Goal: Task Accomplishment & Management: Complete application form

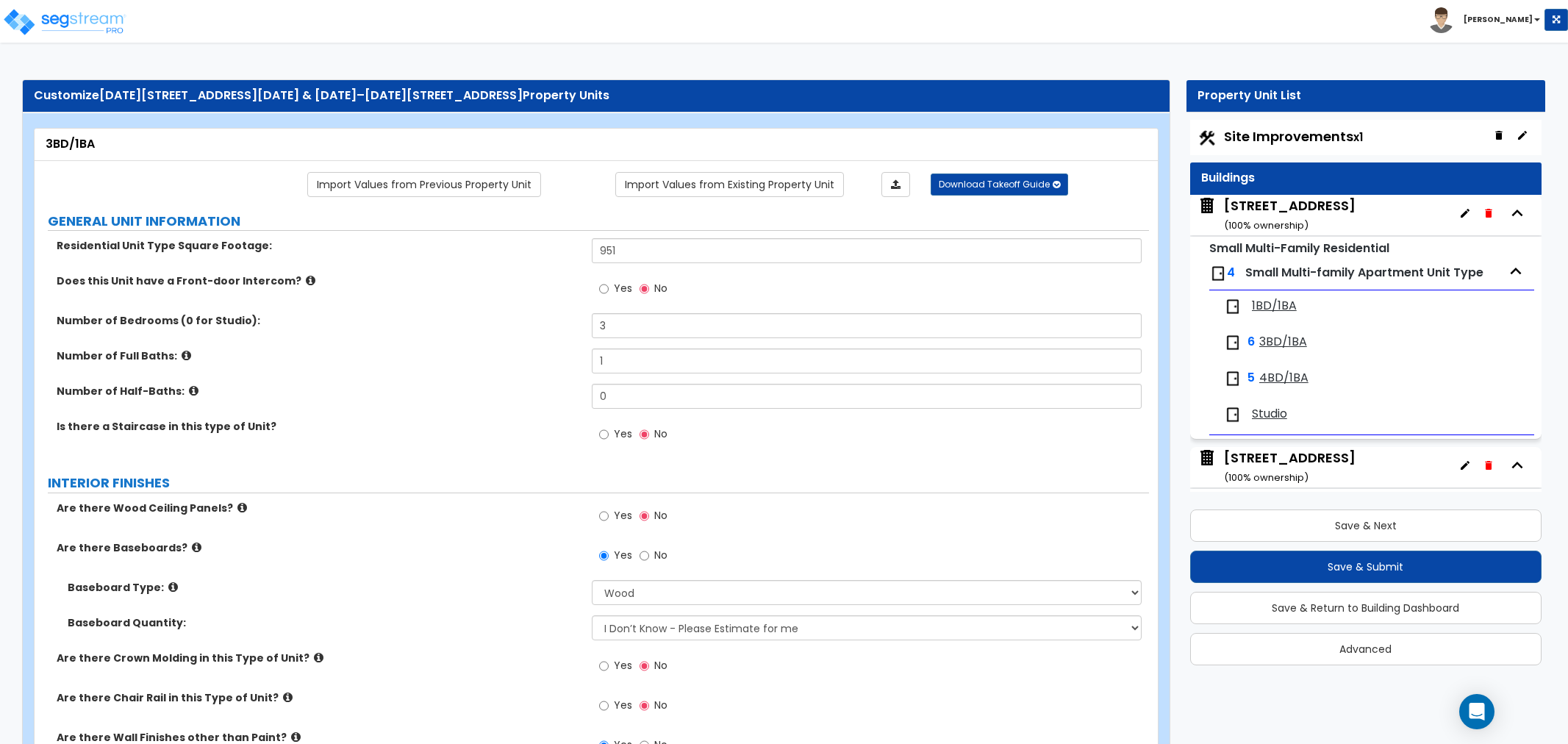
select select "1"
select select "2"
select select "3"
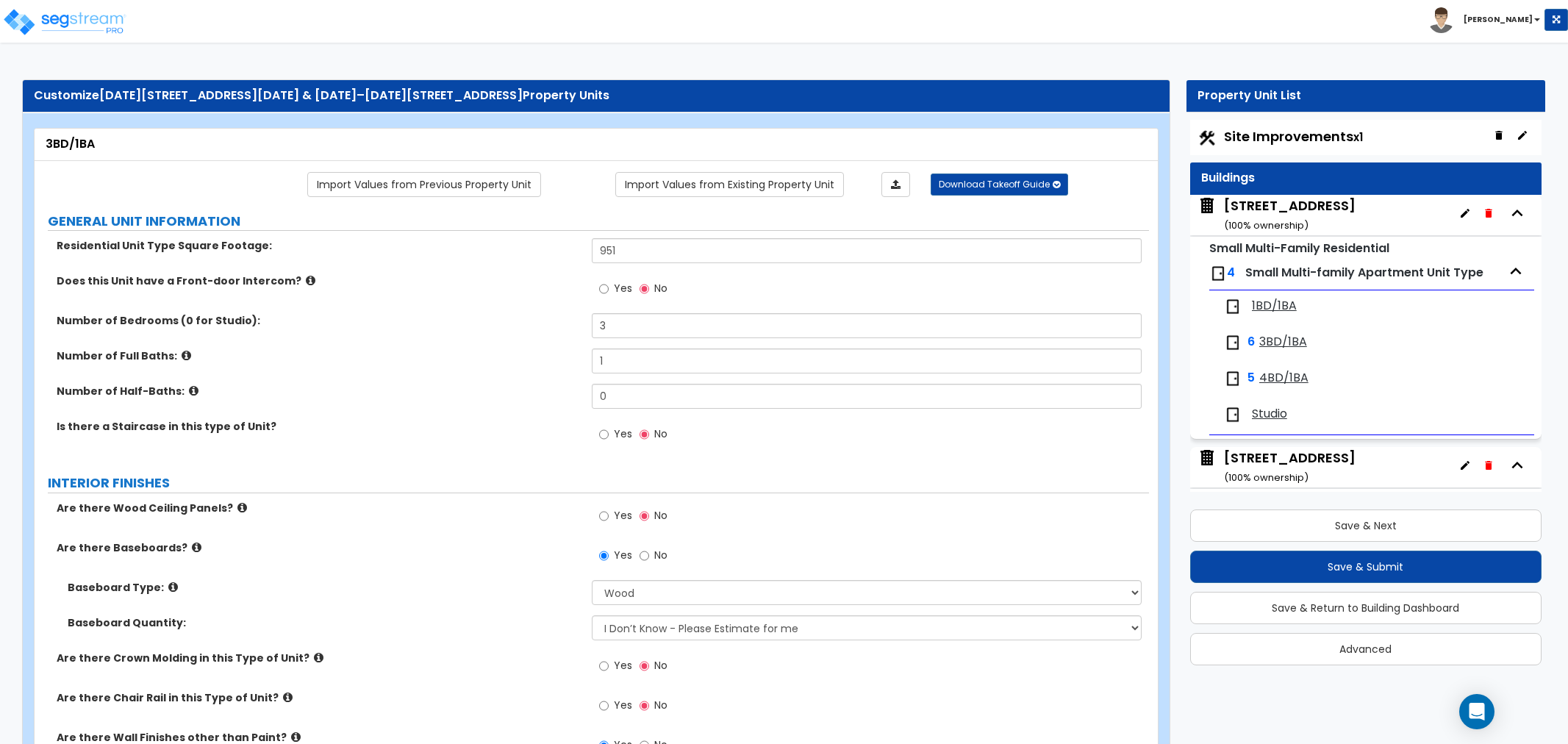
select select "2"
select select "1"
select select "2"
select select "1"
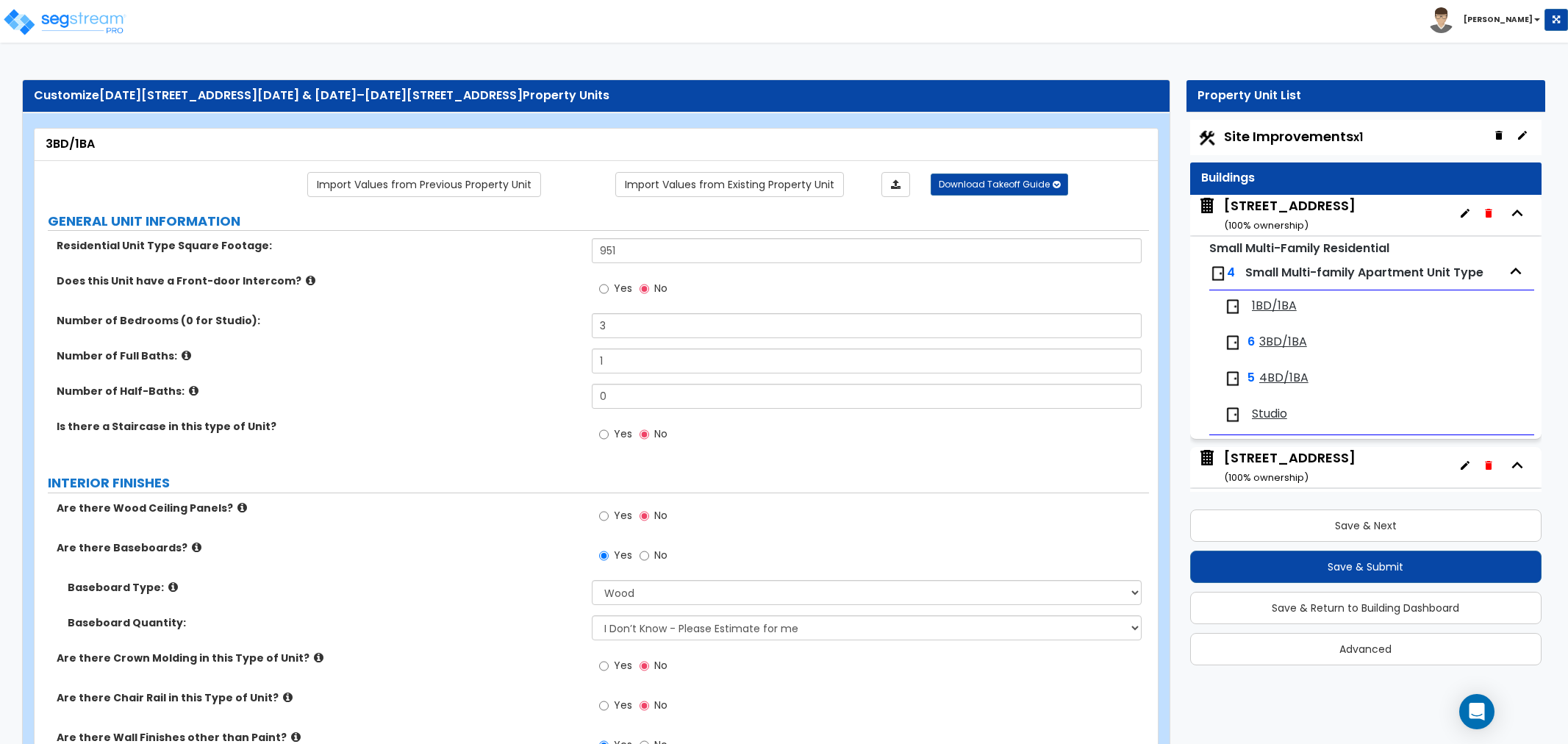
select select "5"
select select "1"
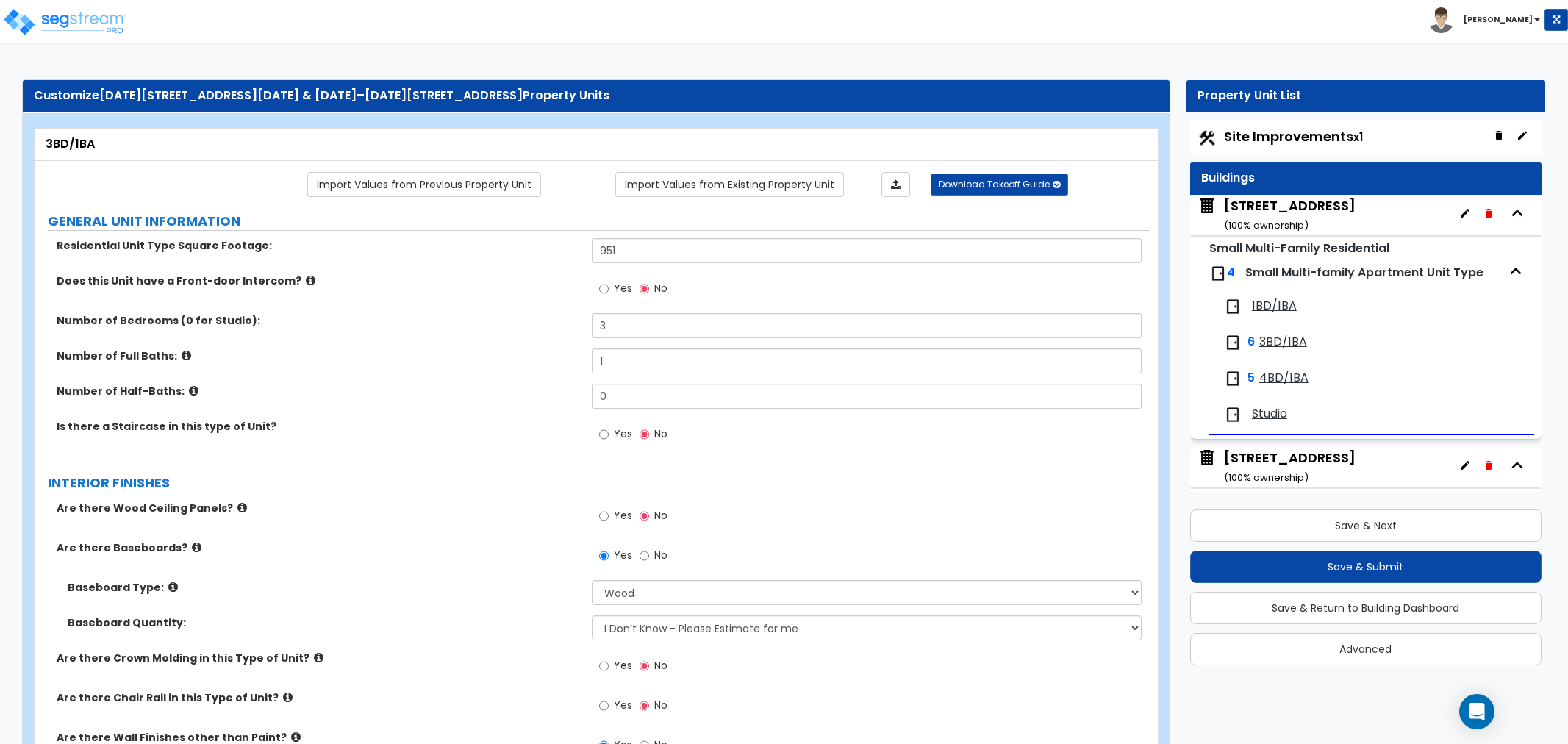
select select "1"
select select "3"
select select "1"
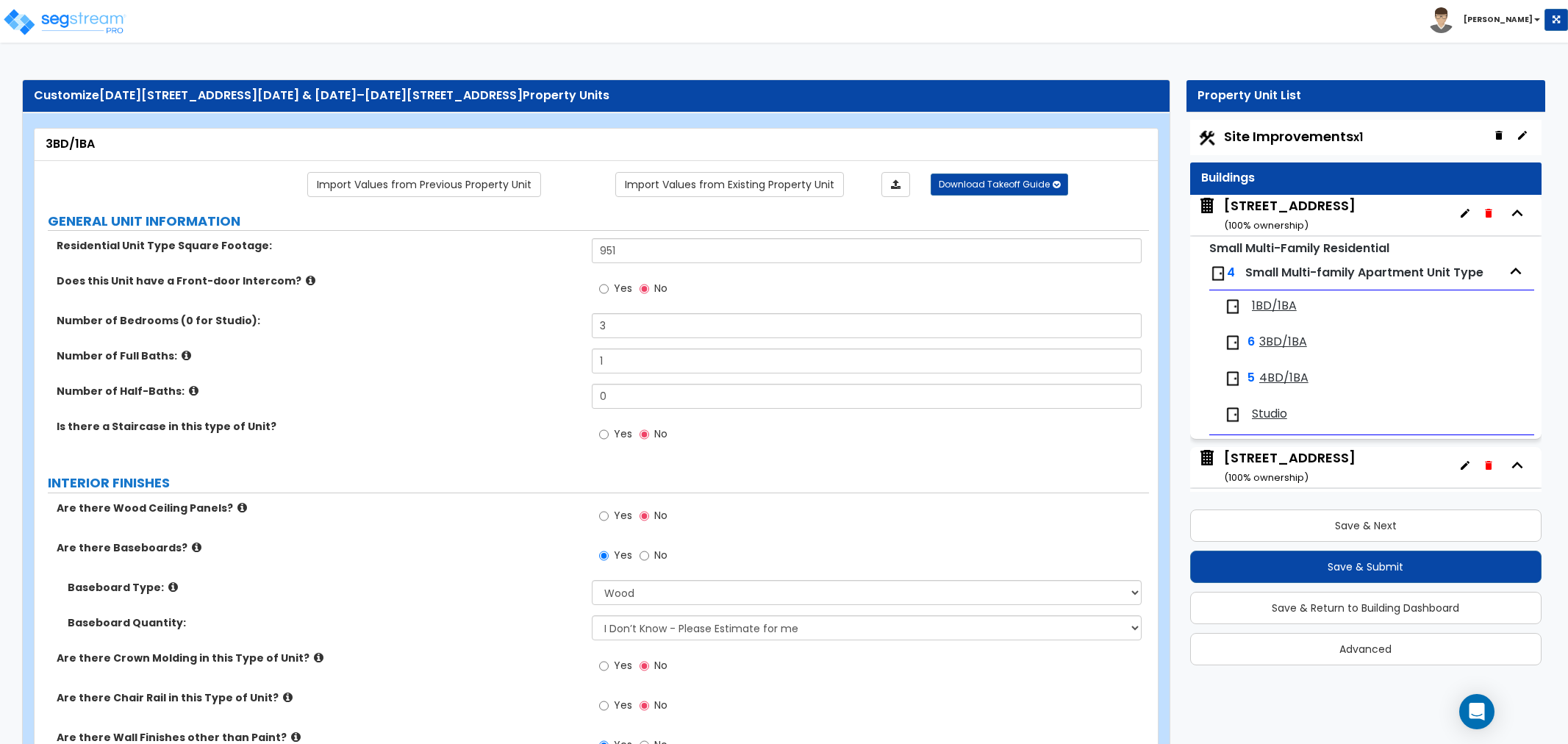
select select "1"
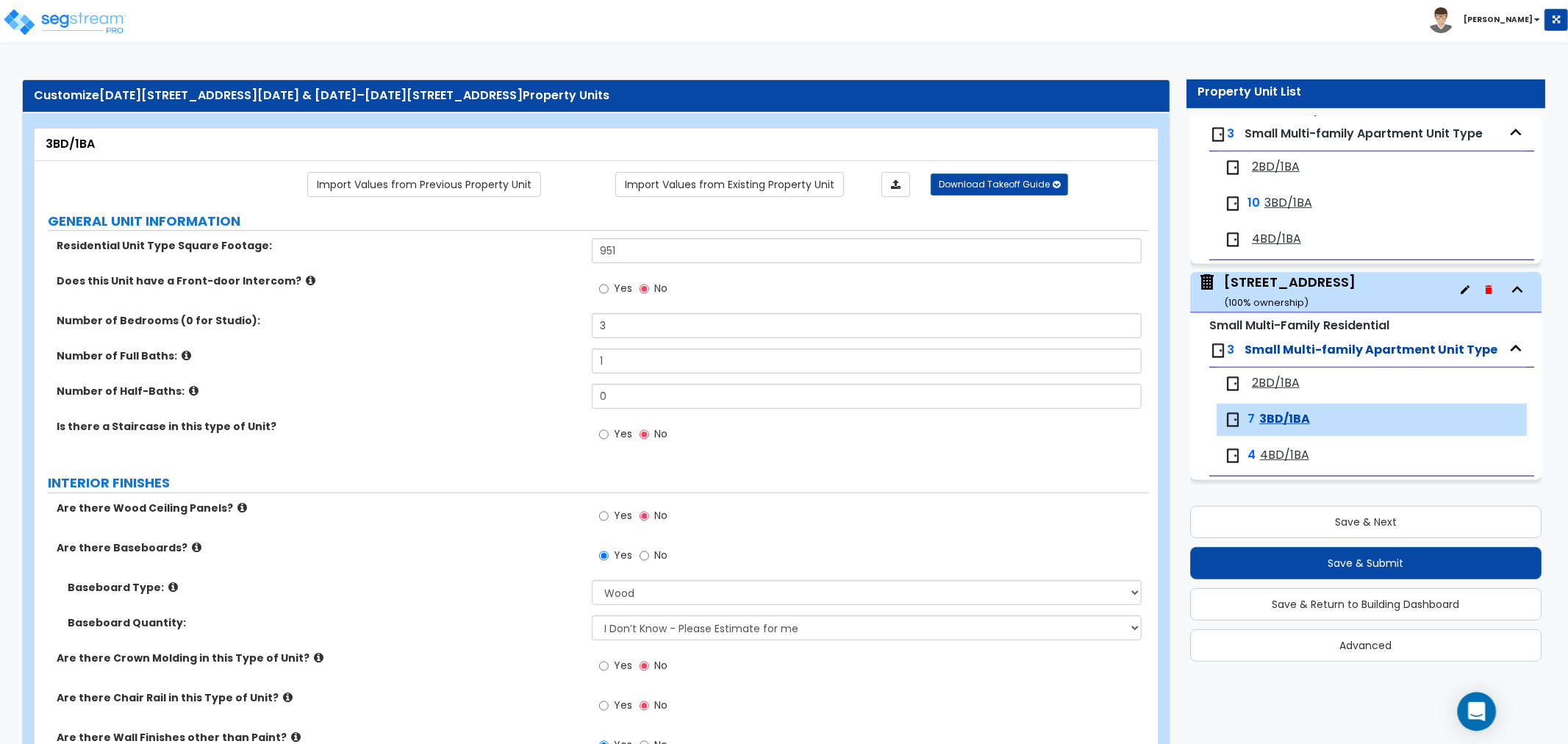
click at [1483, 711] on icon "Open Intercom Messenger" at bounding box center [1476, 712] width 17 height 19
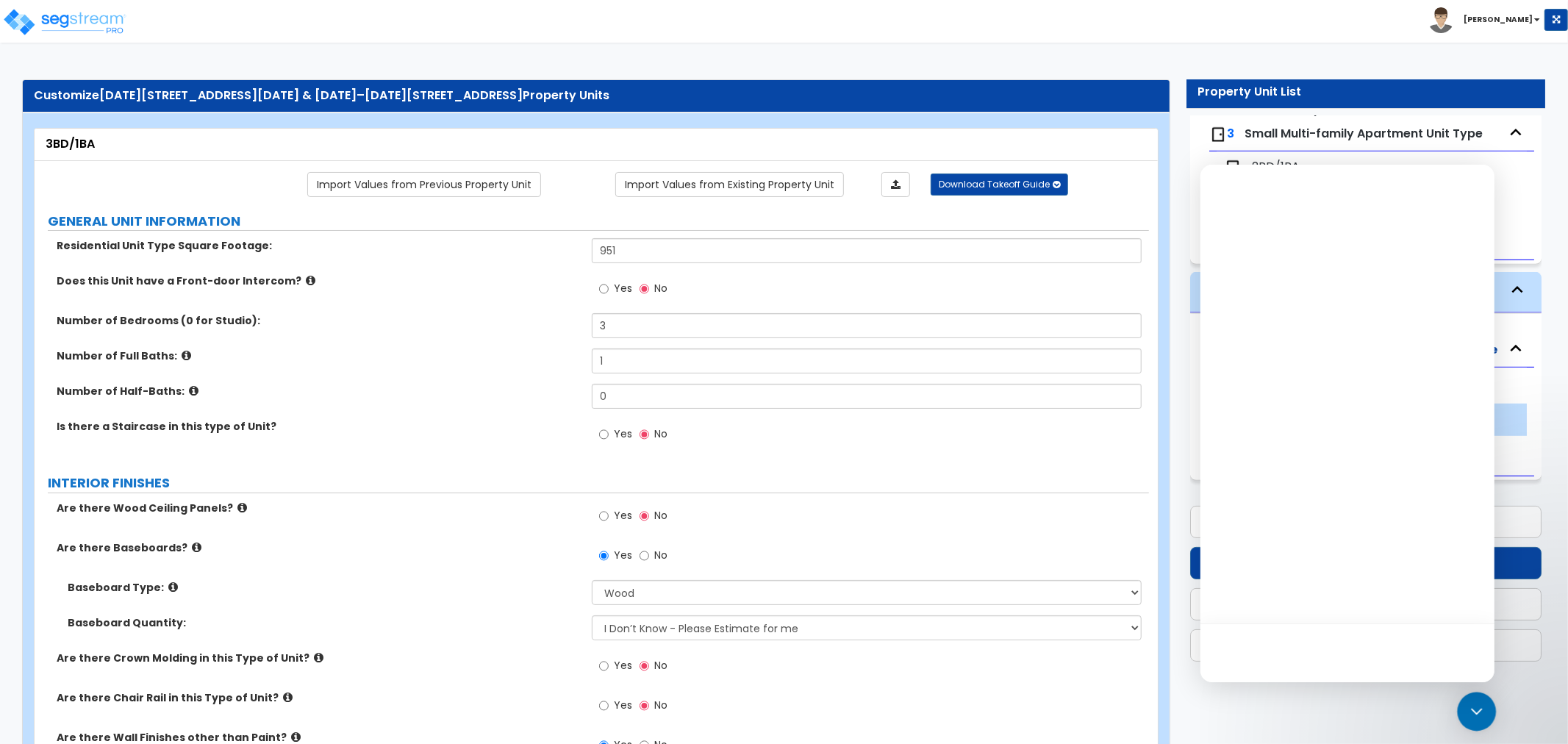
click at [1483, 711] on icon "Open Intercom Messenger" at bounding box center [1476, 712] width 19 height 19
click at [1483, 711] on div "Open Intercom Messenger" at bounding box center [1476, 712] width 39 height 39
click at [1484, 710] on icon "Close Intercom Messenger" at bounding box center [1476, 711] width 17 height 17
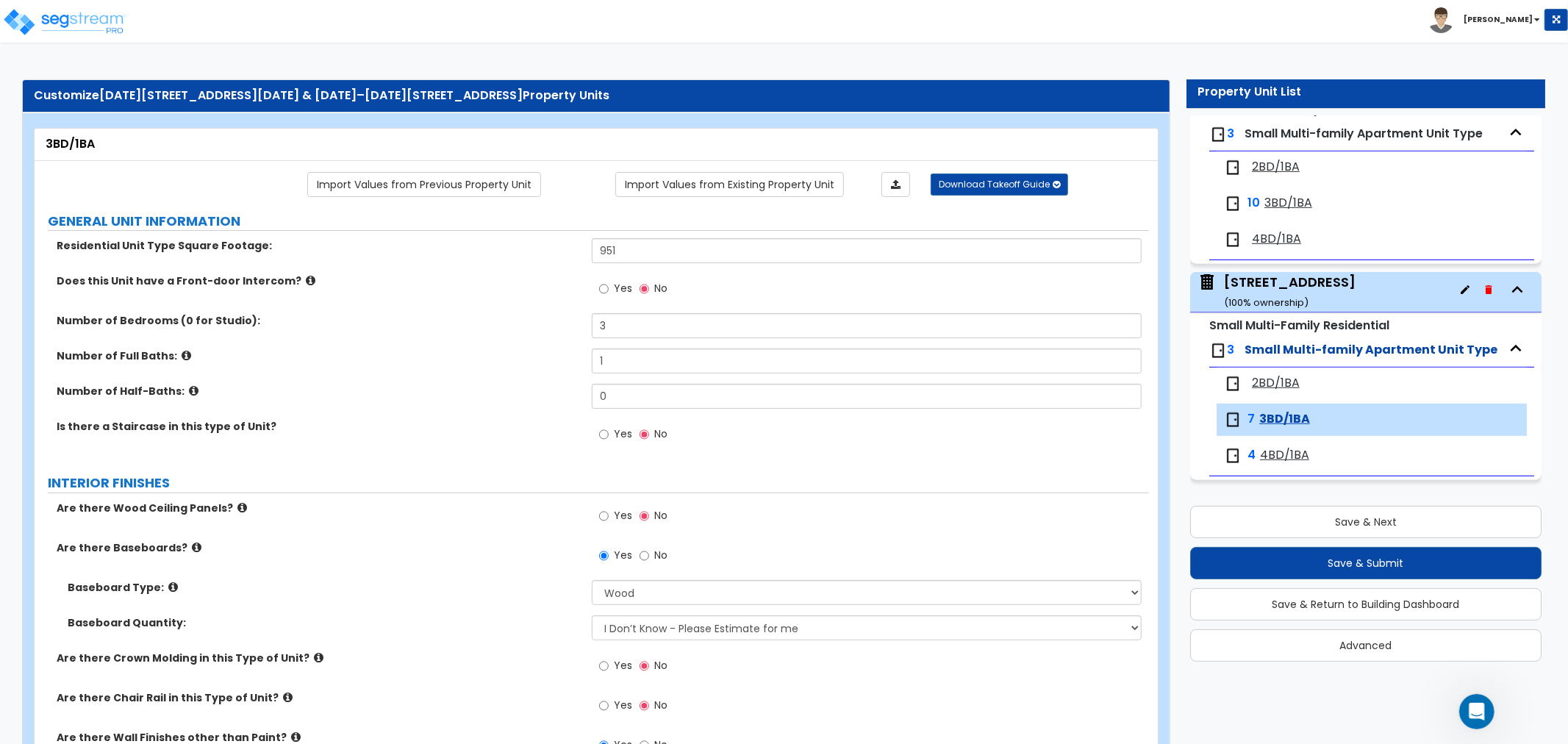
click at [1484, 710] on icon "Open Intercom Messenger" at bounding box center [1476, 711] width 24 height 24
click at [1484, 710] on icon "Close Intercom Messenger" at bounding box center [1476, 711] width 17 height 17
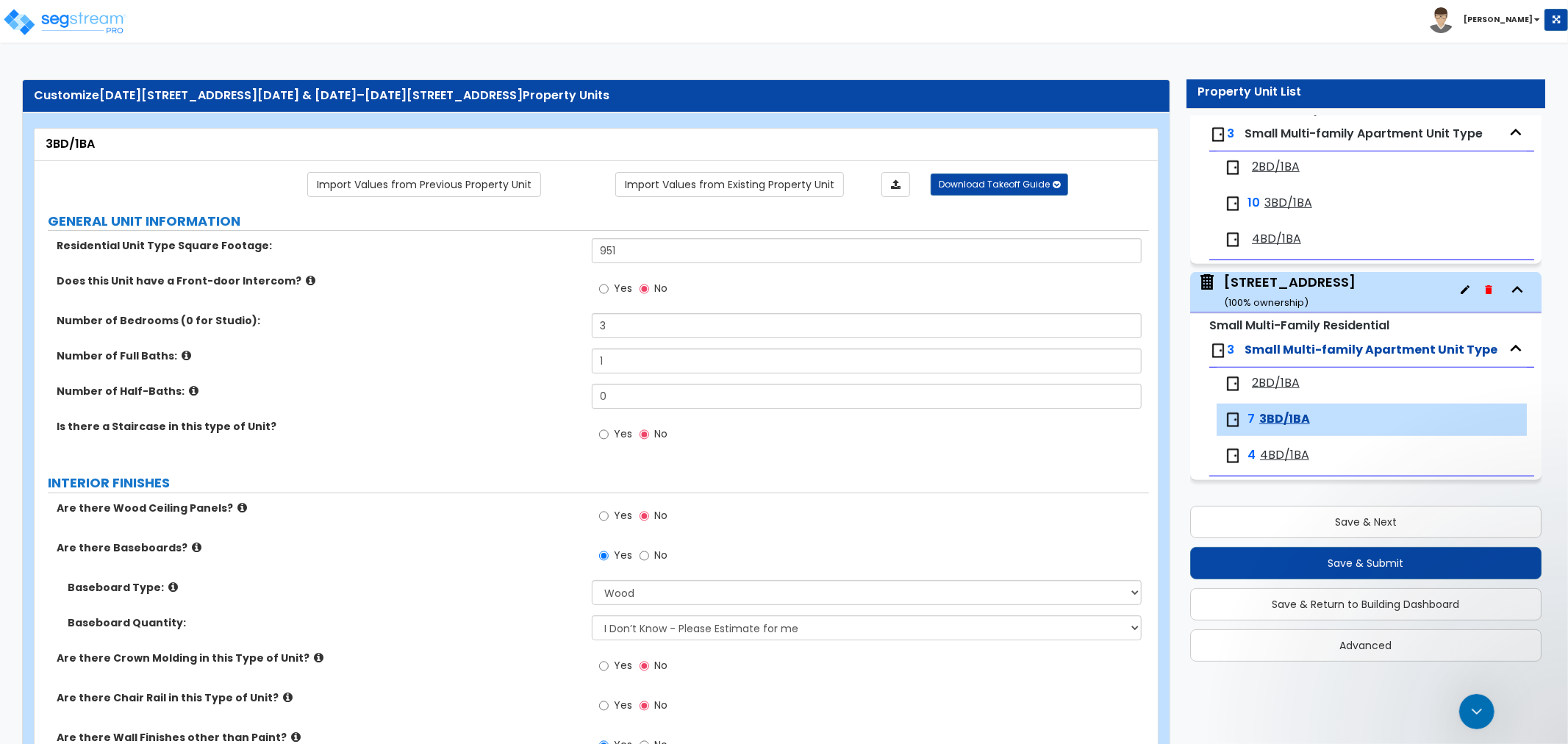
click at [1484, 710] on icon "Close Intercom Messenger" at bounding box center [1476, 711] width 17 height 17
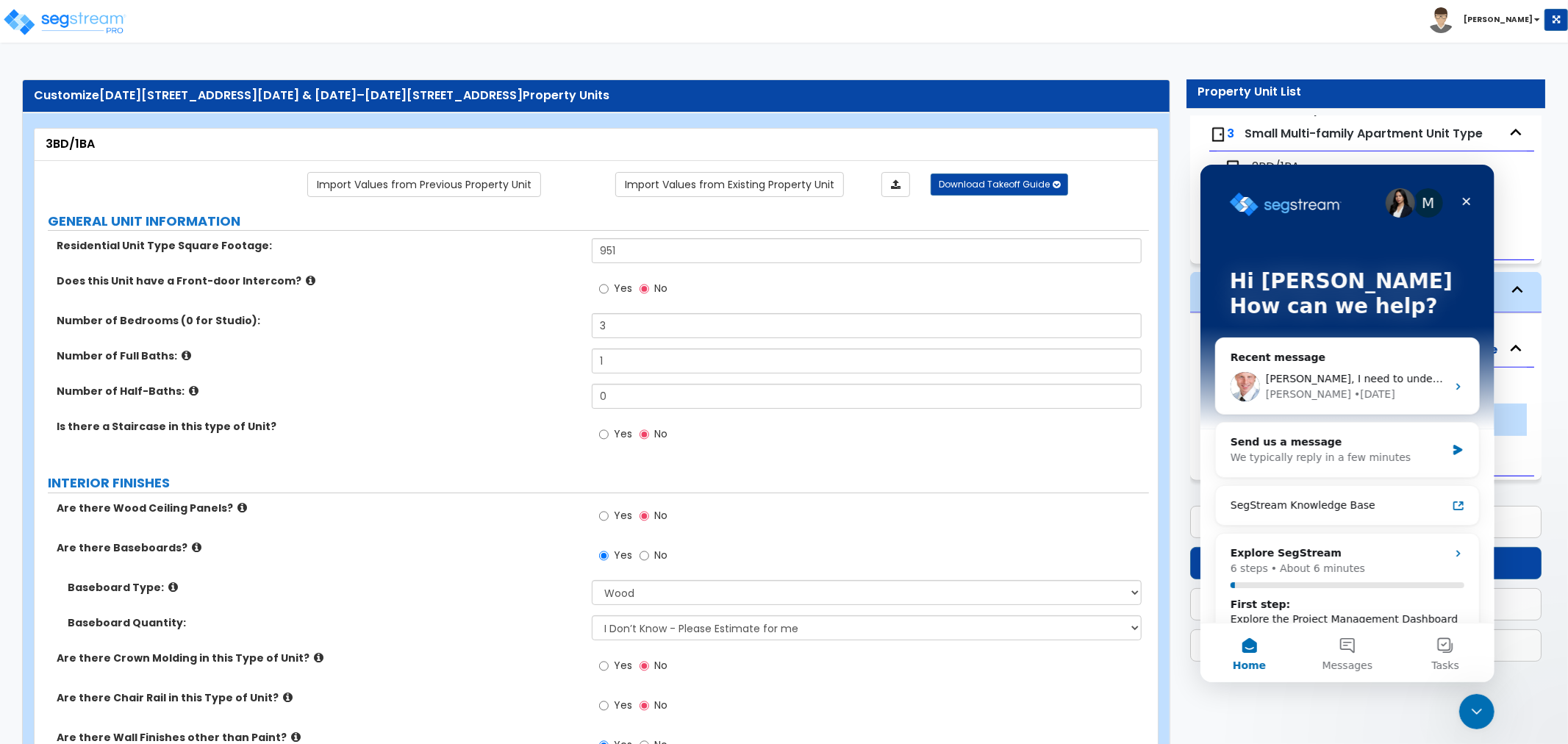
click at [1484, 710] on icon "Close Intercom Messenger" at bounding box center [1476, 711] width 17 height 17
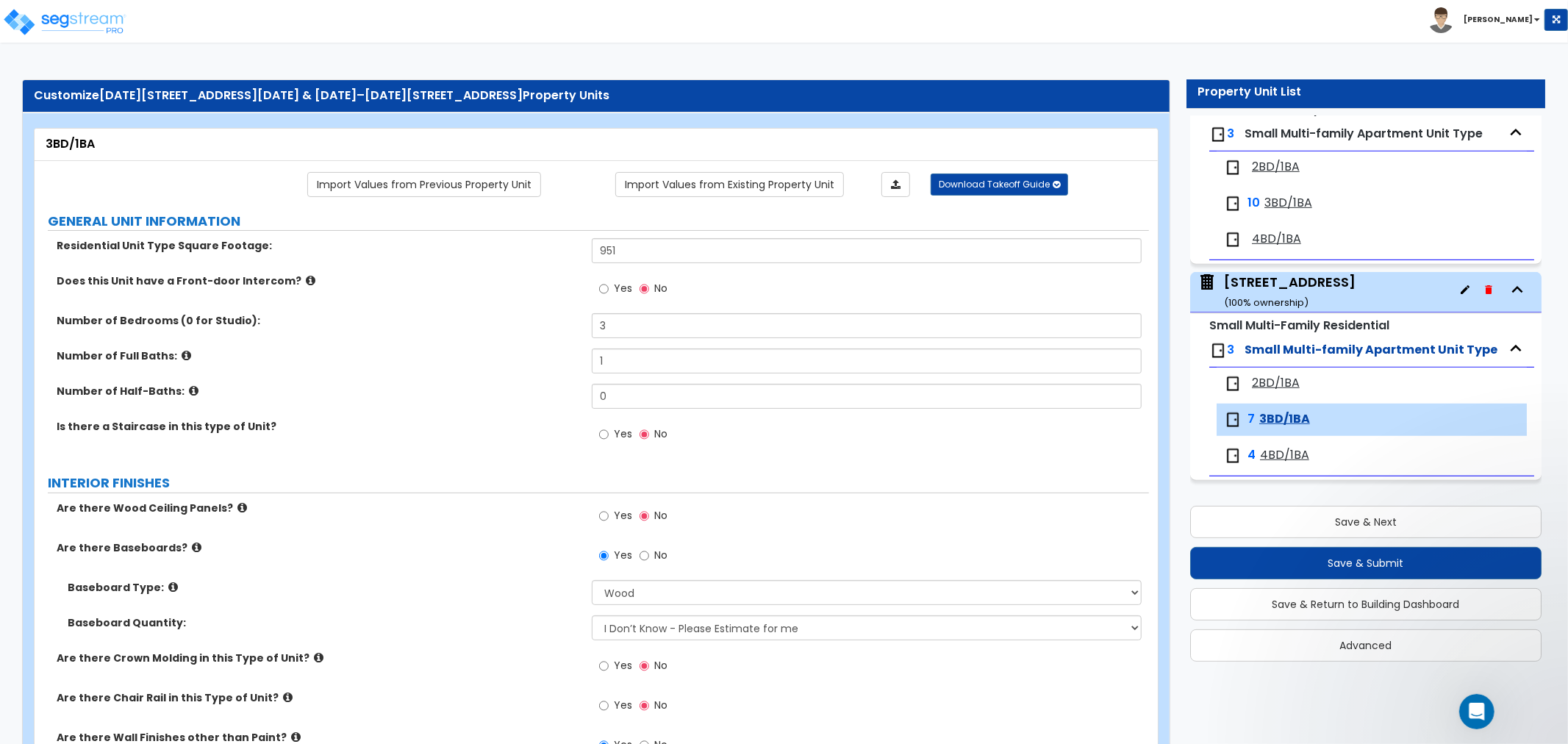
click at [1484, 710] on icon "Open Intercom Messenger" at bounding box center [1476, 711] width 24 height 24
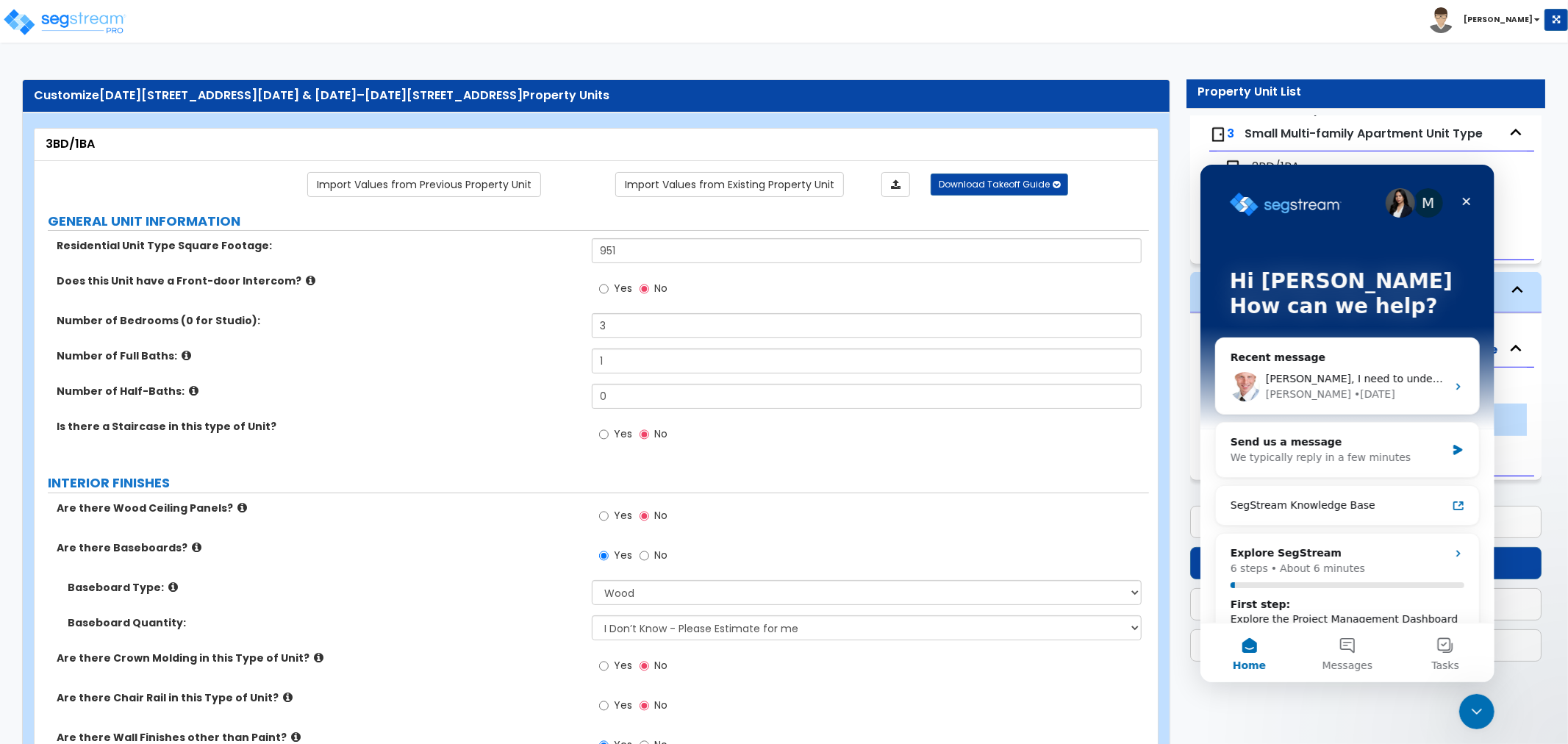
click at [1484, 710] on icon "Close Intercom Messenger" at bounding box center [1476, 711] width 17 height 17
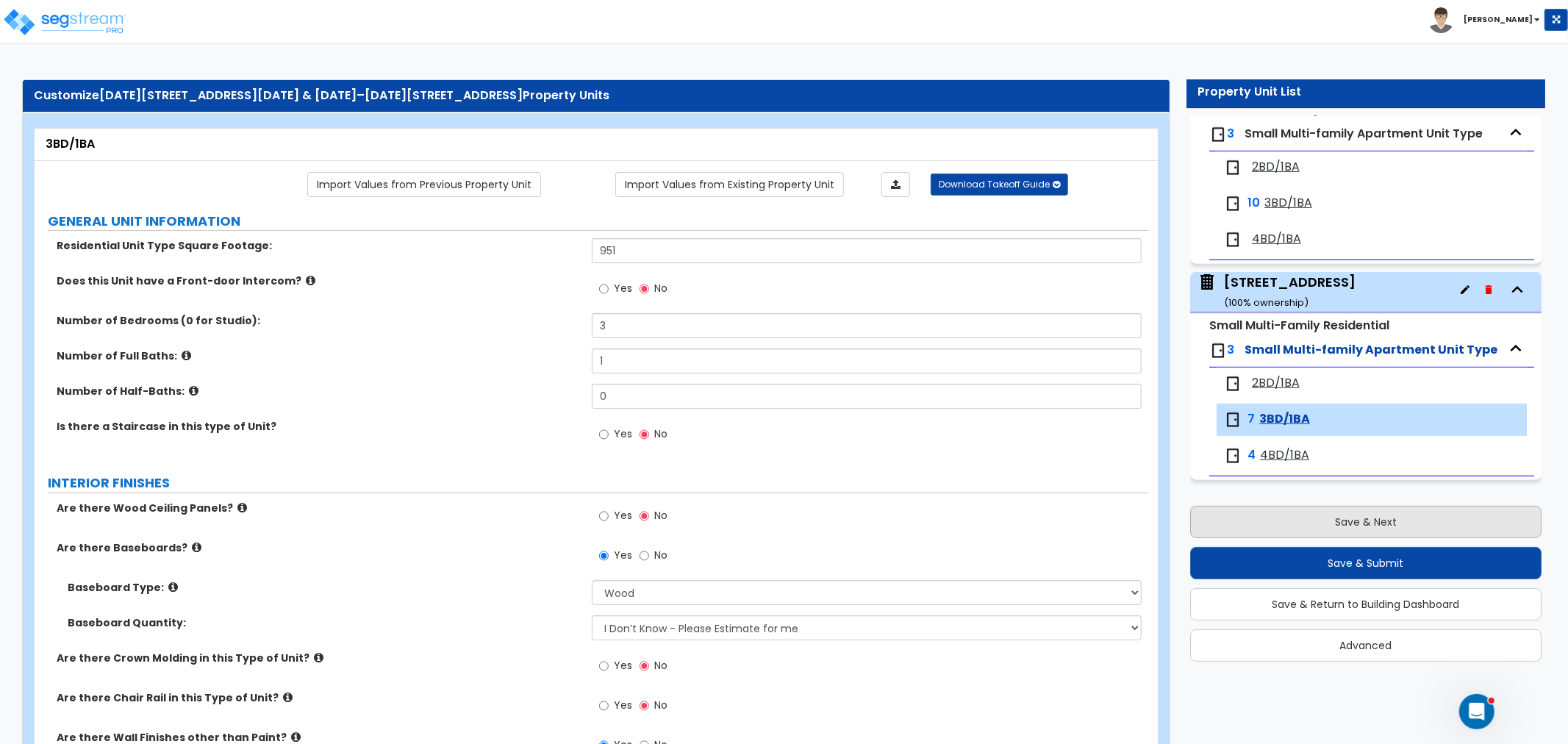
click at [1305, 526] on button "Save & Next" at bounding box center [1366, 521] width 351 height 32
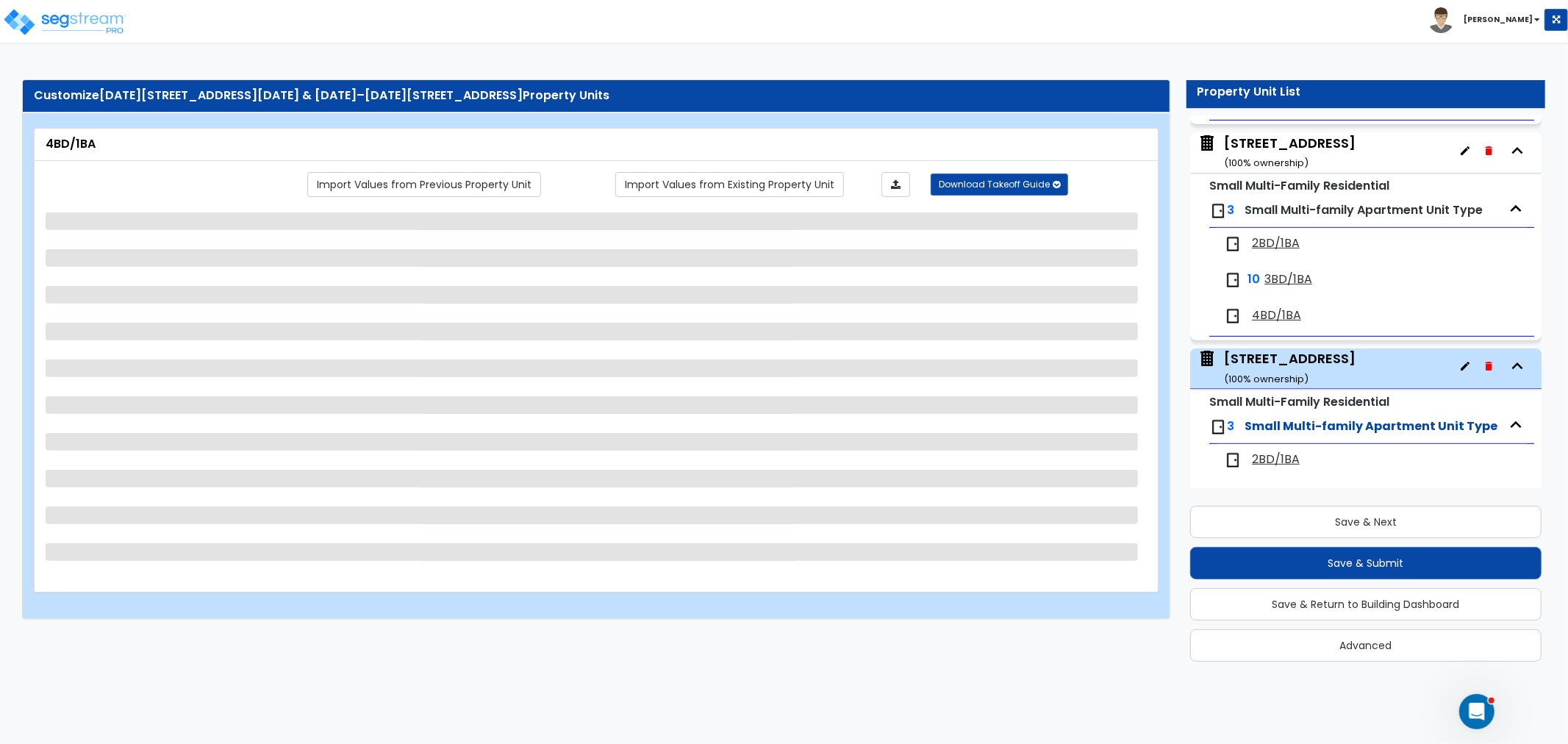
select select "1"
select select "7"
select select "2"
select select "3"
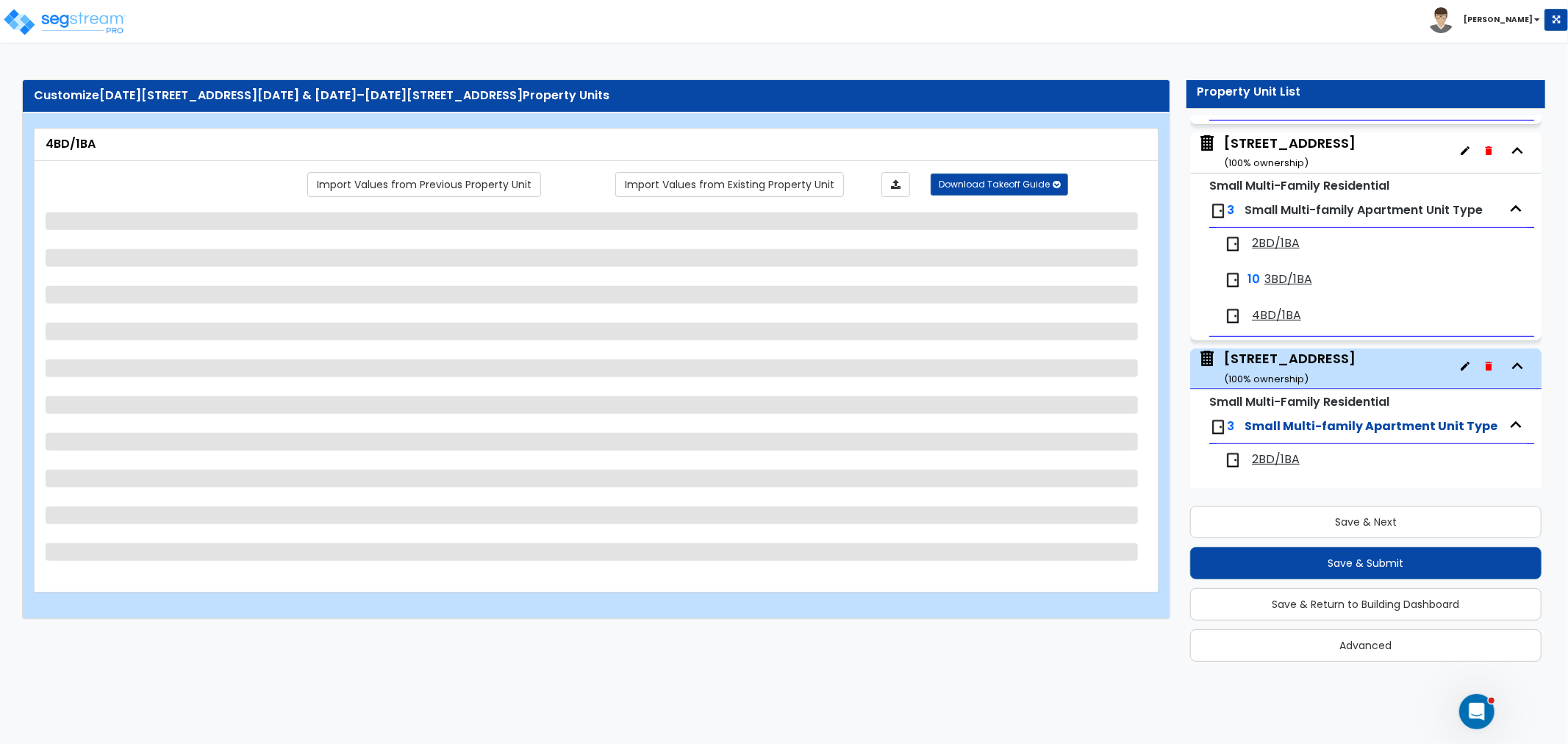
select select "2"
select select "1"
select select "2"
select select "1"
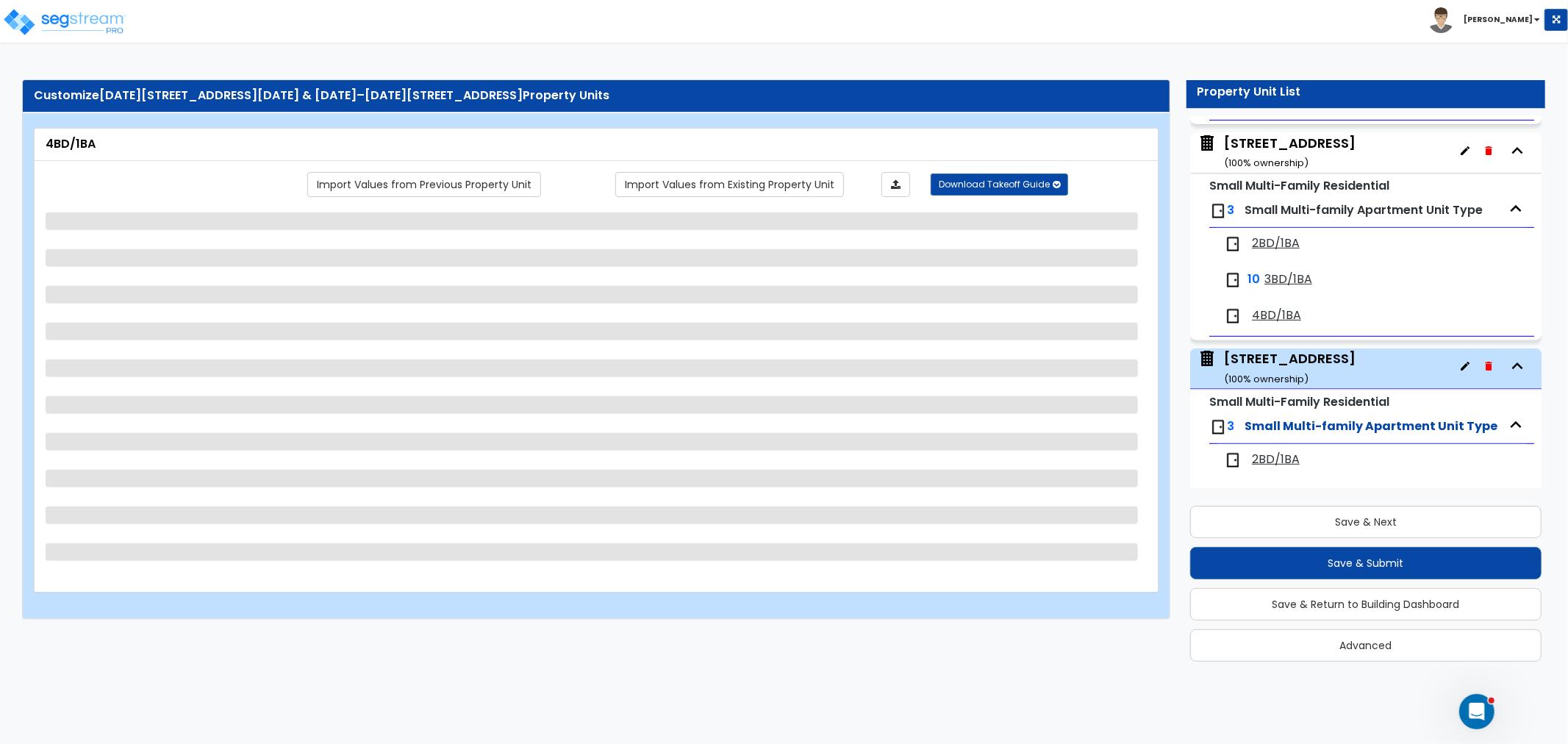
select select "5"
select select "1"
select select "6"
select select "1"
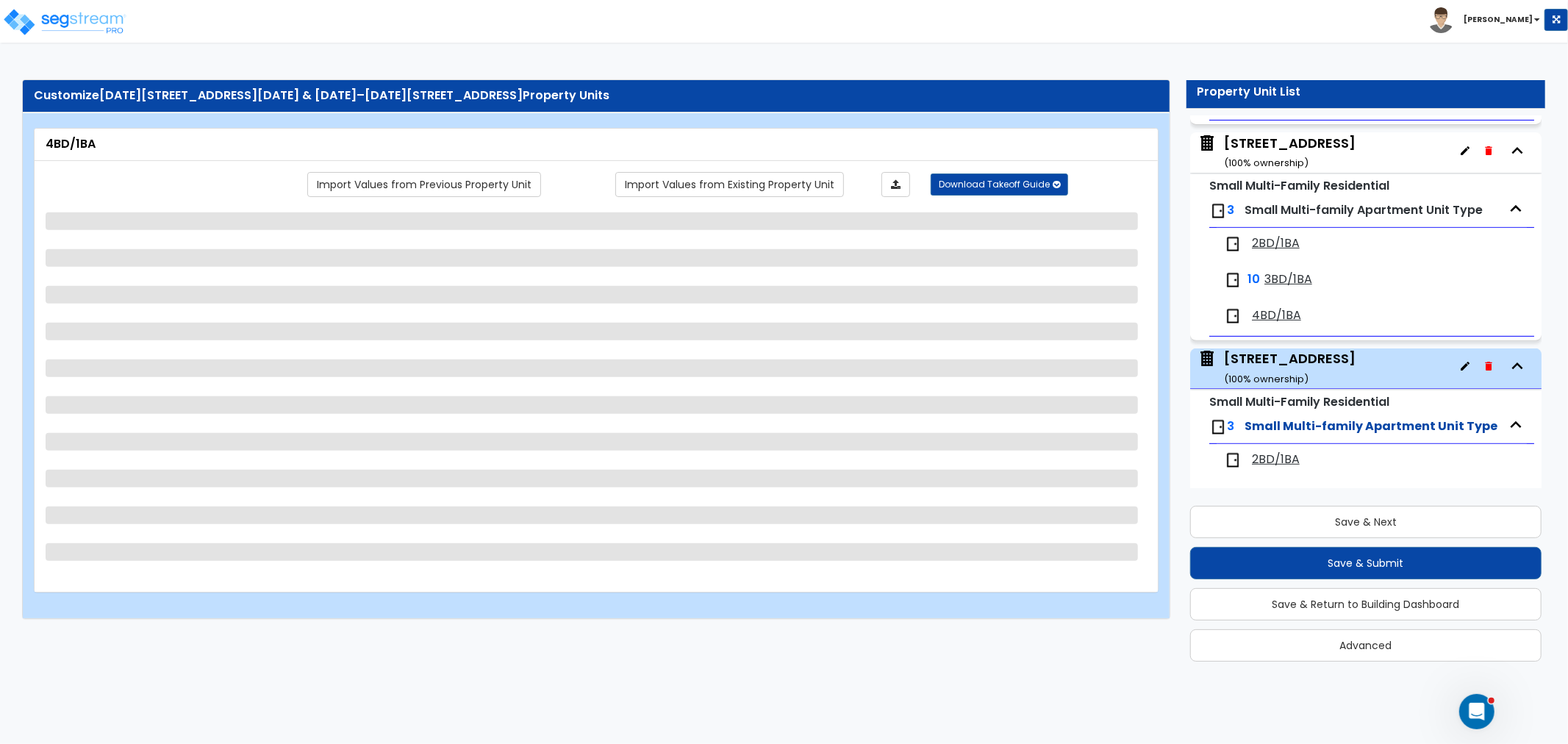
select select "1"
select select "7"
select select "1"
select select "3"
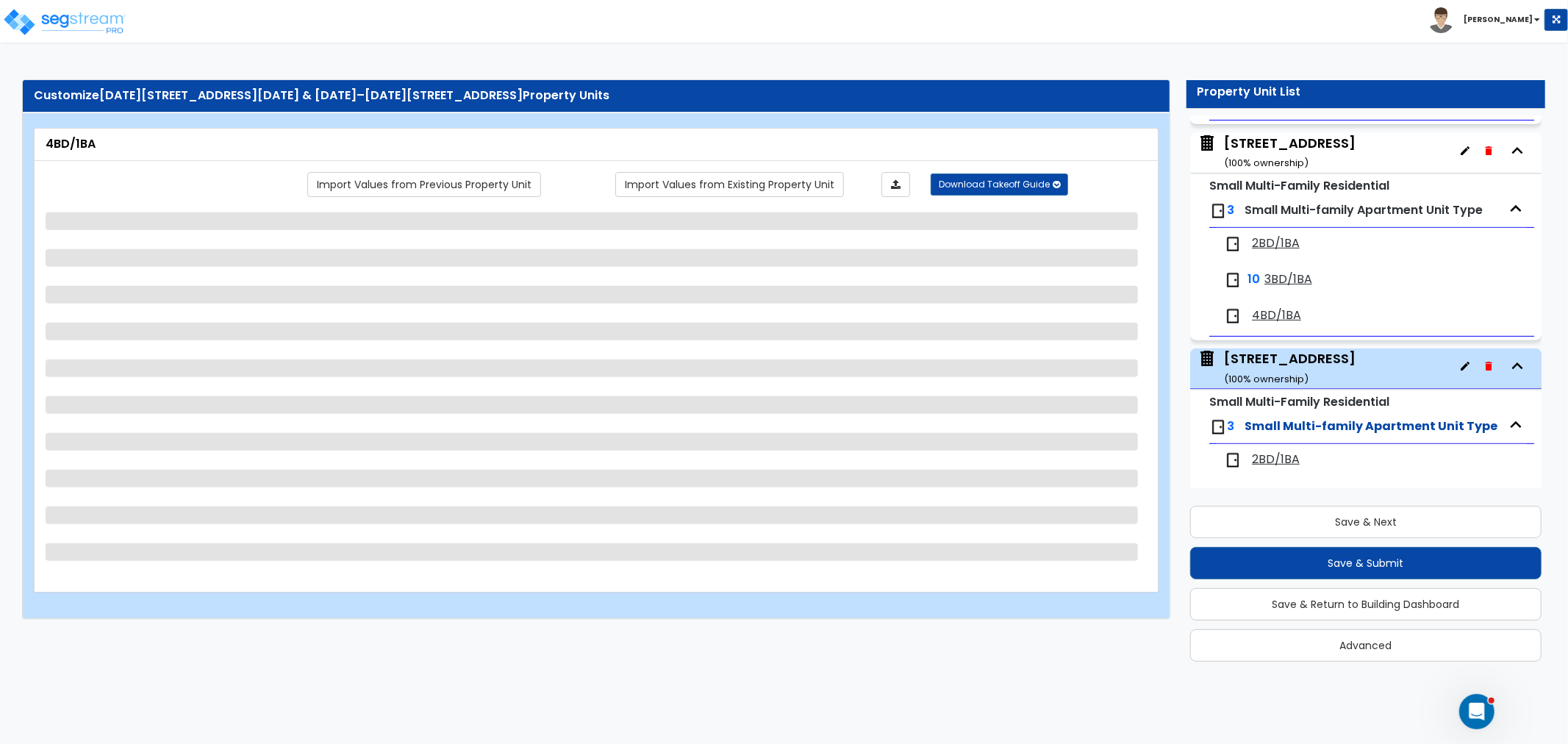
select select "1"
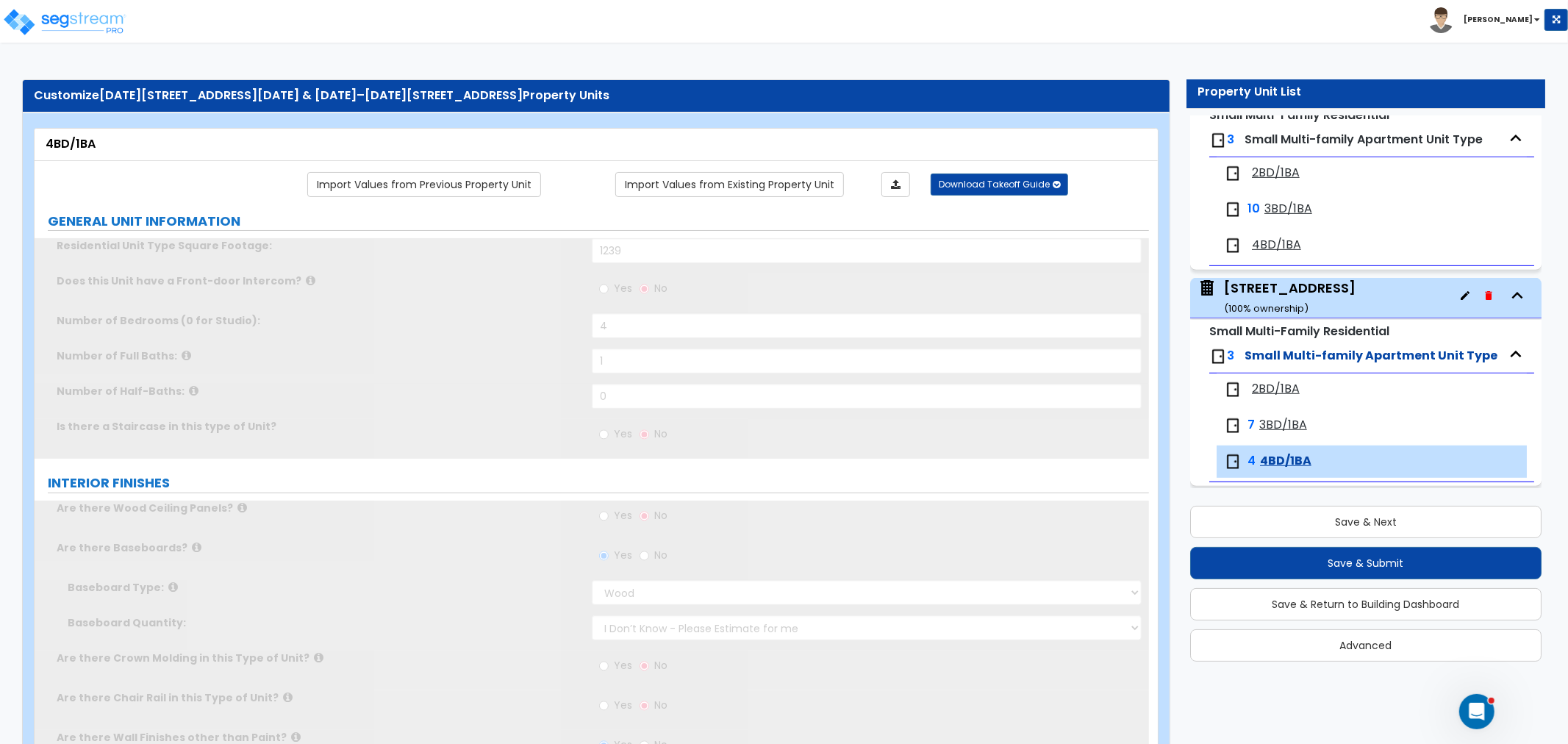
scroll to position [642, 0]
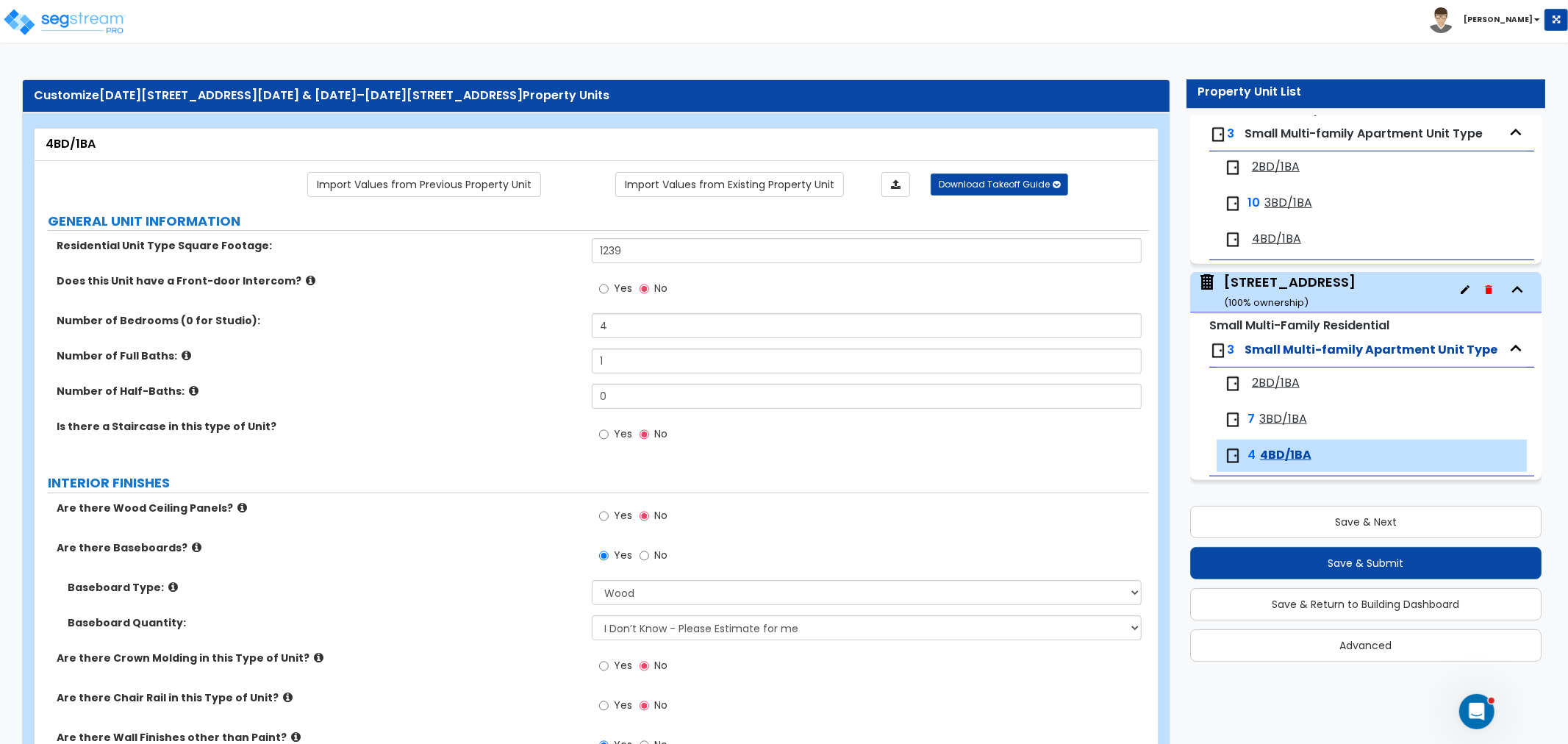
click at [1280, 291] on div "[STREET_ADDRESS] ( 100 % ownership)" at bounding box center [1290, 291] width 132 height 37
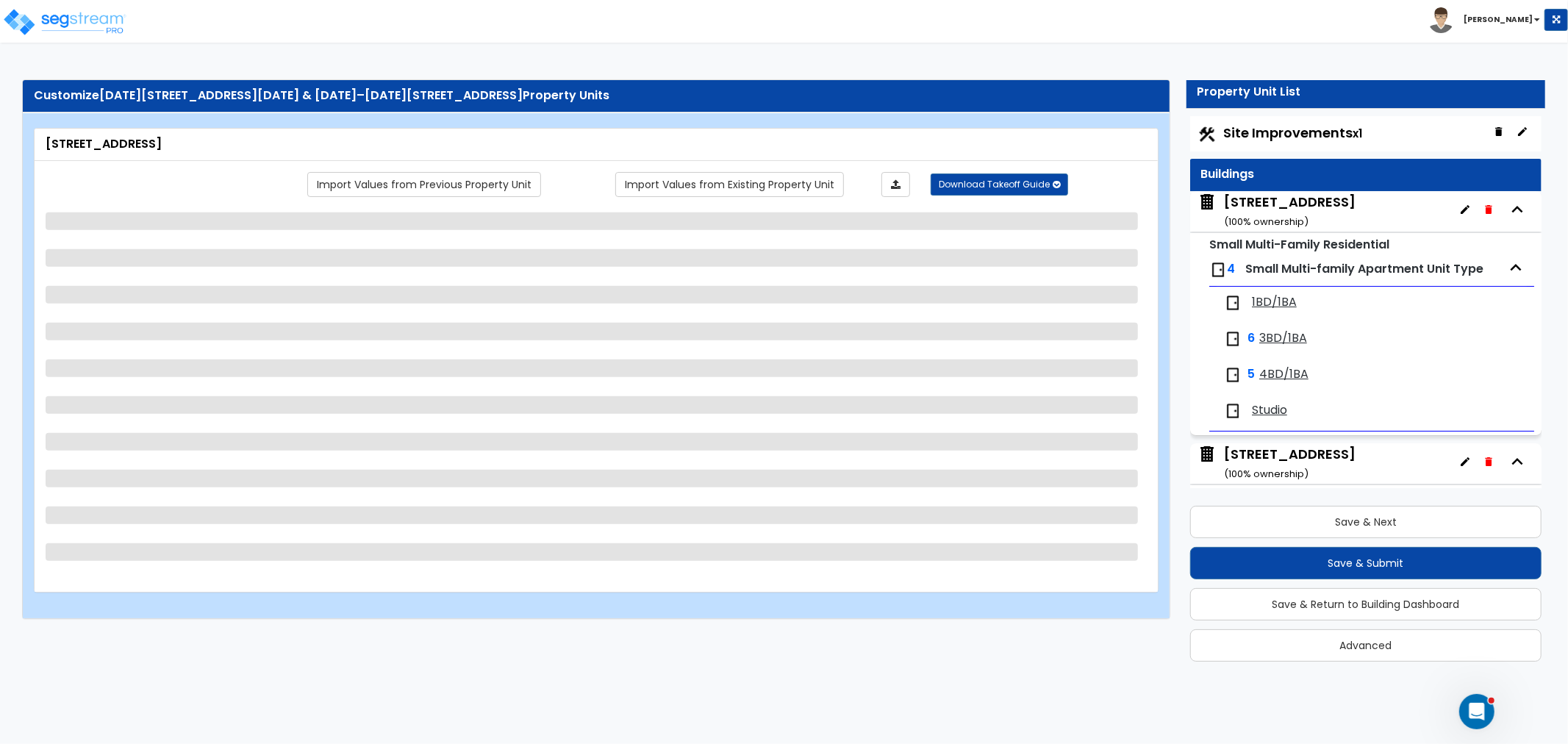
scroll to position [0, 0]
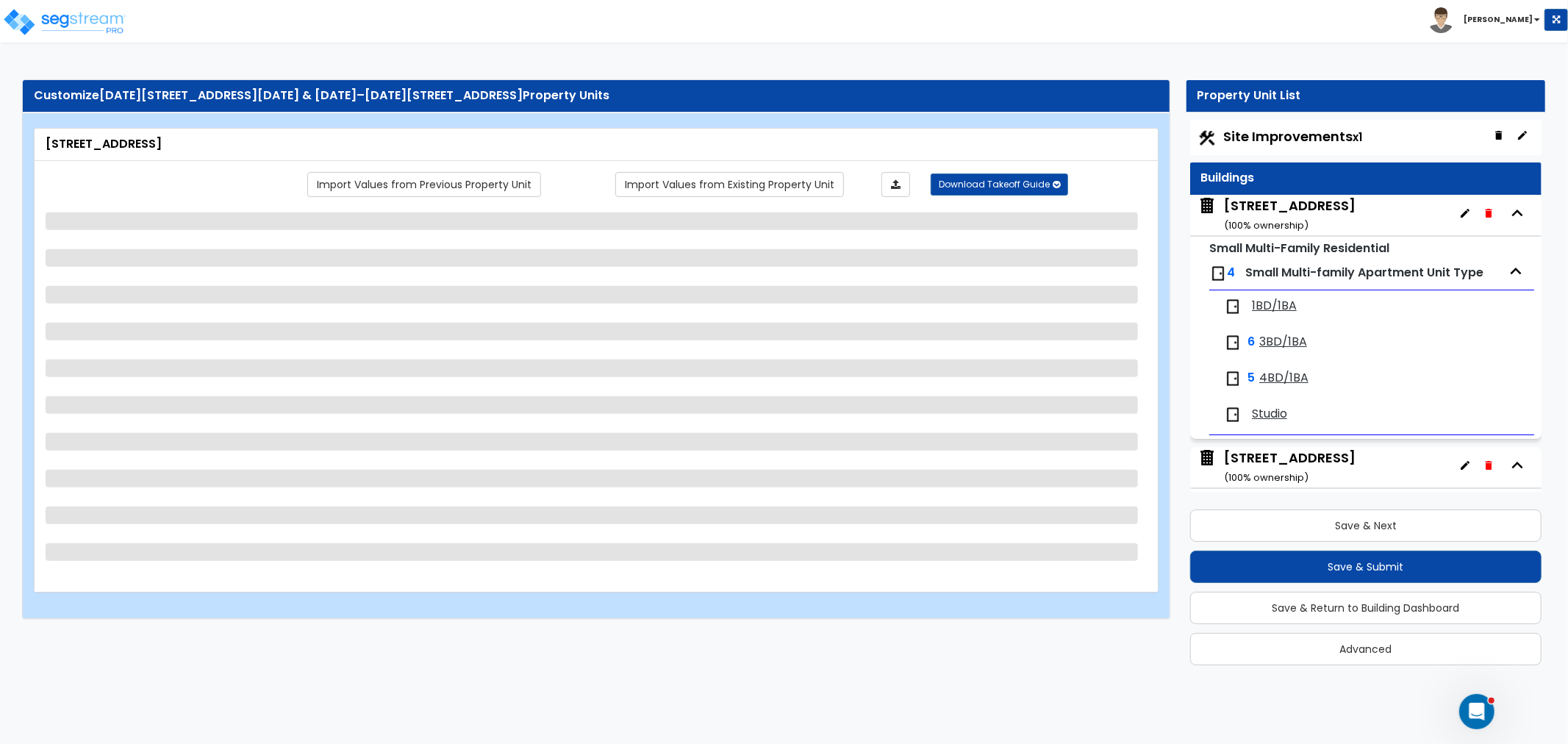
select select "5"
select select "7"
select select "2"
select select "1"
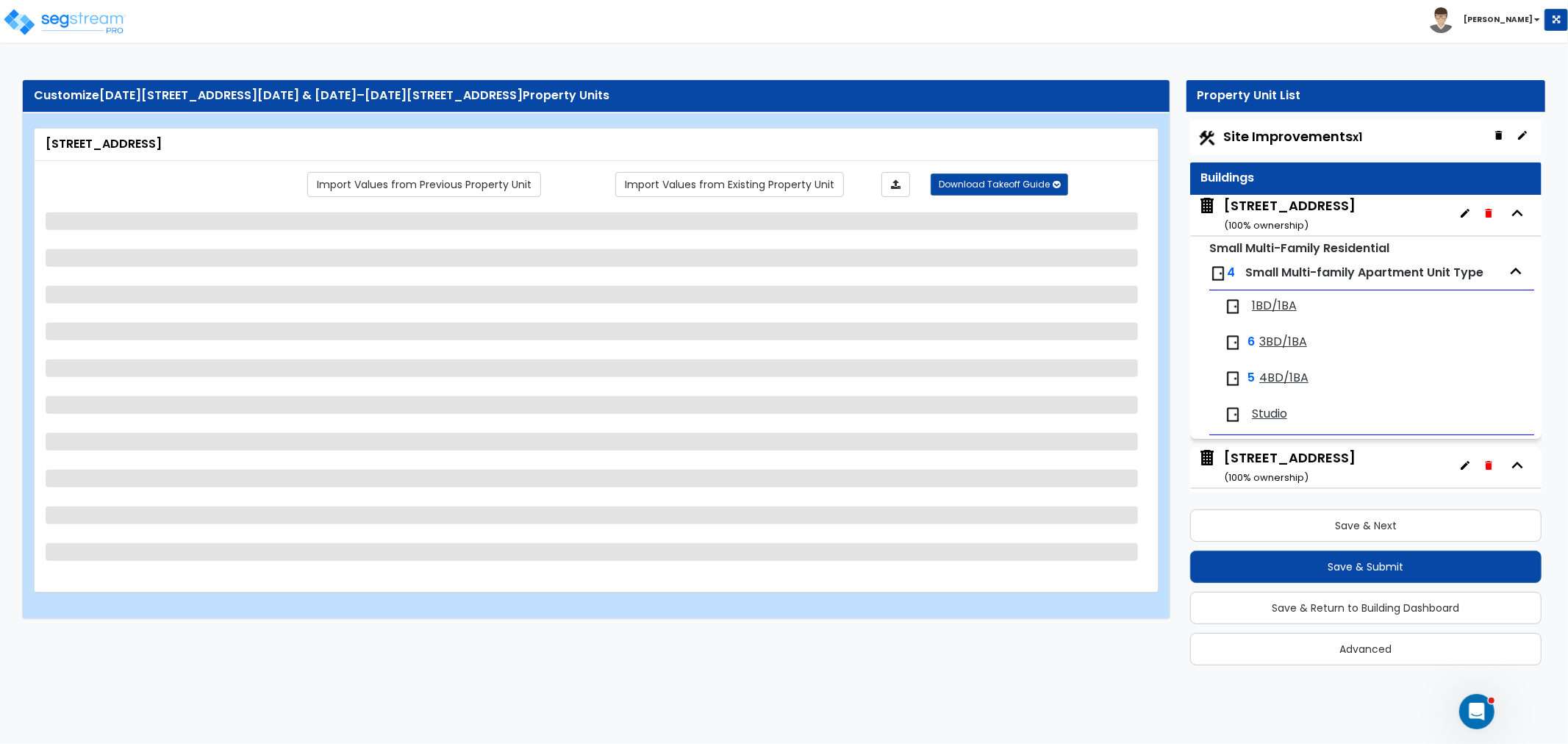
select select "2"
select select "3"
select select "1"
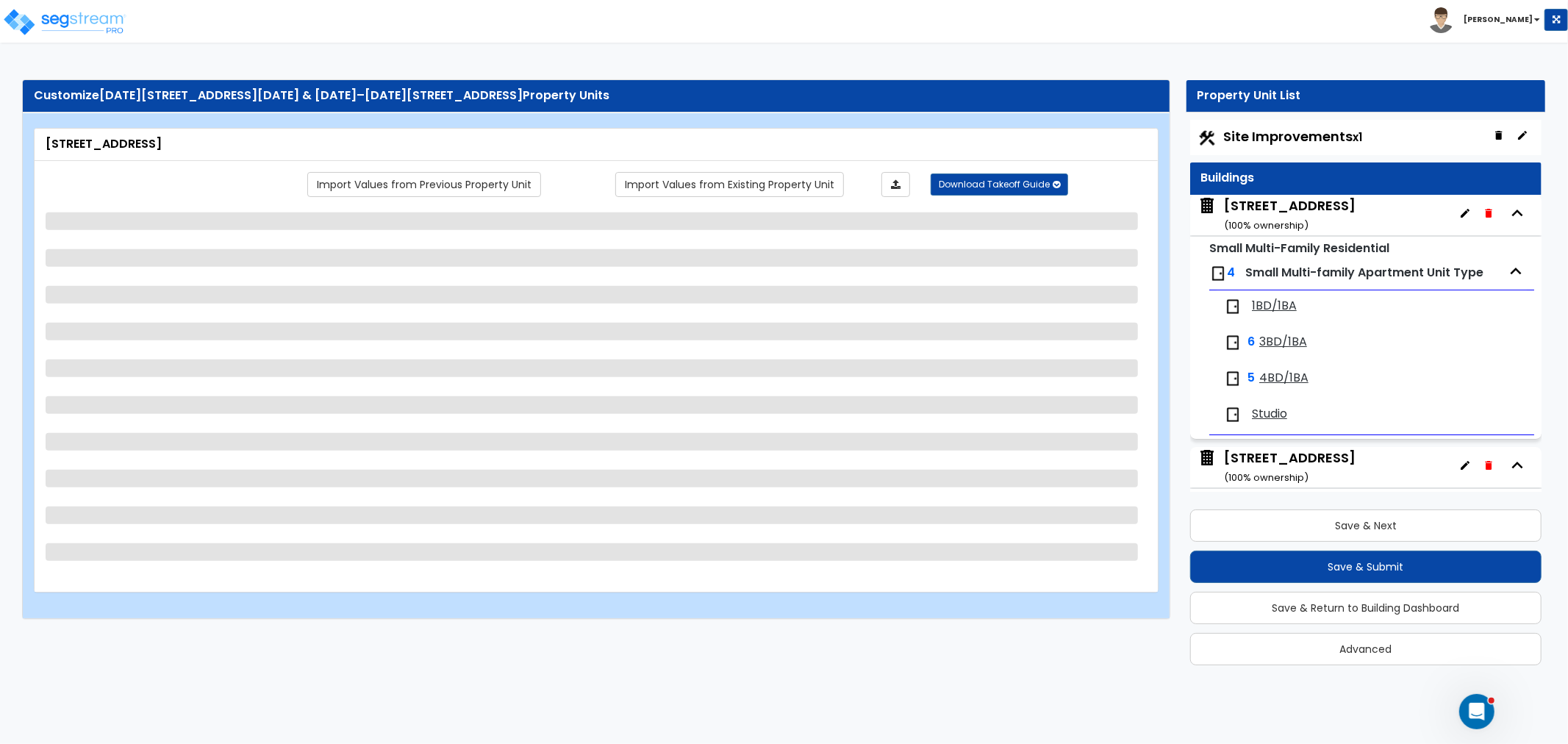
select select "2"
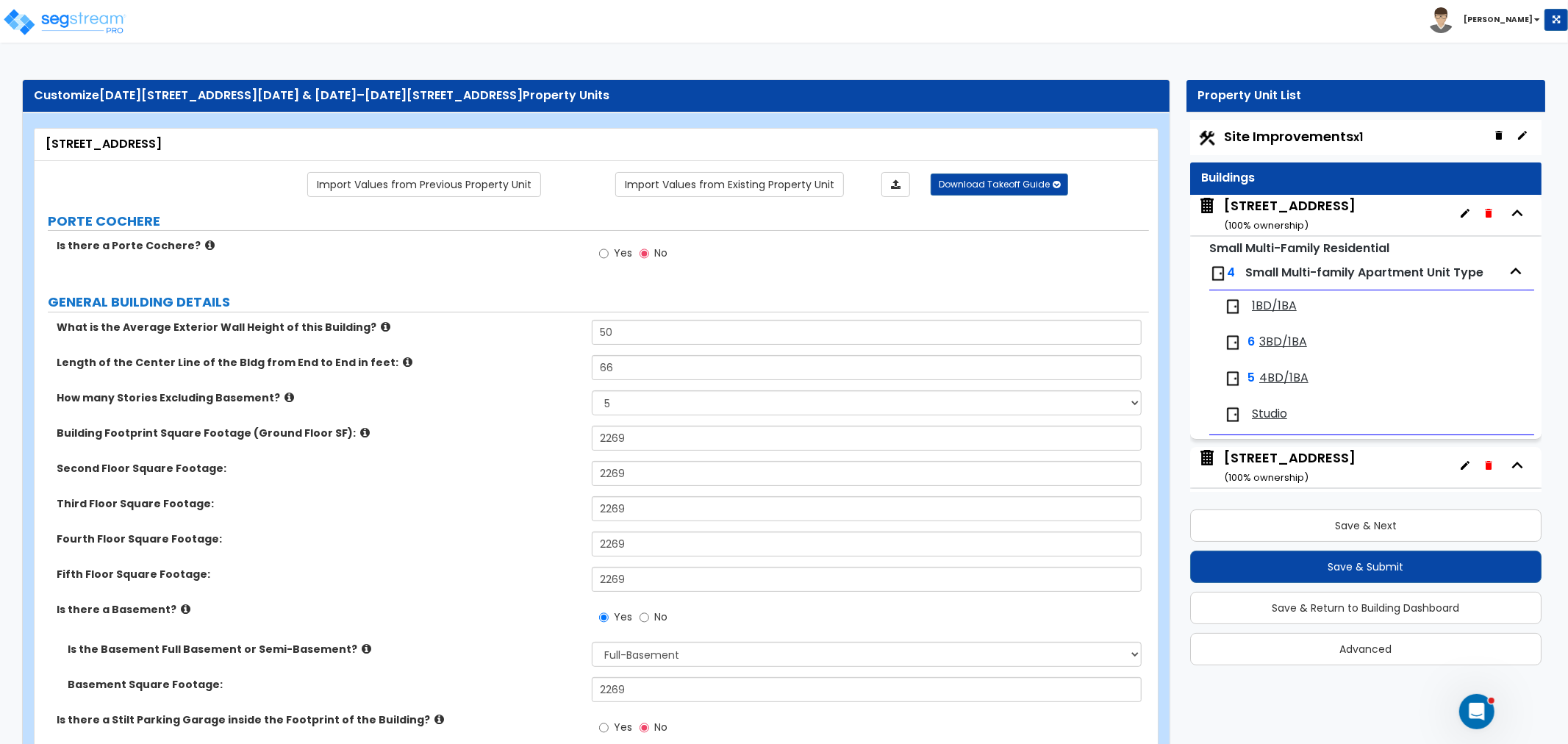
click at [1289, 307] on span "1BD/1BA" at bounding box center [1275, 306] width 45 height 17
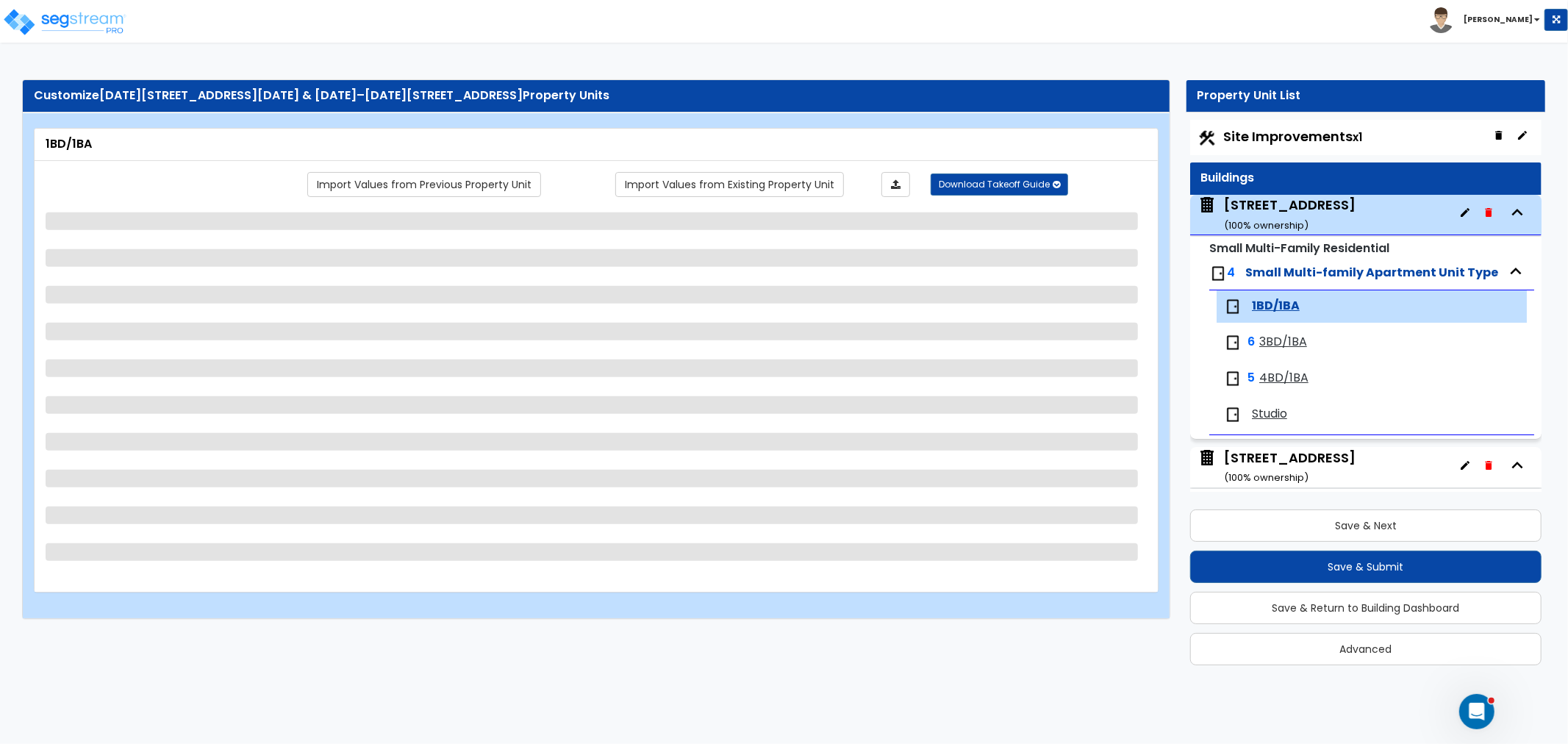
scroll to position [3, 0]
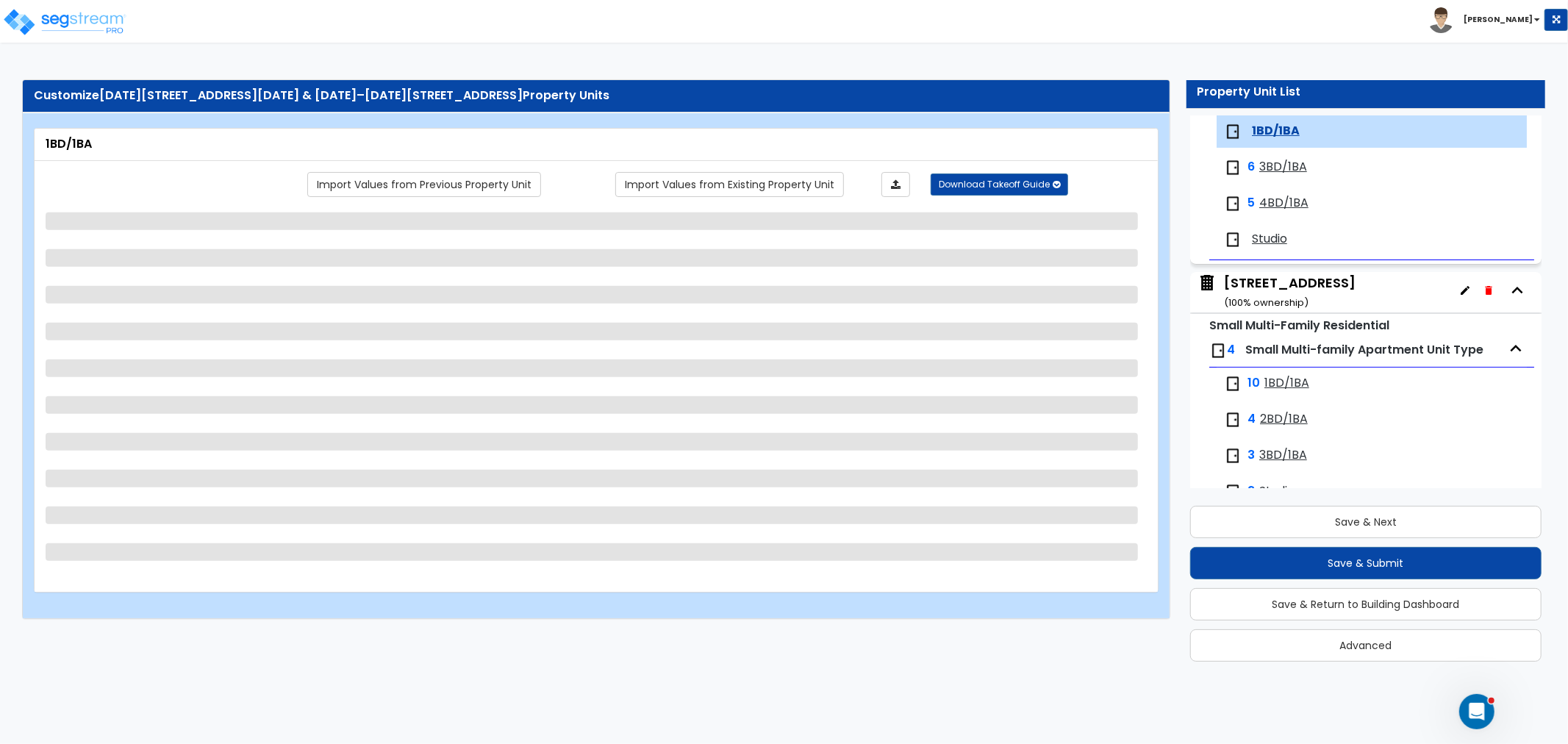
select select "1"
select select "2"
select select "3"
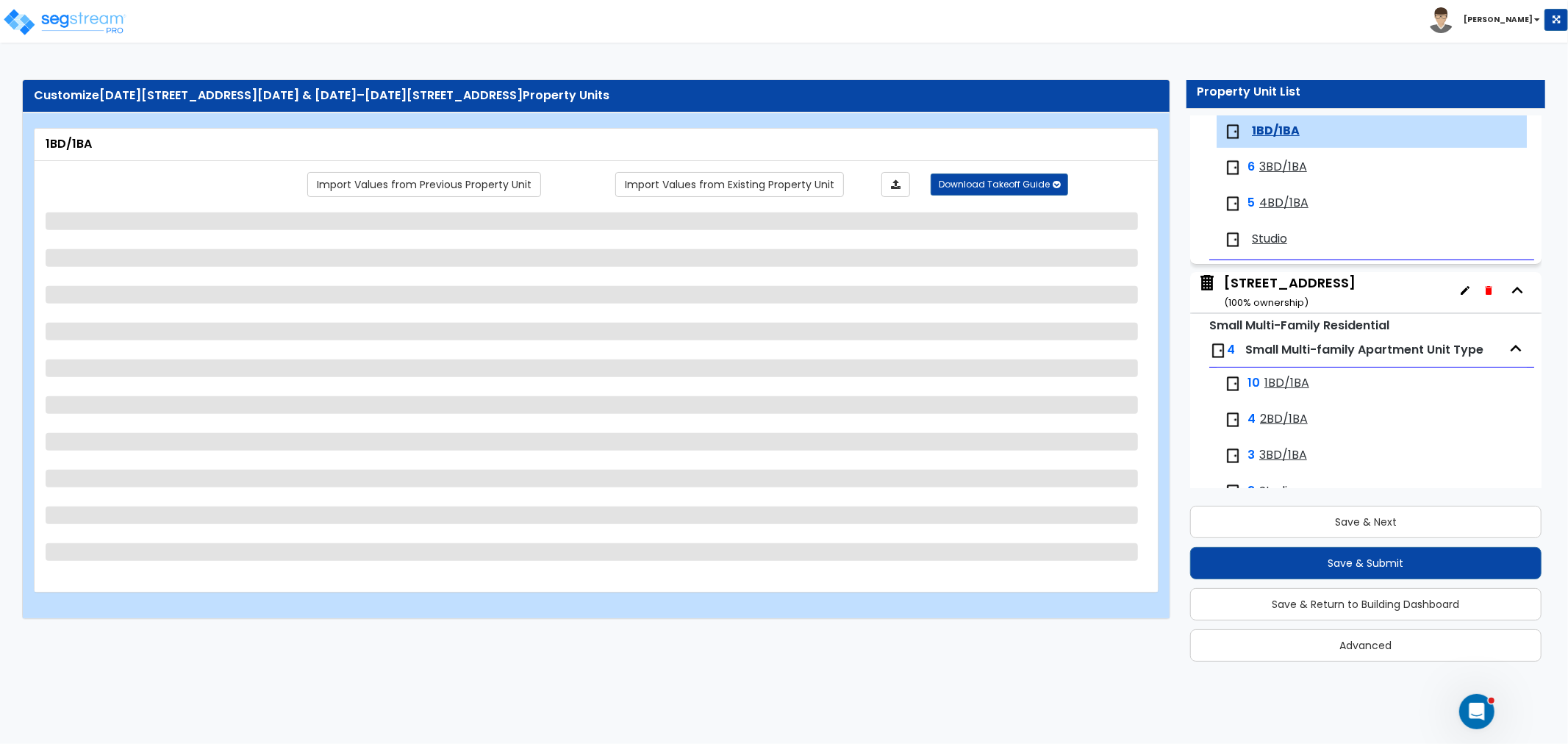
select select "2"
select select "1"
select select "2"
select select "1"
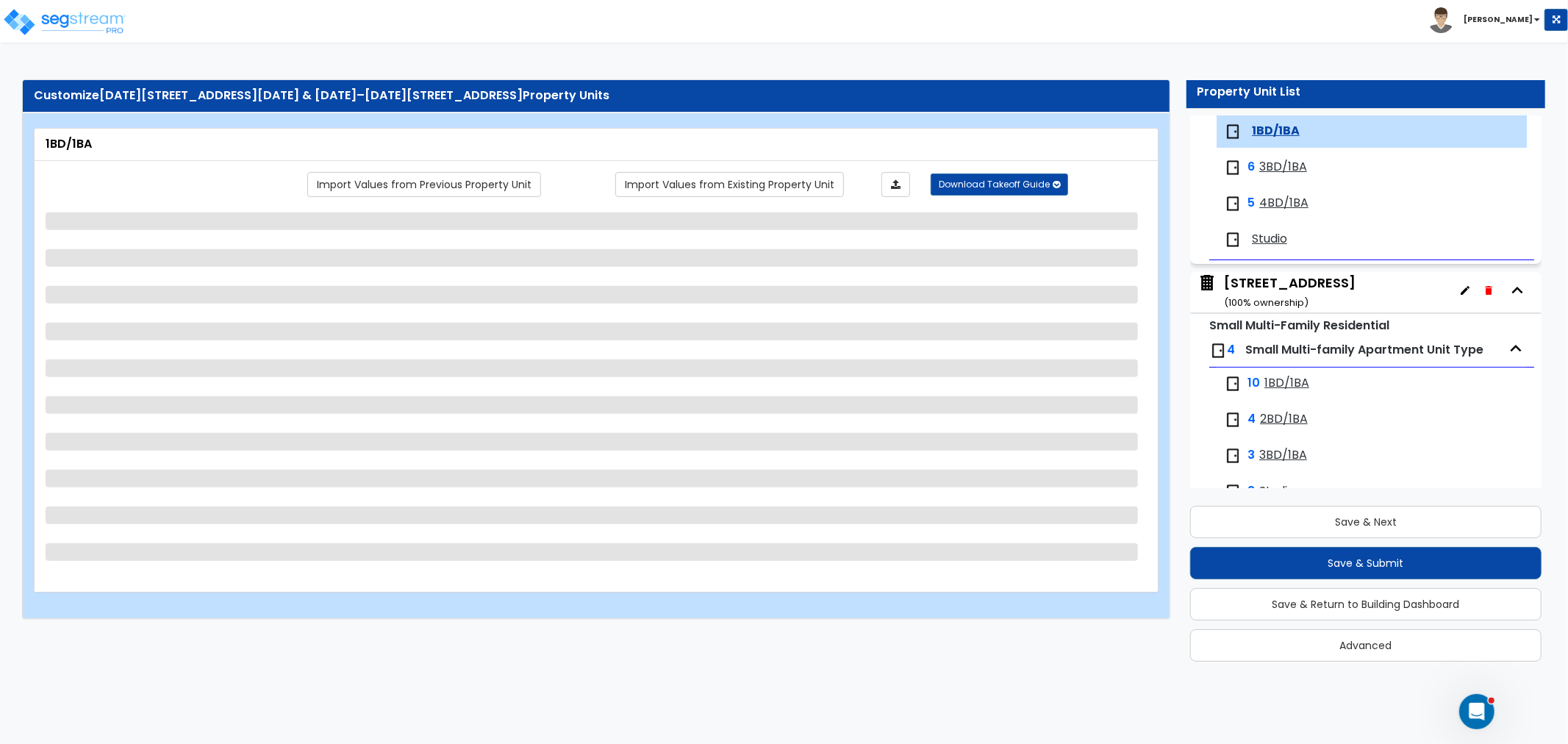
select select "5"
select select "1"
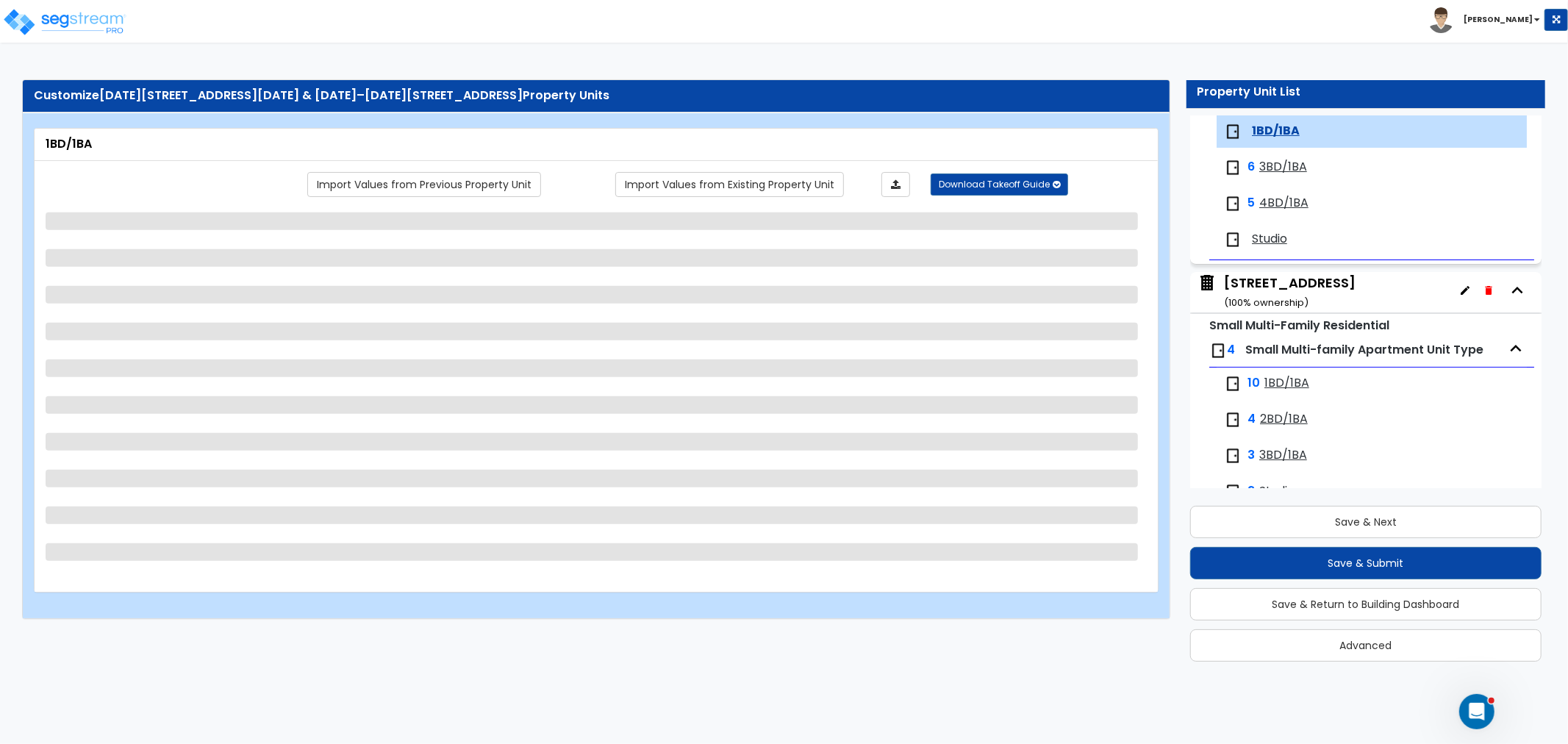
select select "1"
select select "3"
select select "1"
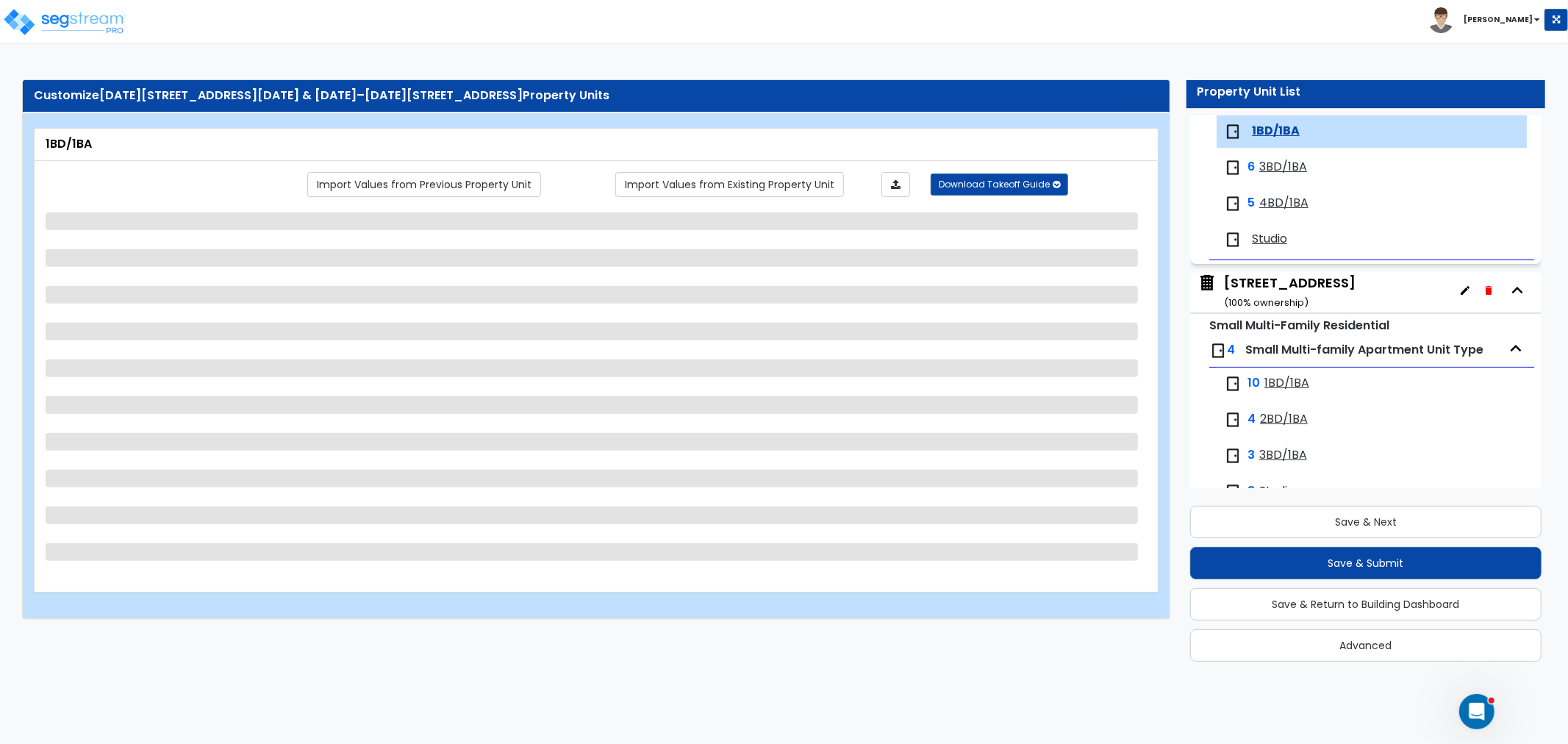
select select "1"
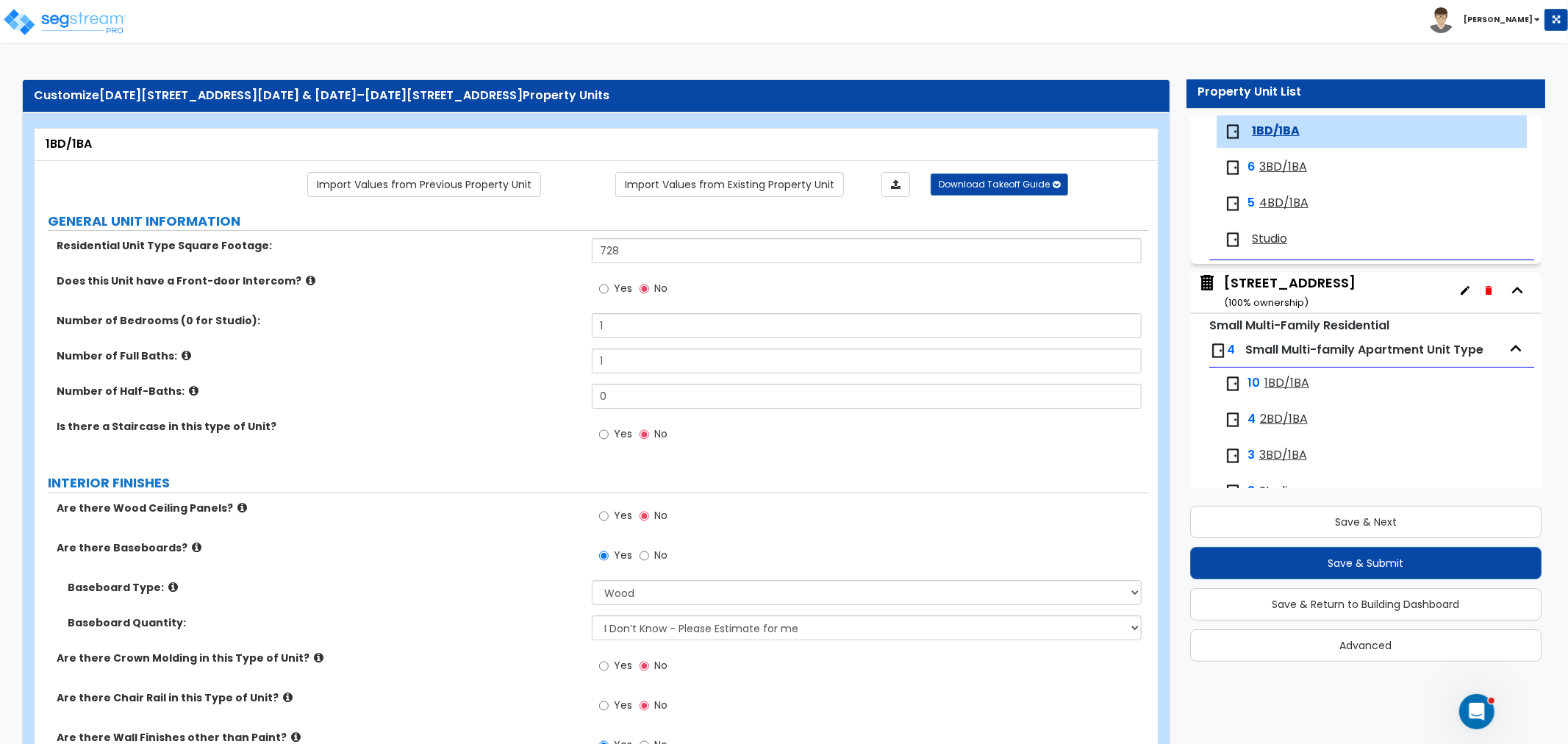
click at [1306, 295] on small "( 100 % ownership)" at bounding box center [1266, 302] width 85 height 14
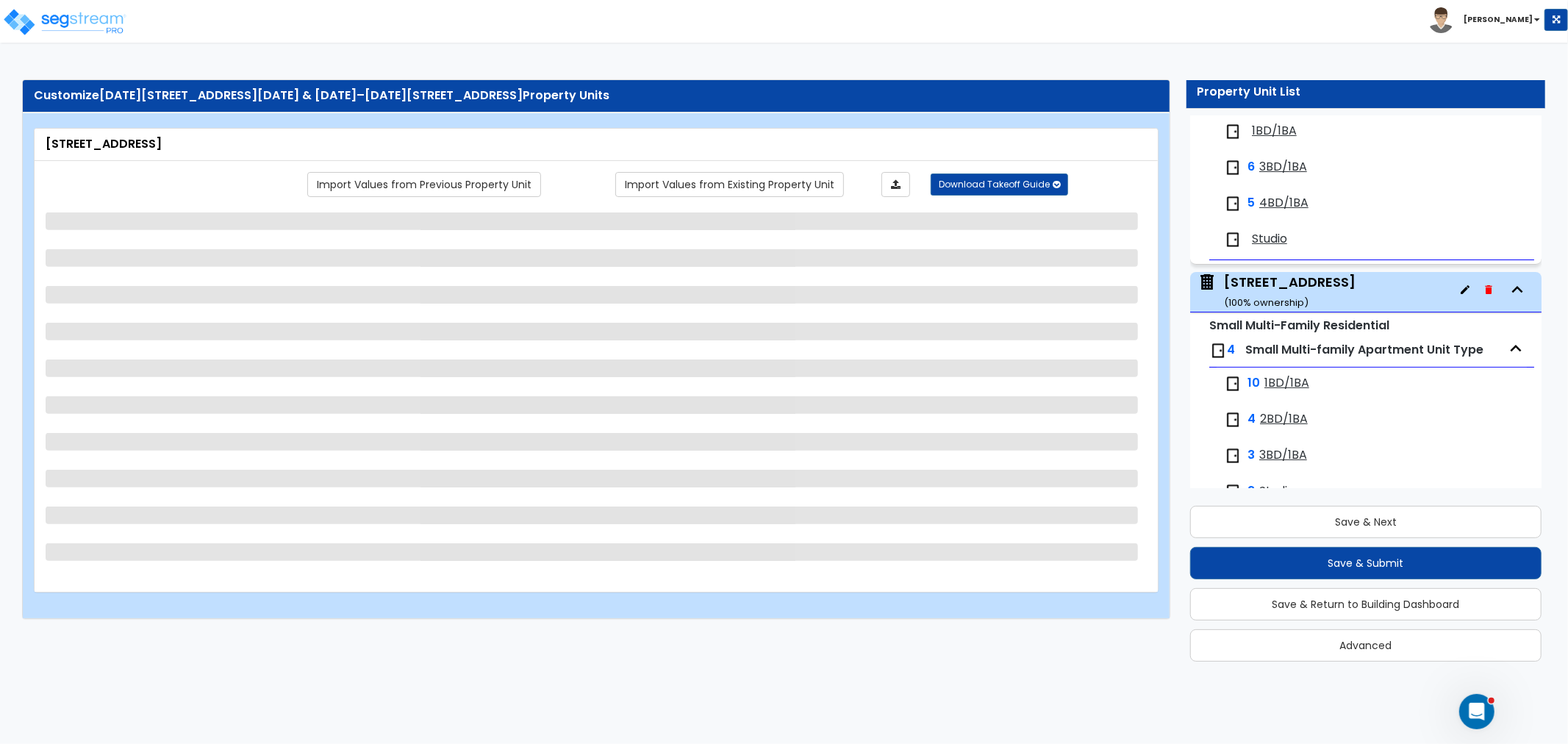
scroll to position [327, 0]
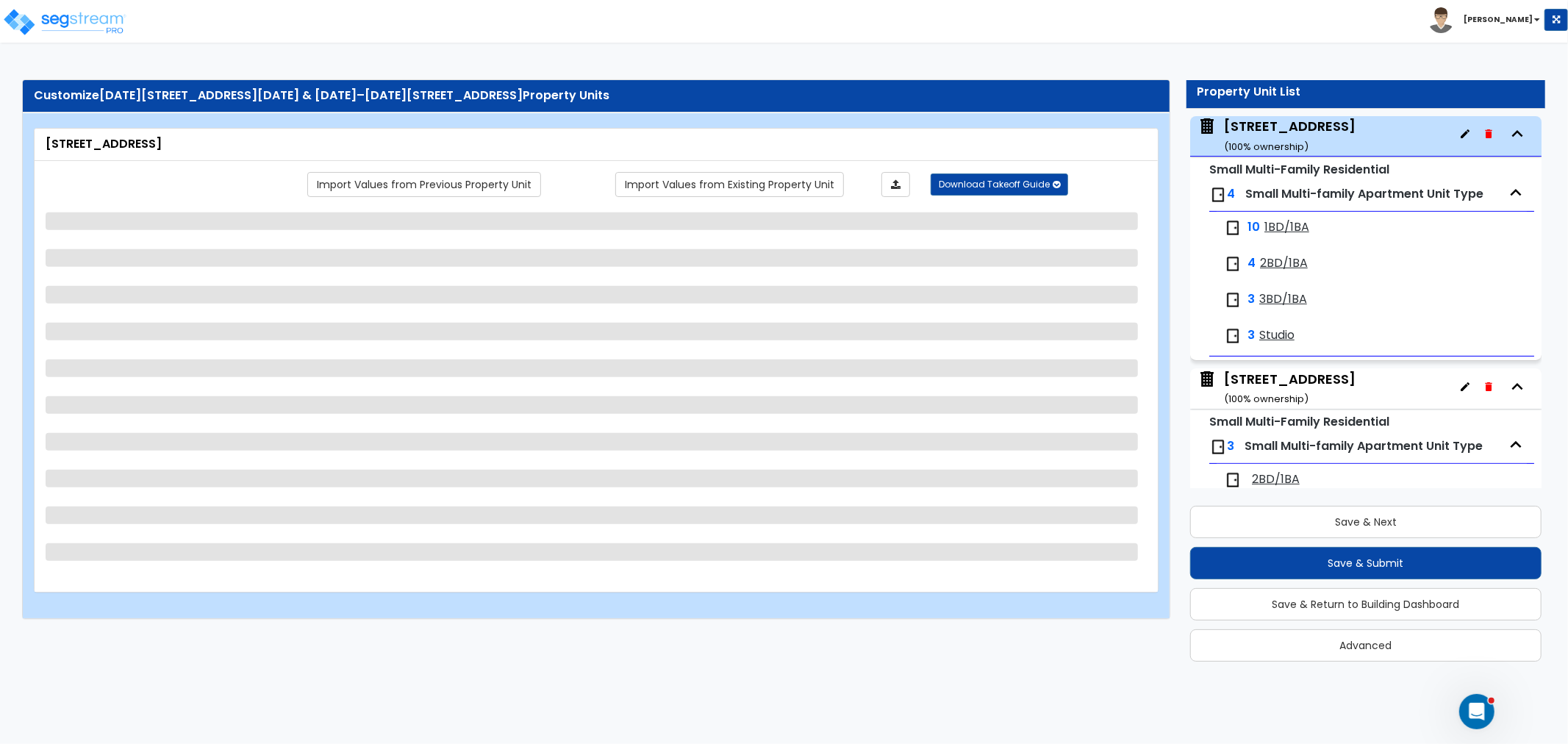
click at [1300, 387] on div "[STREET_ADDRESS] ( 100 % ownership)" at bounding box center [1290, 388] width 132 height 37
click at [1273, 393] on small "( 100 % ownership)" at bounding box center [1266, 398] width 85 height 14
select select "5"
select select "7"
select select "2"
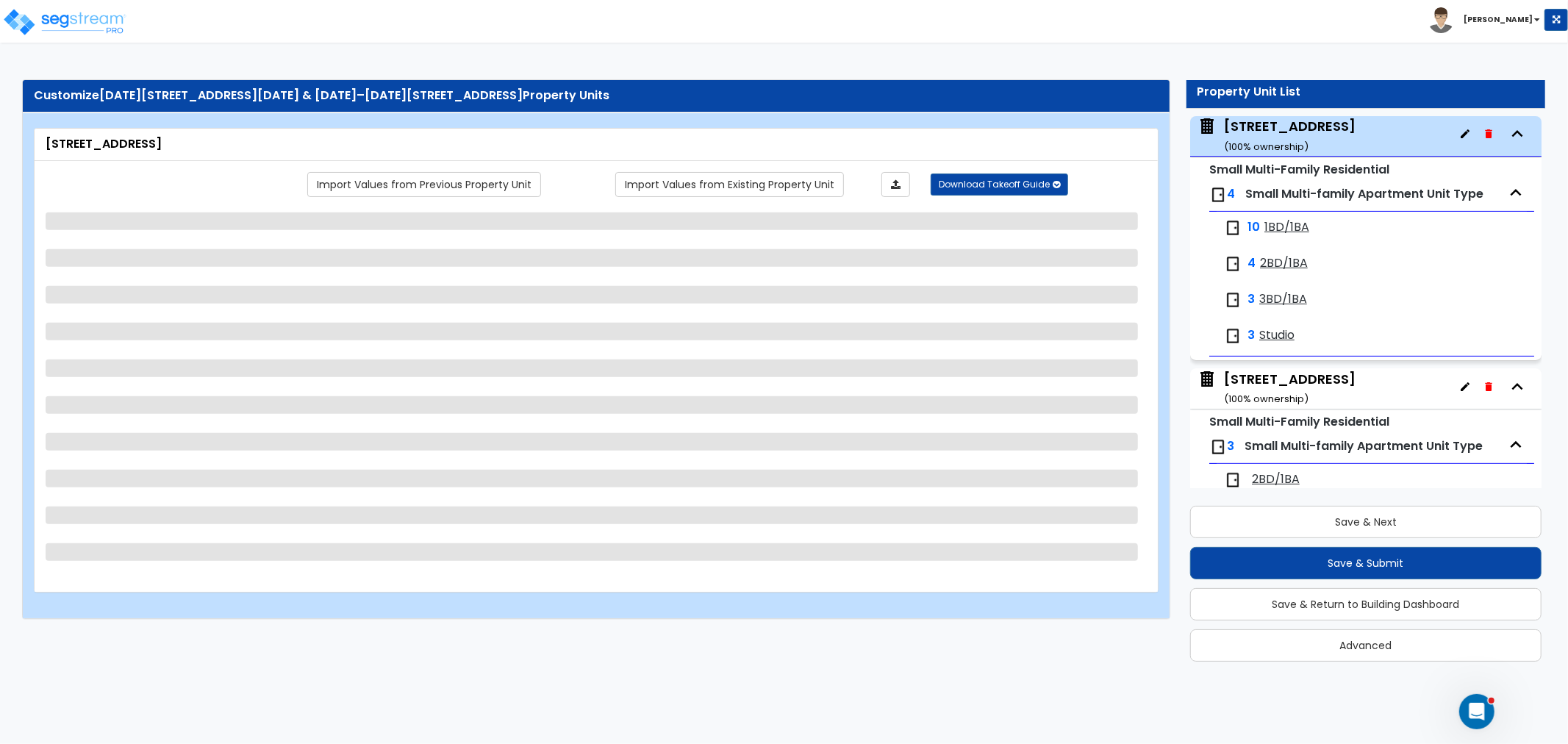
select select "1"
select select "2"
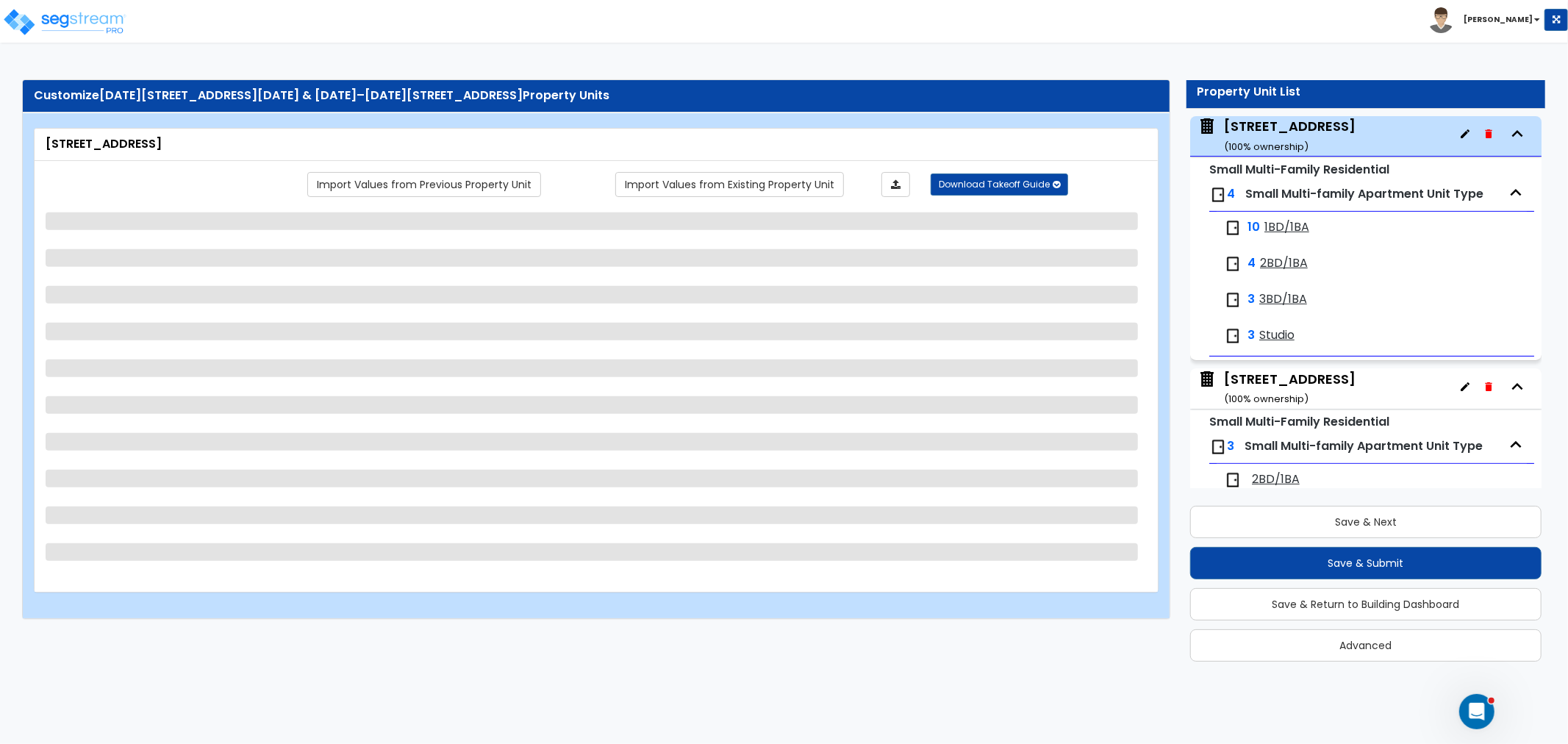
select select "3"
select select "1"
select select "2"
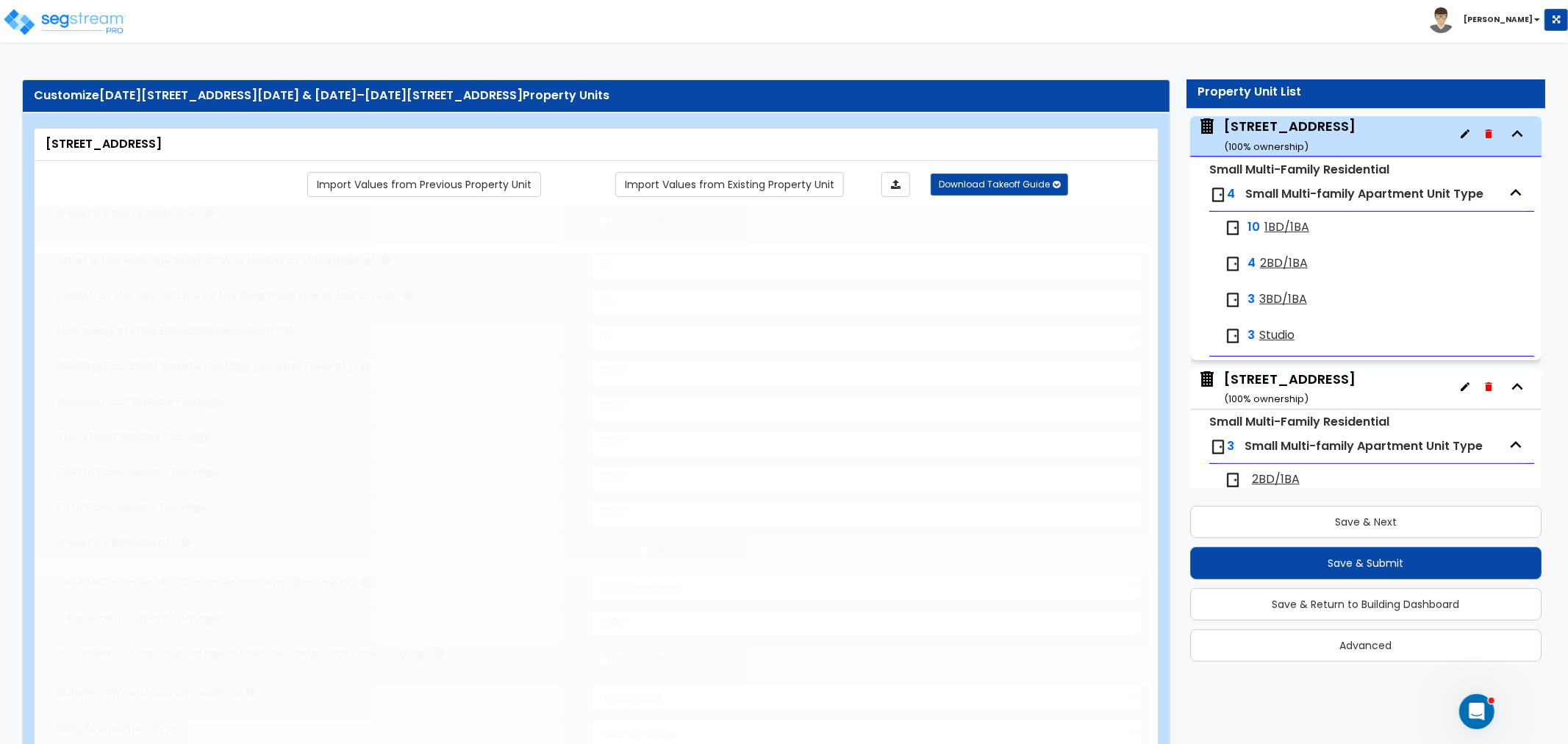
type input "5"
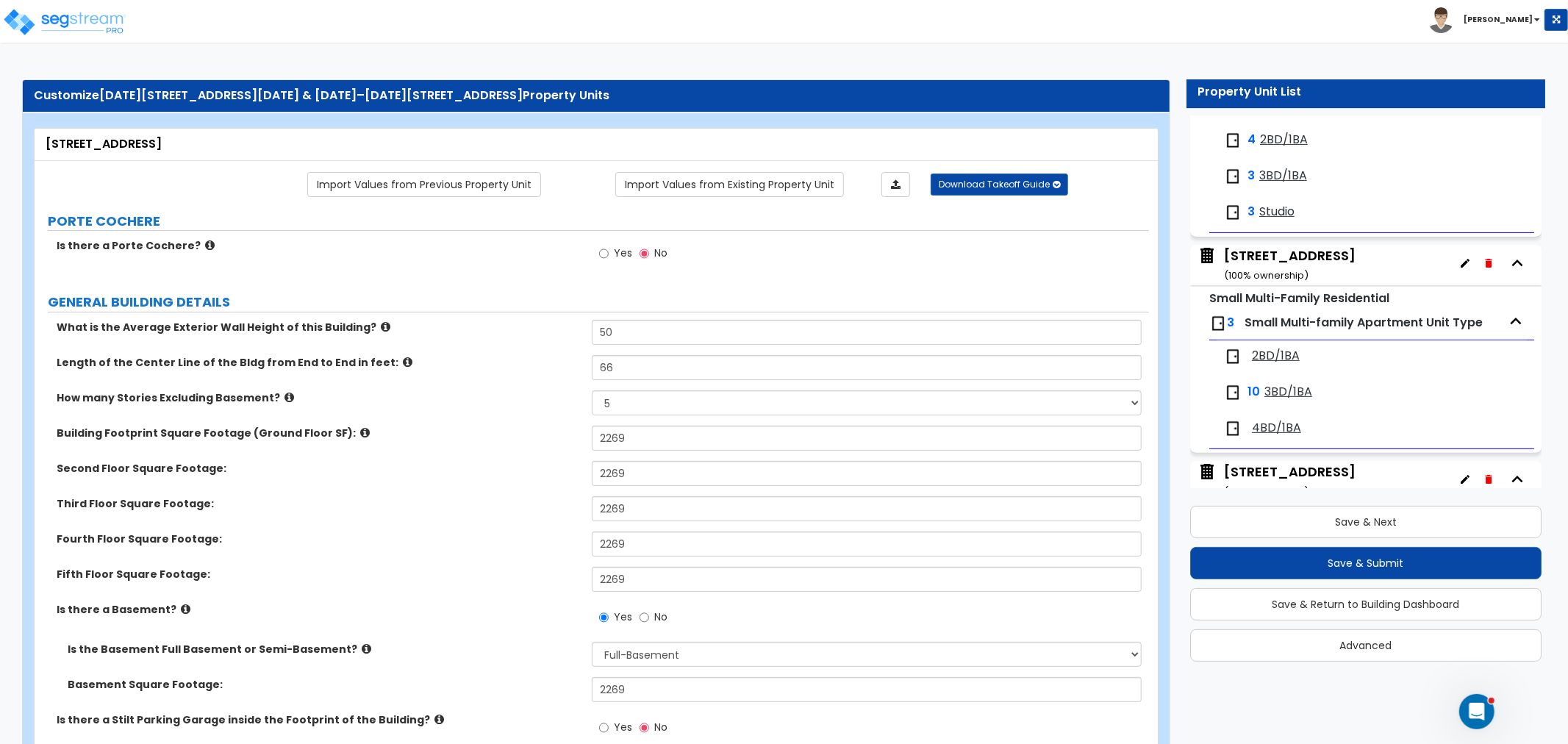
scroll to position [642, 0]
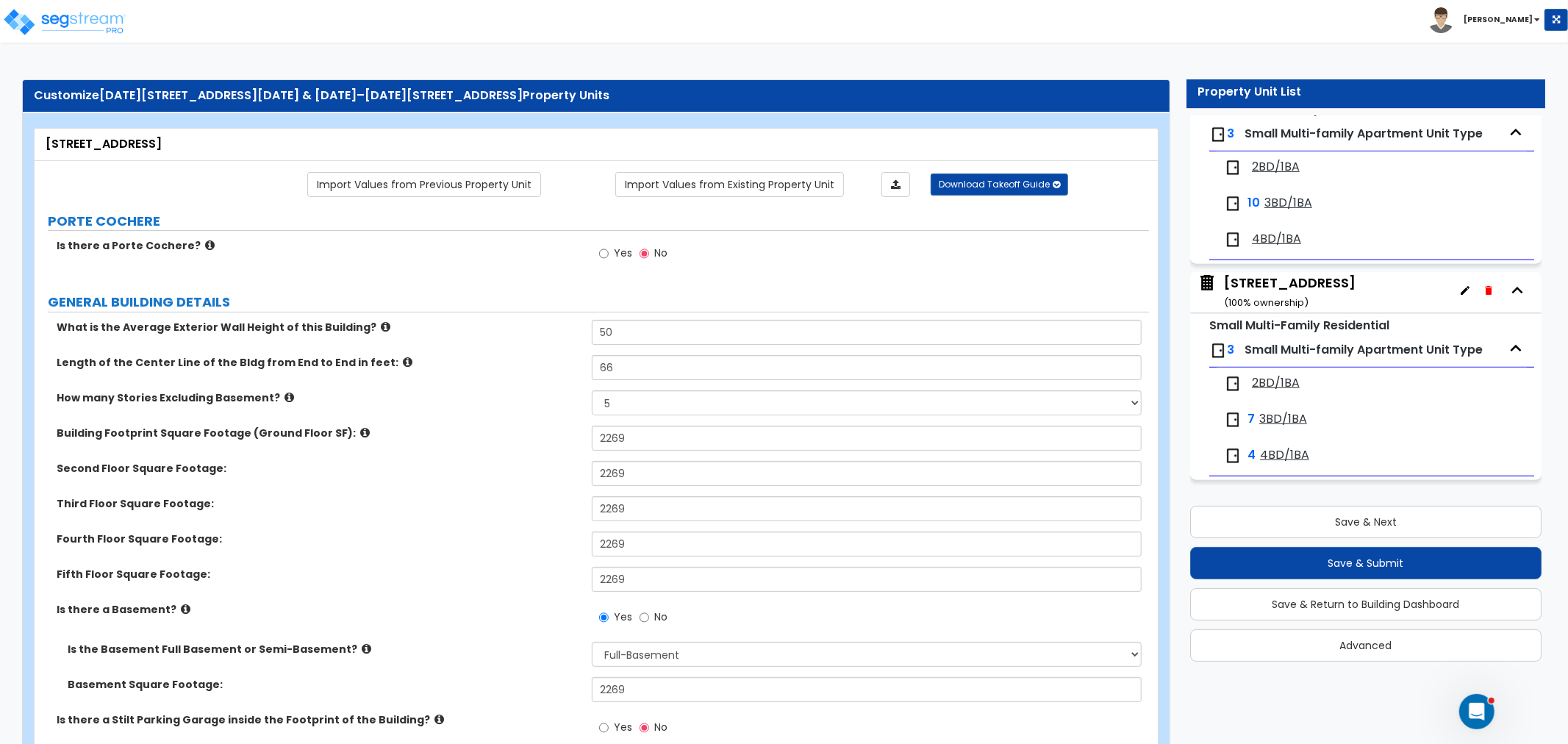
click at [1306, 291] on div "[STREET_ADDRESS] ( 100 % ownership)" at bounding box center [1290, 292] width 132 height 37
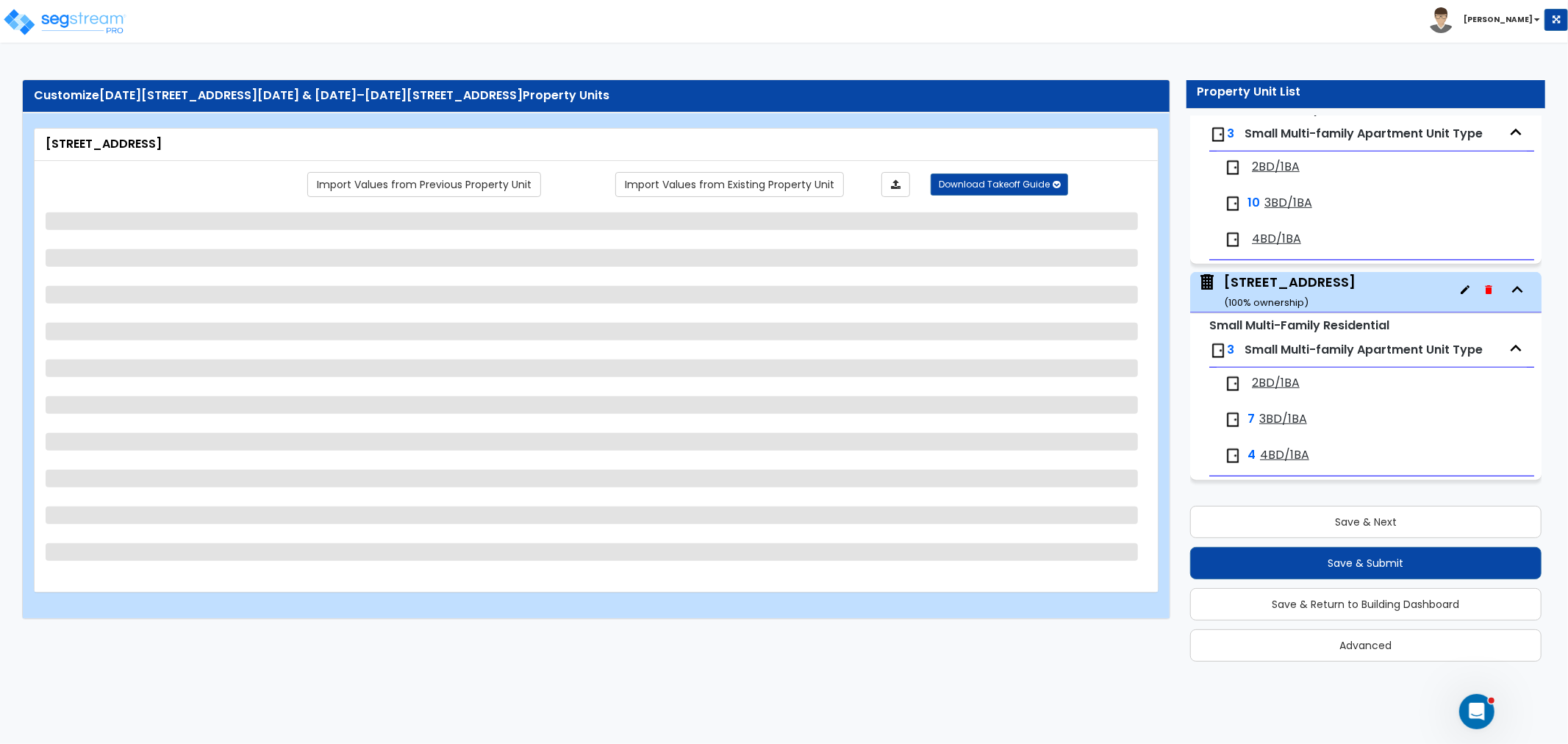
select select "5"
select select "7"
select select "2"
select select "1"
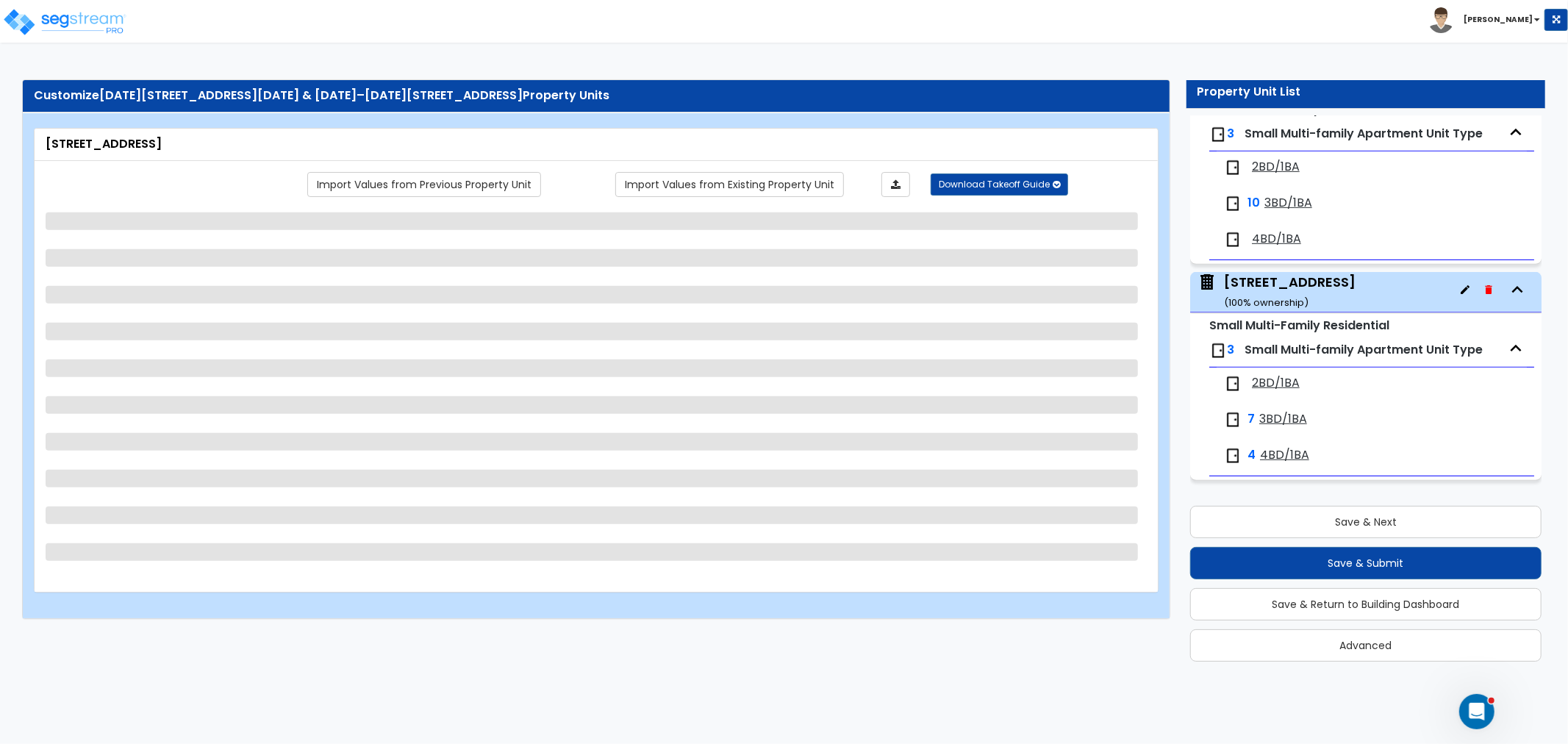
select select "2"
select select "3"
select select "1"
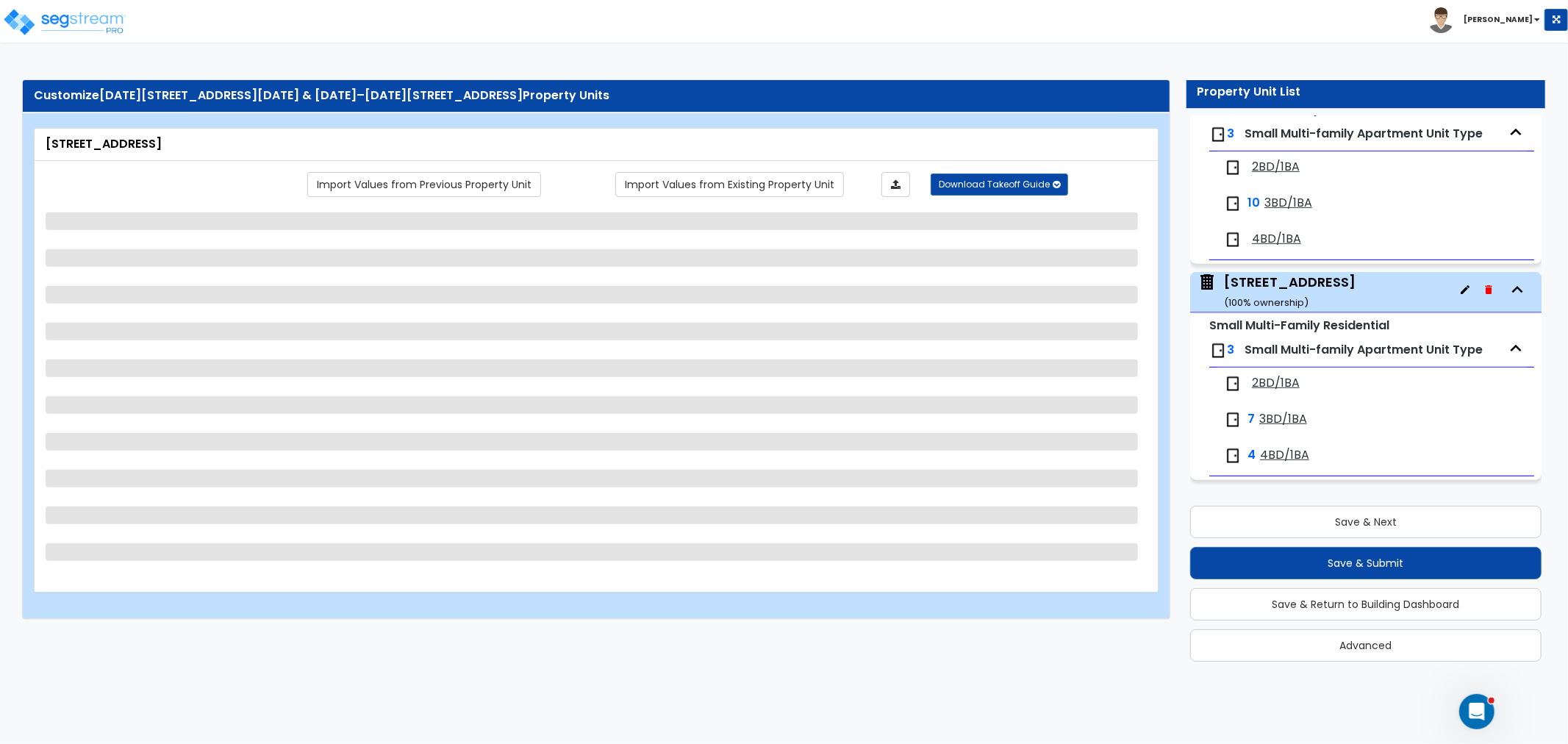
select select "2"
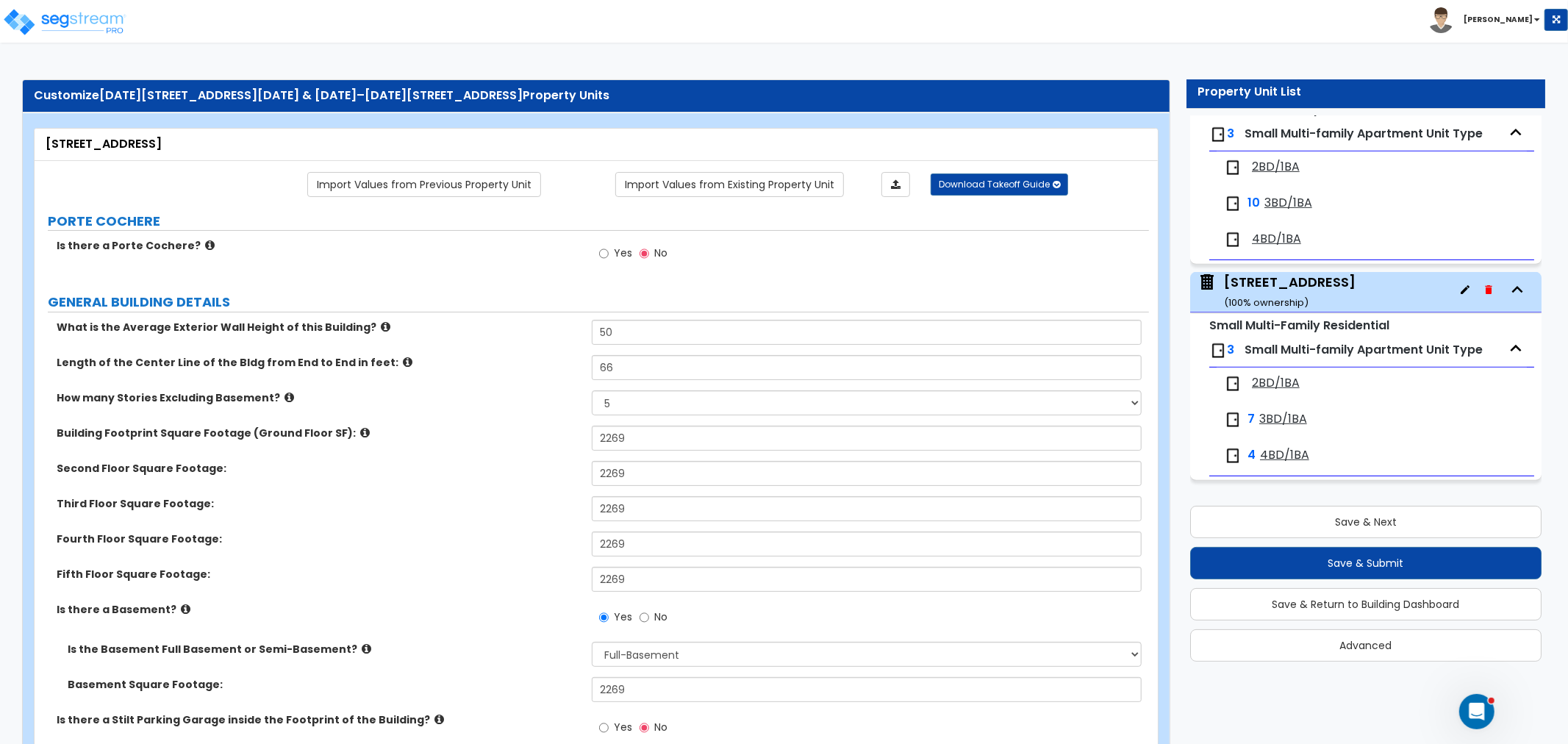
click at [1274, 390] on span "2BD/1BA" at bounding box center [1276, 384] width 48 height 17
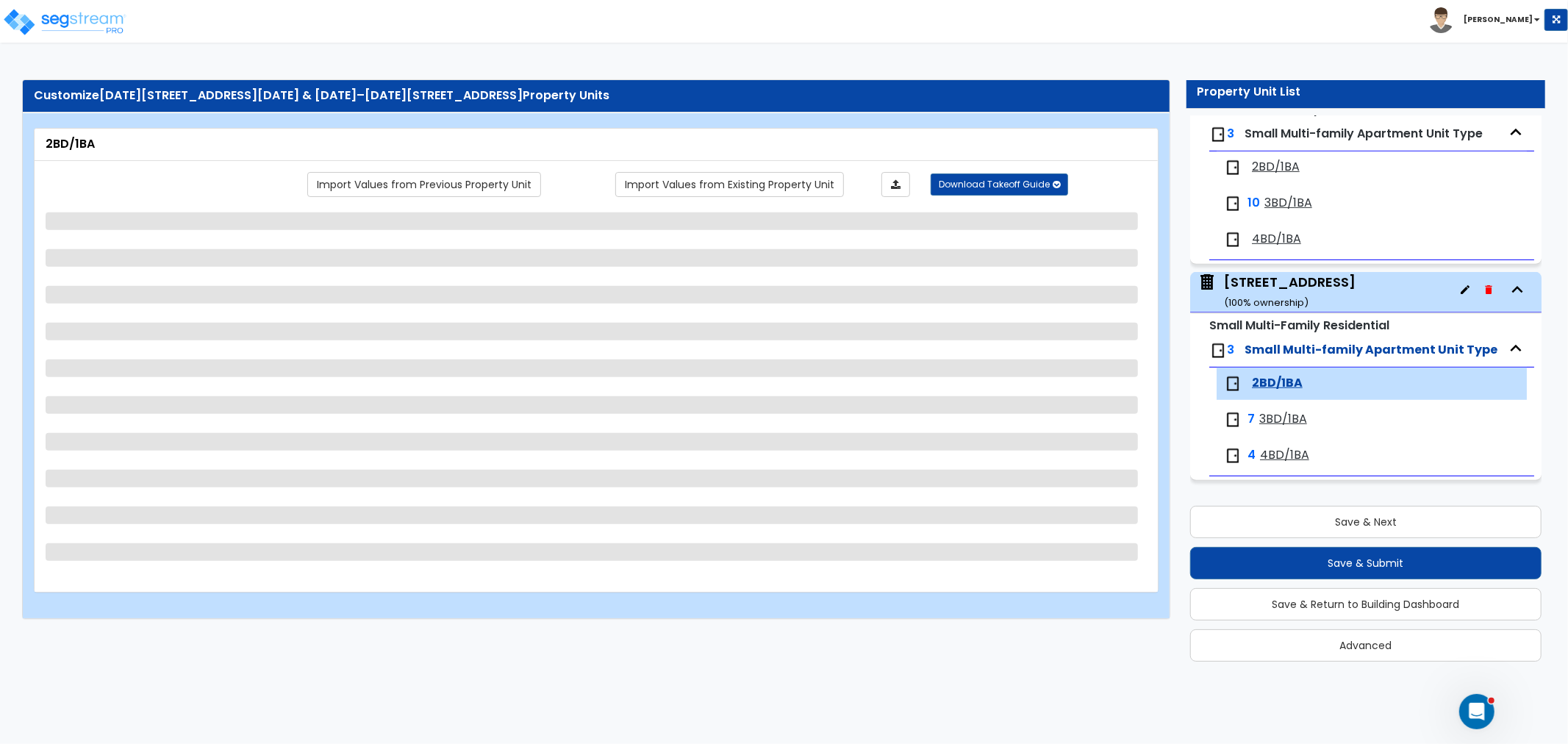
select select "1"
select select "2"
select select "3"
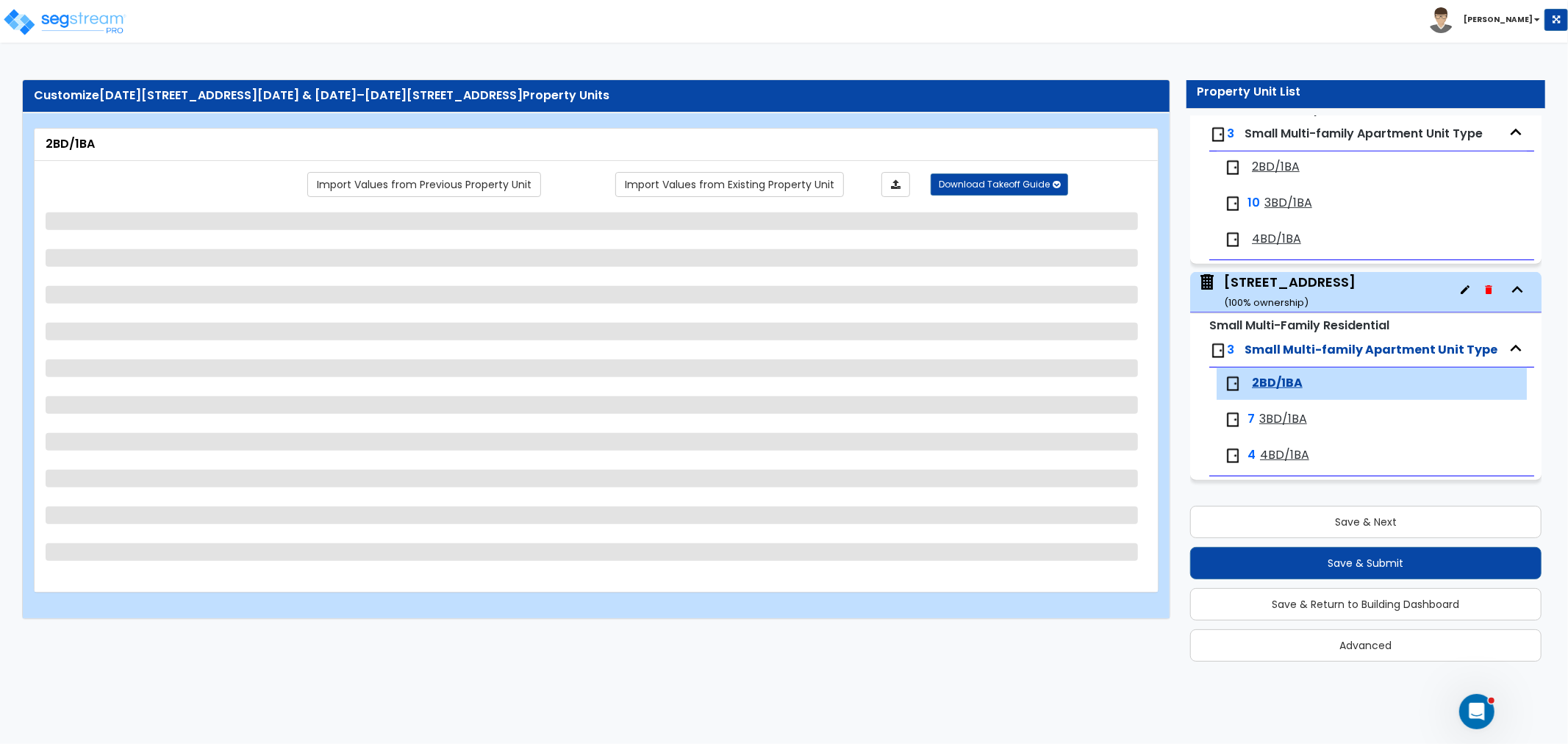
select select "2"
select select "1"
select select "2"
select select "1"
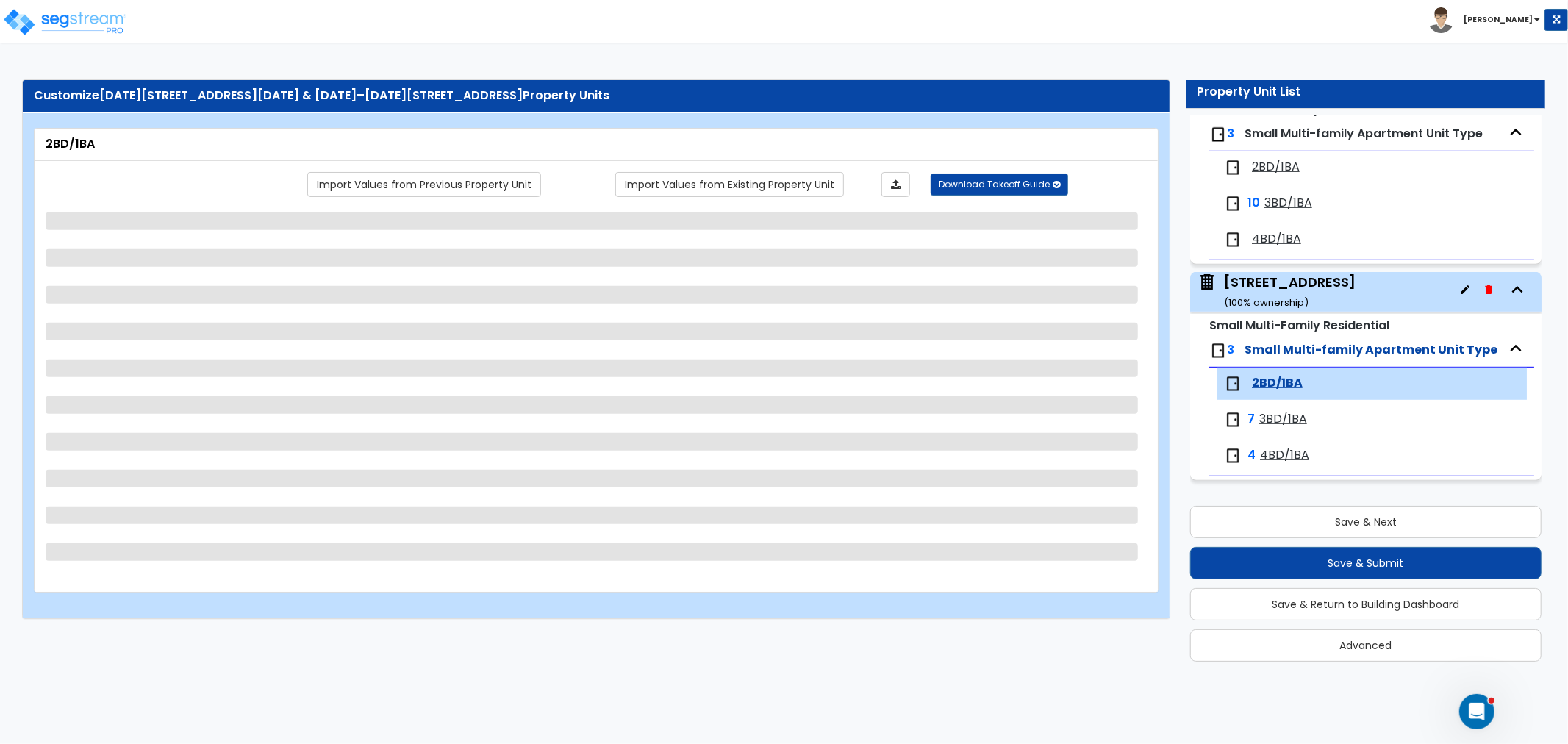
select select "1"
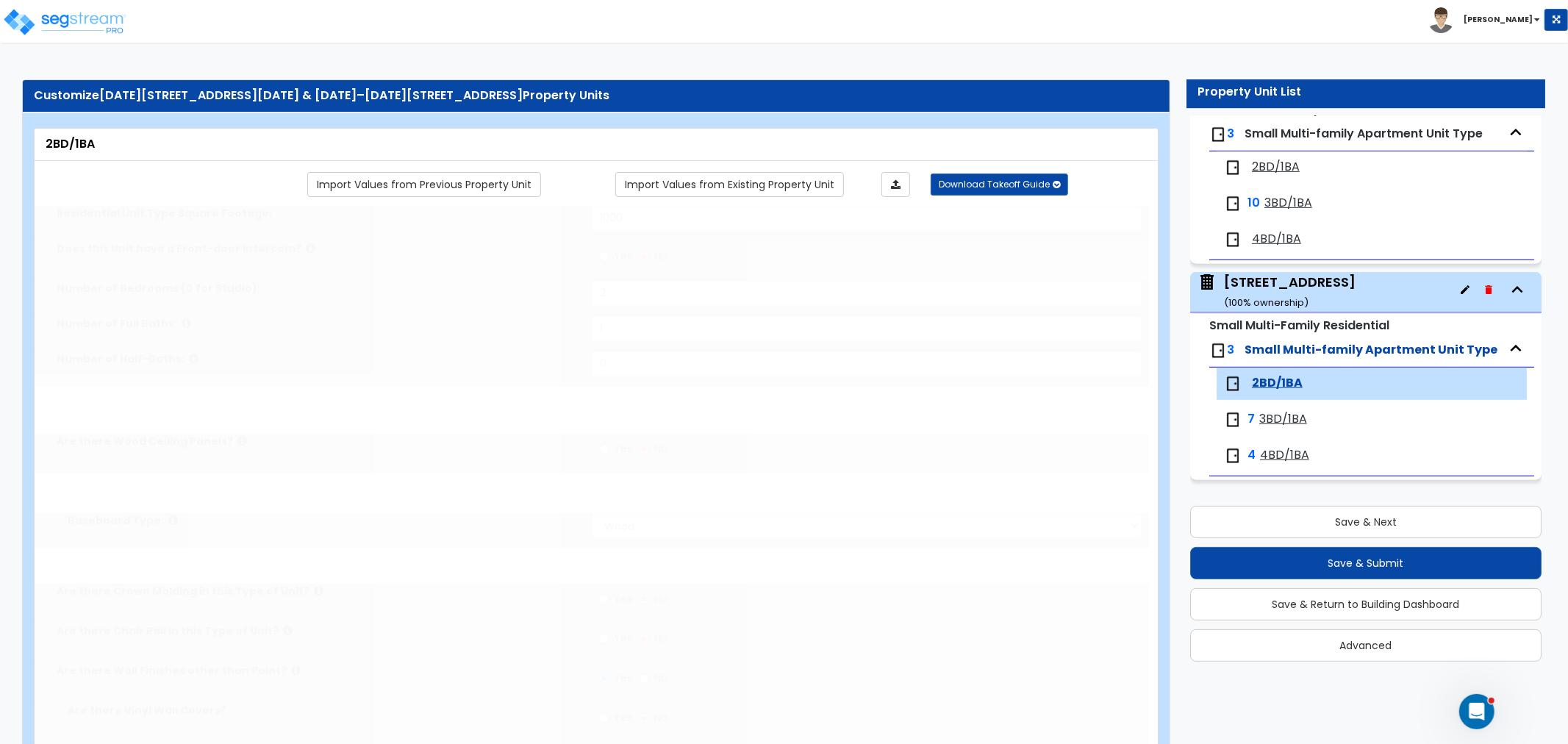
radio input "true"
select select "1"
select select "5"
select select "1"
select select "3"
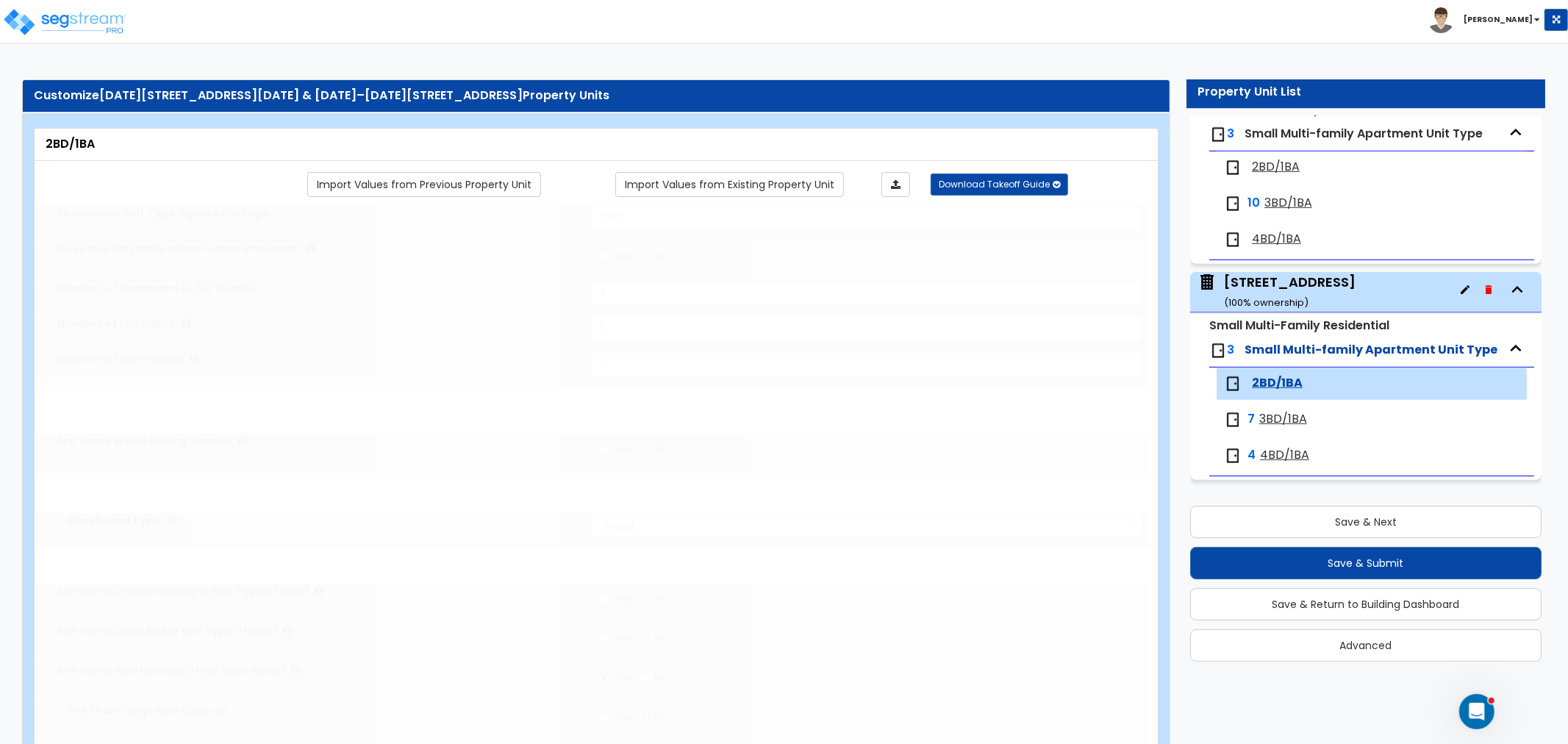
select select "1"
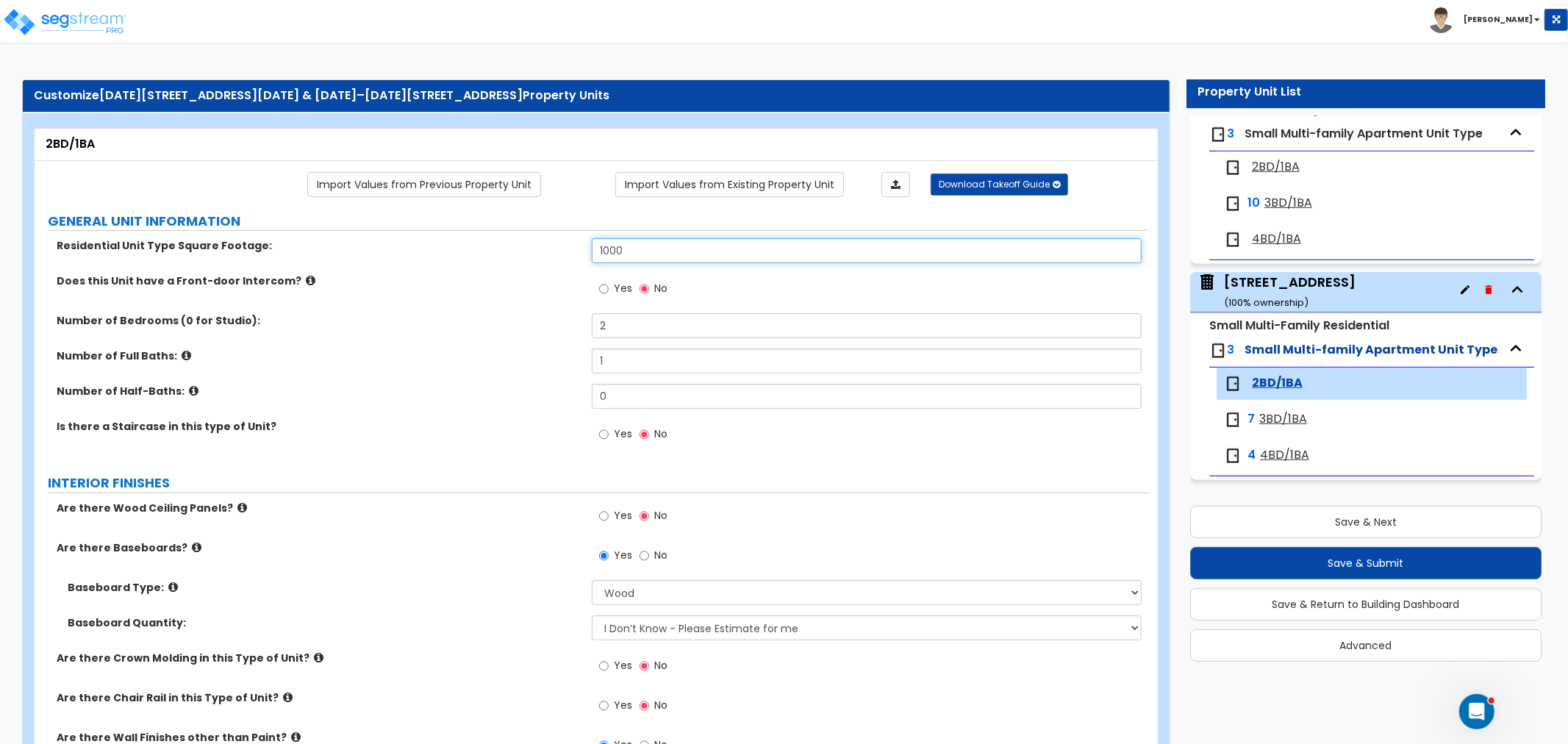
drag, startPoint x: 642, startPoint y: 247, endPoint x: 557, endPoint y: 248, distance: 85.0
click at [557, 248] on div "Residential Unit Type Square Footage: 1000" at bounding box center [592, 256] width 1115 height 35
type input "938"
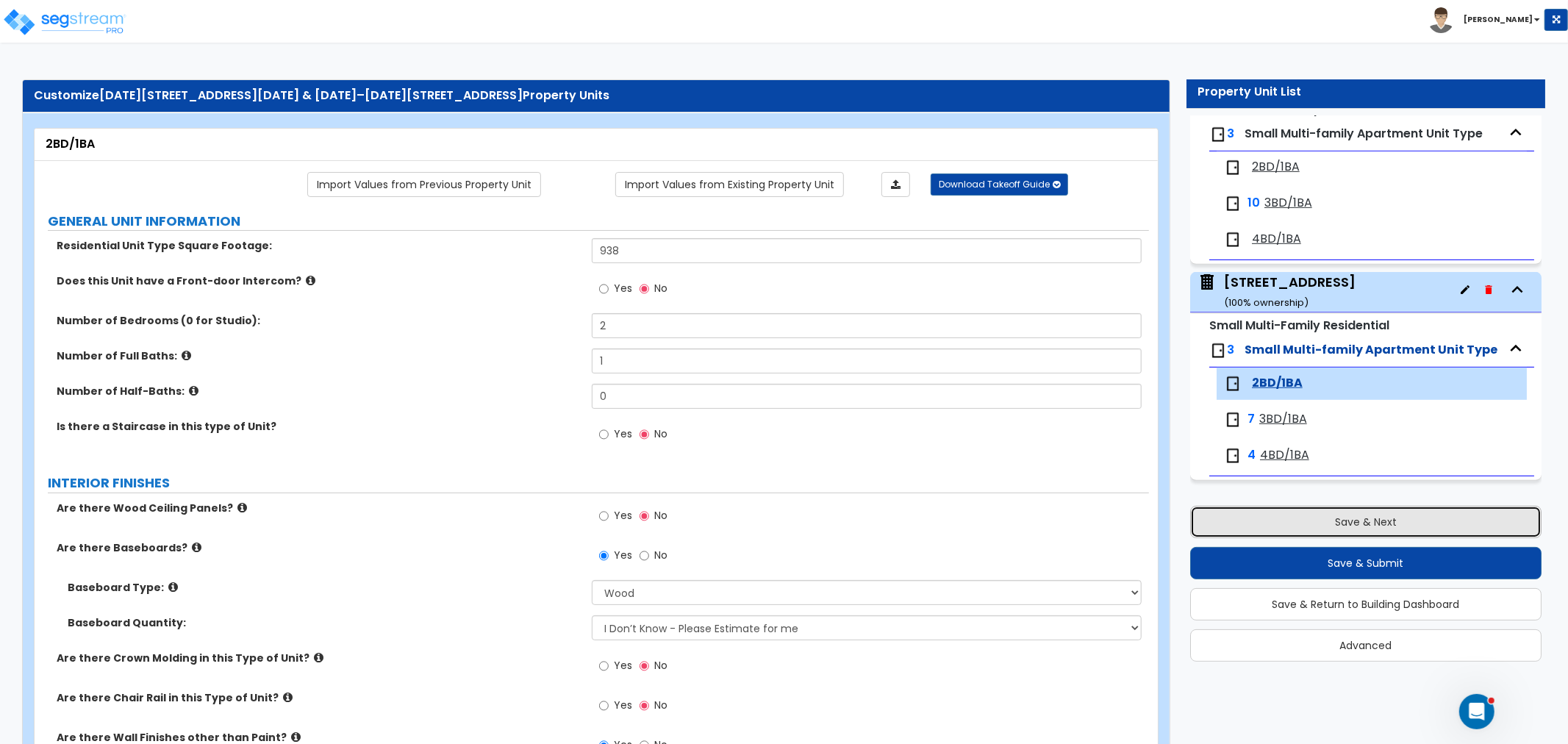
click at [1383, 522] on button "Save & Next" at bounding box center [1366, 521] width 351 height 32
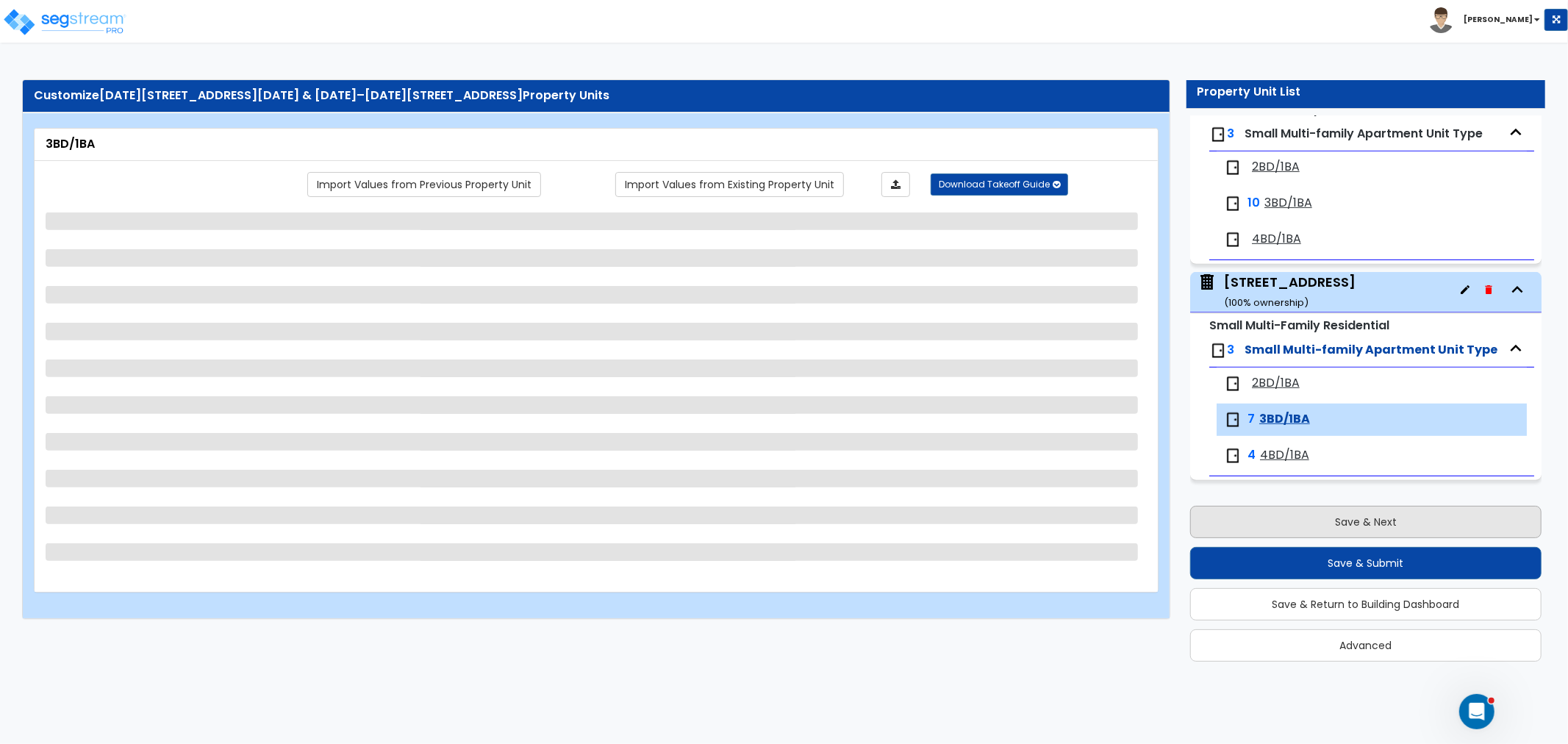
select select "1"
select select "2"
select select "3"
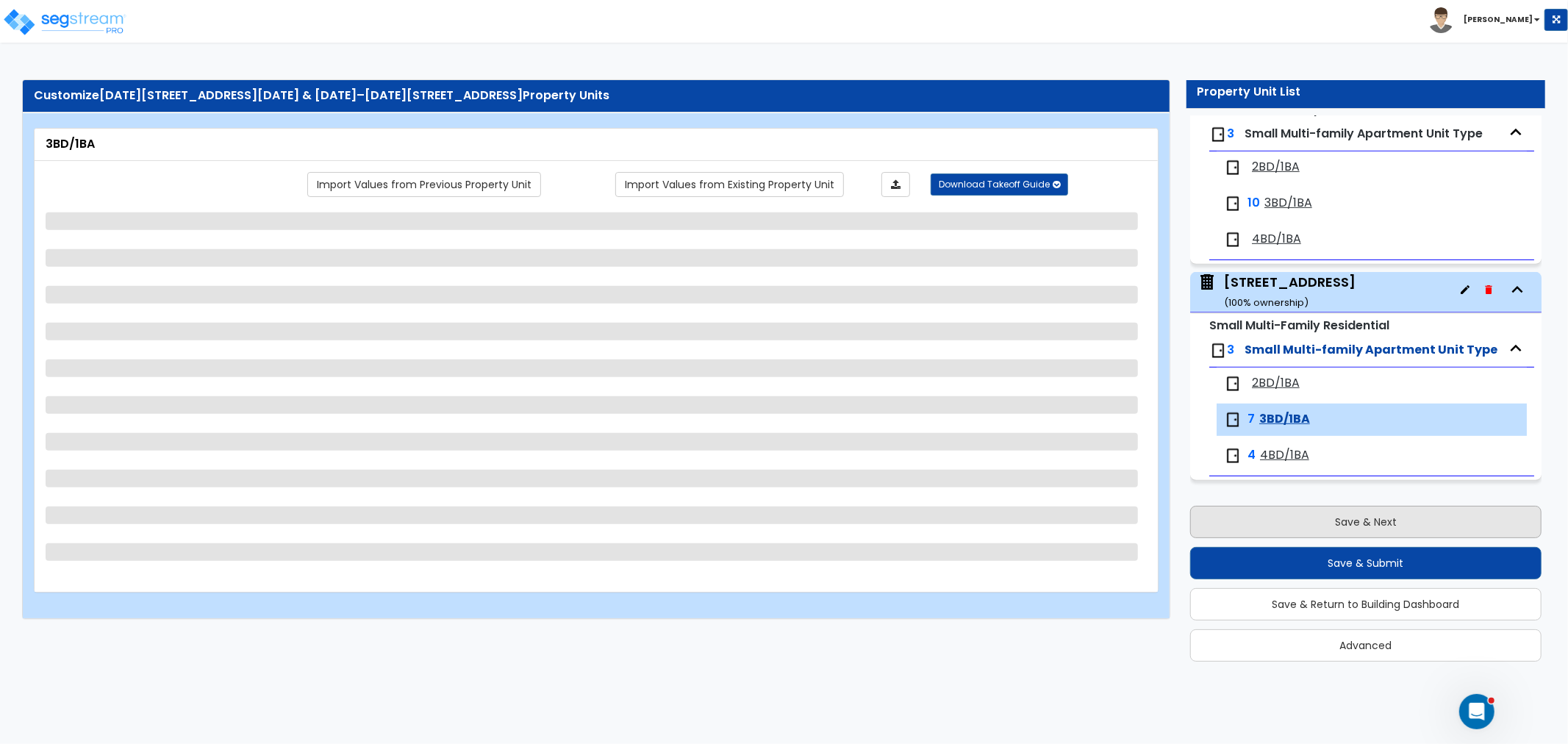
select select "2"
select select "1"
select select "2"
select select "1"
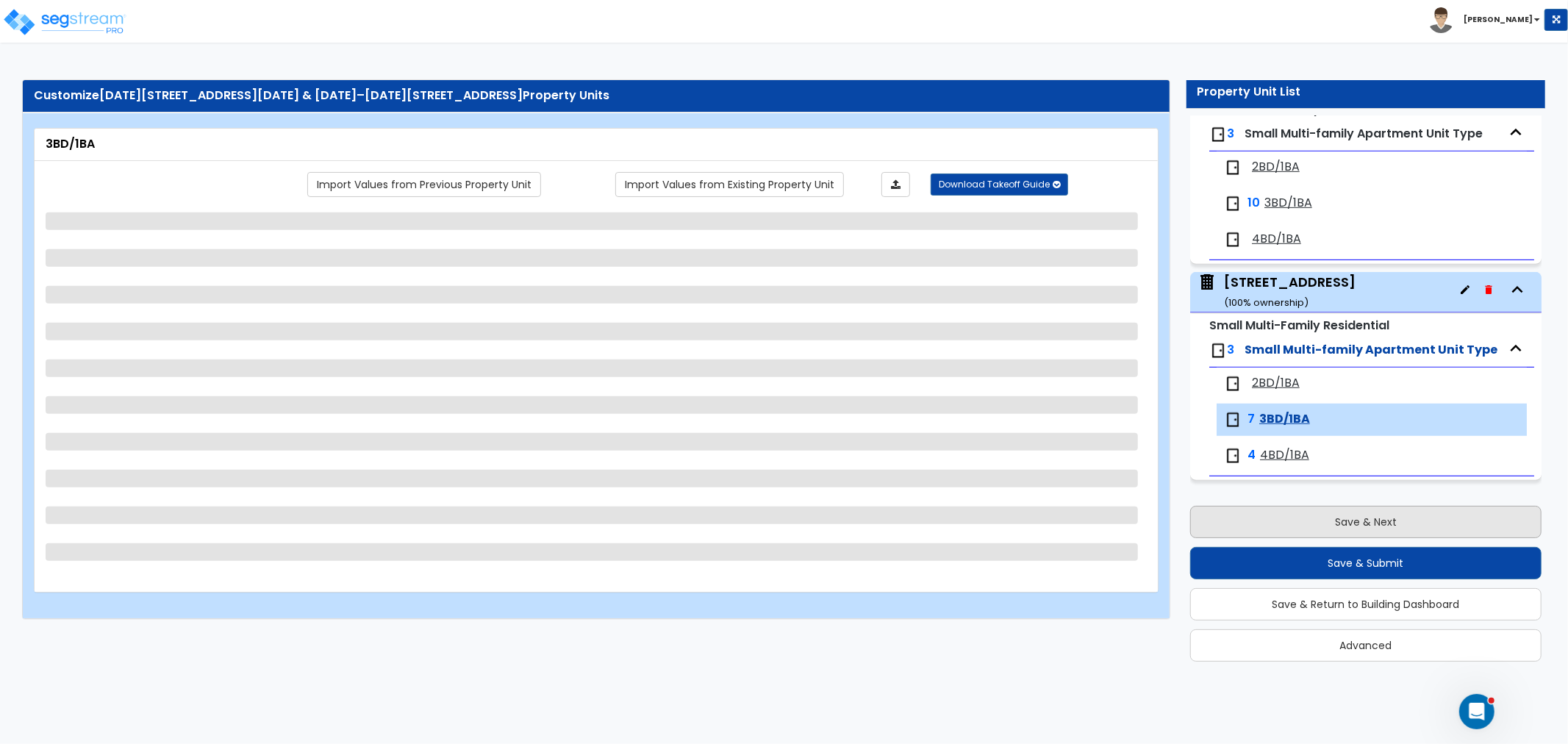
select select "5"
select select "1"
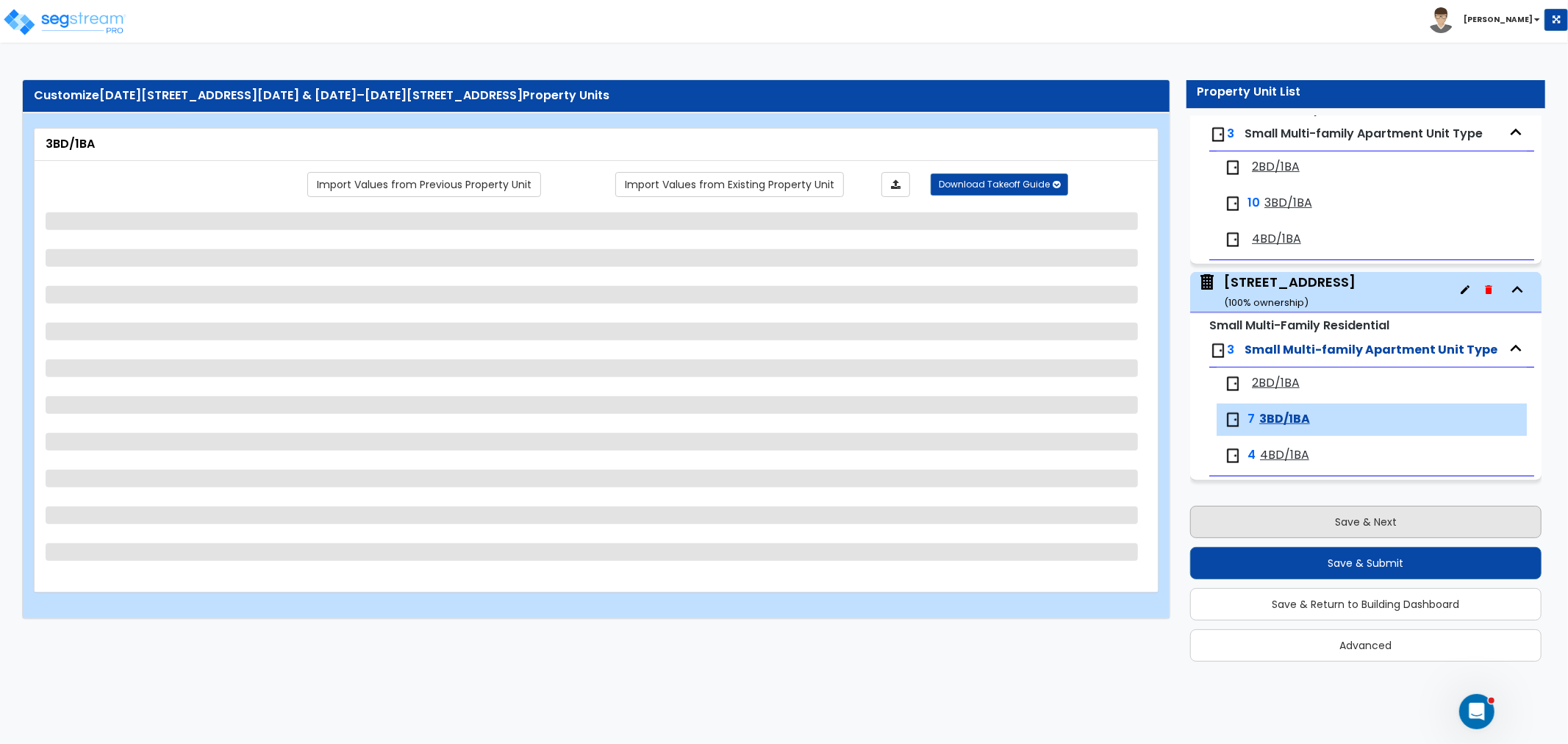
select select "1"
select select "3"
select select "1"
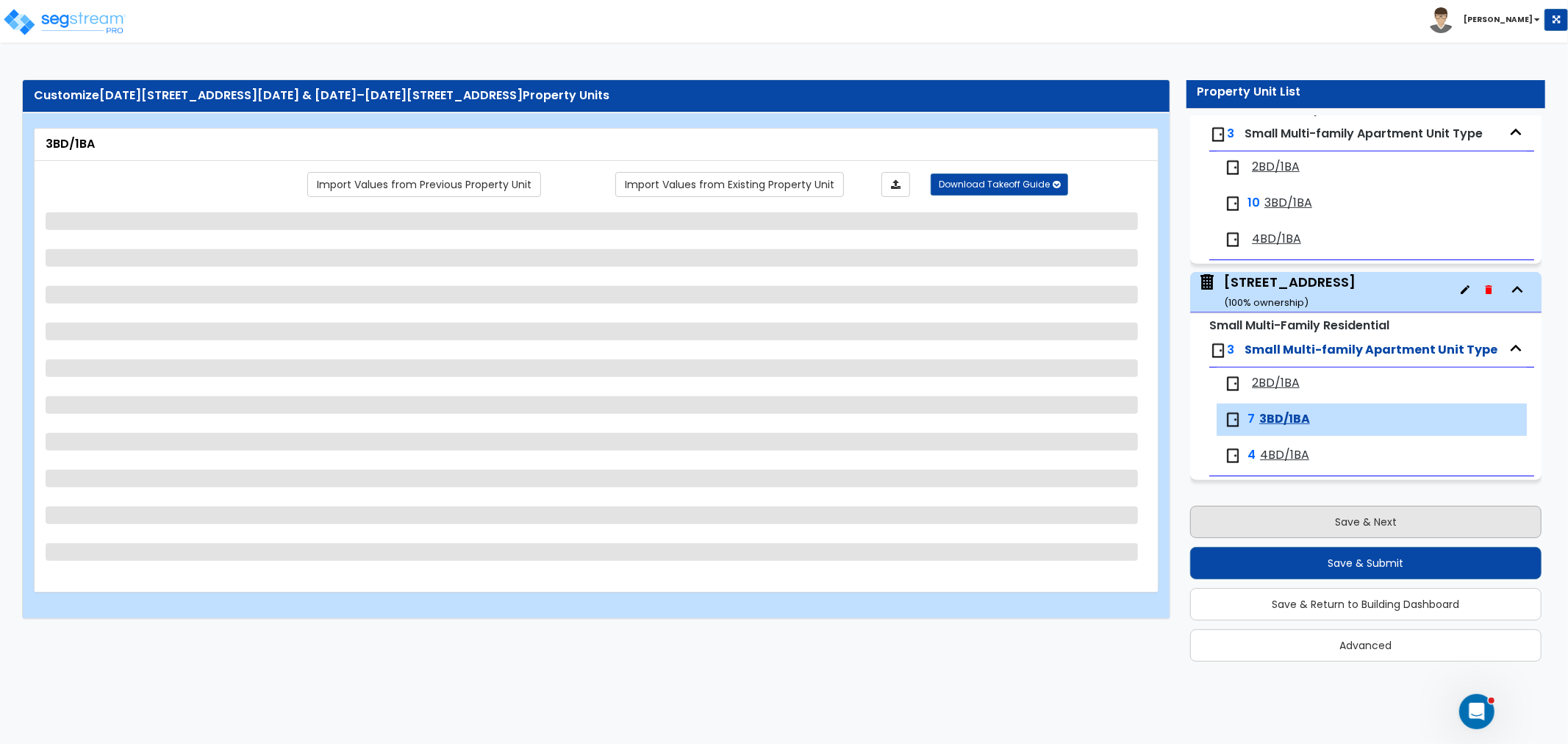
select select "1"
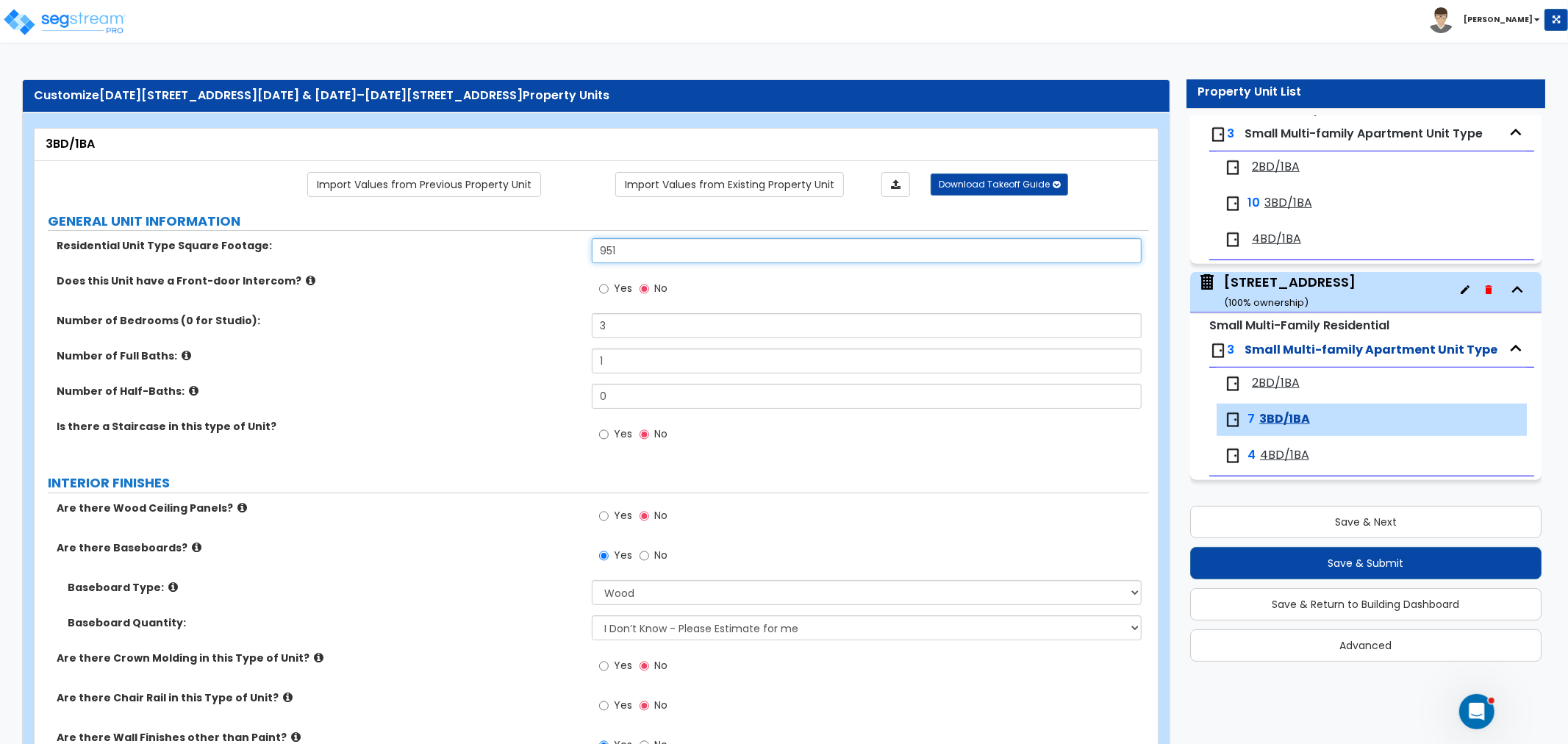
drag, startPoint x: 643, startPoint y: 251, endPoint x: 561, endPoint y: 253, distance: 82.0
click at [561, 253] on div "Residential Unit Type Square Footage: 951" at bounding box center [592, 256] width 1115 height 35
type input "1,100"
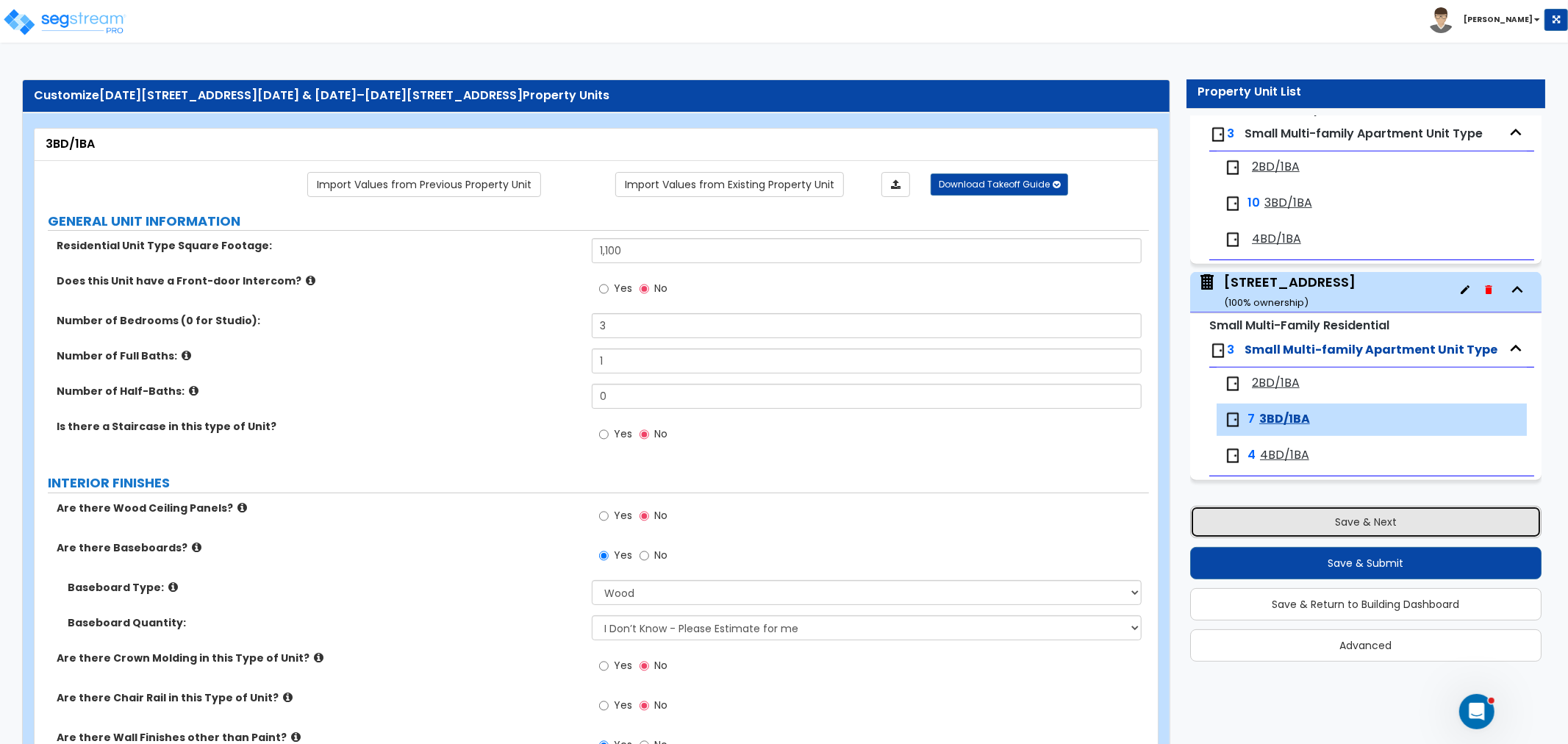
click at [1261, 510] on button "Save & Next" at bounding box center [1366, 521] width 351 height 32
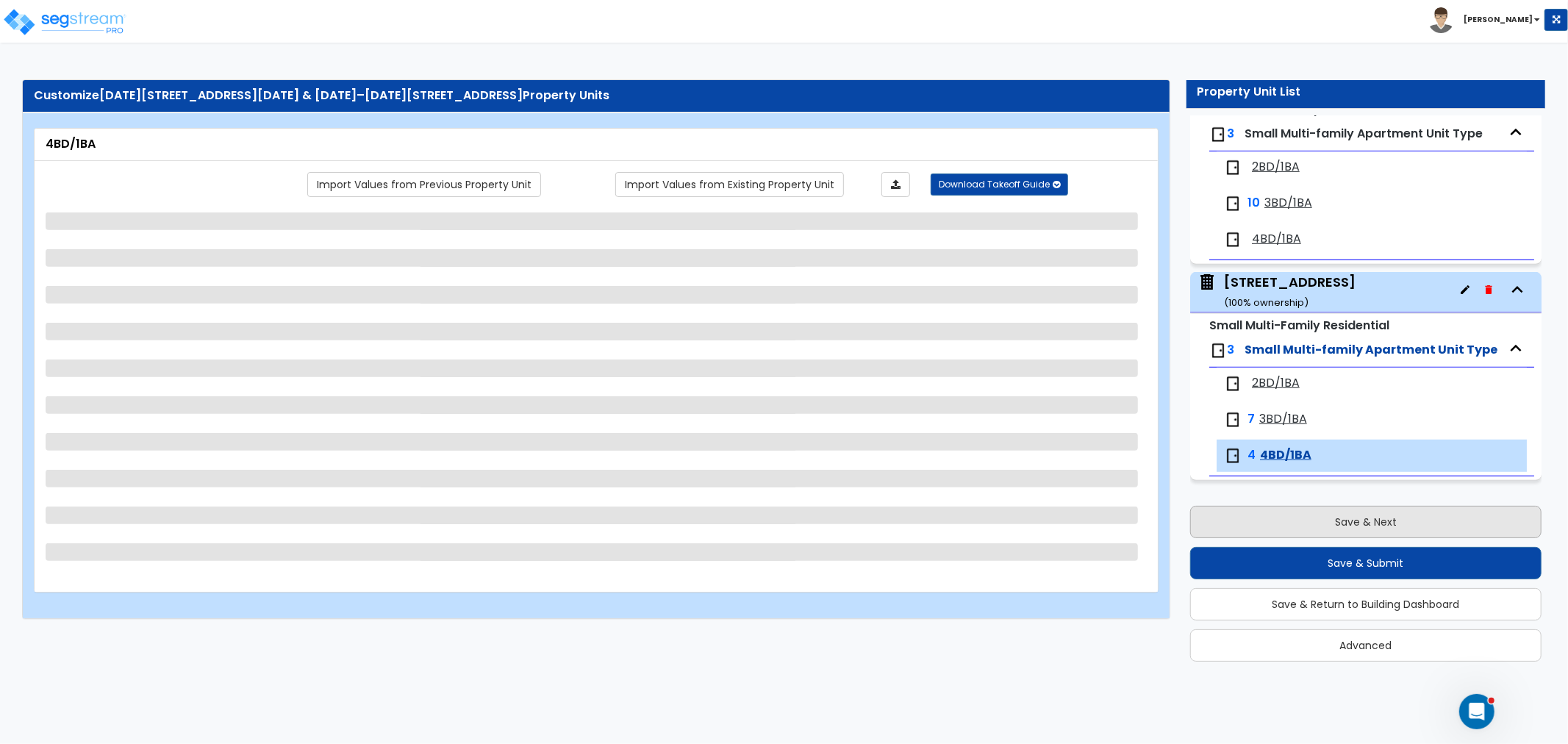
select select "1"
select select "7"
select select "2"
select select "3"
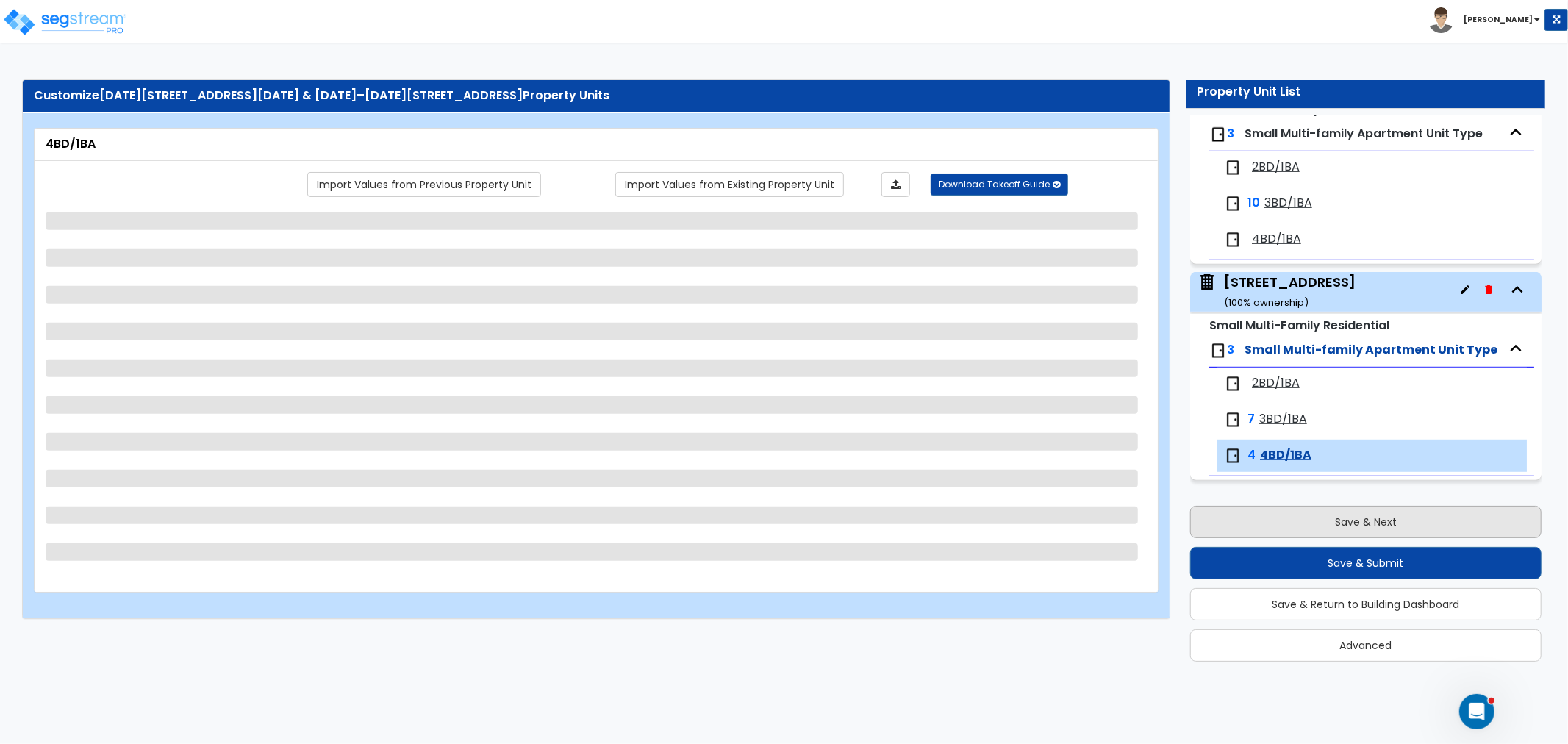
select select "2"
select select "1"
select select "2"
select select "1"
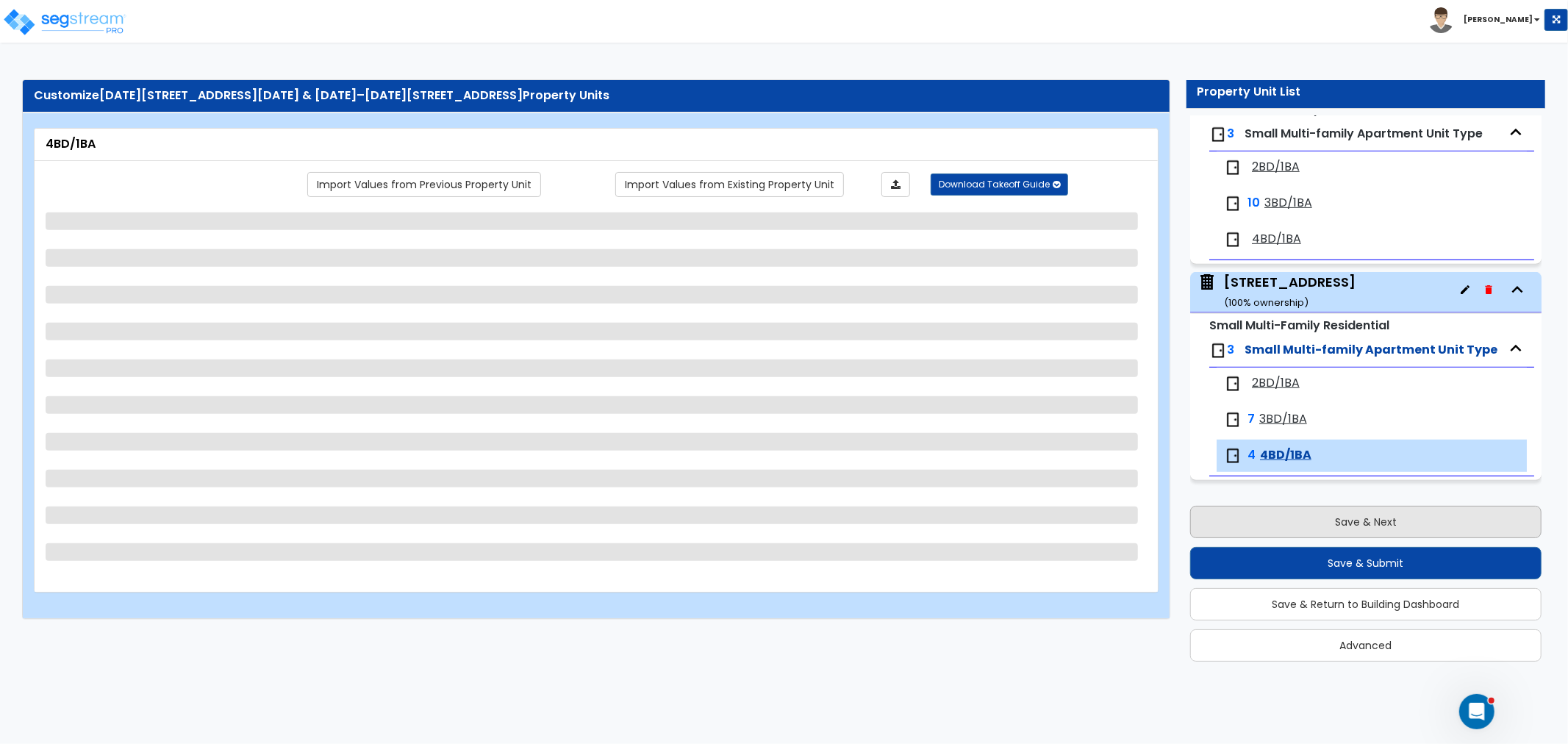
select select "5"
select select "1"
select select "6"
select select "1"
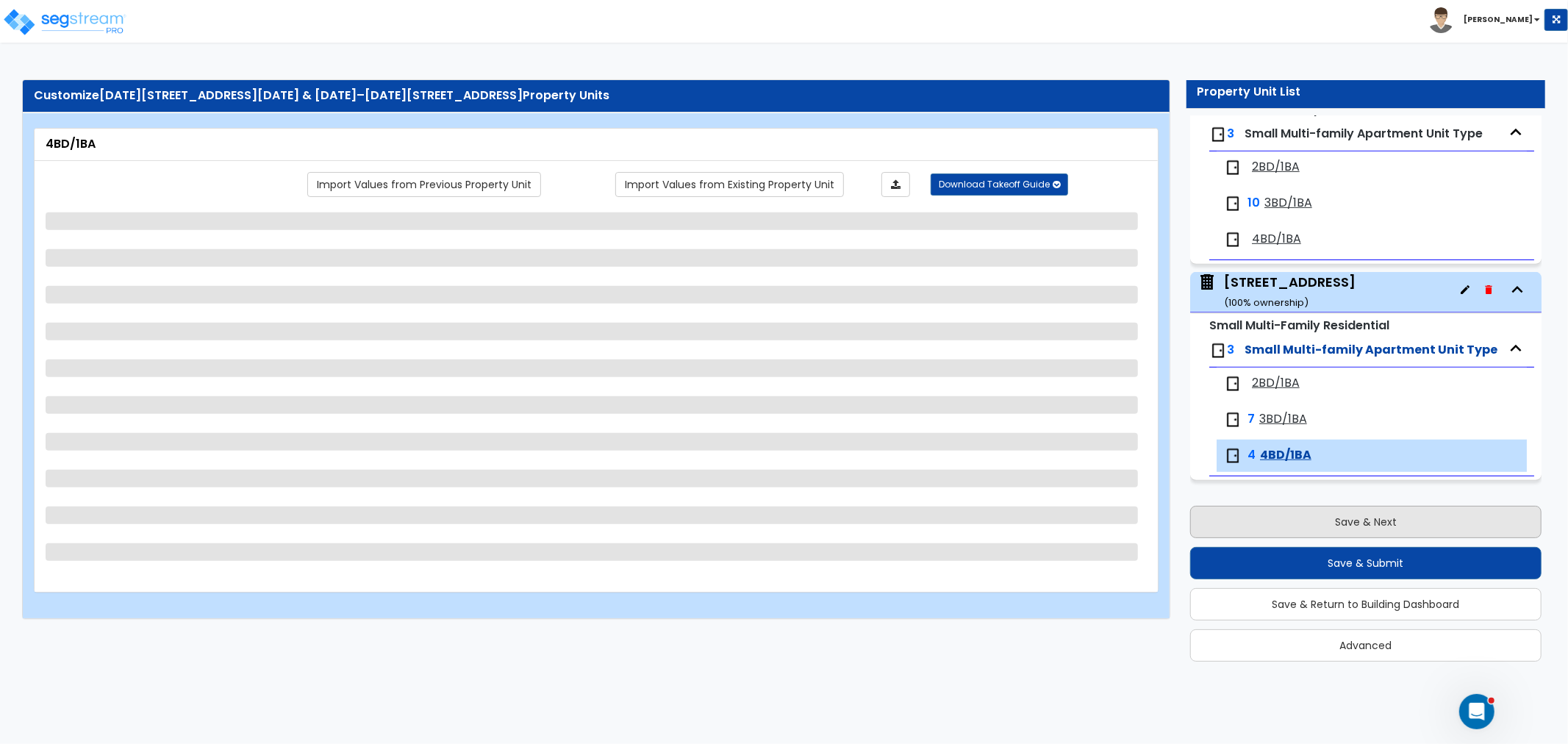
select select "1"
select select "7"
select select "1"
select select "3"
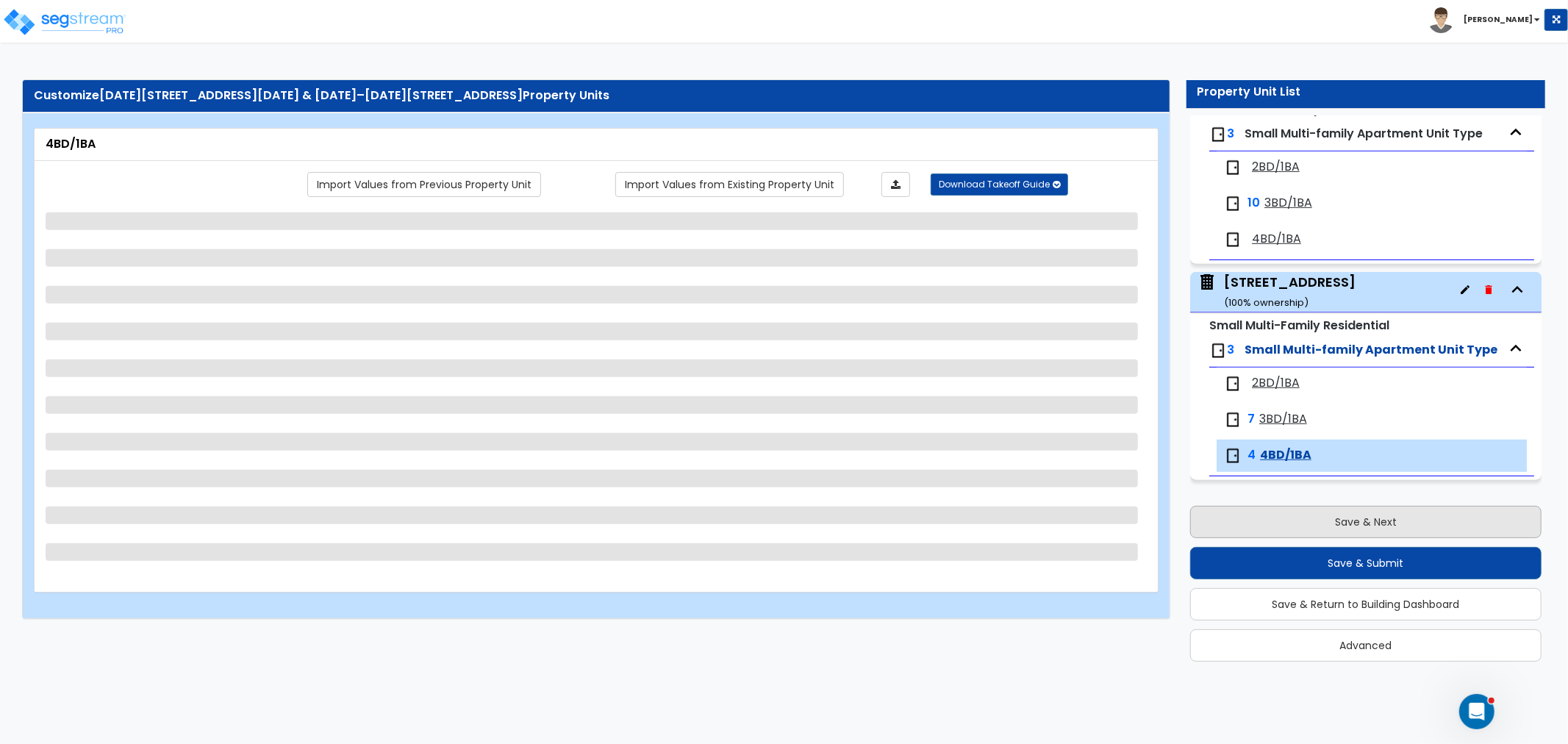
select select "1"
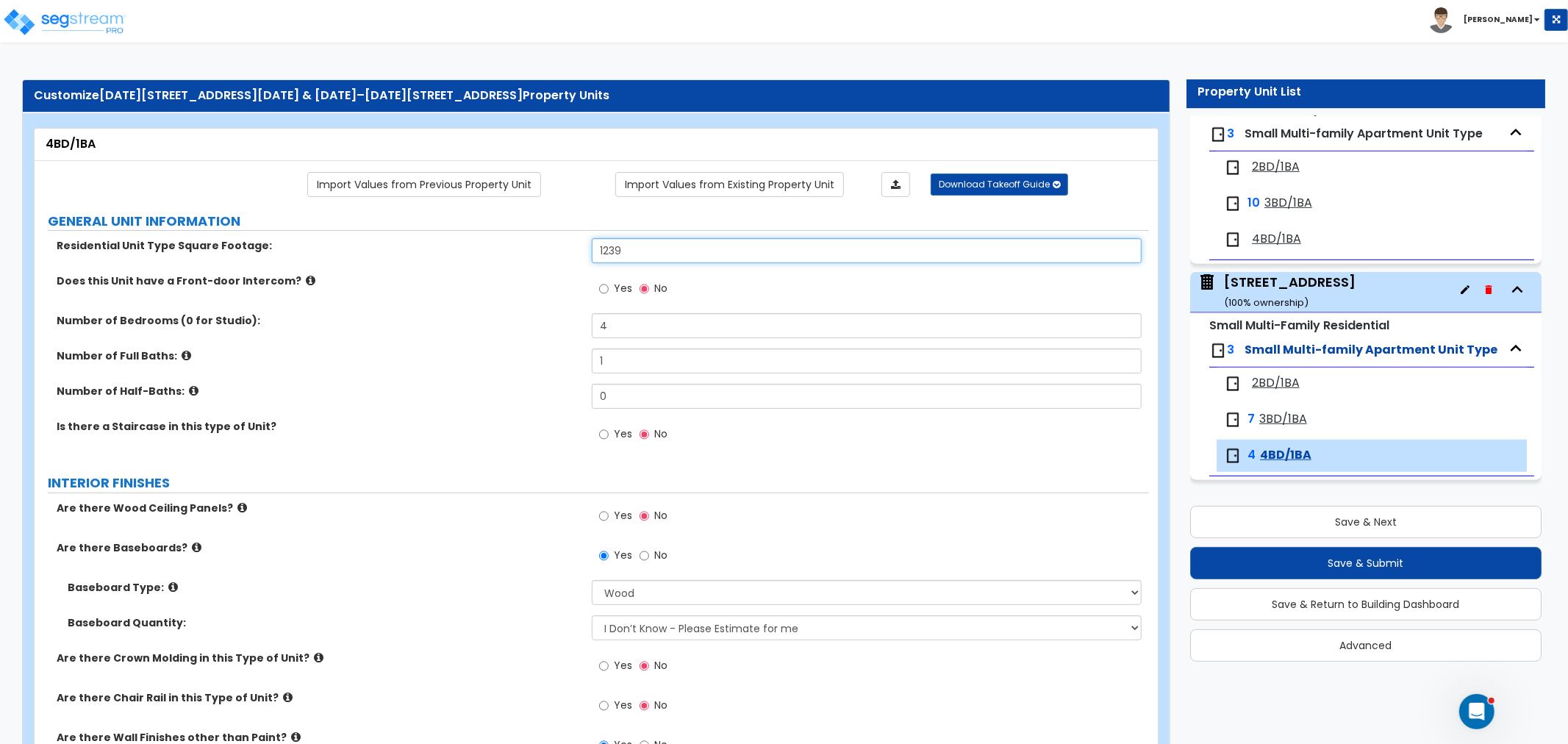
drag, startPoint x: 650, startPoint y: 250, endPoint x: 550, endPoint y: 248, distance: 100.0
click at [550, 248] on div "Residential Unit Type Square Footage: 1239" at bounding box center [592, 256] width 1115 height 35
type input "1,244"
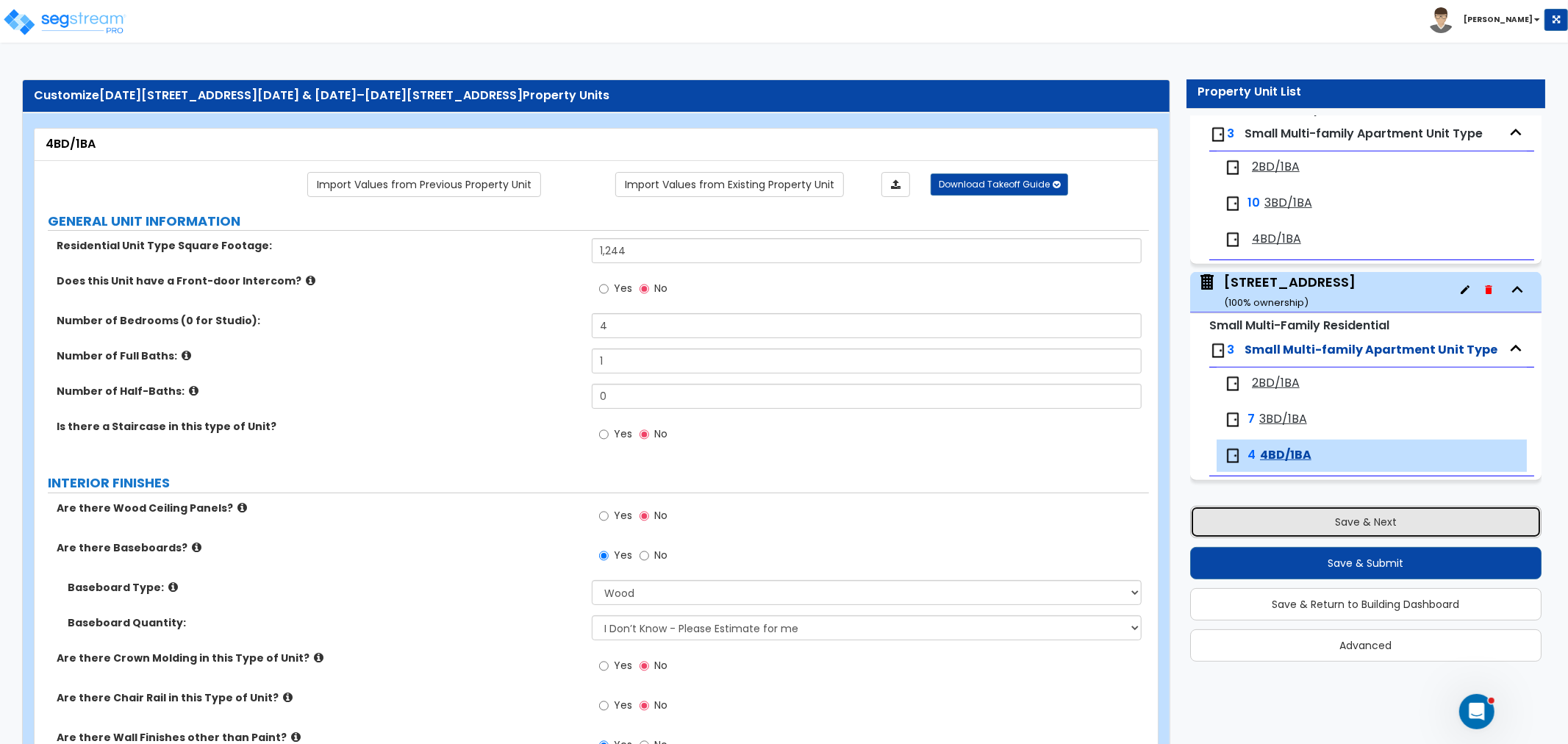
click at [1303, 520] on button "Save & Next" at bounding box center [1366, 521] width 351 height 32
select select "2"
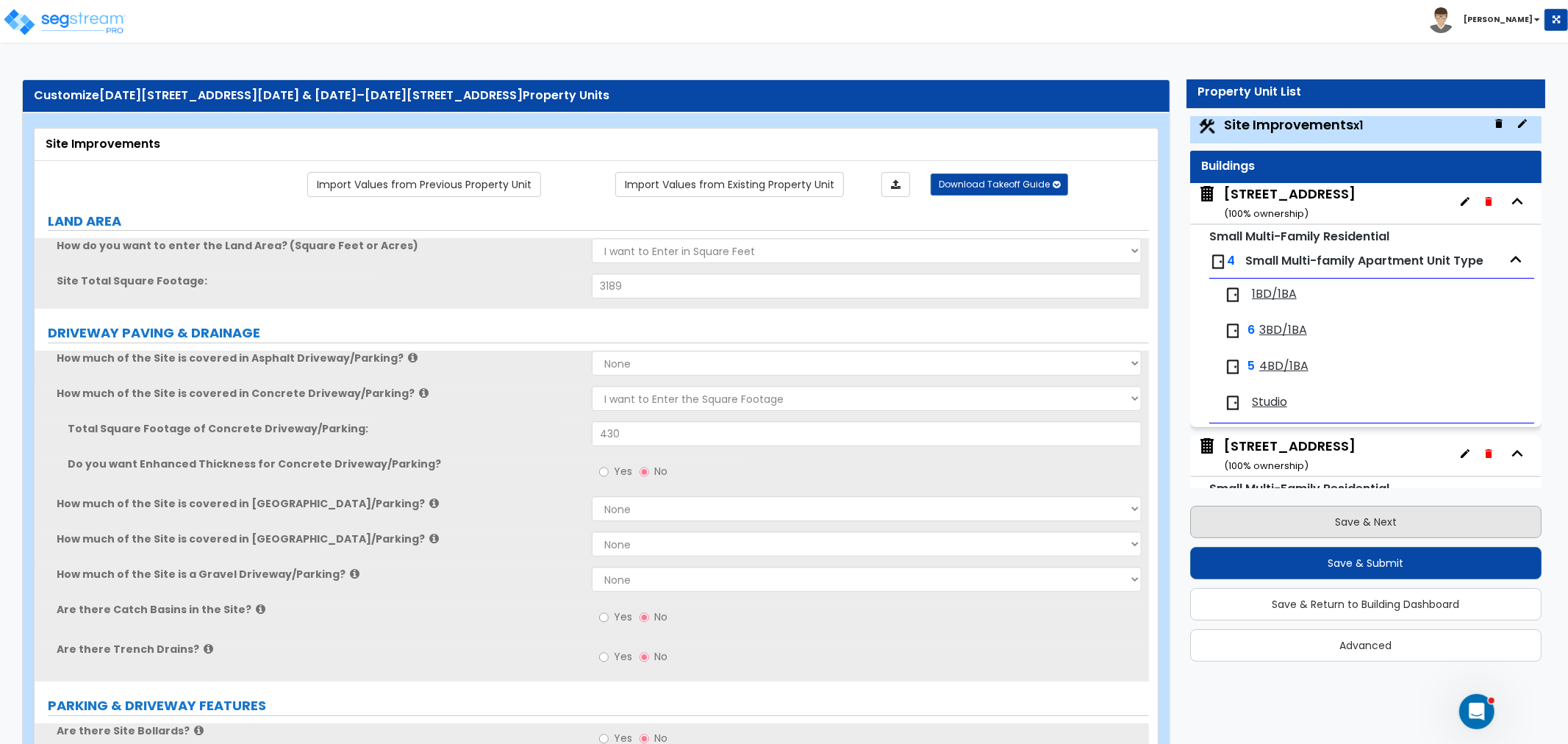
scroll to position [0, 0]
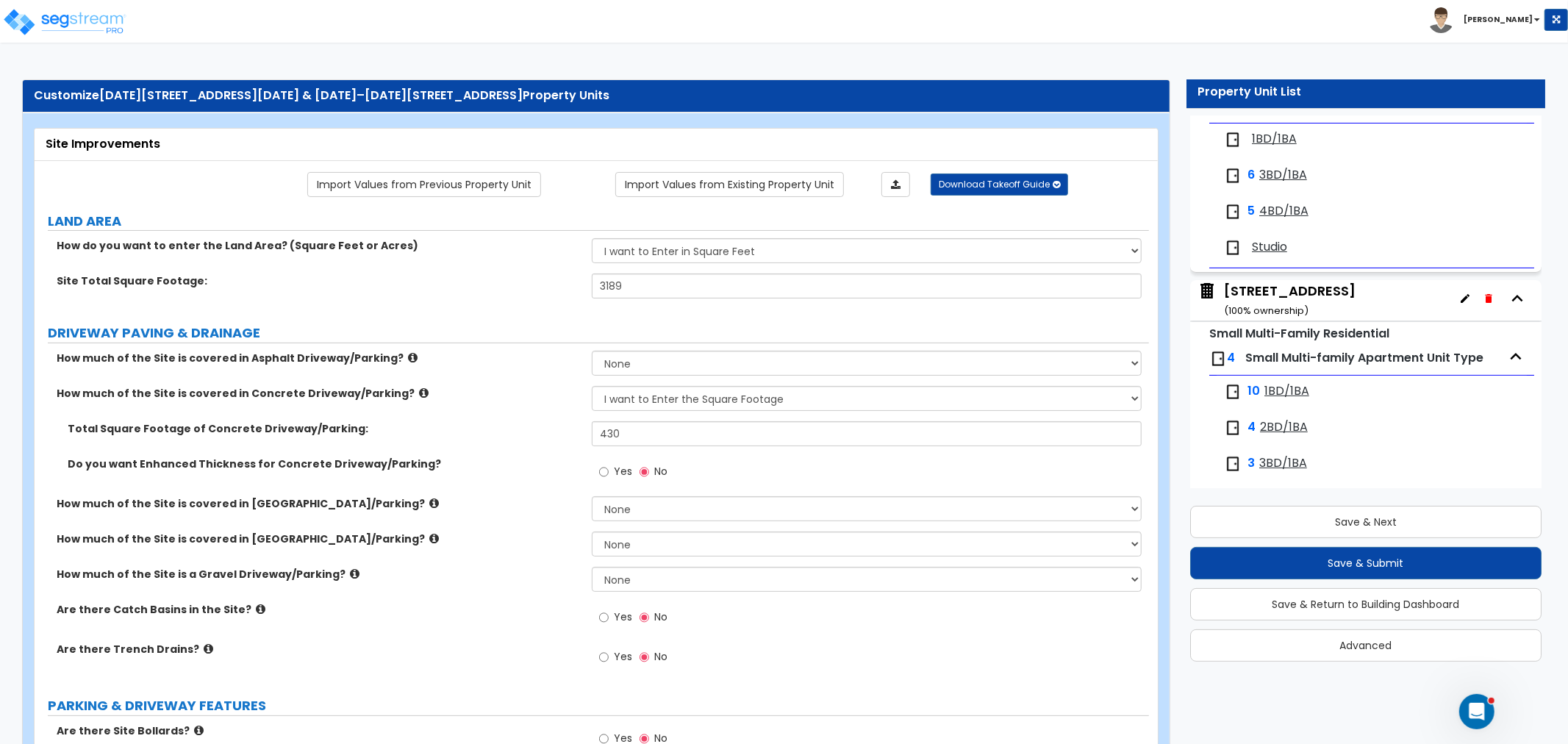
click at [1278, 290] on div "[STREET_ADDRESS] ( 100 % ownership)" at bounding box center [1290, 300] width 132 height 37
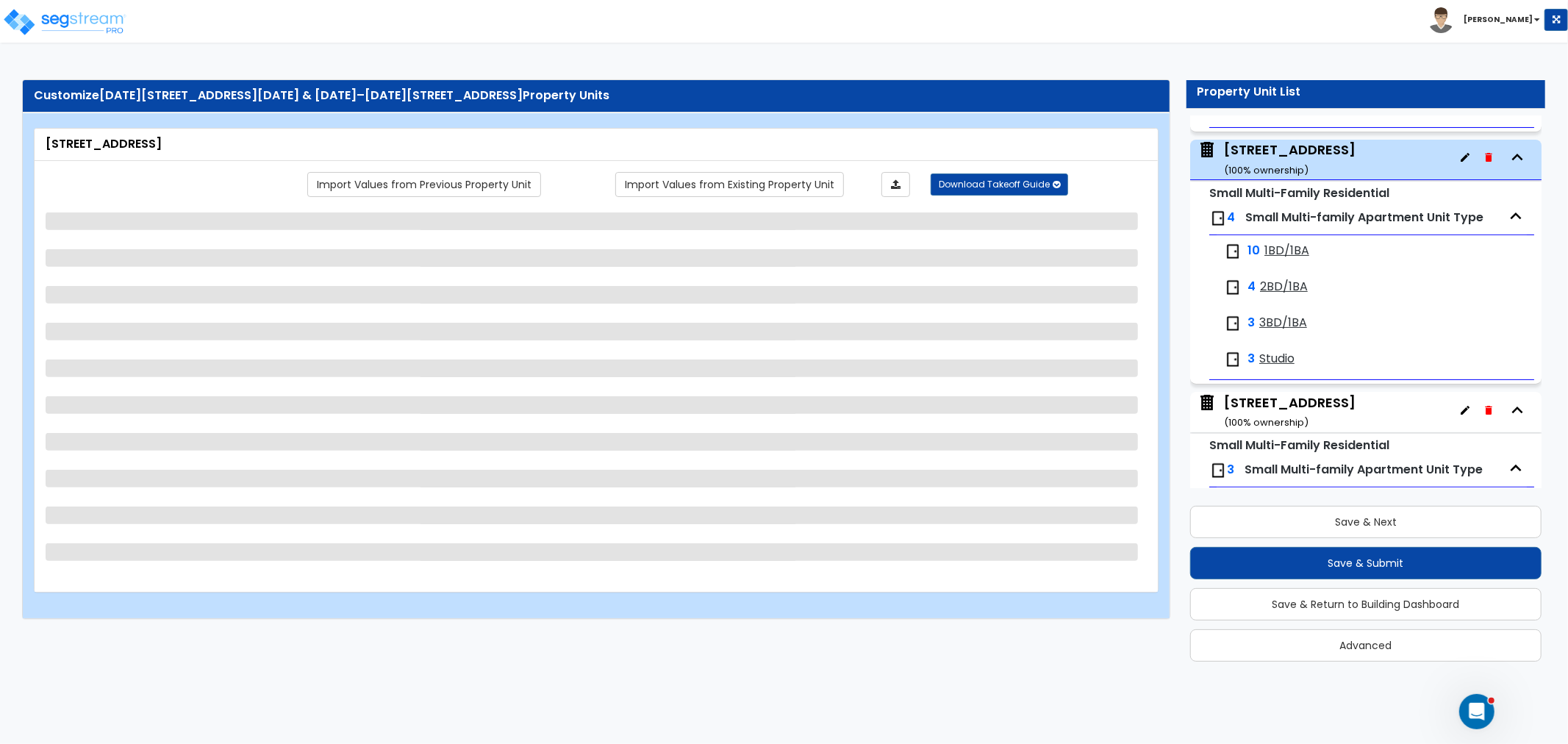
scroll to position [327, 0]
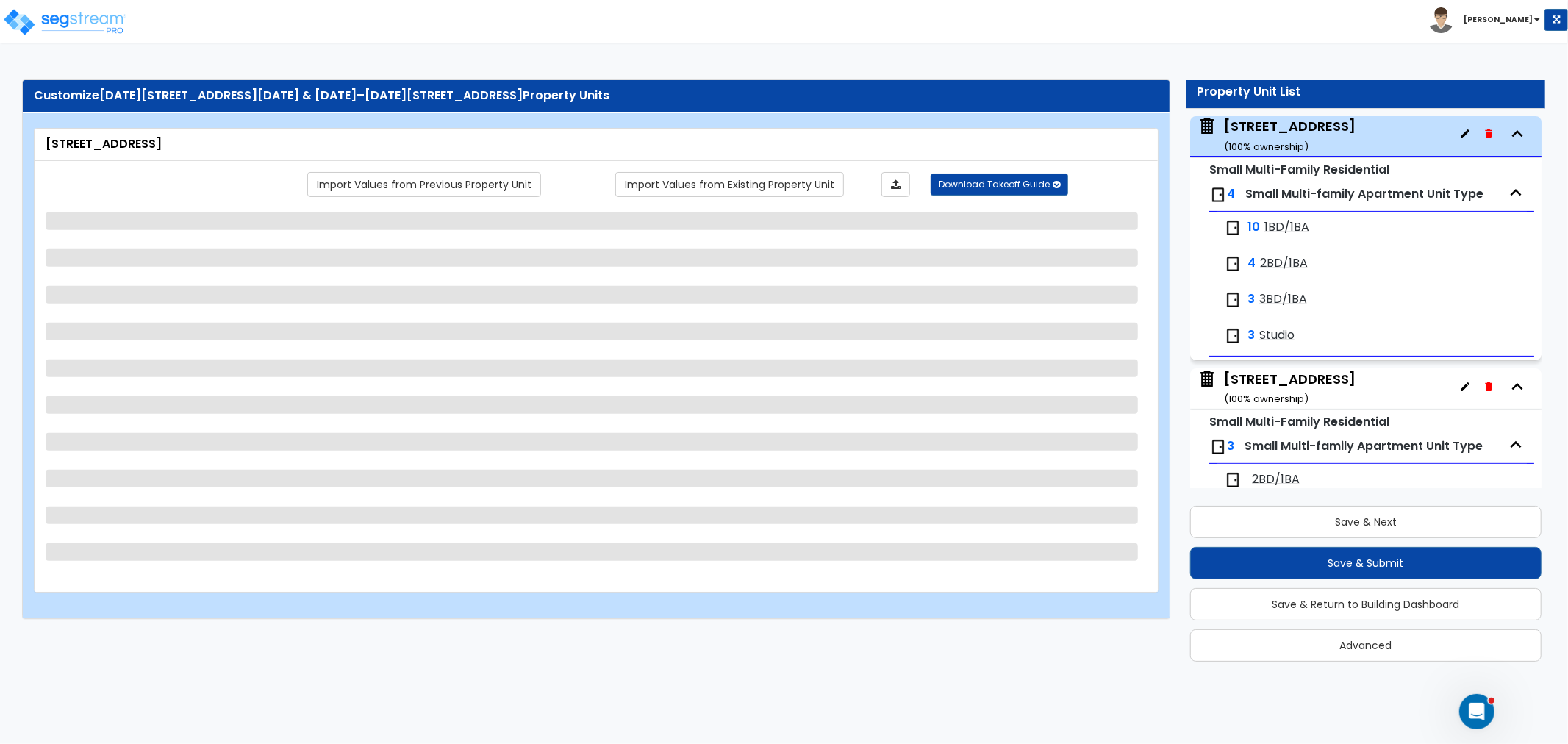
select select "5"
select select "7"
select select "2"
select select "1"
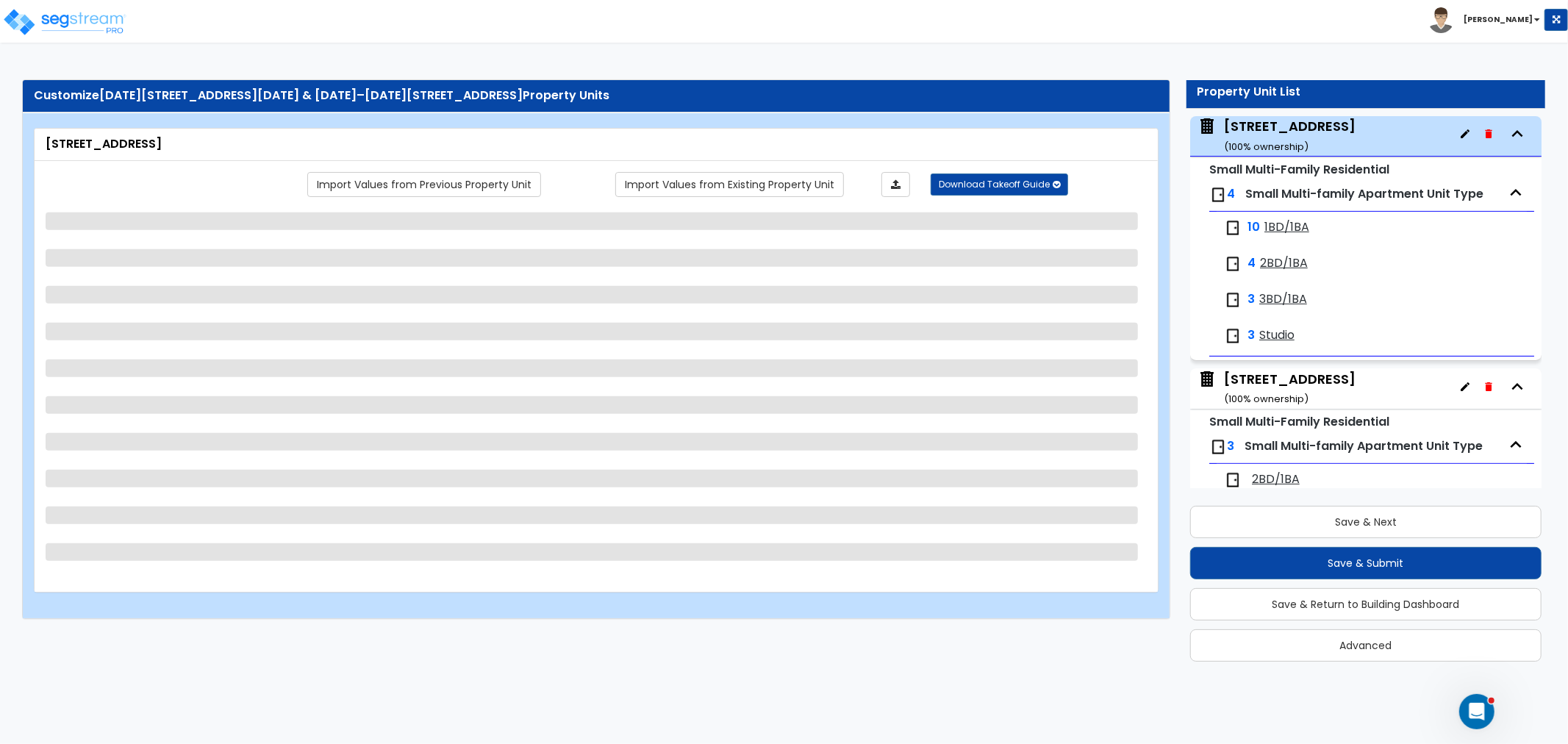
select select "2"
select select "3"
select select "1"
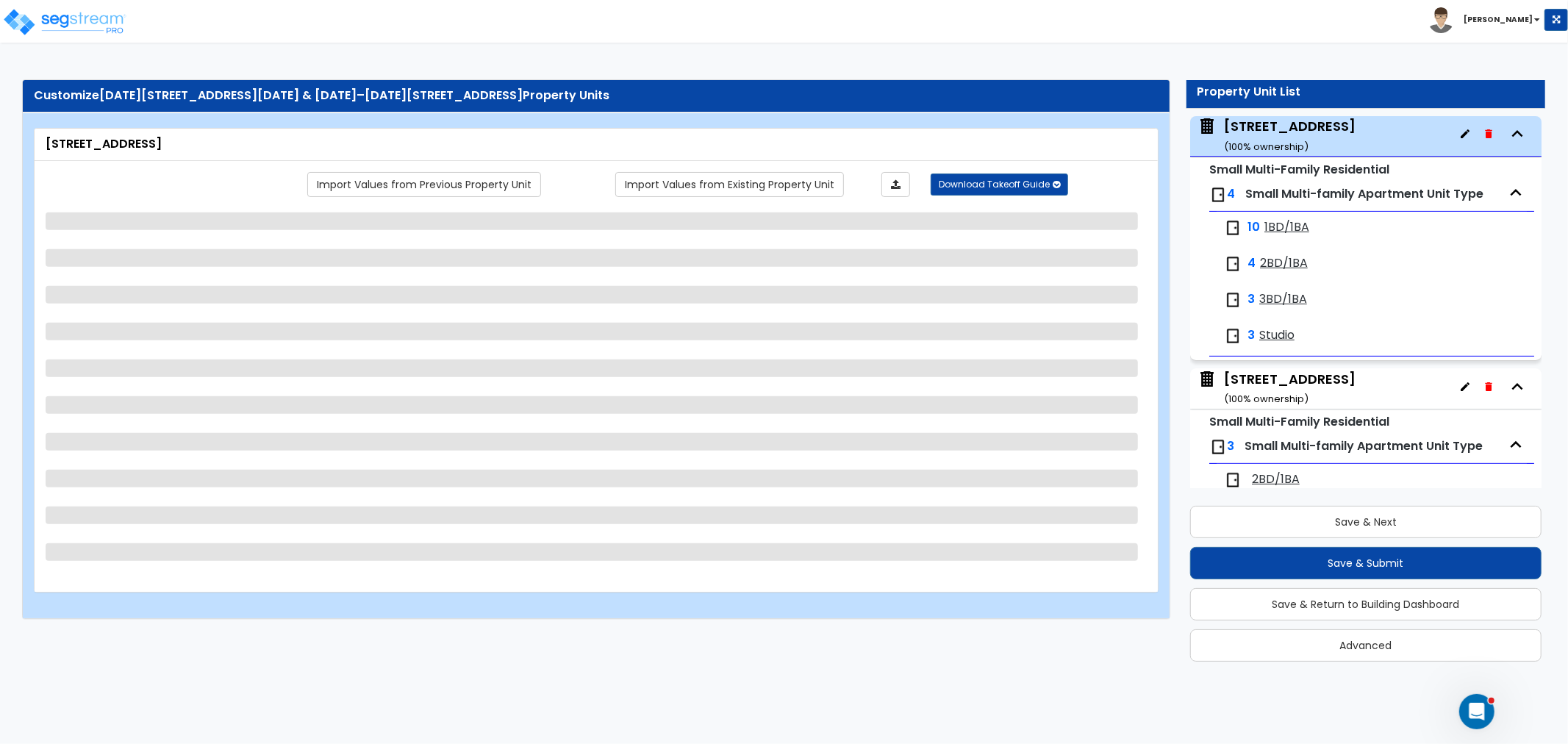
select select "2"
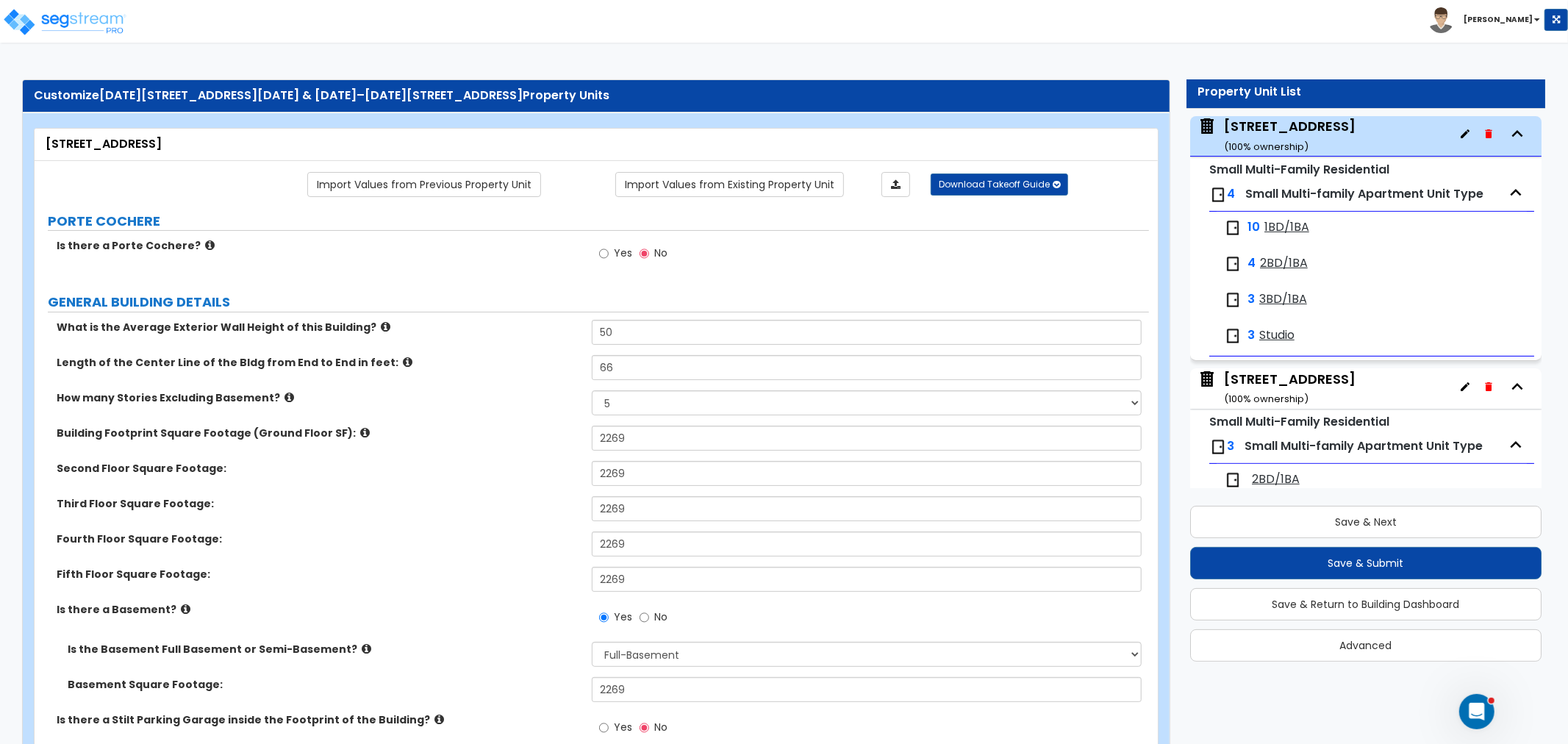
select select "2"
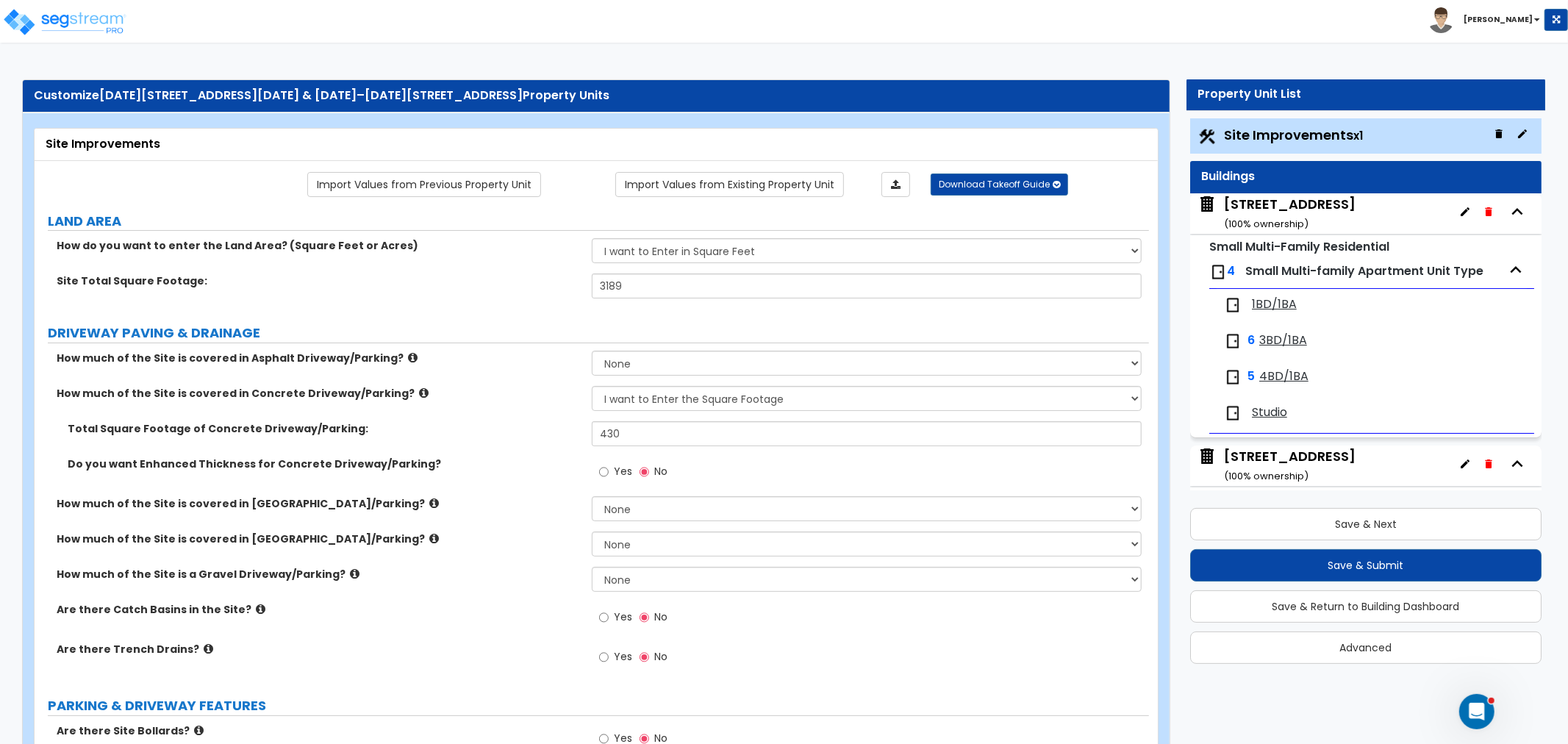
scroll to position [0, 0]
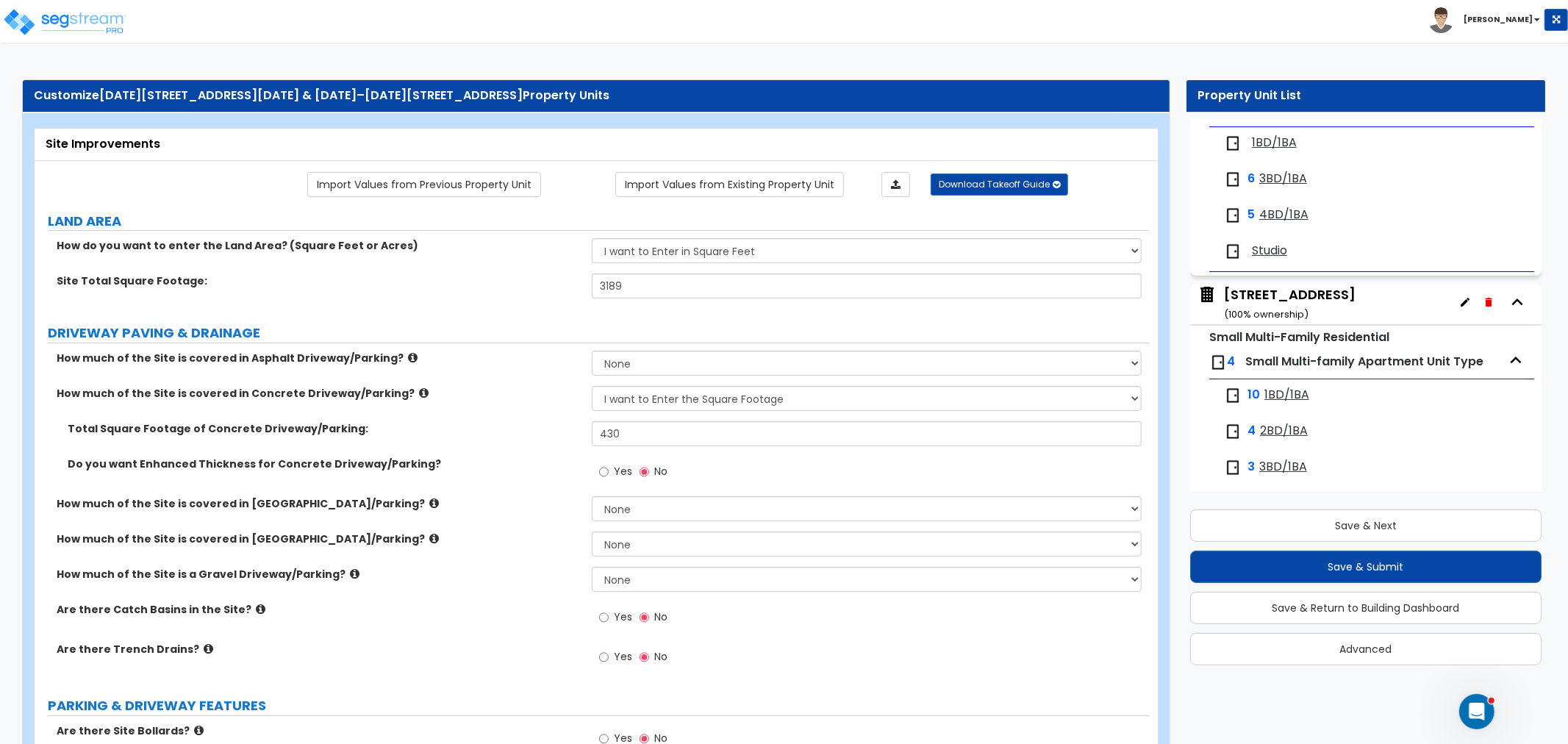
click at [1283, 298] on div "[STREET_ADDRESS] ( 100 % ownership)" at bounding box center [1290, 304] width 132 height 37
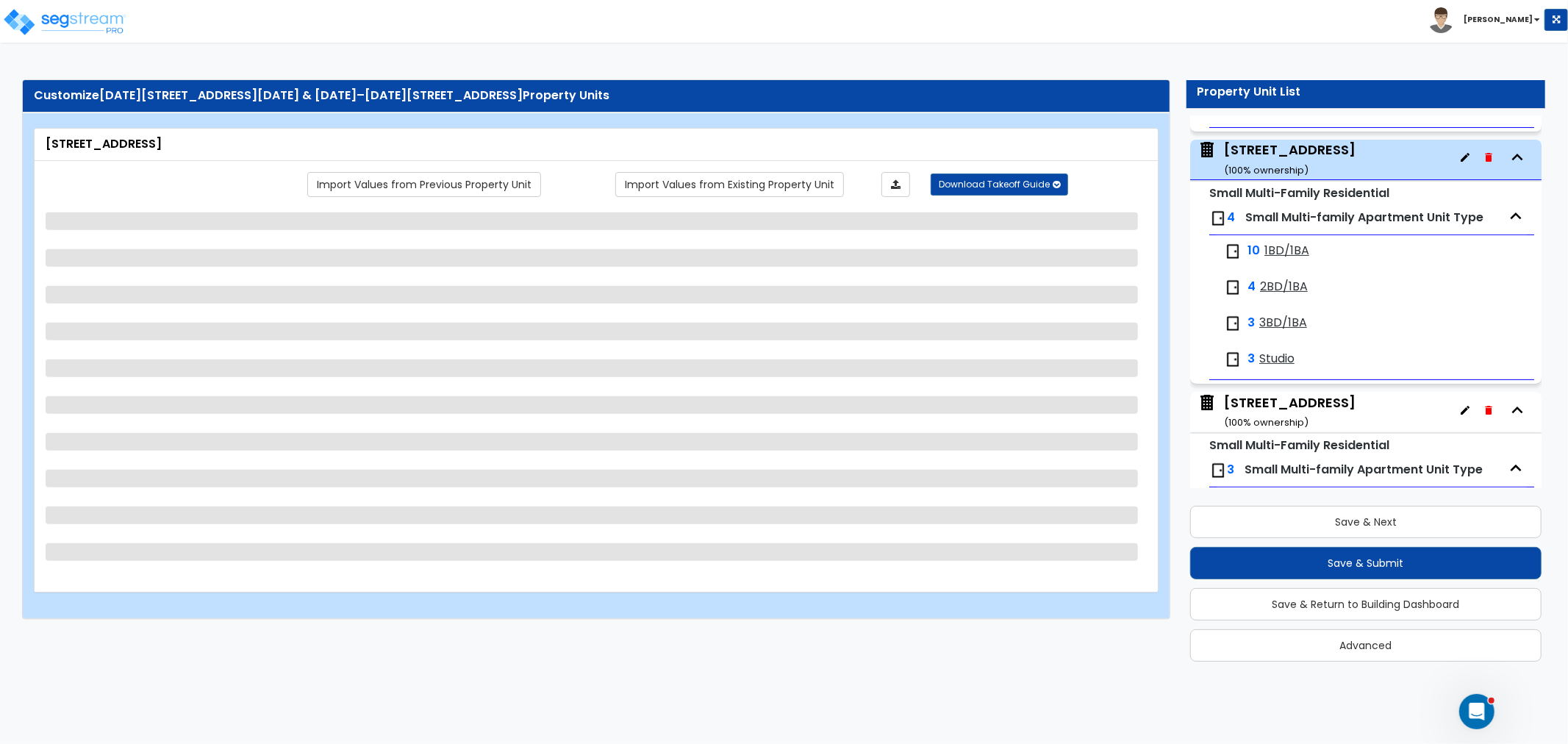
scroll to position [327, 0]
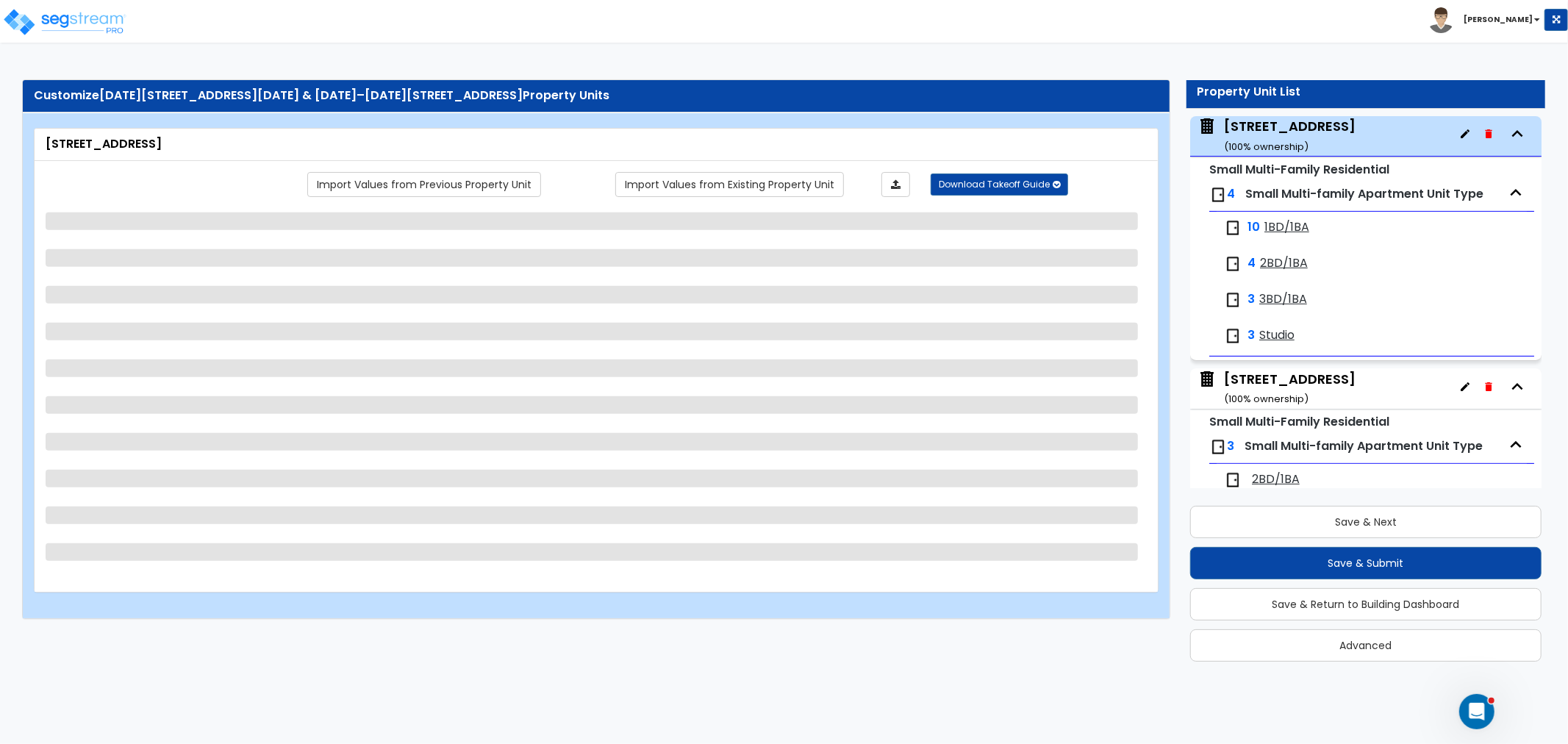
select select "5"
select select "7"
select select "2"
select select "1"
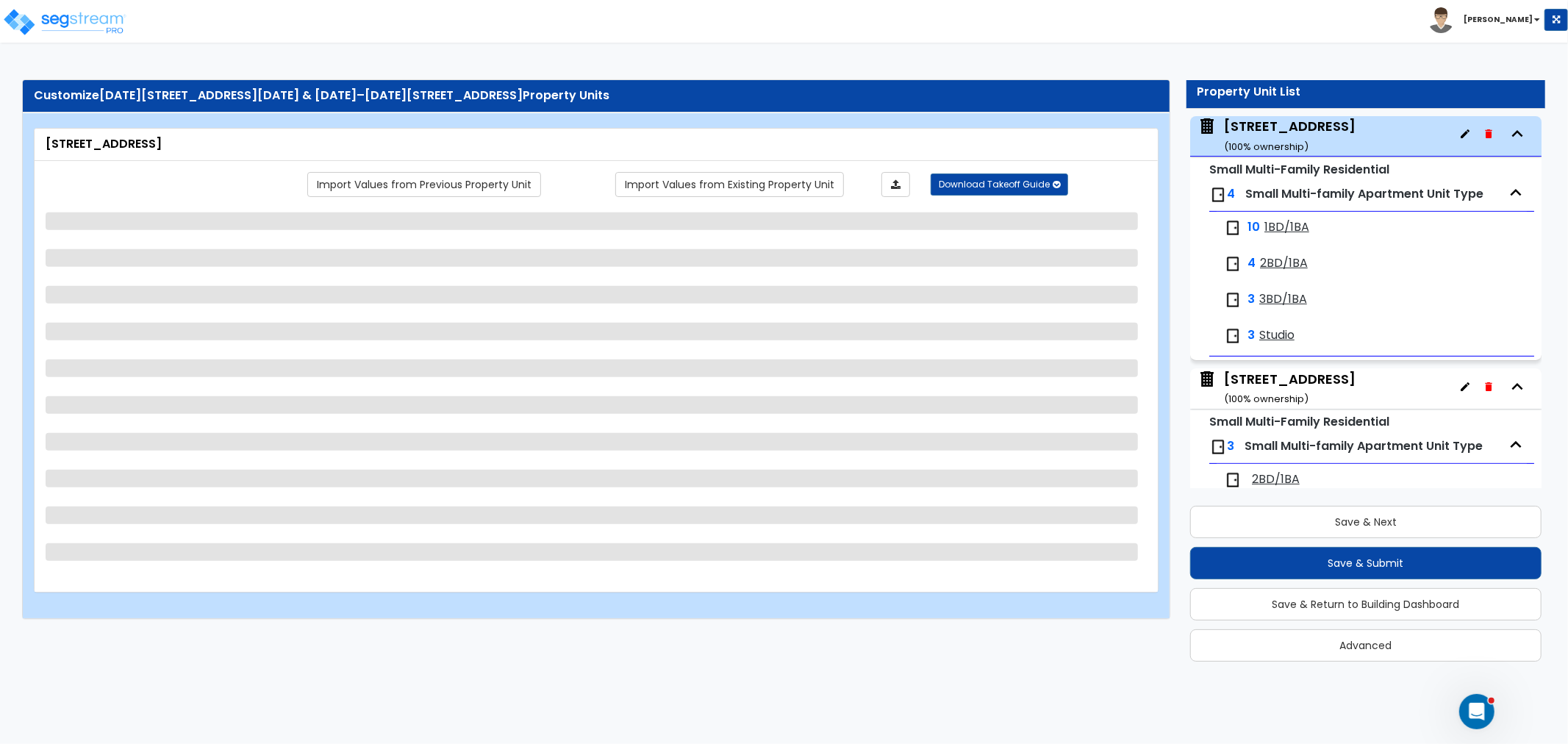
select select "2"
select select "3"
select select "1"
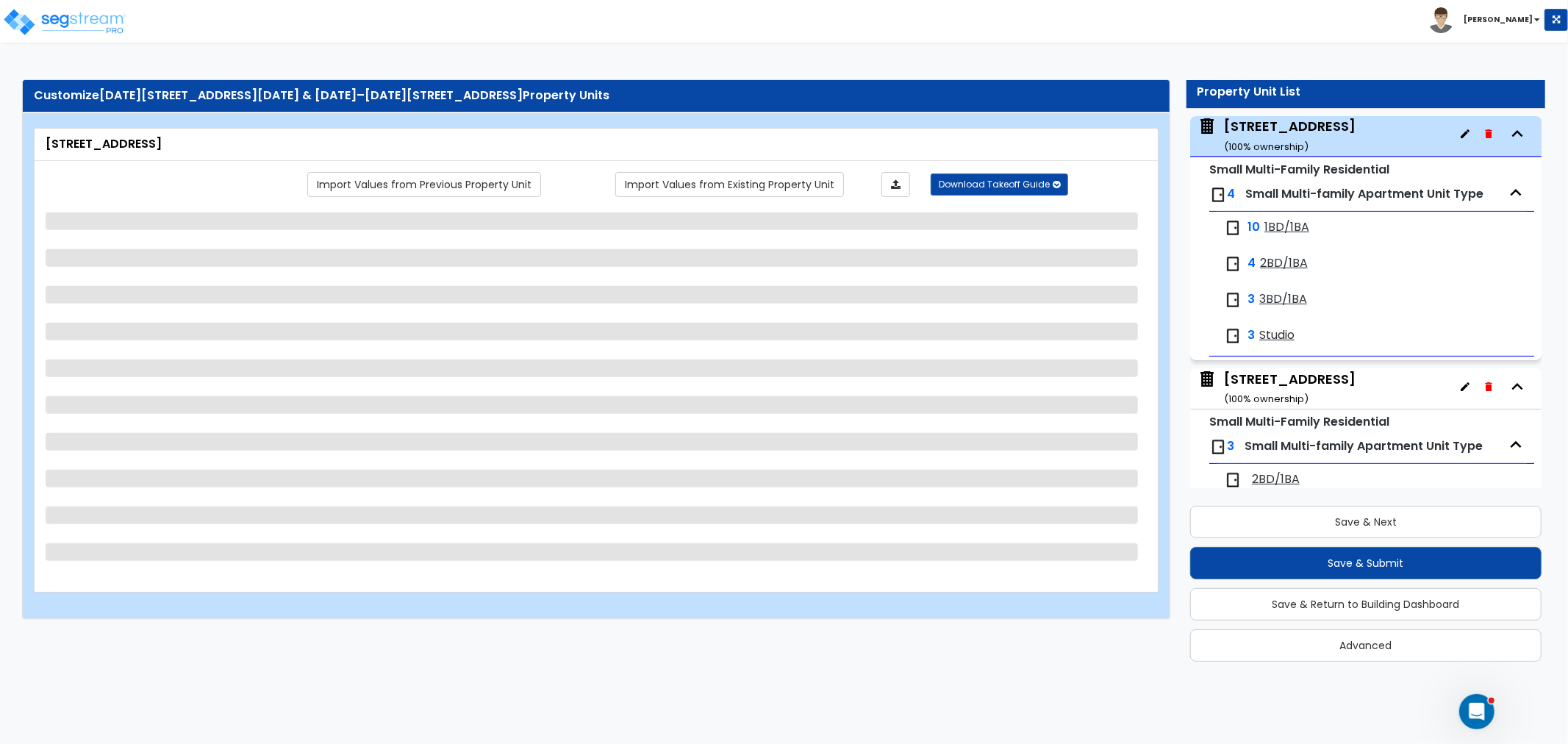
select select "2"
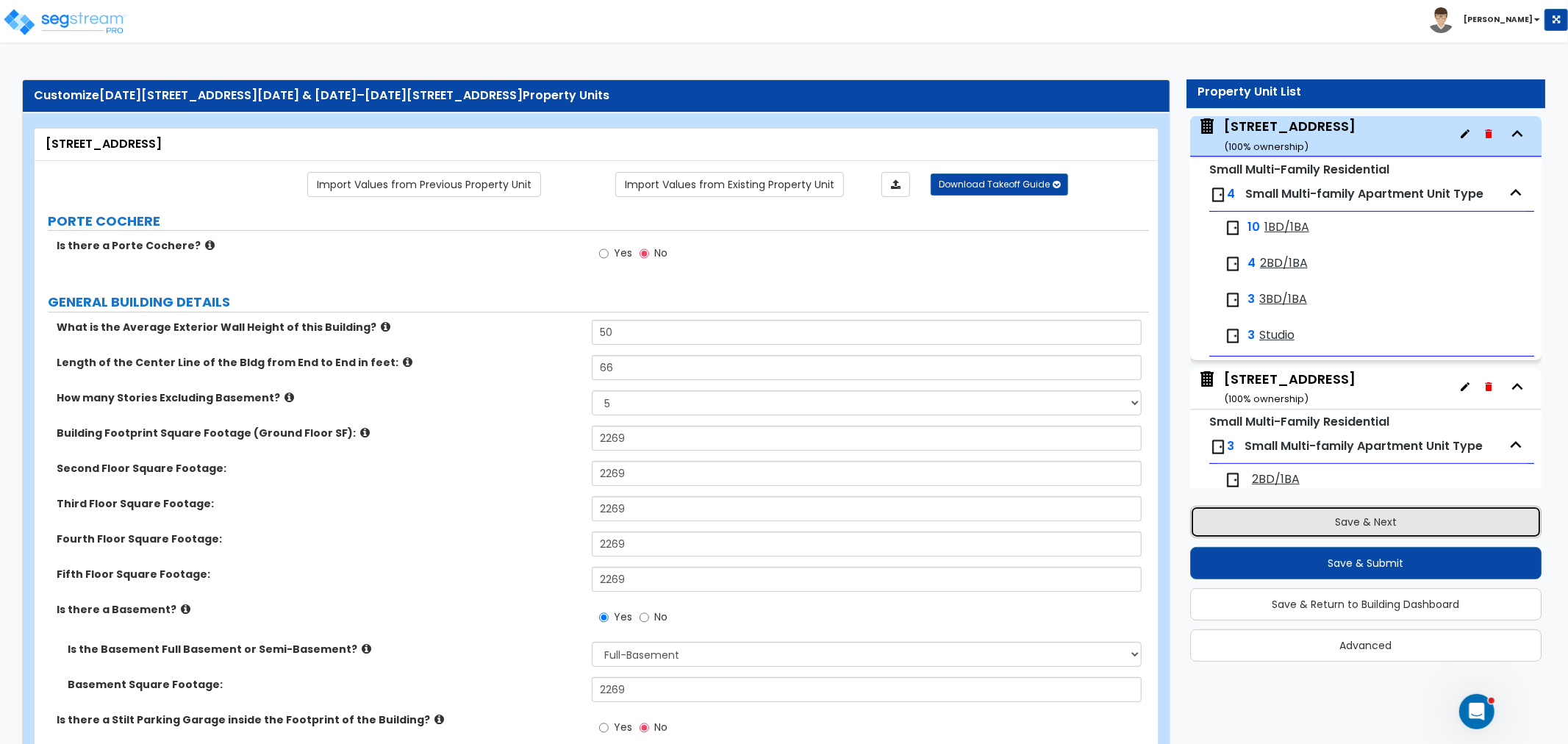
click at [1354, 513] on button "Save & Next" at bounding box center [1366, 521] width 351 height 32
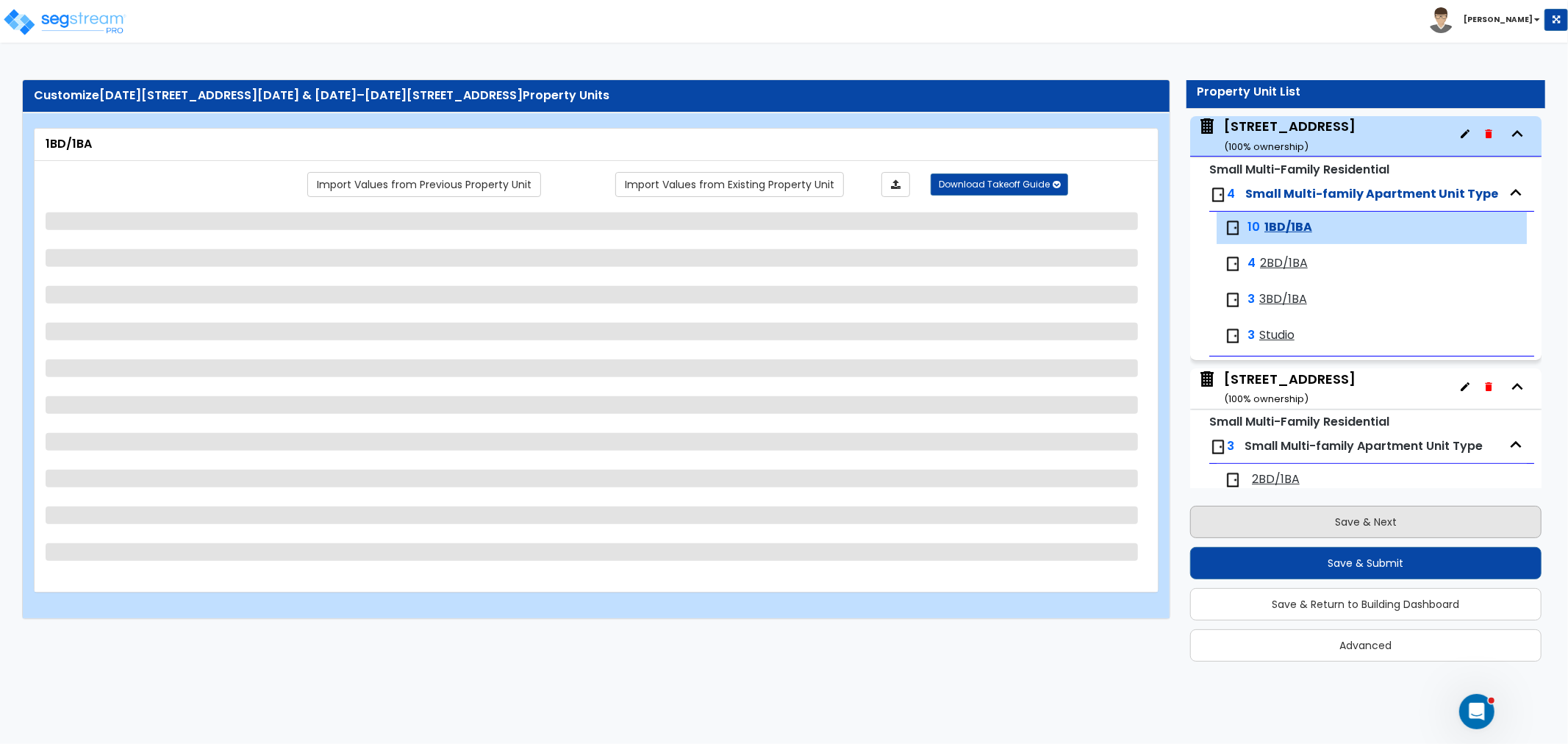
scroll to position [424, 0]
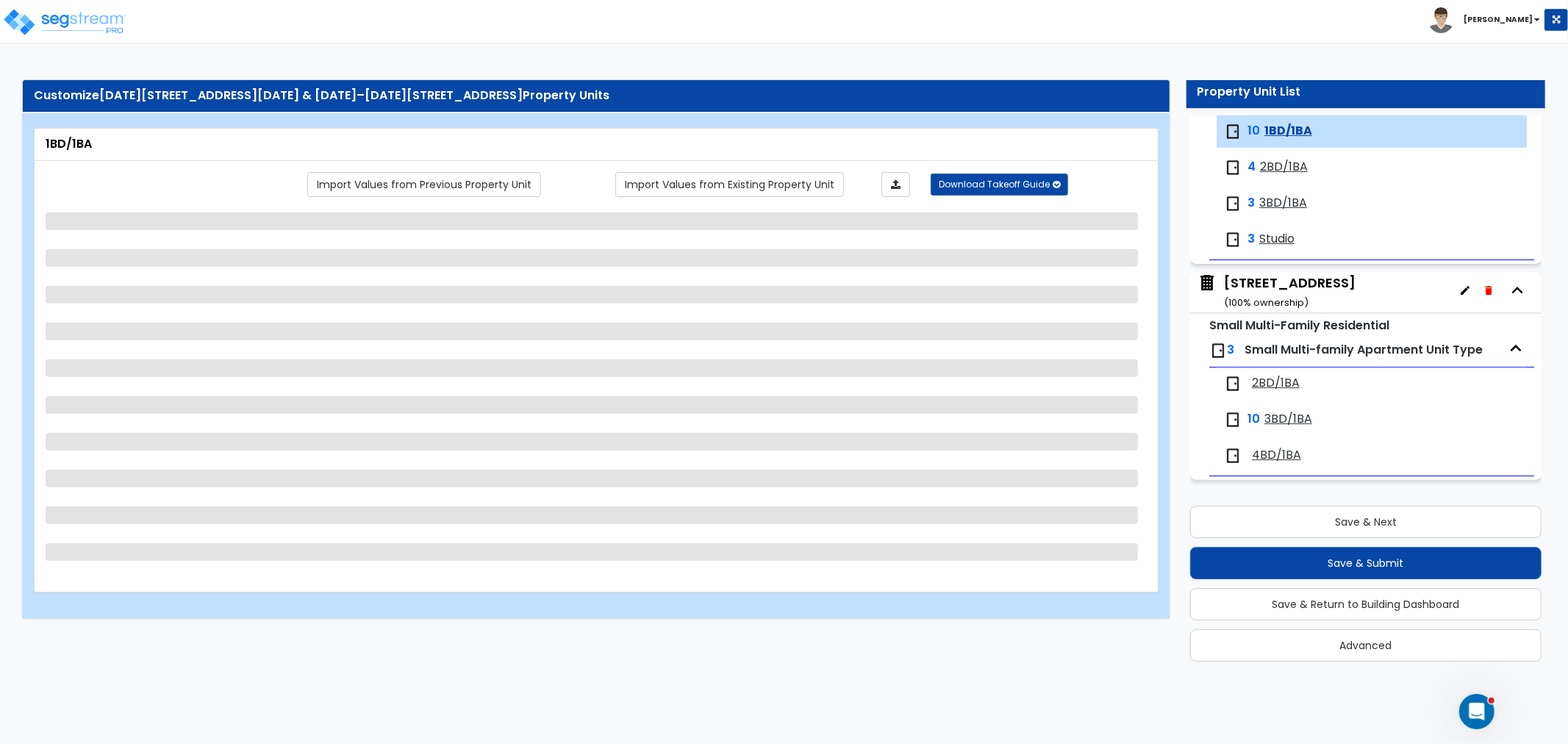
select select "1"
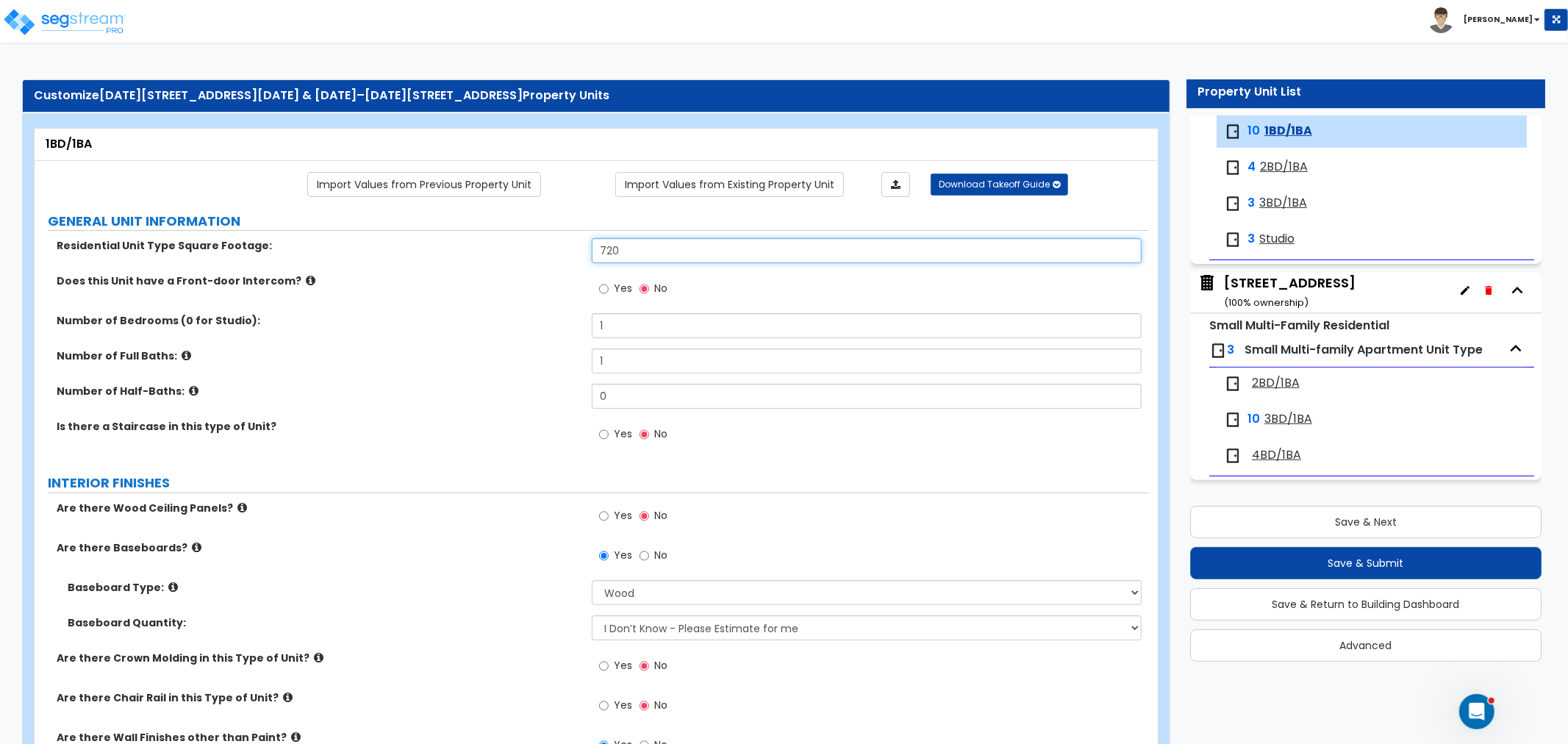
drag, startPoint x: 644, startPoint y: 252, endPoint x: 568, endPoint y: 261, distance: 76.5
click at [568, 261] on div "Residential Unit Type Square Footage: 720" at bounding box center [592, 256] width 1115 height 35
paste input "61"
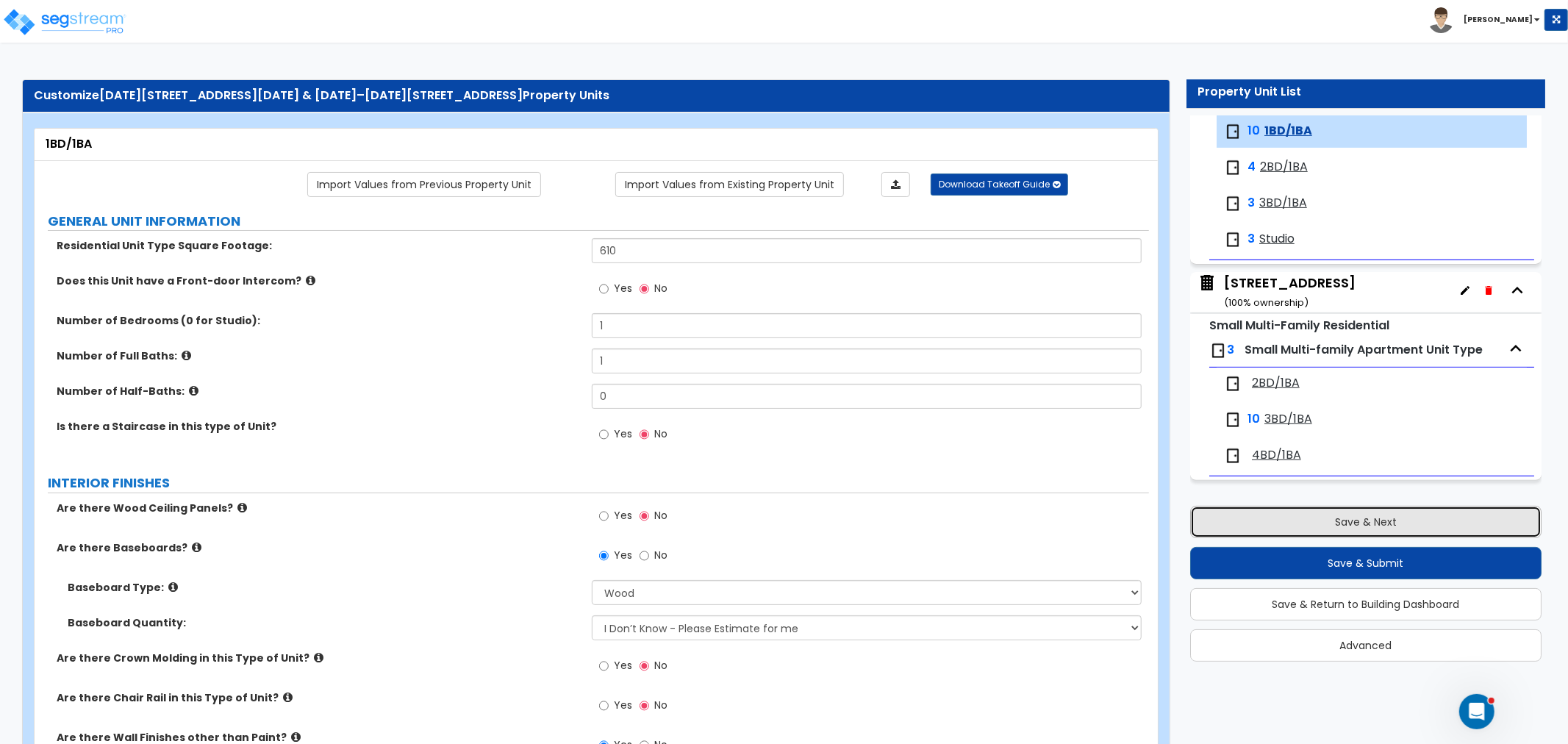
click at [1375, 511] on button "Save & Next" at bounding box center [1366, 521] width 351 height 32
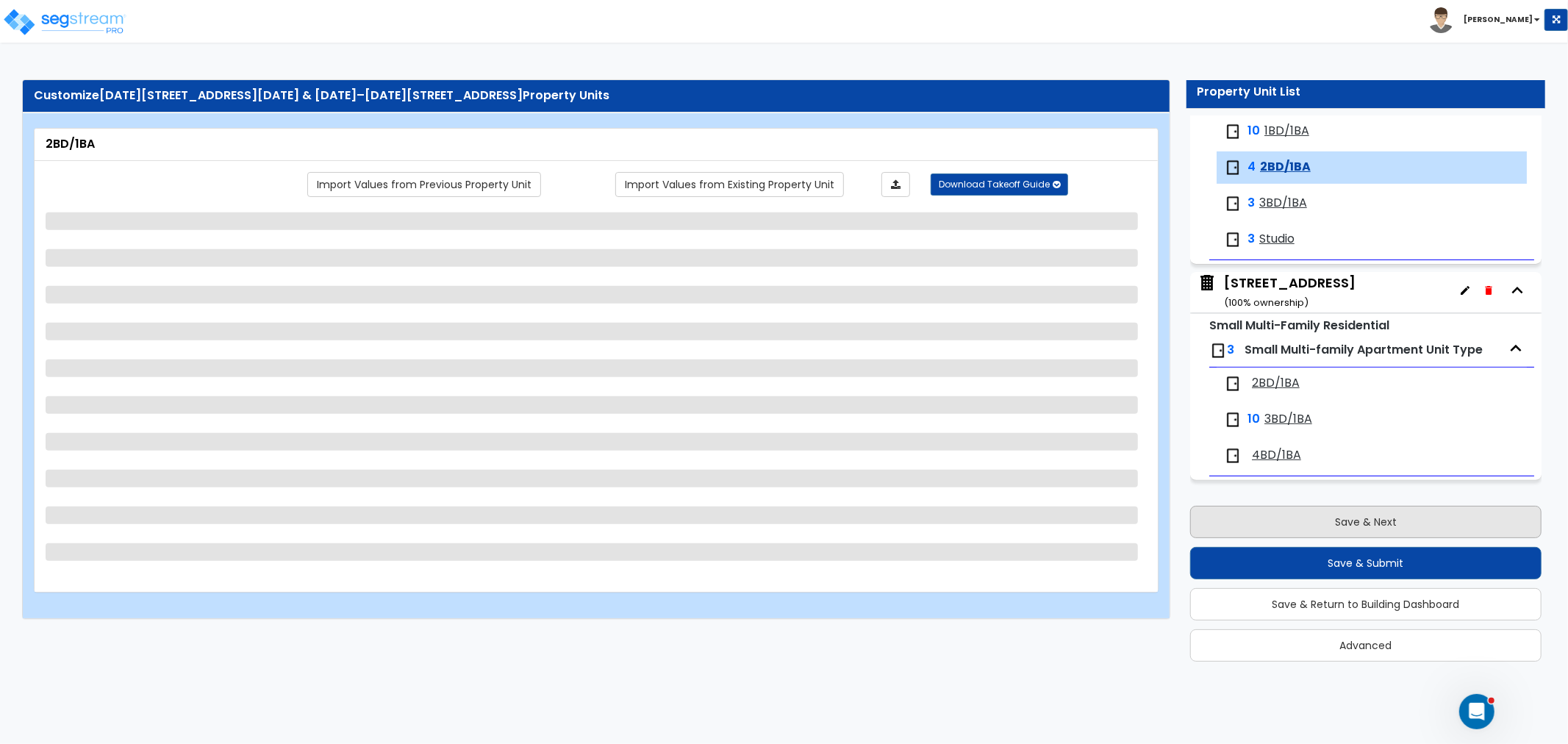
scroll to position [459, 0]
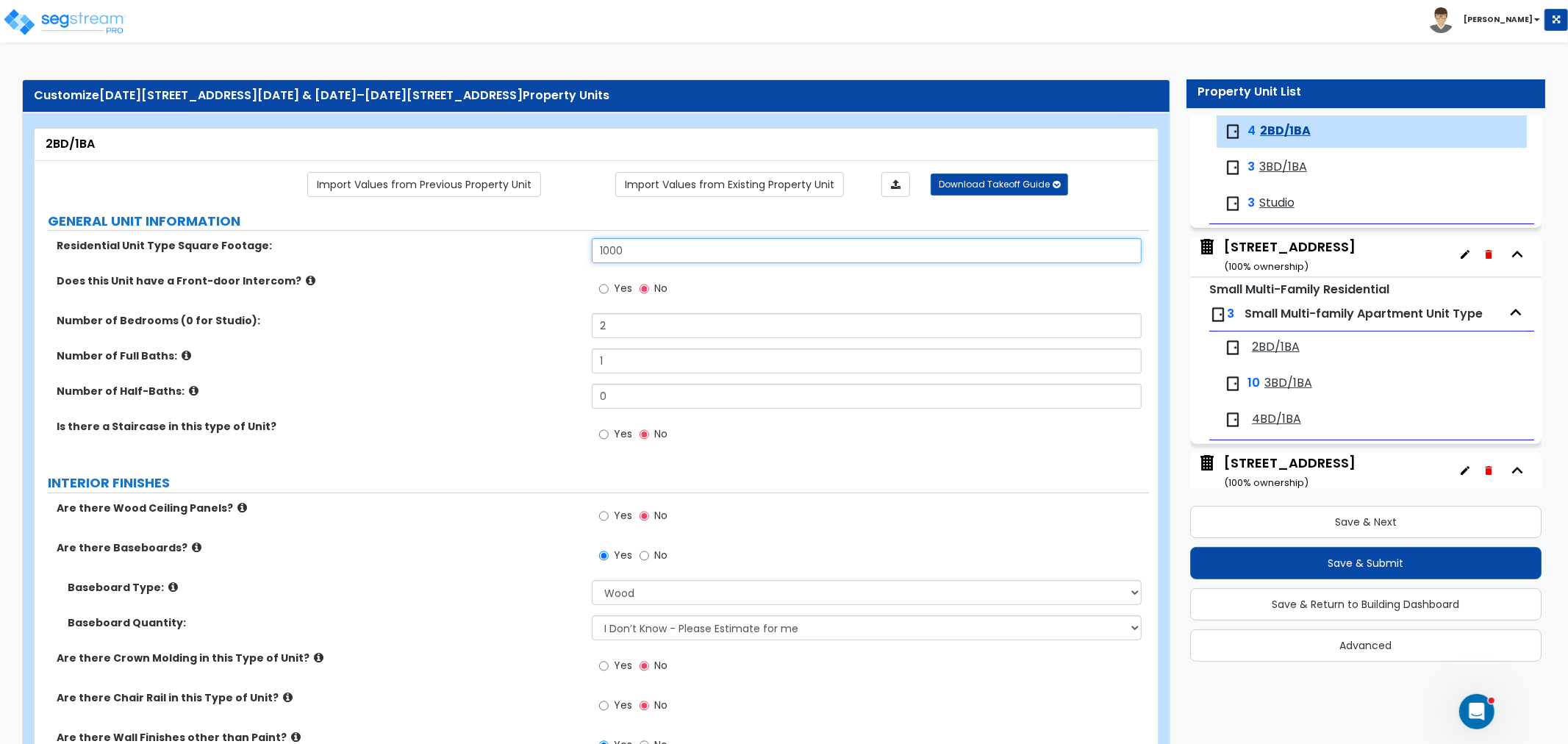
drag, startPoint x: 674, startPoint y: 250, endPoint x: 462, endPoint y: 266, distance: 212.6
click at [462, 266] on div "Residential Unit Type Square Footage: 1000" at bounding box center [592, 256] width 1115 height 35
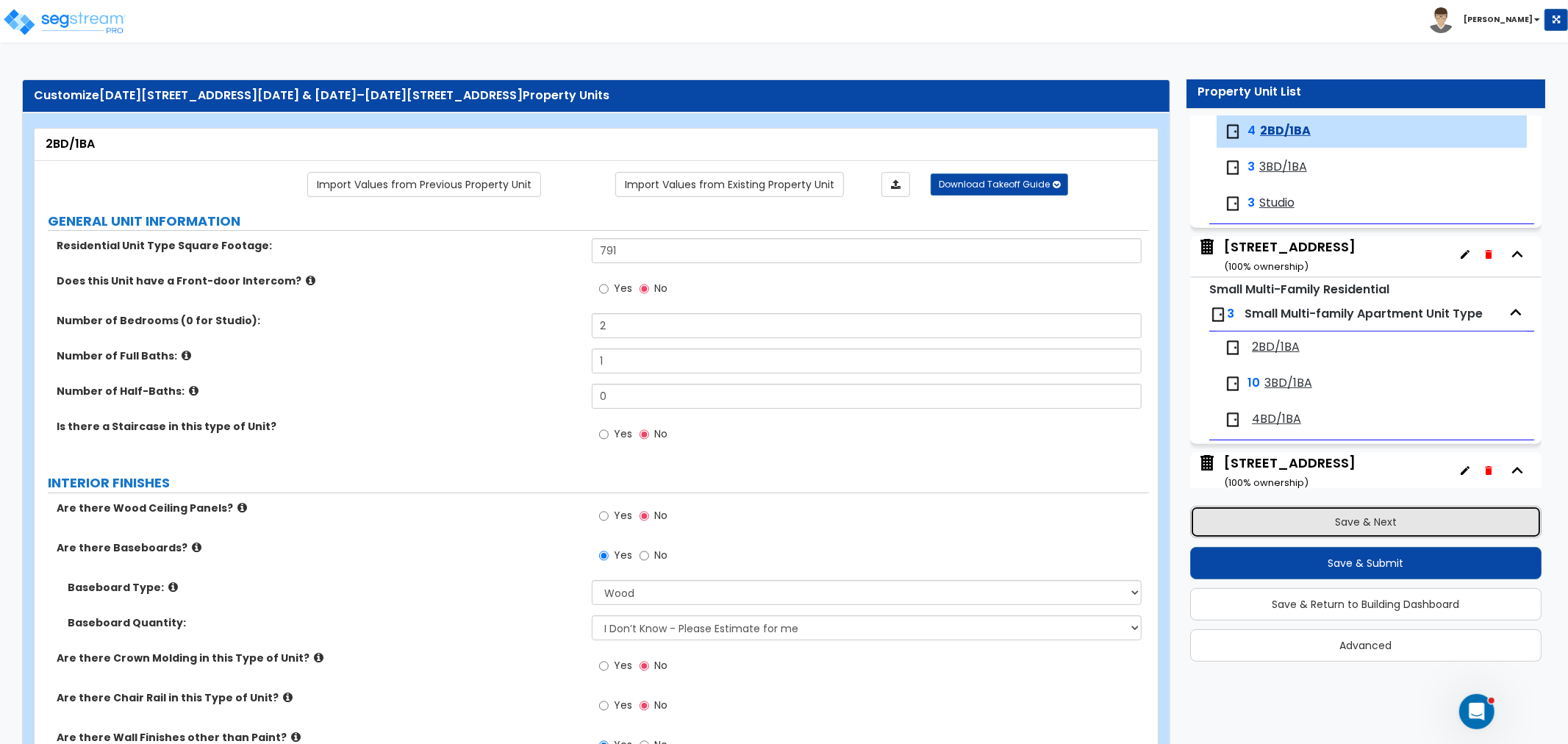
click at [1336, 518] on button "Save & Next" at bounding box center [1366, 521] width 351 height 32
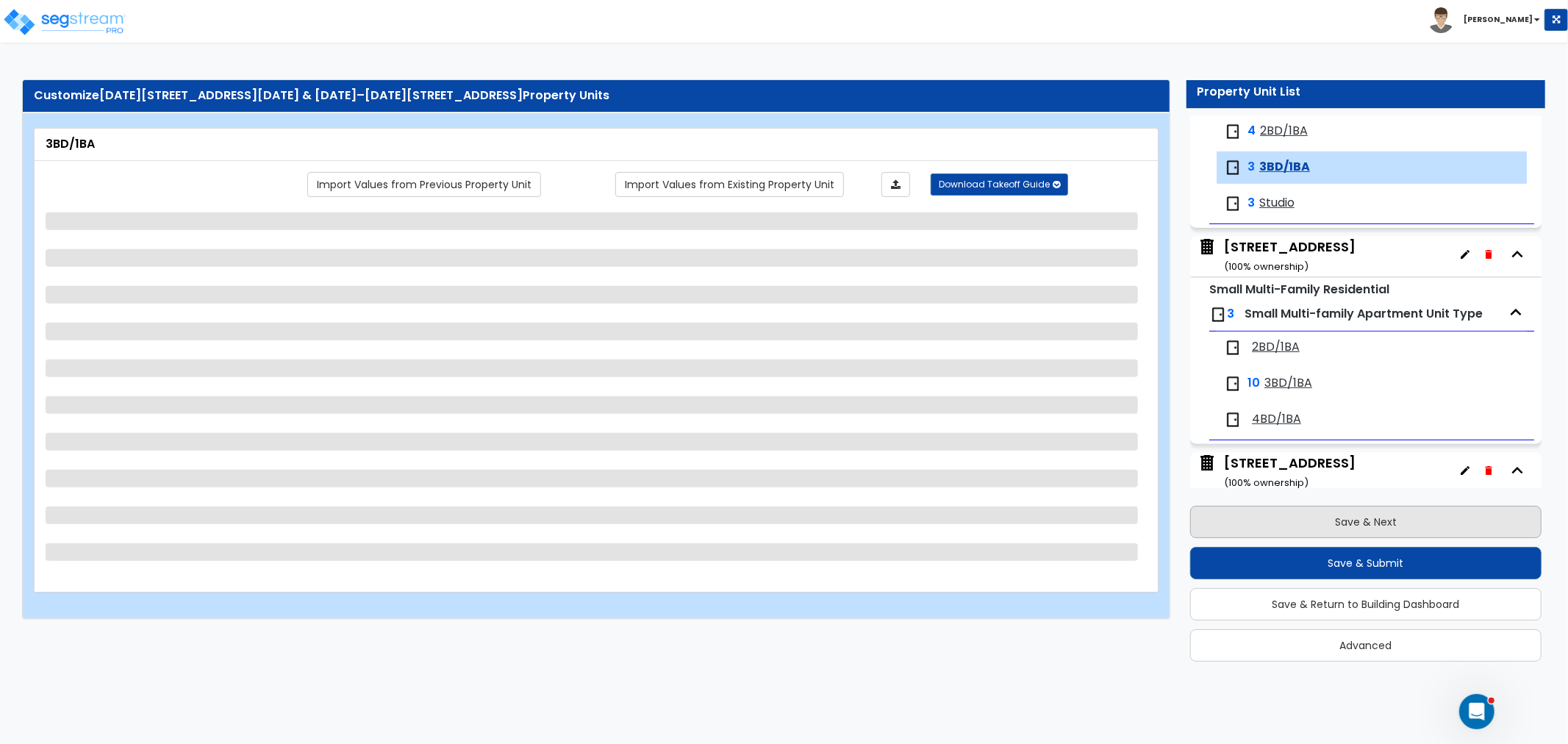
scroll to position [496, 0]
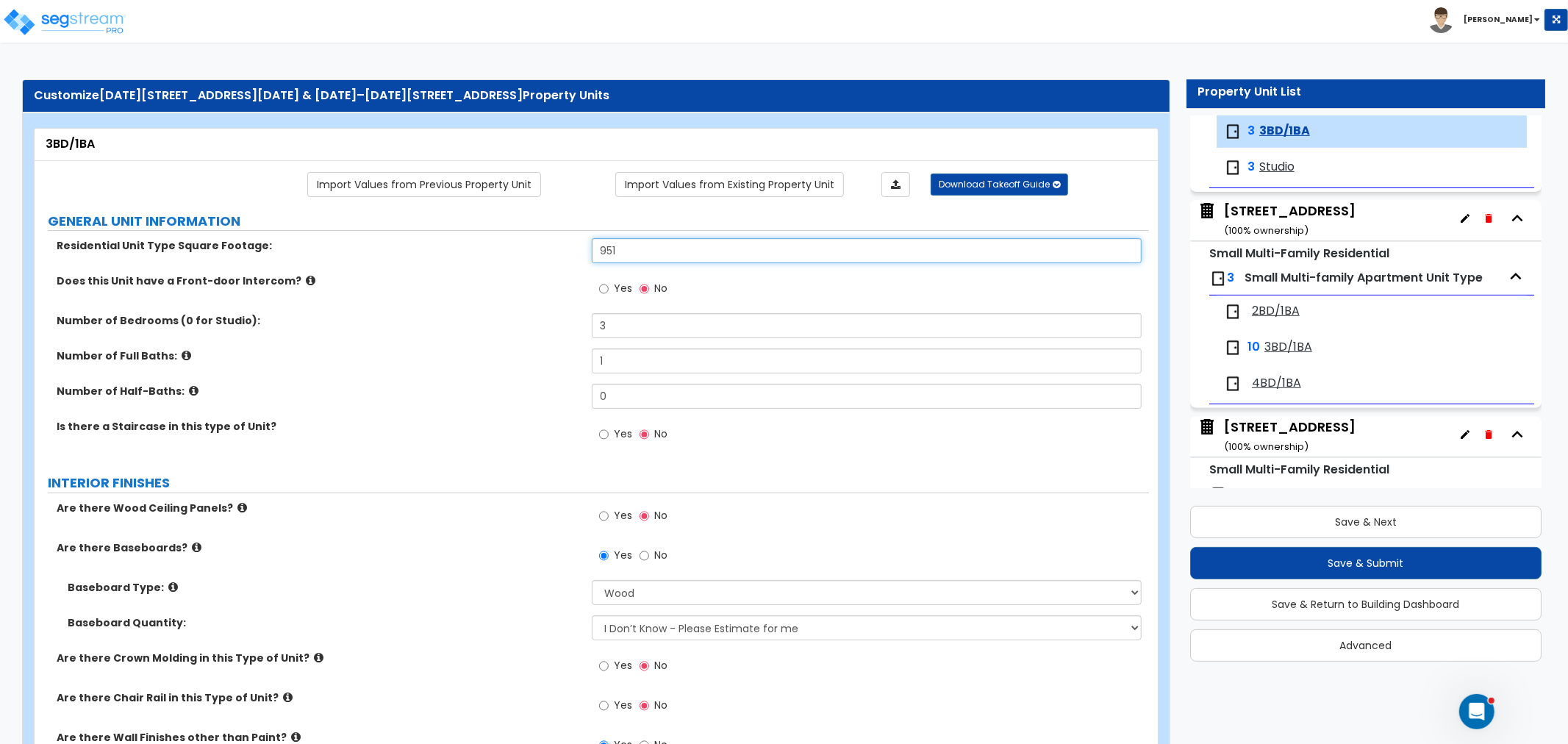
drag, startPoint x: 669, startPoint y: 245, endPoint x: 529, endPoint y: 262, distance: 141.0
click at [529, 262] on div "Residential Unit Type Square Footage: 951" at bounding box center [592, 256] width 1115 height 35
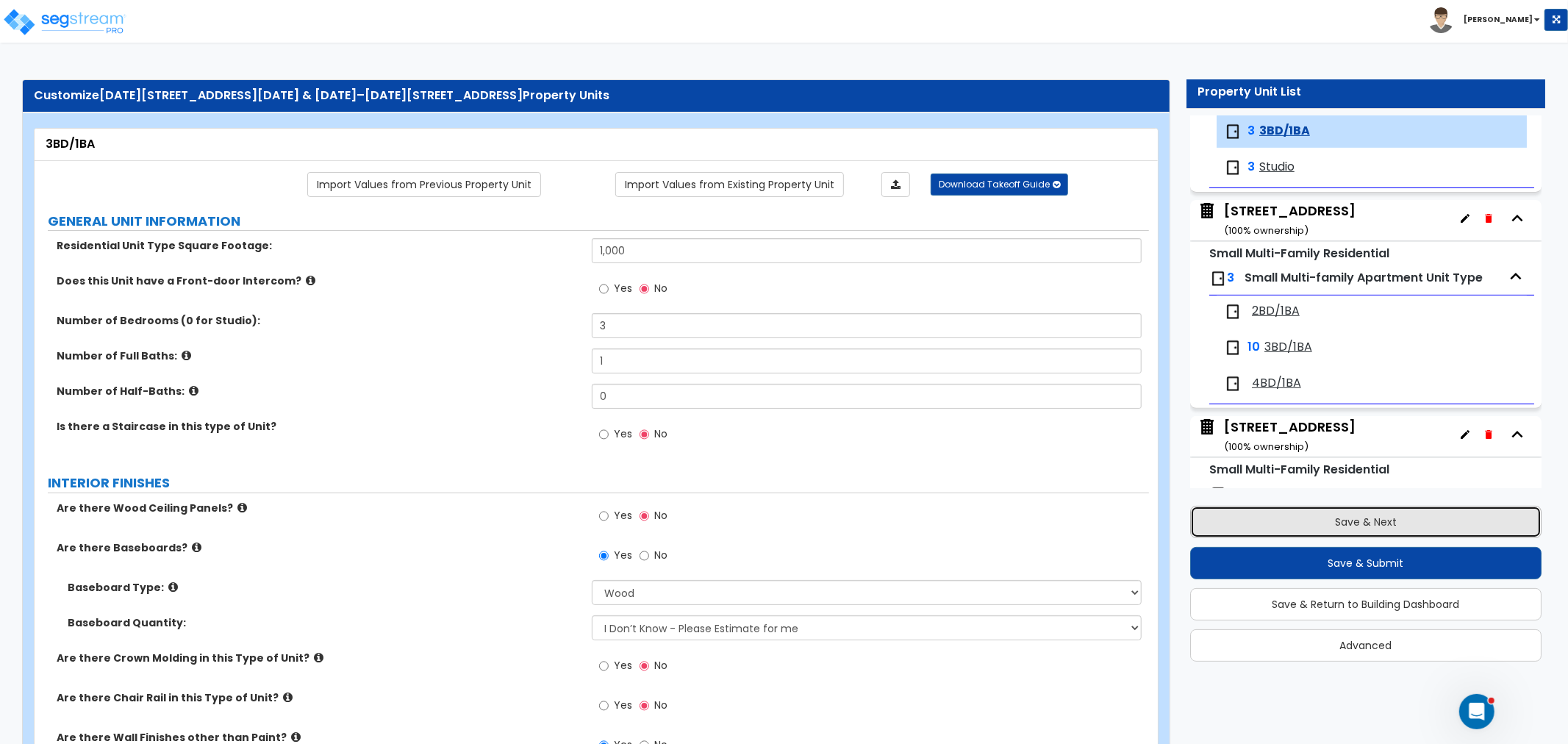
click at [1371, 512] on button "Save & Next" at bounding box center [1366, 521] width 351 height 32
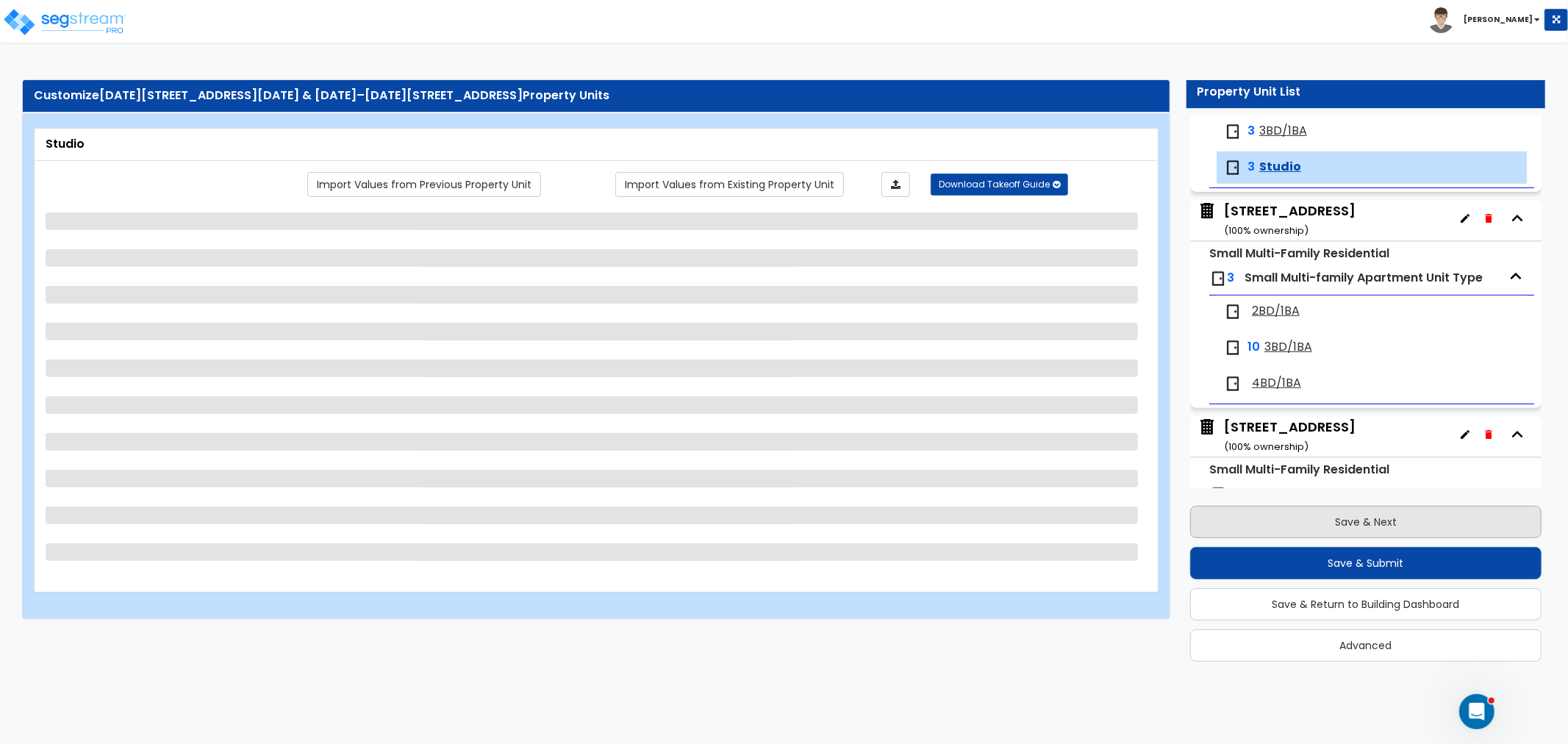
scroll to position [532, 0]
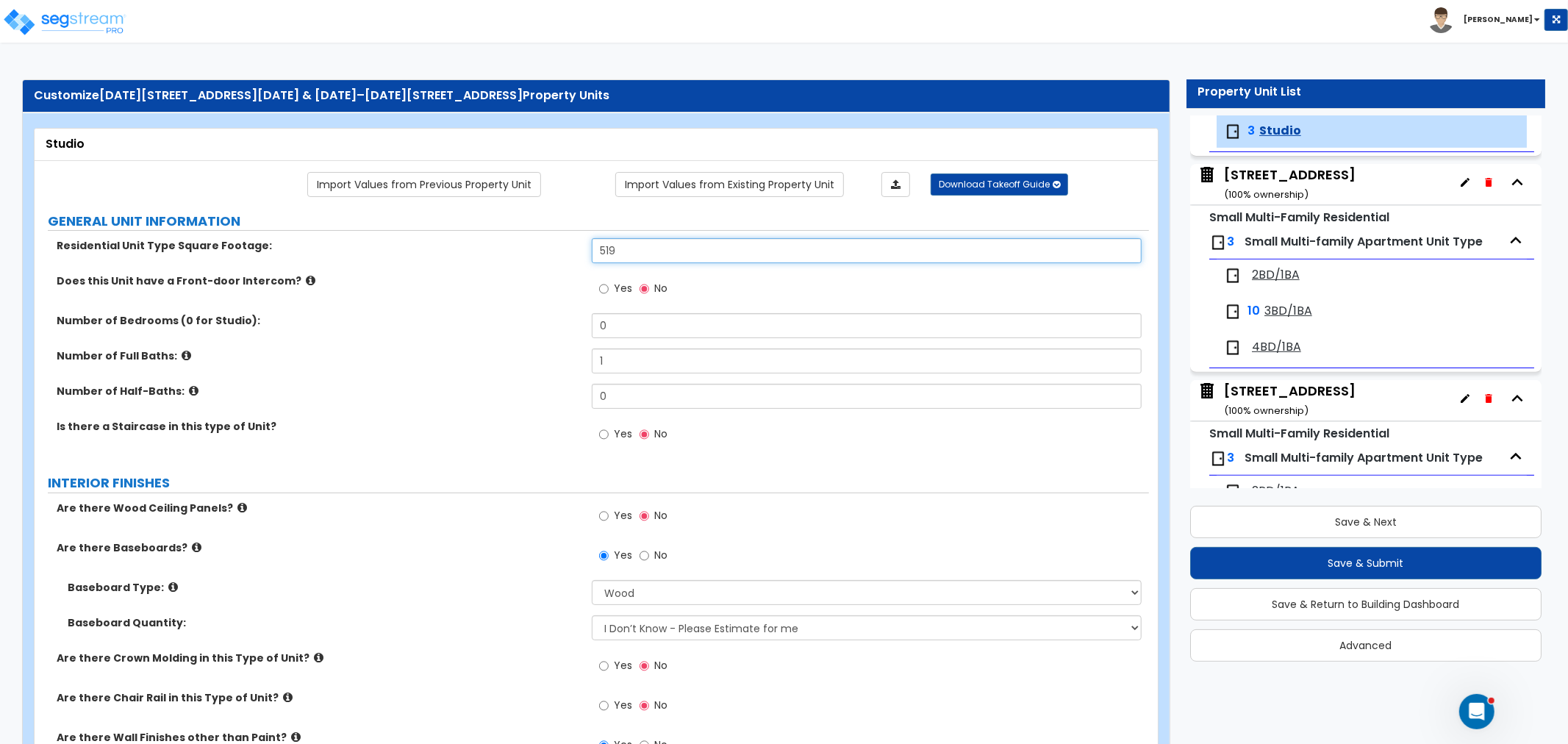
drag, startPoint x: 659, startPoint y: 247, endPoint x: 547, endPoint y: 260, distance: 112.8
click at [547, 260] on div "Residential Unit Type Square Footage: 519" at bounding box center [592, 256] width 1115 height 35
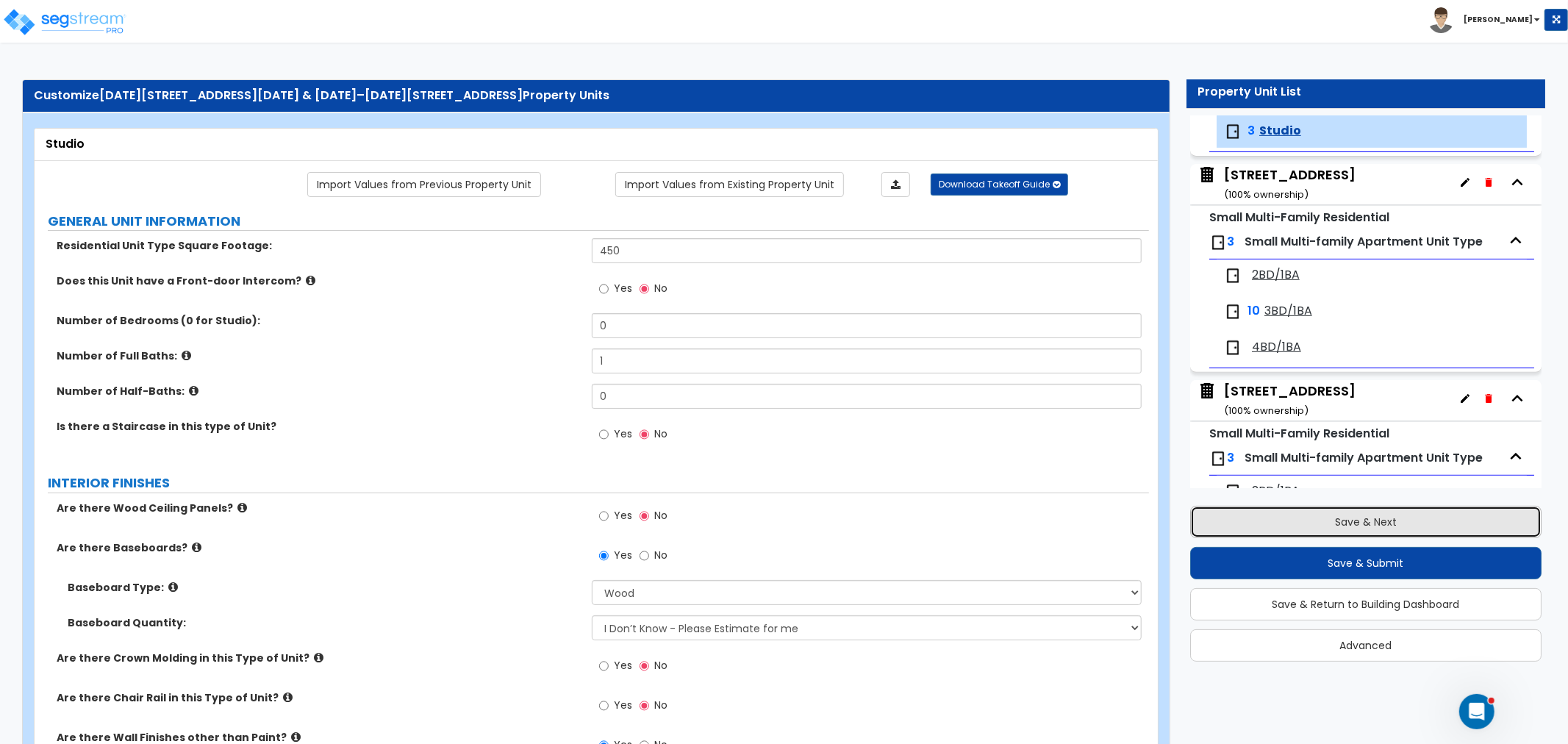
click at [1342, 515] on button "Save & Next" at bounding box center [1366, 521] width 351 height 32
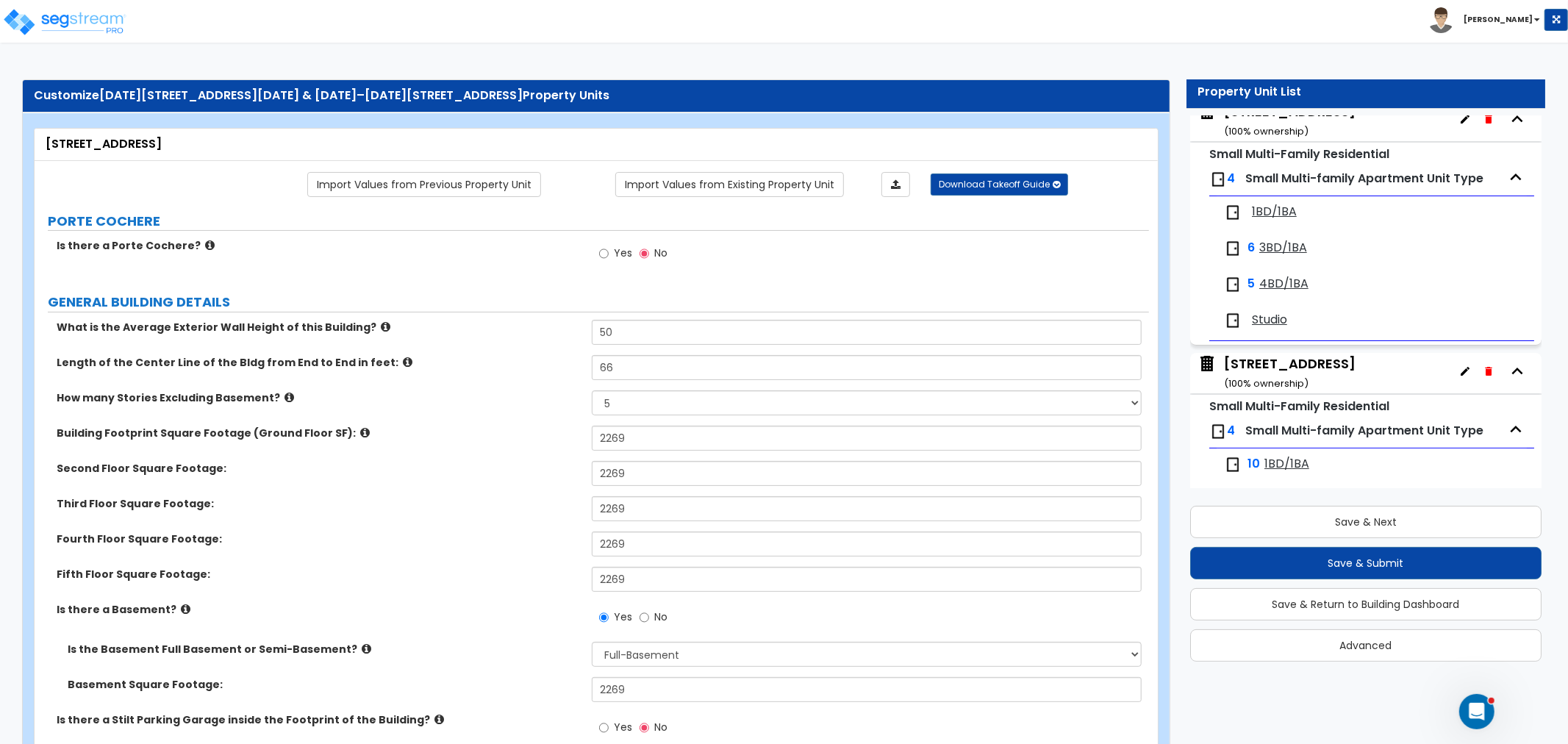
scroll to position [0, 0]
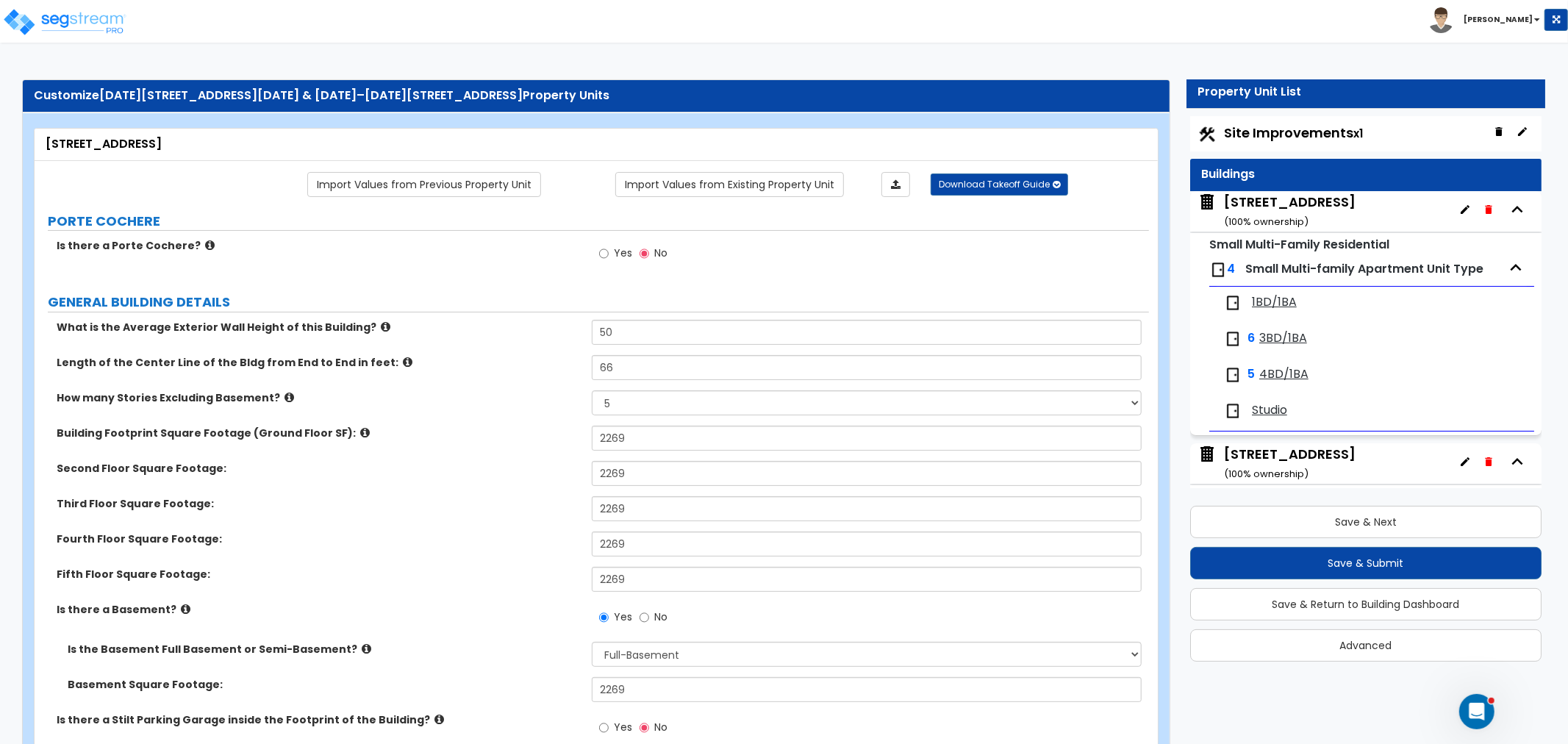
click at [1284, 138] on span "Site Improvements x1" at bounding box center [1293, 133] width 139 height 18
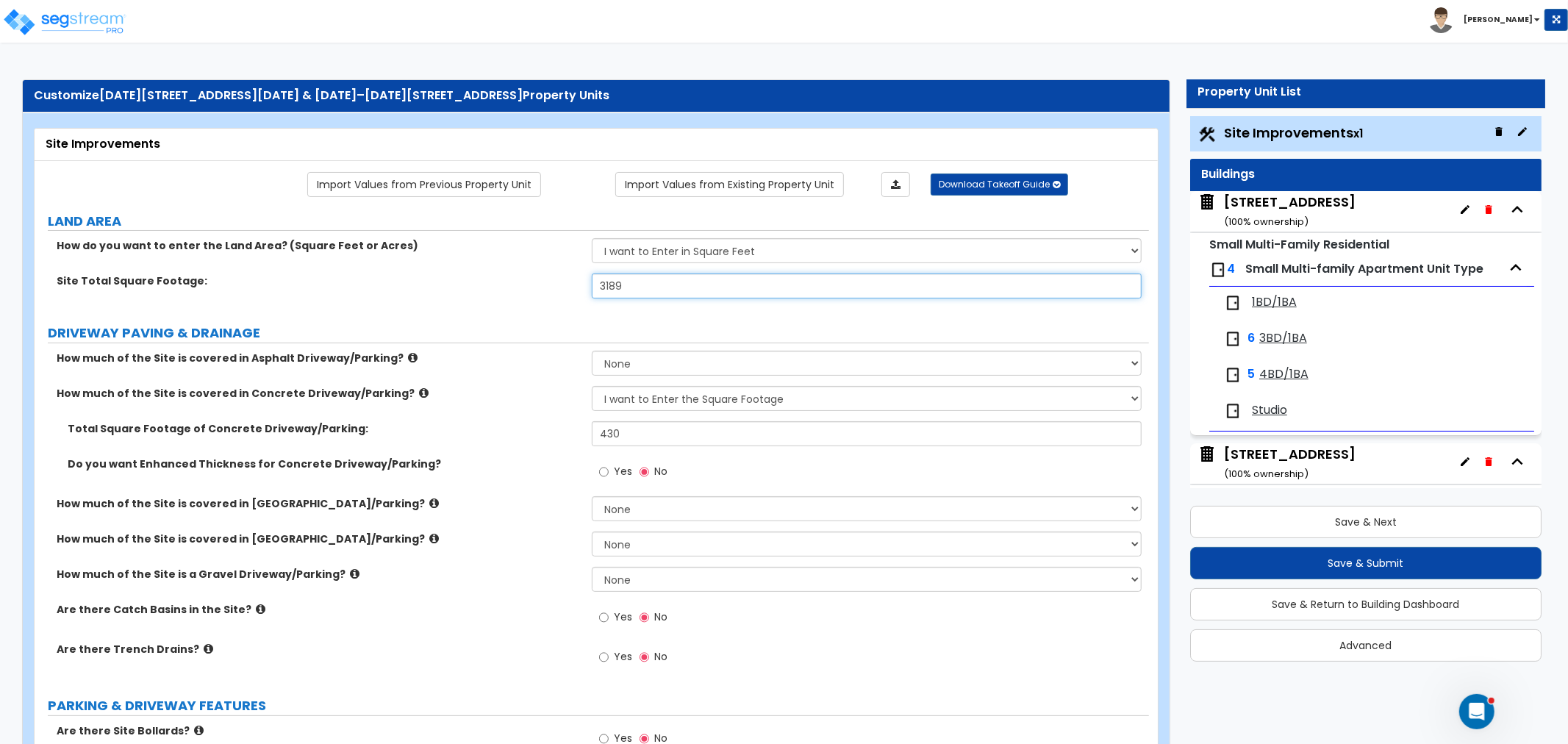
drag, startPoint x: 608, startPoint y: 284, endPoint x: 594, endPoint y: 285, distance: 14.0
click at [594, 285] on input "3189" at bounding box center [866, 286] width 550 height 25
drag, startPoint x: 716, startPoint y: 287, endPoint x: 574, endPoint y: 287, distance: 142.0
click at [574, 287] on div "Site Total Square Footage: 3,189,756" at bounding box center [592, 291] width 1115 height 35
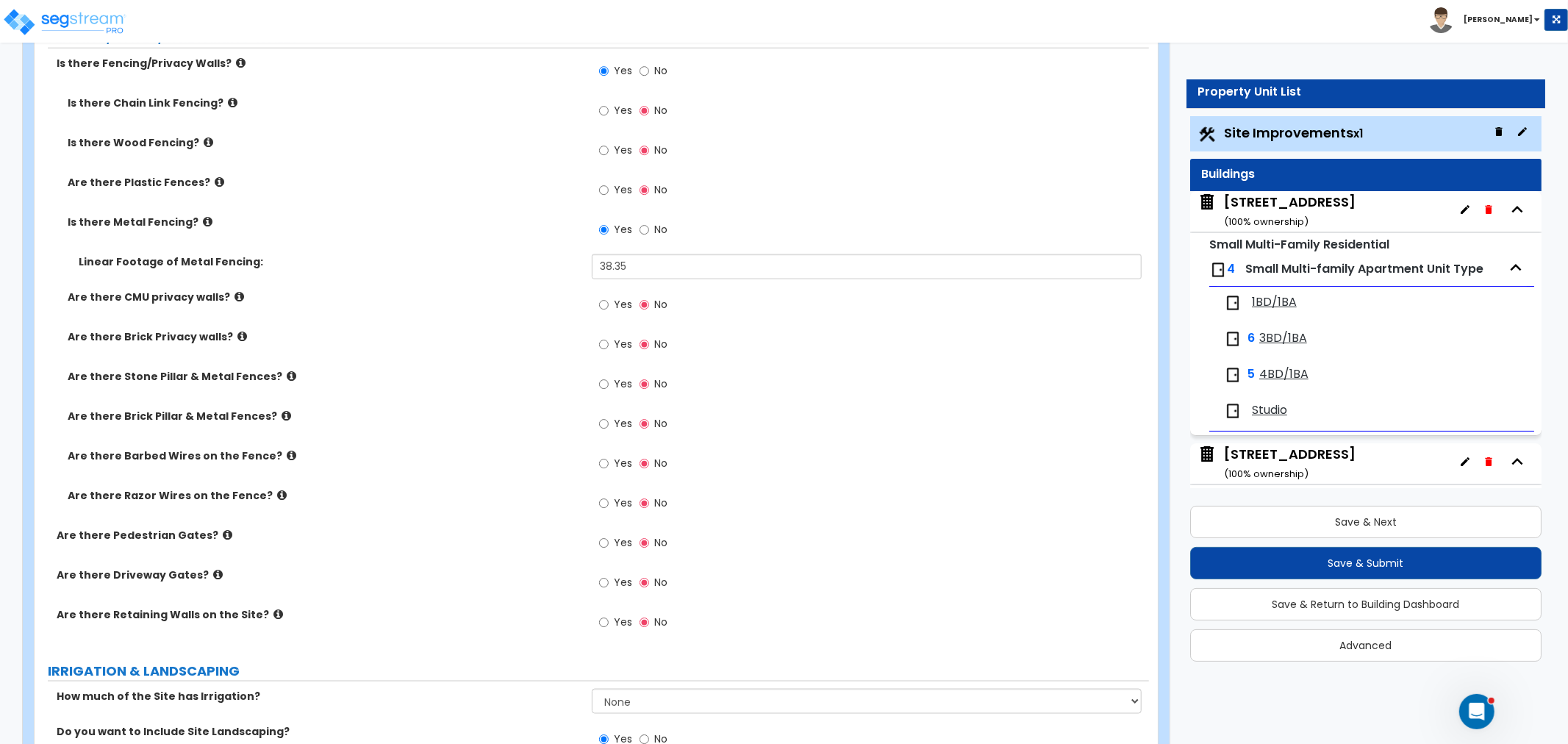
scroll to position [1634, 0]
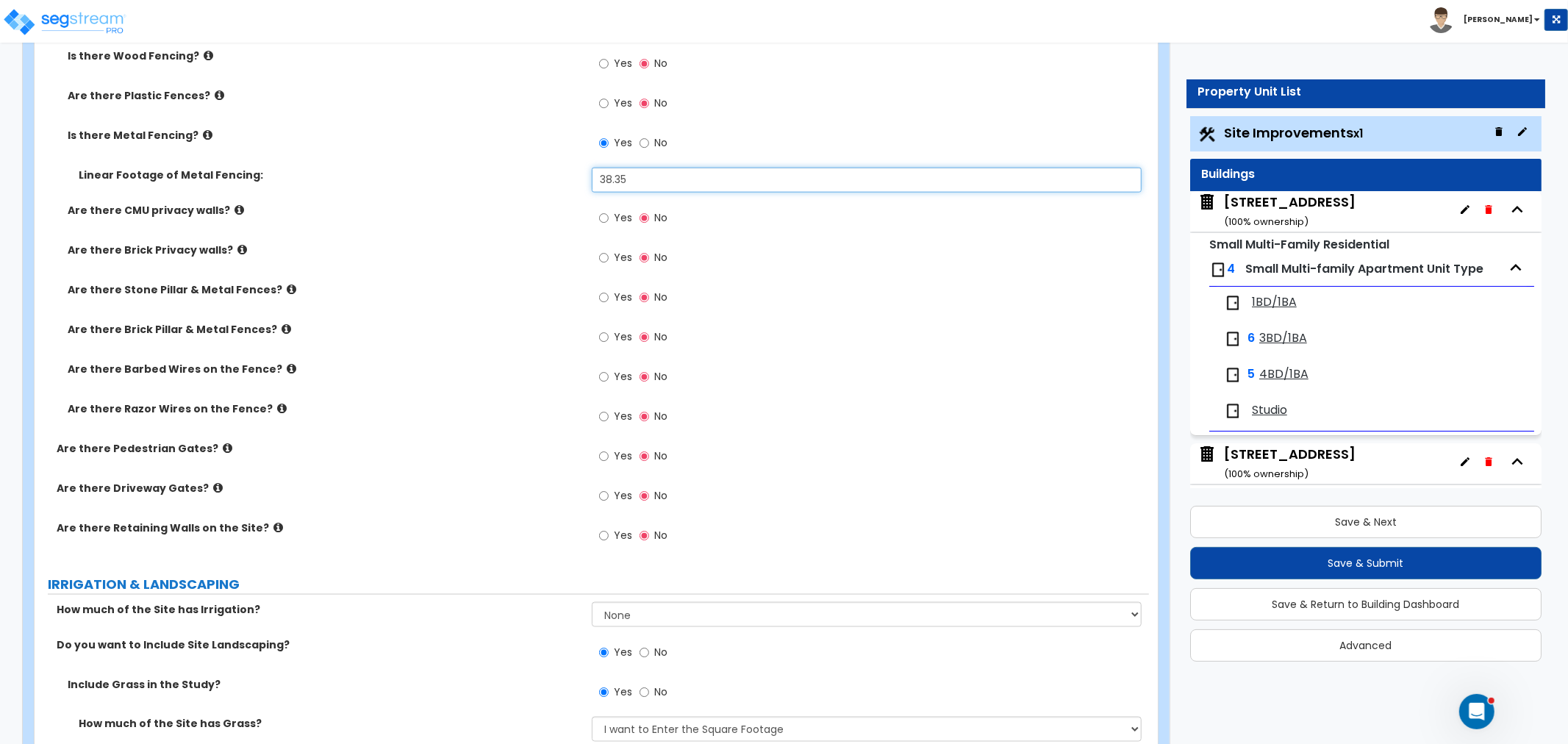
drag, startPoint x: 665, startPoint y: 173, endPoint x: 535, endPoint y: 192, distance: 131.4
click at [535, 192] on div "Linear Footage of Metal Fencing: 38.35" at bounding box center [592, 185] width 1115 height 35
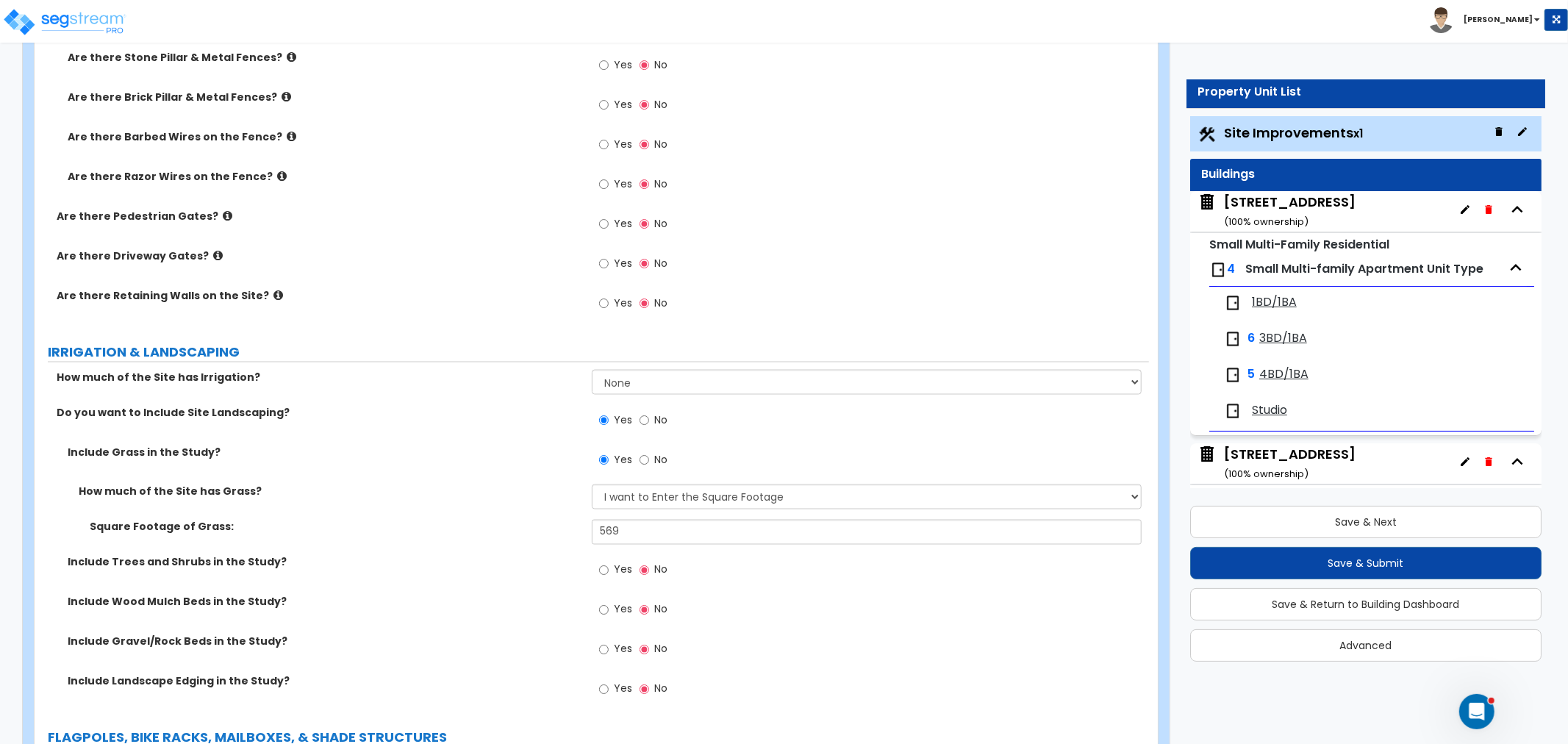
scroll to position [1961, 0]
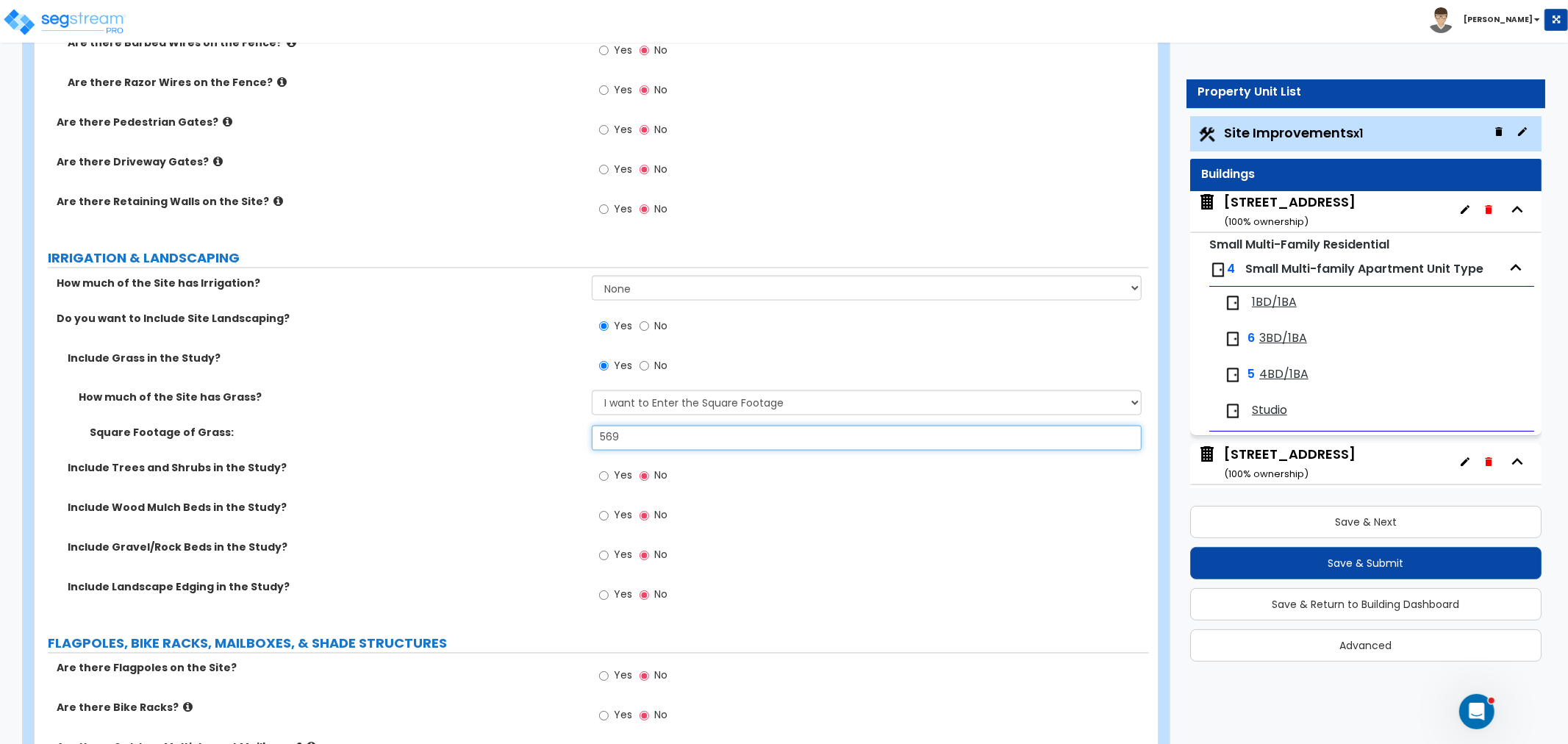
drag, startPoint x: 640, startPoint y: 438, endPoint x: 535, endPoint y: 437, distance: 105.0
click at [535, 437] on div "Square Footage of Grass: 569" at bounding box center [592, 443] width 1115 height 35
click at [491, 453] on div "Square Footage of Grass: 12,326" at bounding box center [592, 443] width 1115 height 35
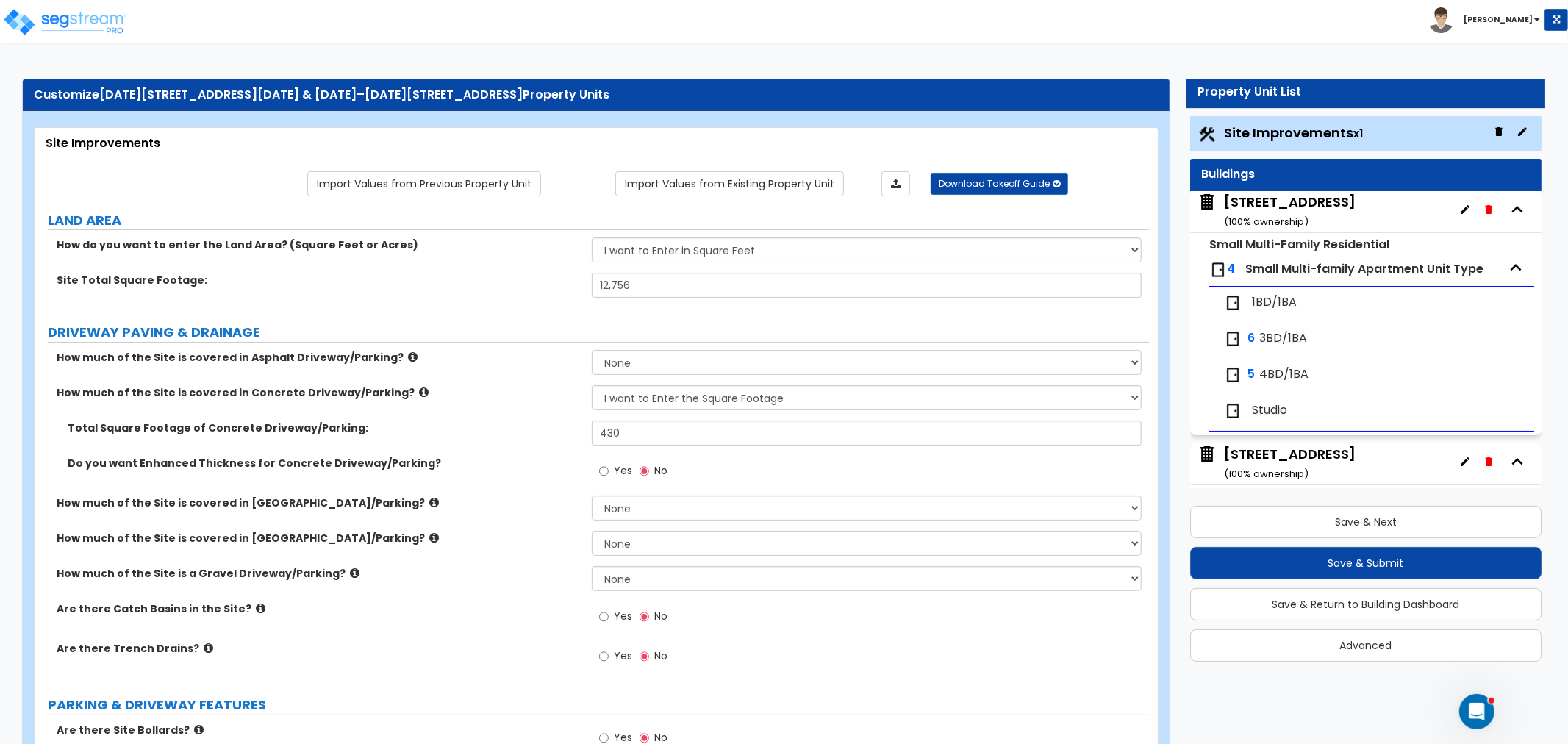
scroll to position [0, 0]
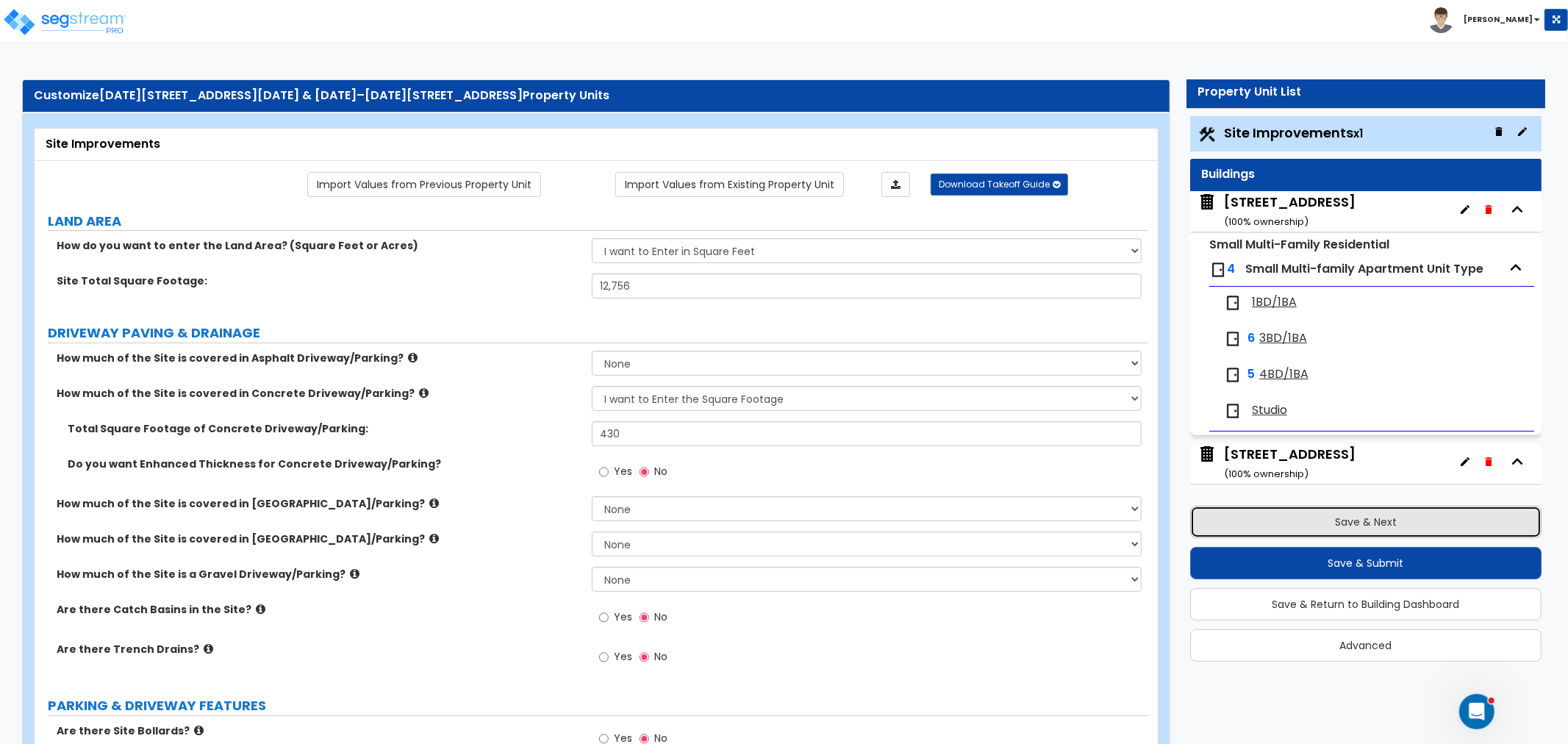
click at [1323, 506] on button "Save & Next" at bounding box center [1366, 521] width 351 height 32
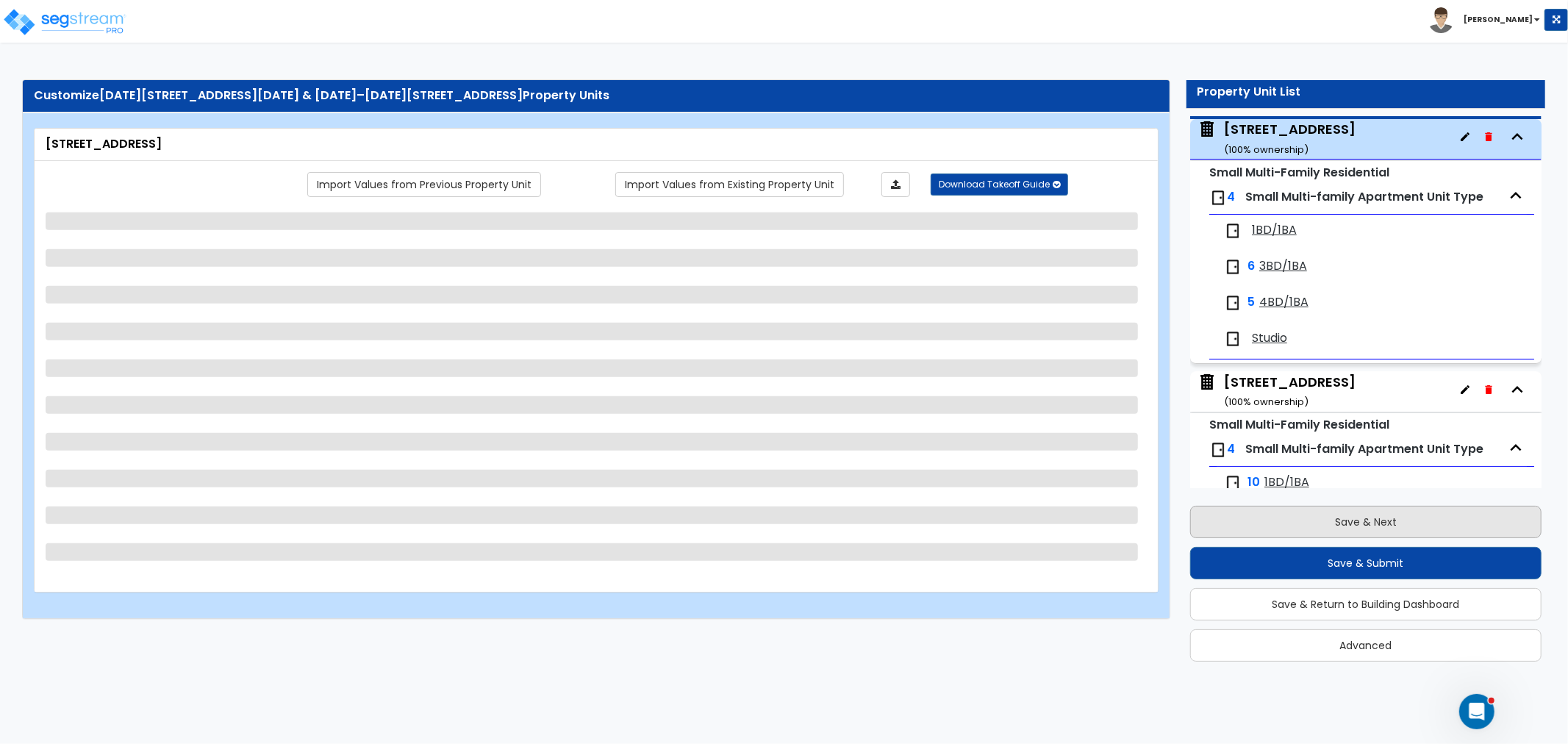
scroll to position [75, 0]
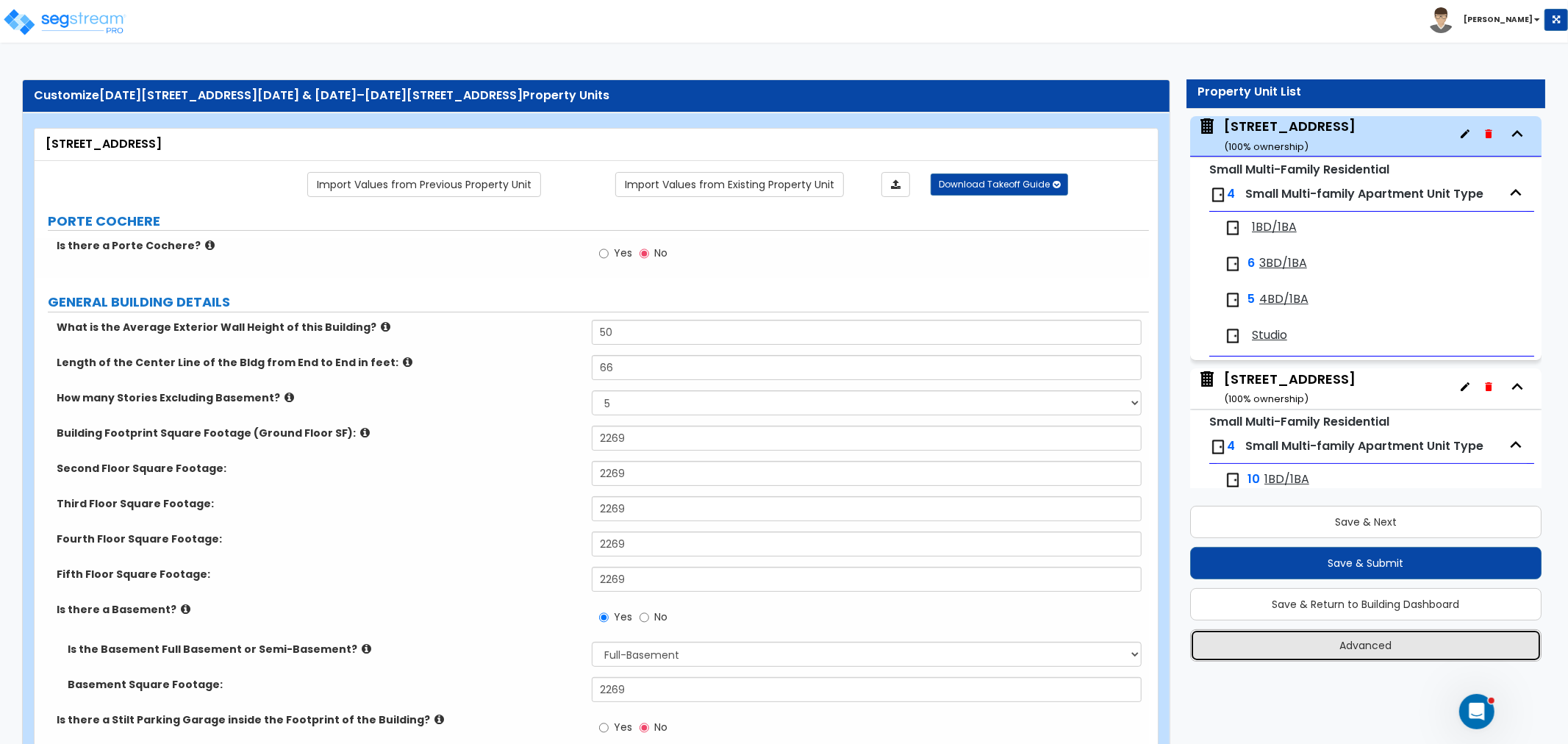
click at [1362, 641] on button "Advanced" at bounding box center [1366, 645] width 351 height 32
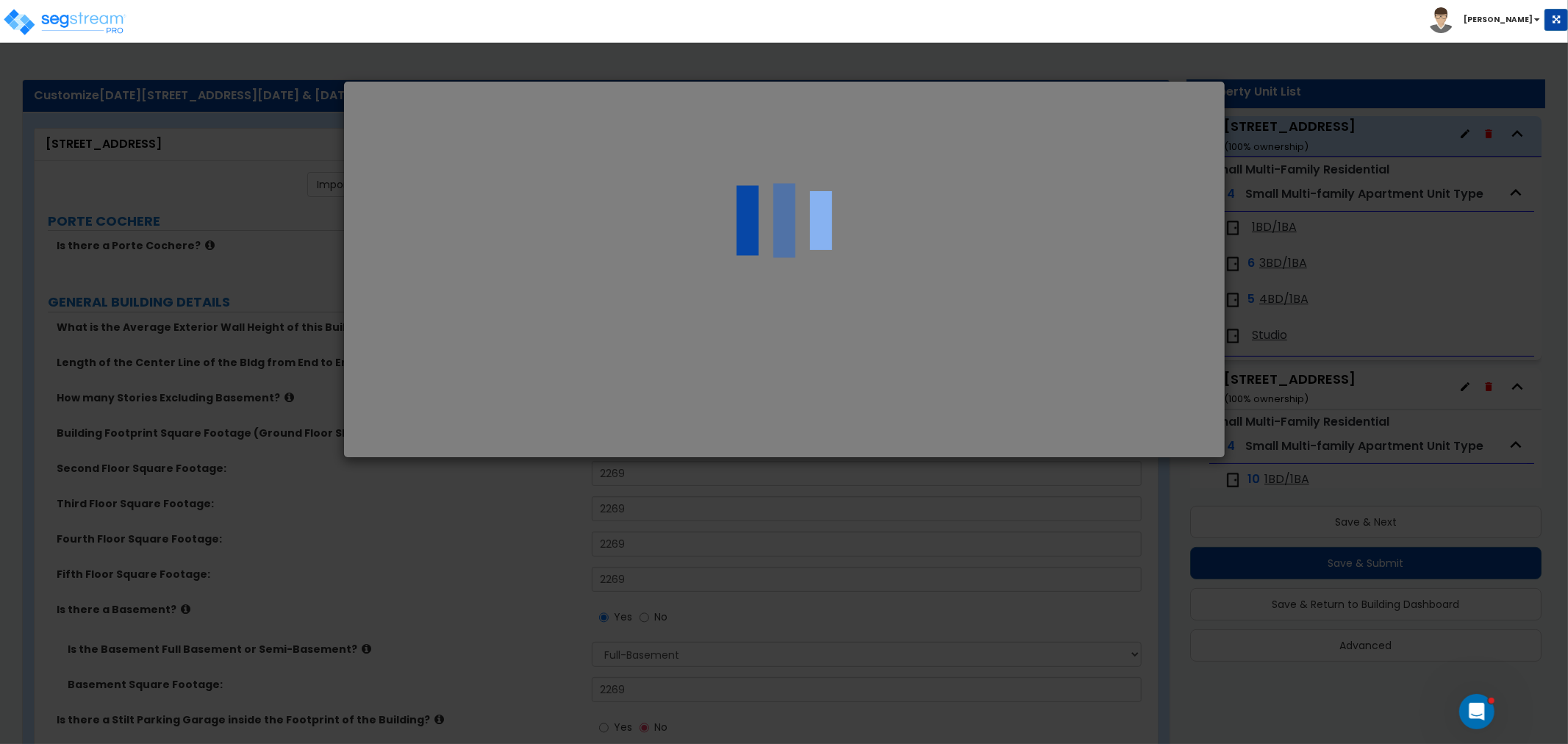
scroll to position [0, 0]
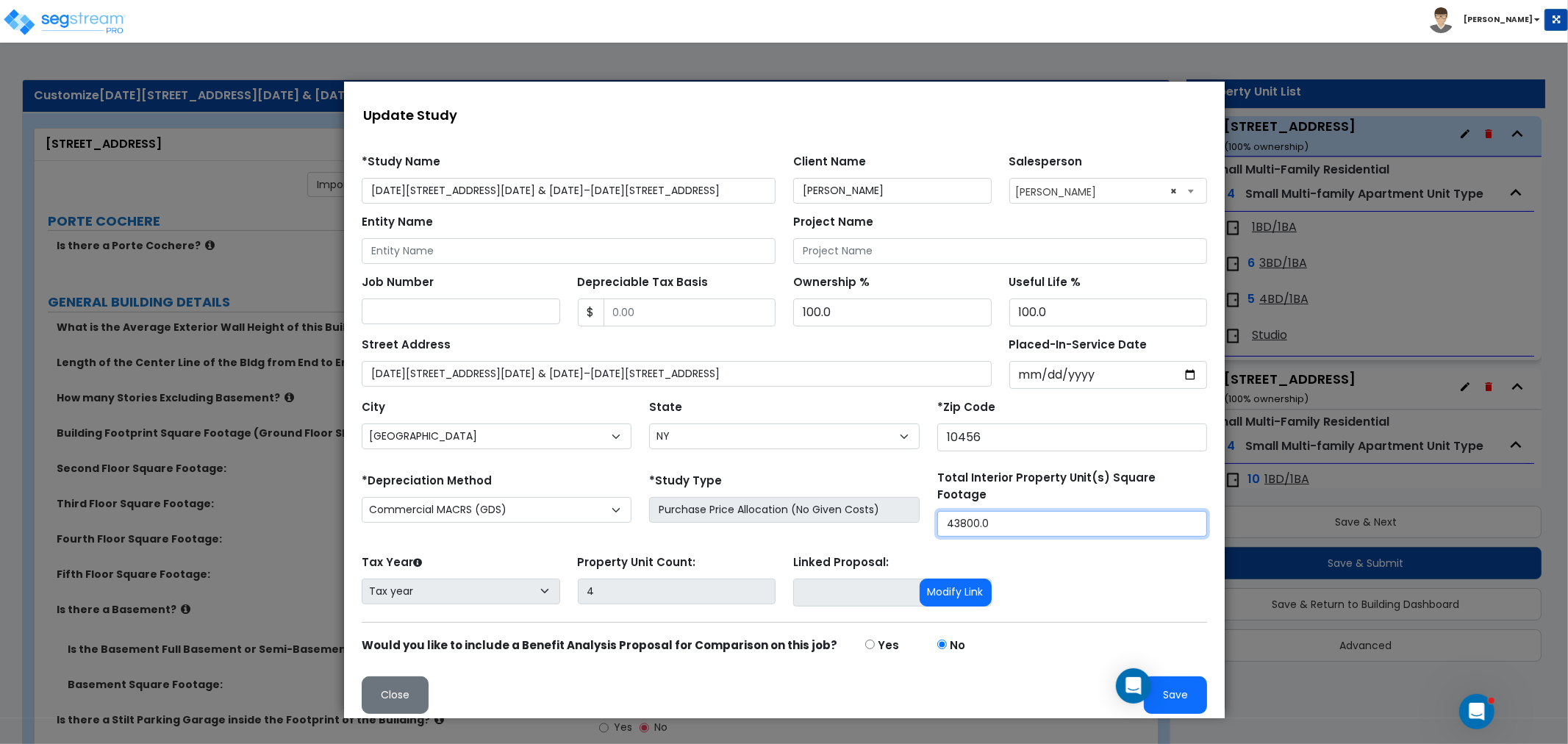
drag, startPoint x: 904, startPoint y: 511, endPoint x: 781, endPoint y: 500, distance: 123.5
click at [781, 500] on div "*Depreciation Method Commercial MACRS (GDS) Residential Rental MACRS (GDS) Comm…" at bounding box center [783, 502] width 863 height 67
click at [1170, 693] on button "Save" at bounding box center [1175, 694] width 63 height 37
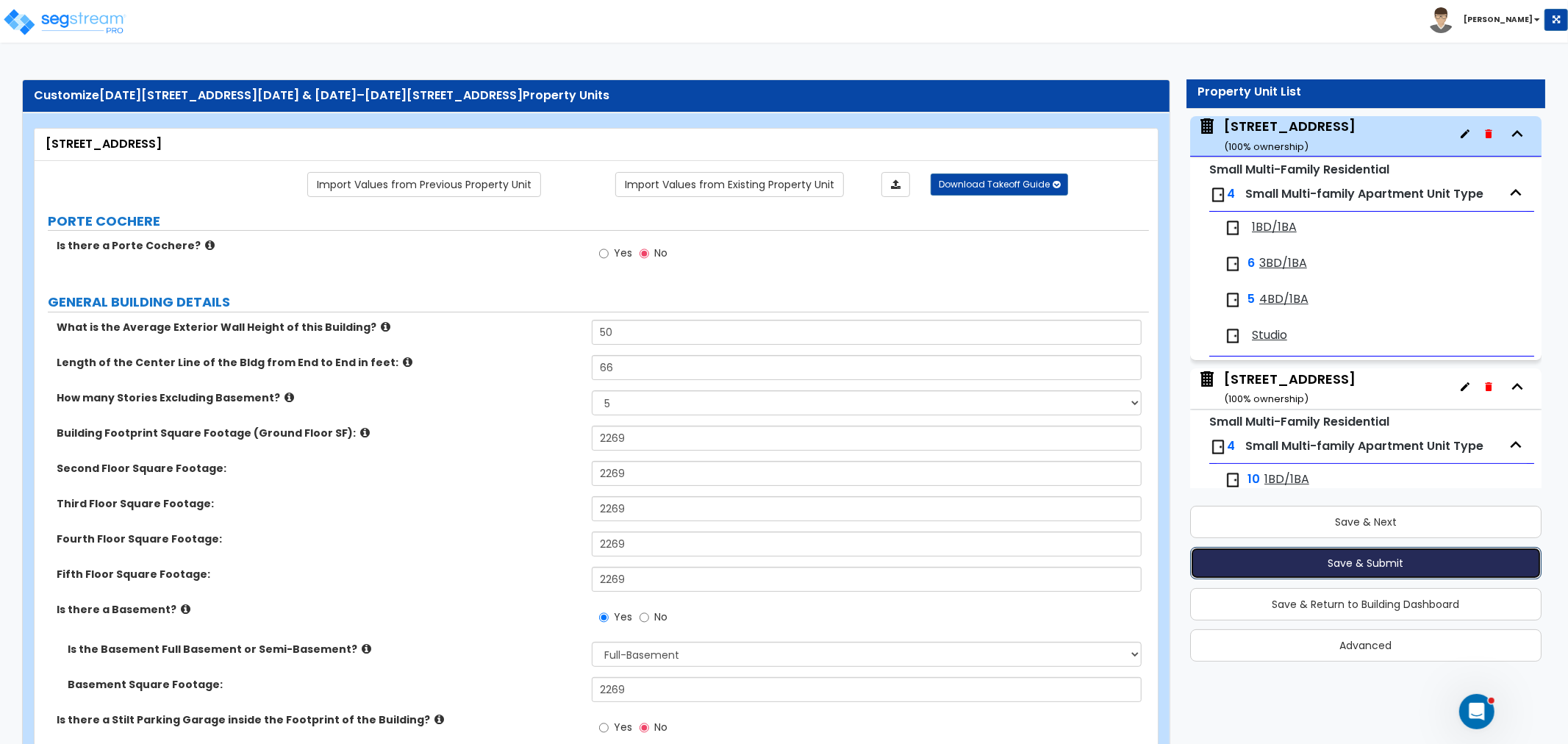
click at [1392, 571] on button "Save & Submit" at bounding box center [1366, 563] width 351 height 32
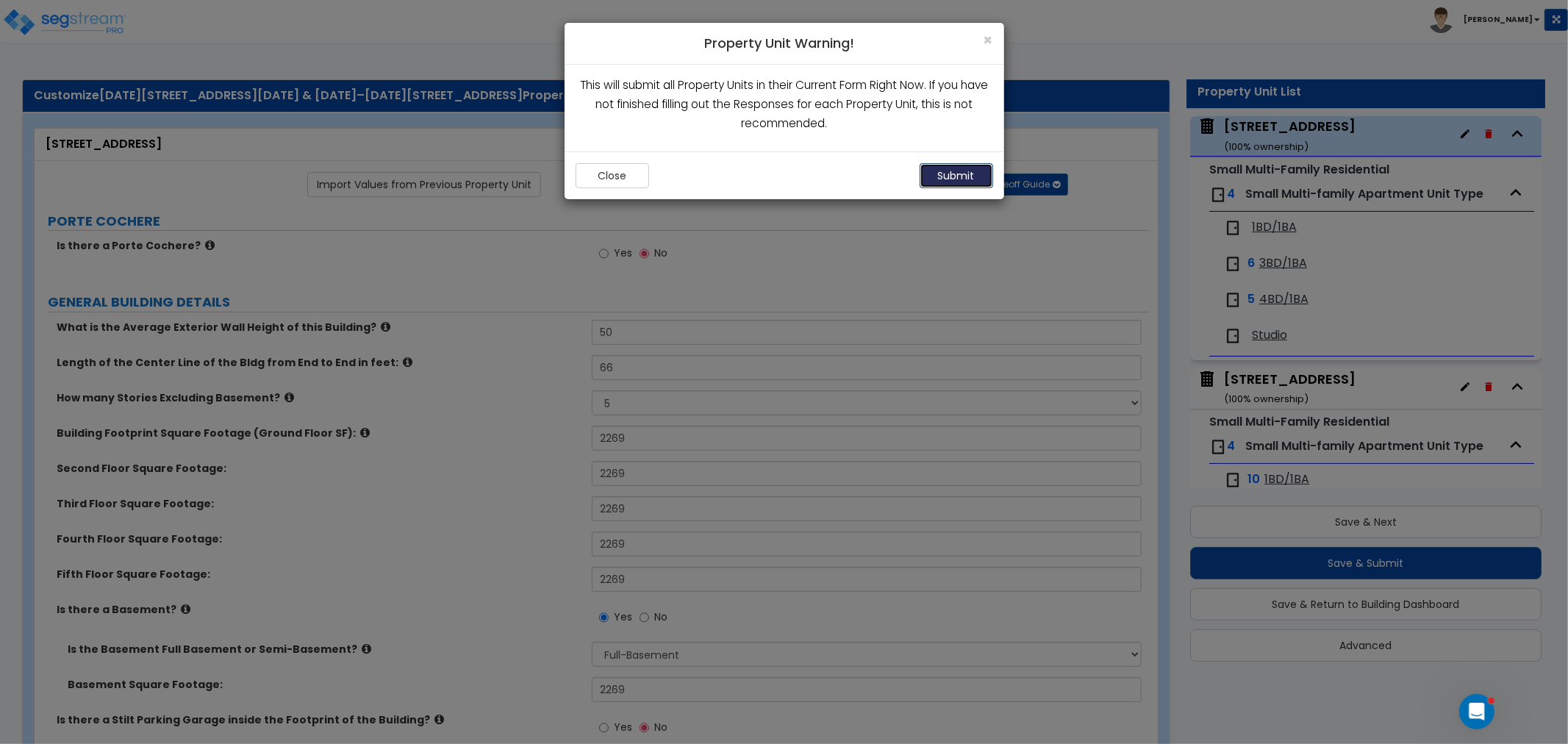
click at [952, 173] on button "Submit" at bounding box center [956, 176] width 73 height 25
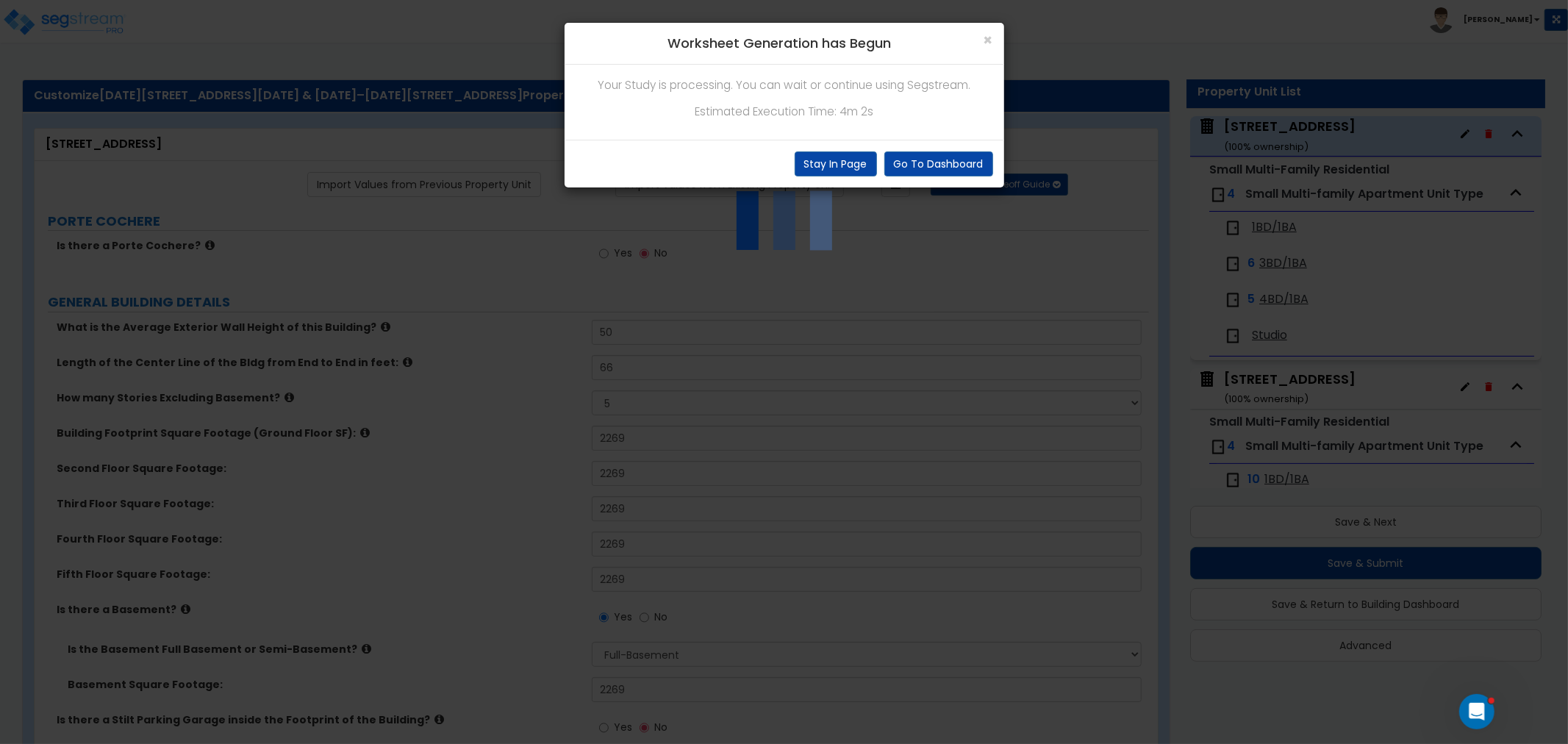
click at [939, 144] on div "Go To Dashboard Stay In Page" at bounding box center [784, 163] width 439 height 48
click at [939, 155] on button "Go To Dashboard" at bounding box center [939, 164] width 109 height 25
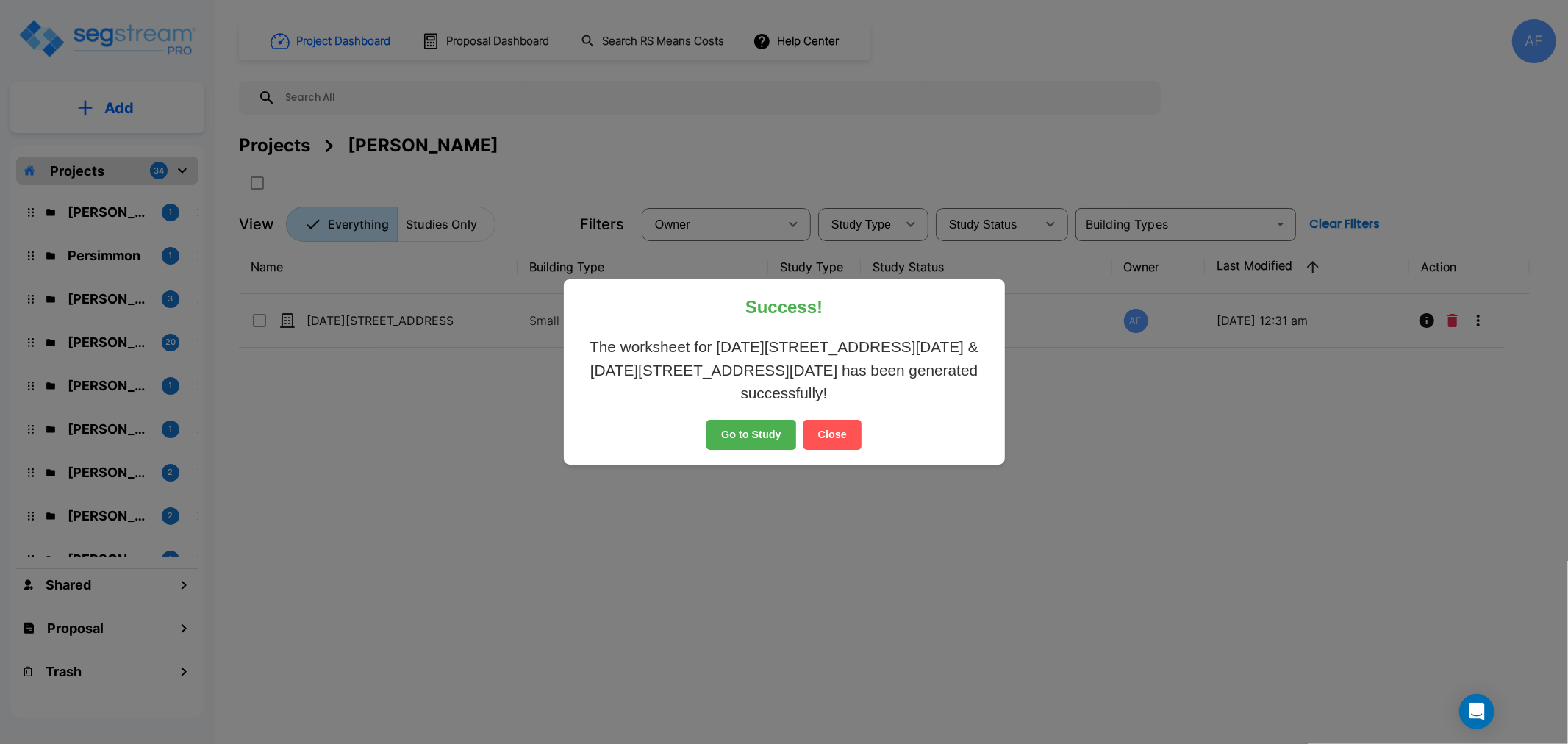
click at [743, 431] on button "Go to Study" at bounding box center [751, 435] width 90 height 31
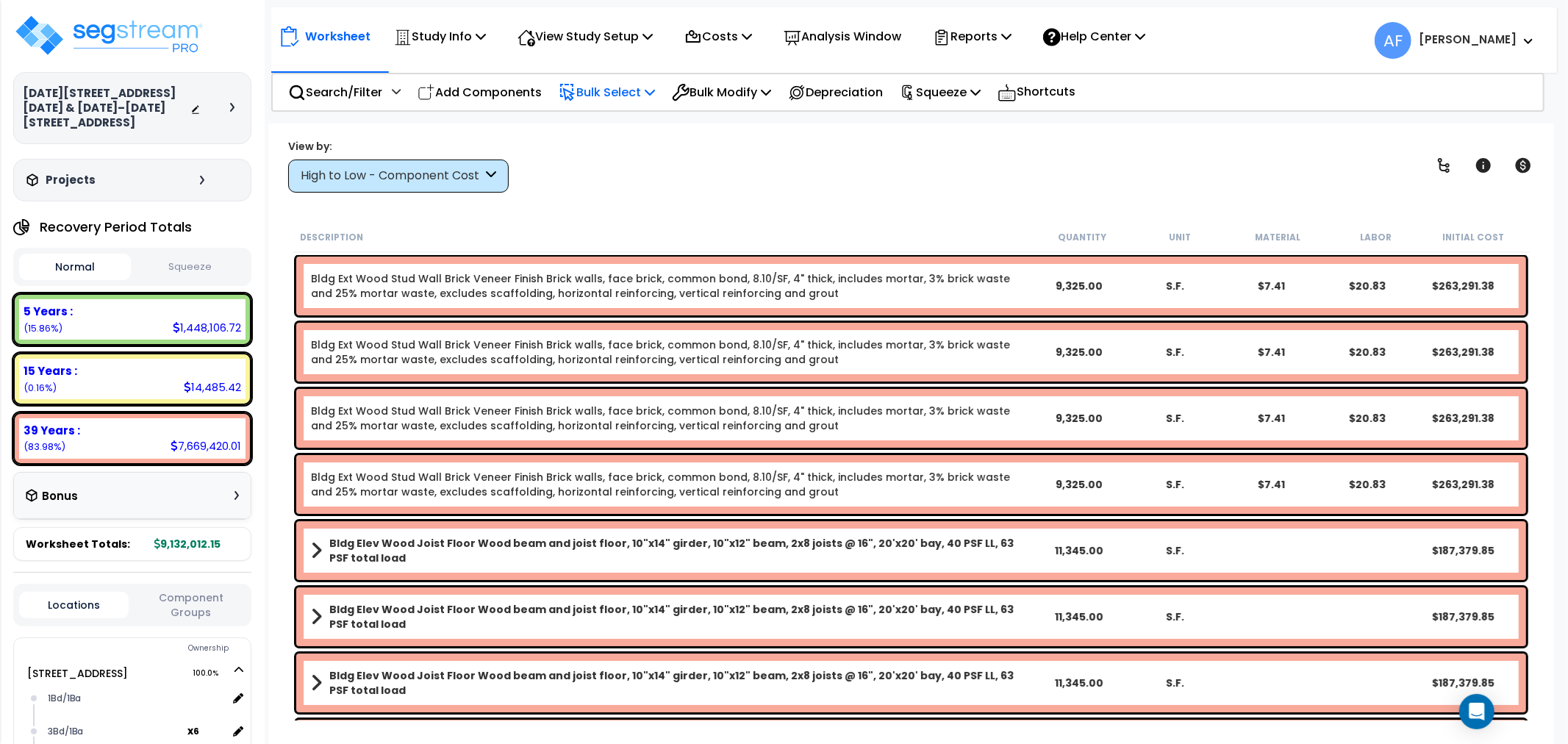
click at [613, 91] on p "Bulk Select" at bounding box center [607, 92] width 96 height 20
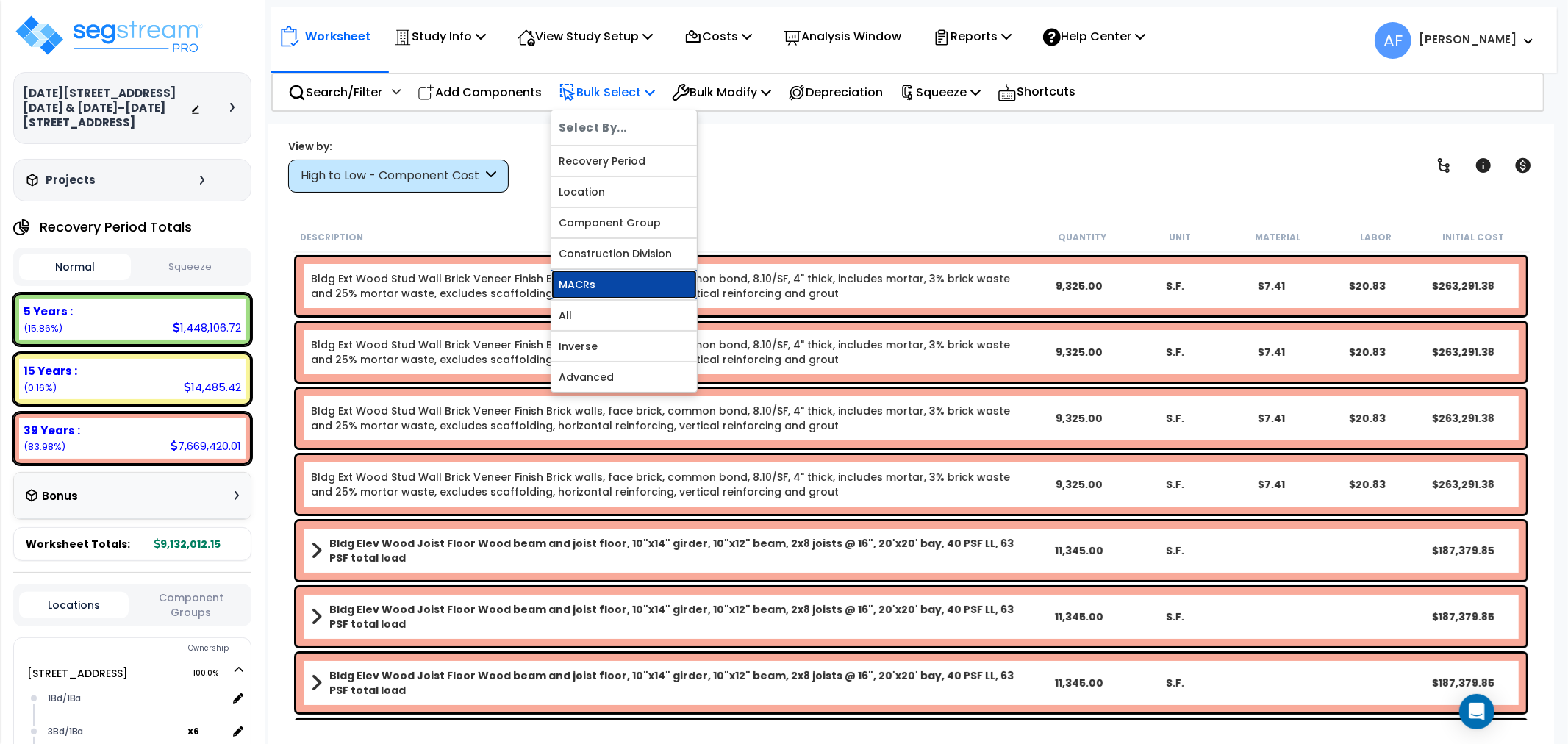
click at [601, 285] on link "MACRs" at bounding box center [624, 285] width 146 height 30
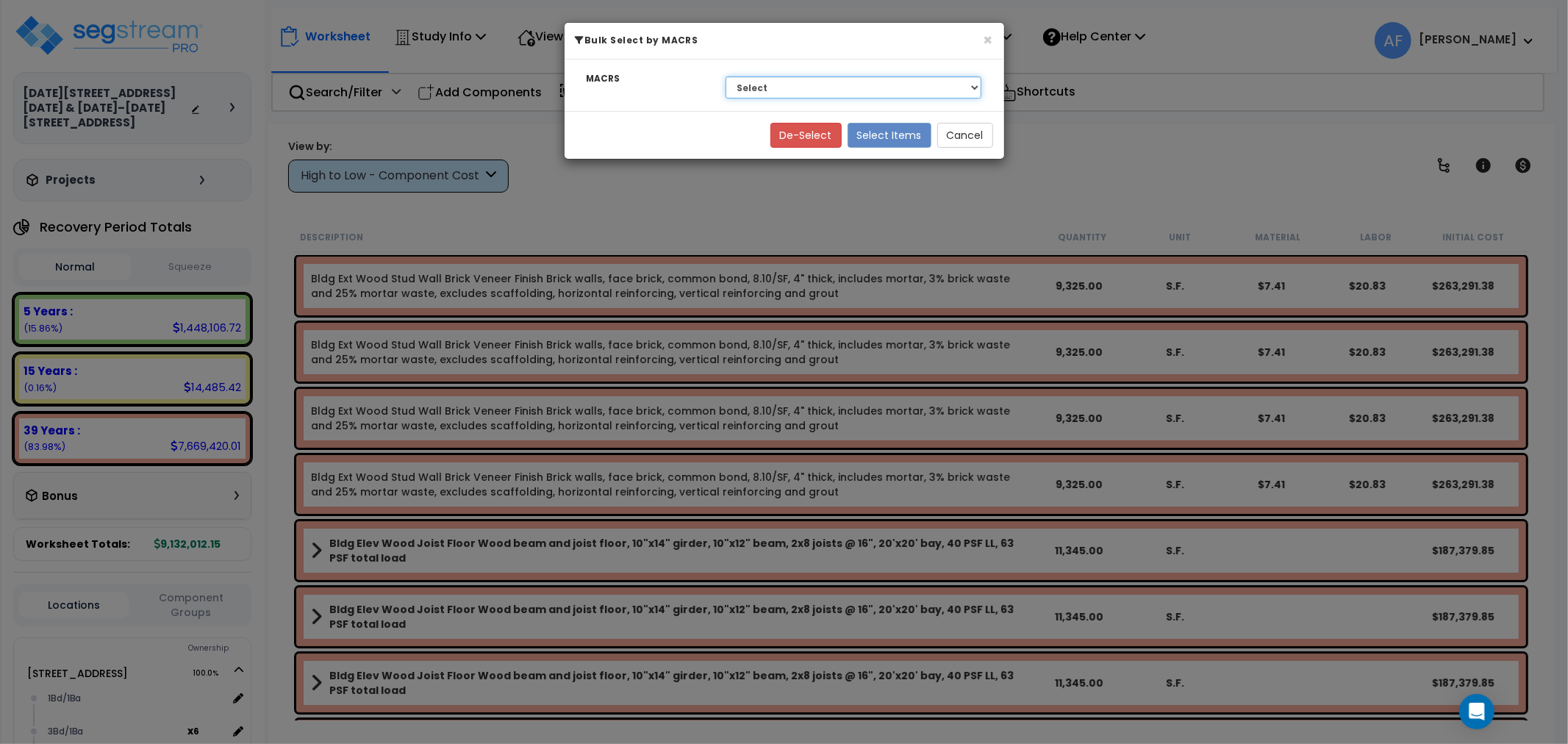
click at [791, 92] on select "Select 39 Years - NA - Long-Life Property 5 Years - 00.12 - Information Systems…" at bounding box center [853, 87] width 256 height 22
select select "3668"
click at [725, 77] on select "Select 39 Years - NA - Long-Life Property 5 Years - 00.12 - Information Systems…" at bounding box center [853, 87] width 256 height 22
click at [879, 136] on button "Select Items" at bounding box center [890, 135] width 84 height 25
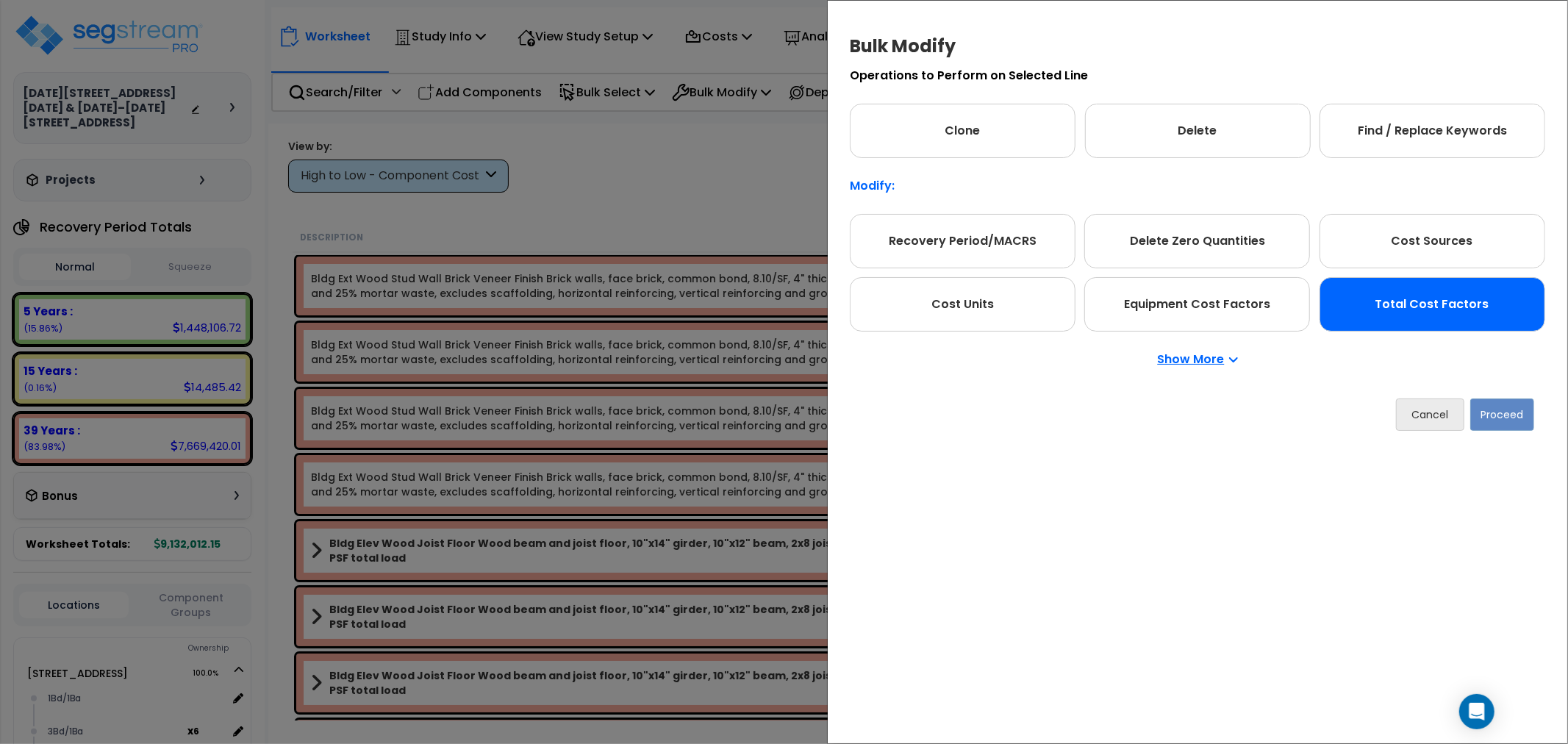
click at [1523, 300] on div "Total Cost Factors" at bounding box center [1433, 304] width 226 height 54
click at [1490, 404] on button "Proceed" at bounding box center [1502, 414] width 64 height 32
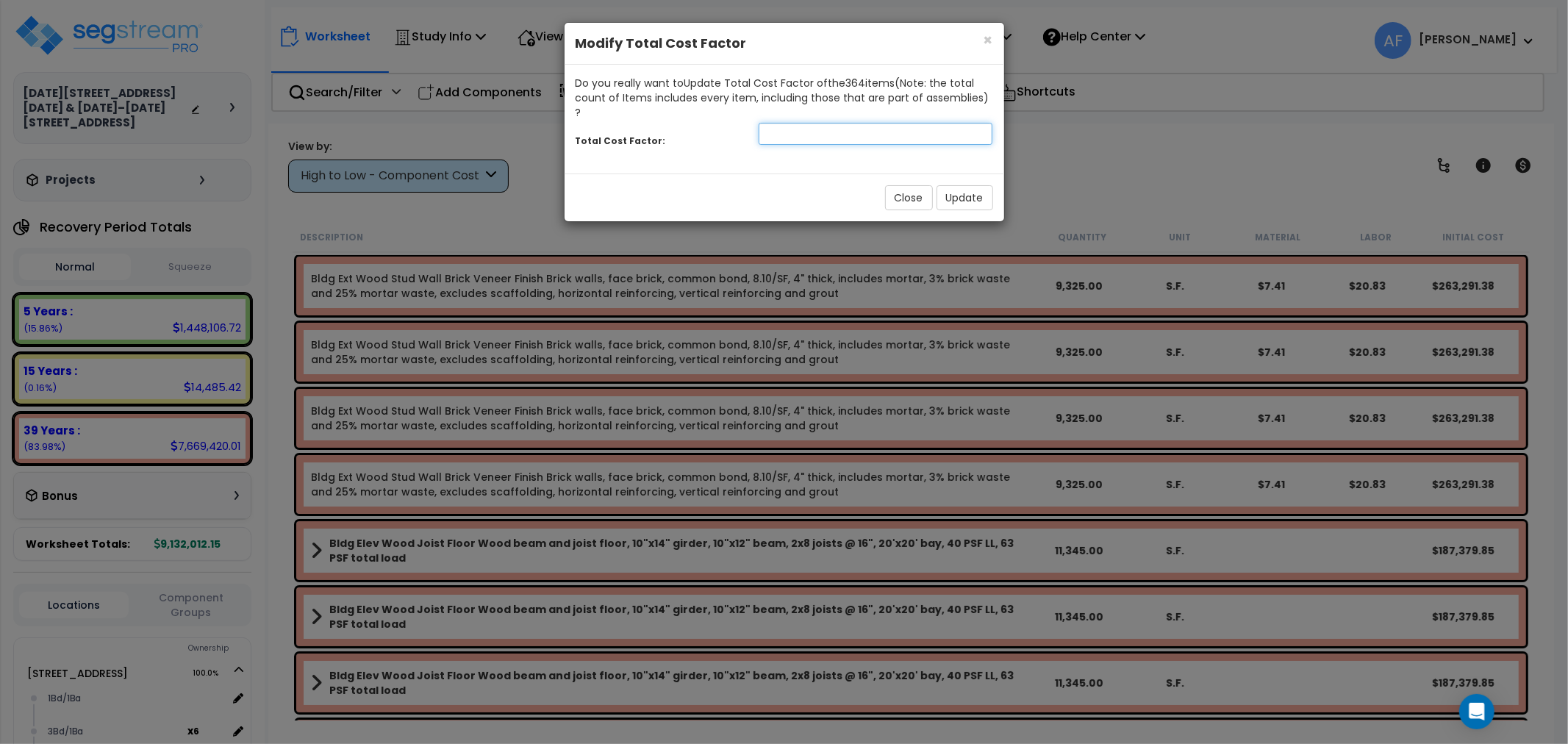
click at [824, 123] on input "number" at bounding box center [876, 134] width 234 height 22
type input "0.95"
click at [960, 186] on button "Update" at bounding box center [965, 198] width 57 height 25
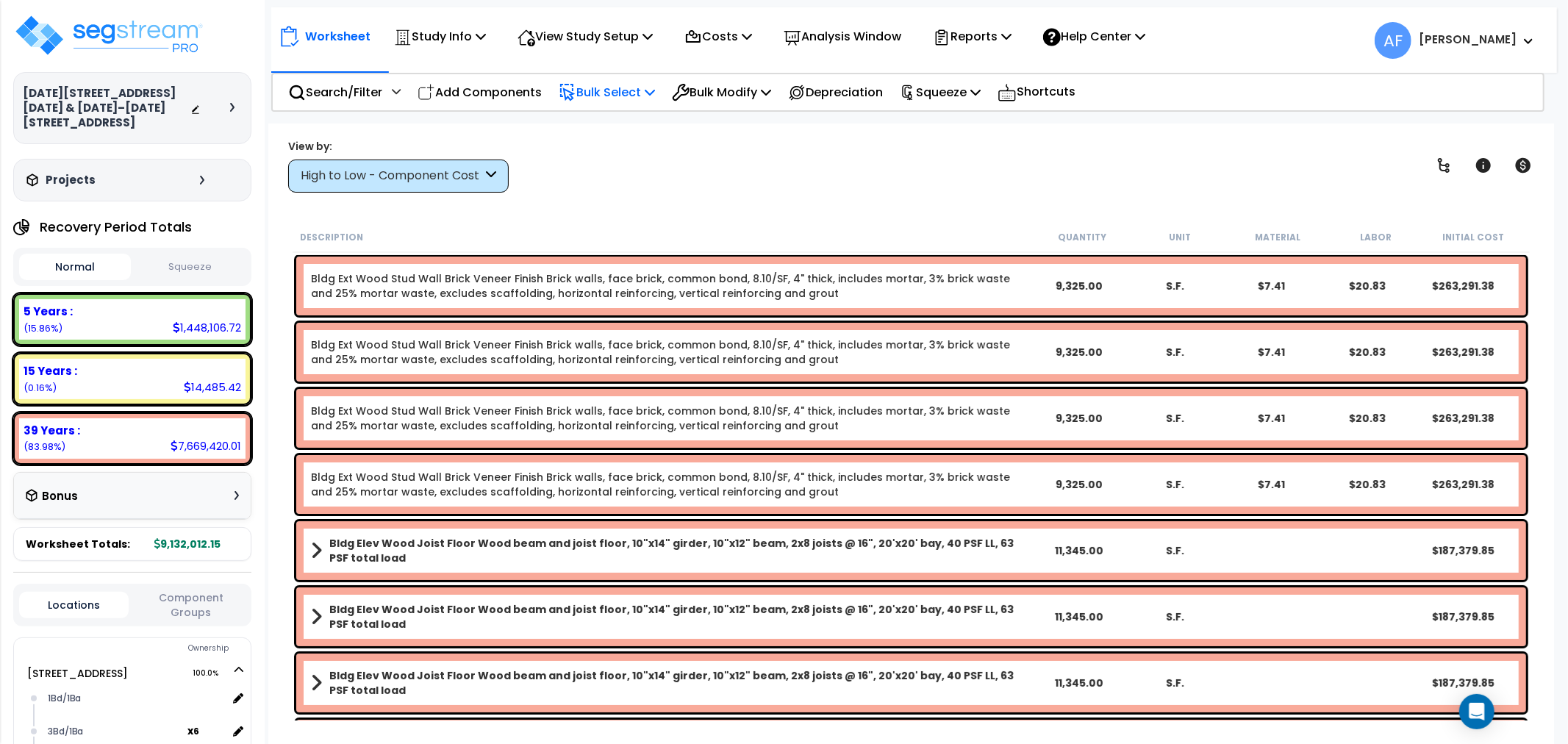
click at [648, 87] on p "Bulk Select" at bounding box center [607, 92] width 96 height 20
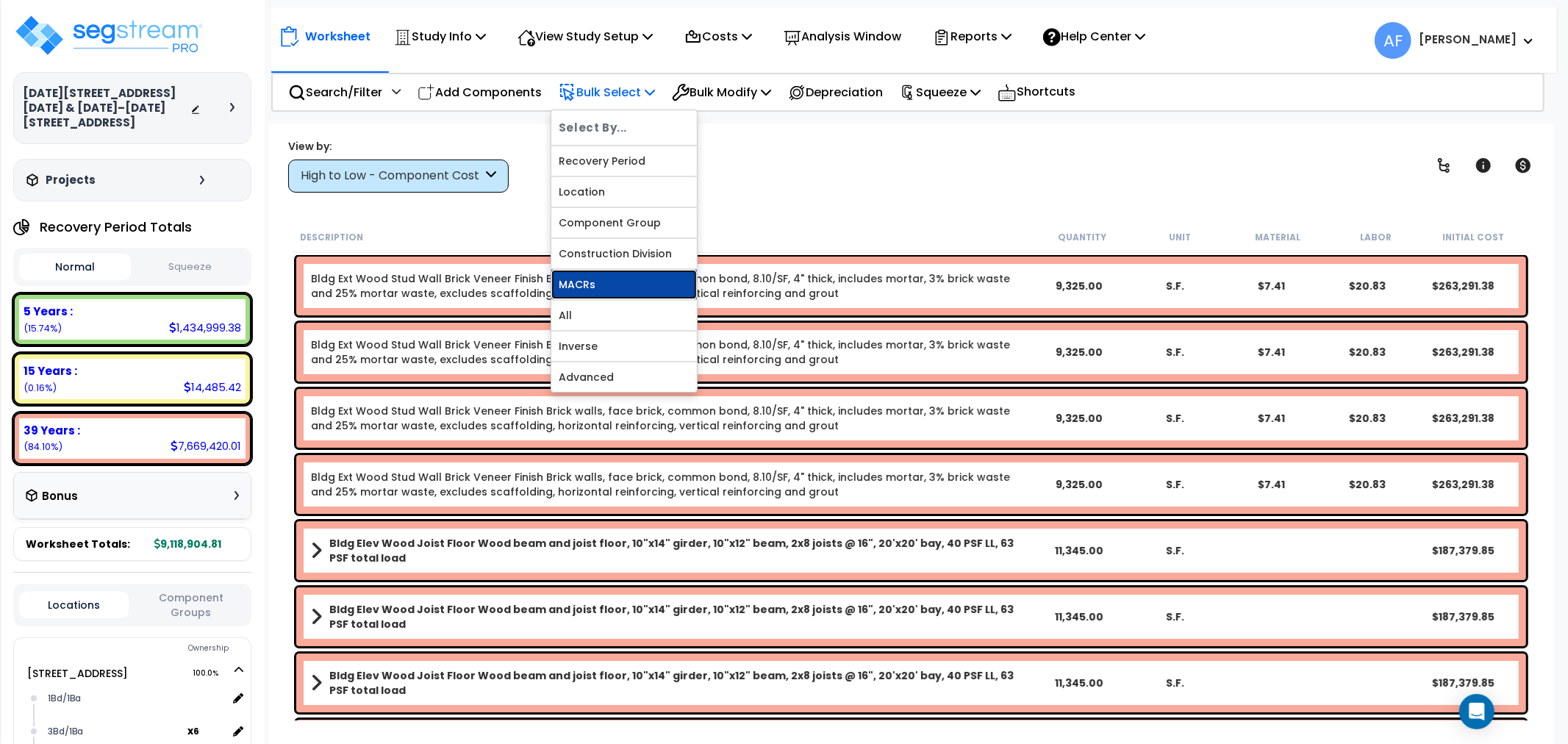
click at [597, 274] on link "MACRs" at bounding box center [624, 285] width 146 height 30
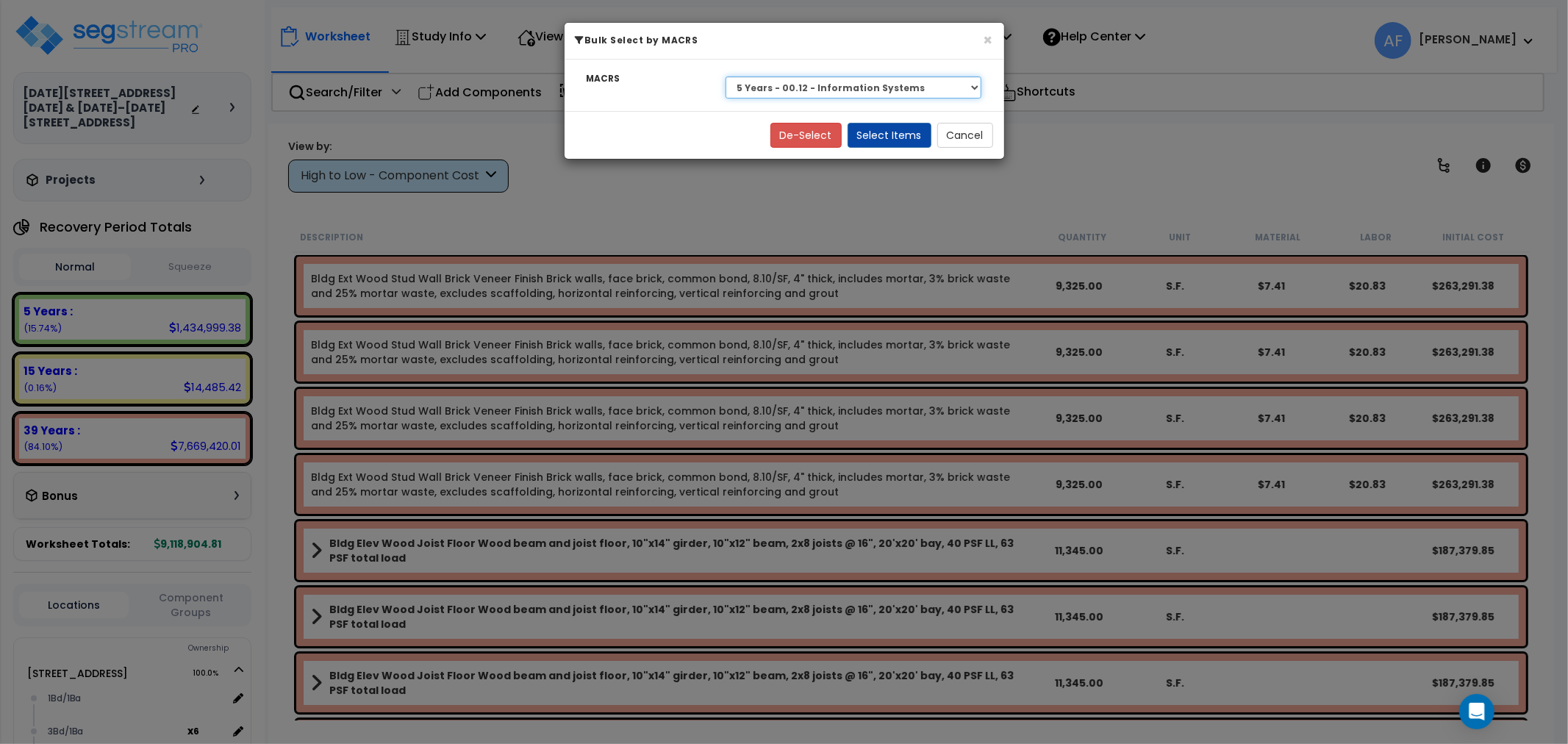
click at [838, 82] on select "Select 39 Years - NA - Long-Life Property 5 Years - 00.12 - Information Systems…" at bounding box center [853, 87] width 256 height 22
click at [725, 77] on select "Select 39 Years - NA - Long-Life Property 5 Years - 00.12 - Information Systems…" at bounding box center [853, 87] width 256 height 22
click at [883, 140] on button "Select Items" at bounding box center [890, 135] width 84 height 25
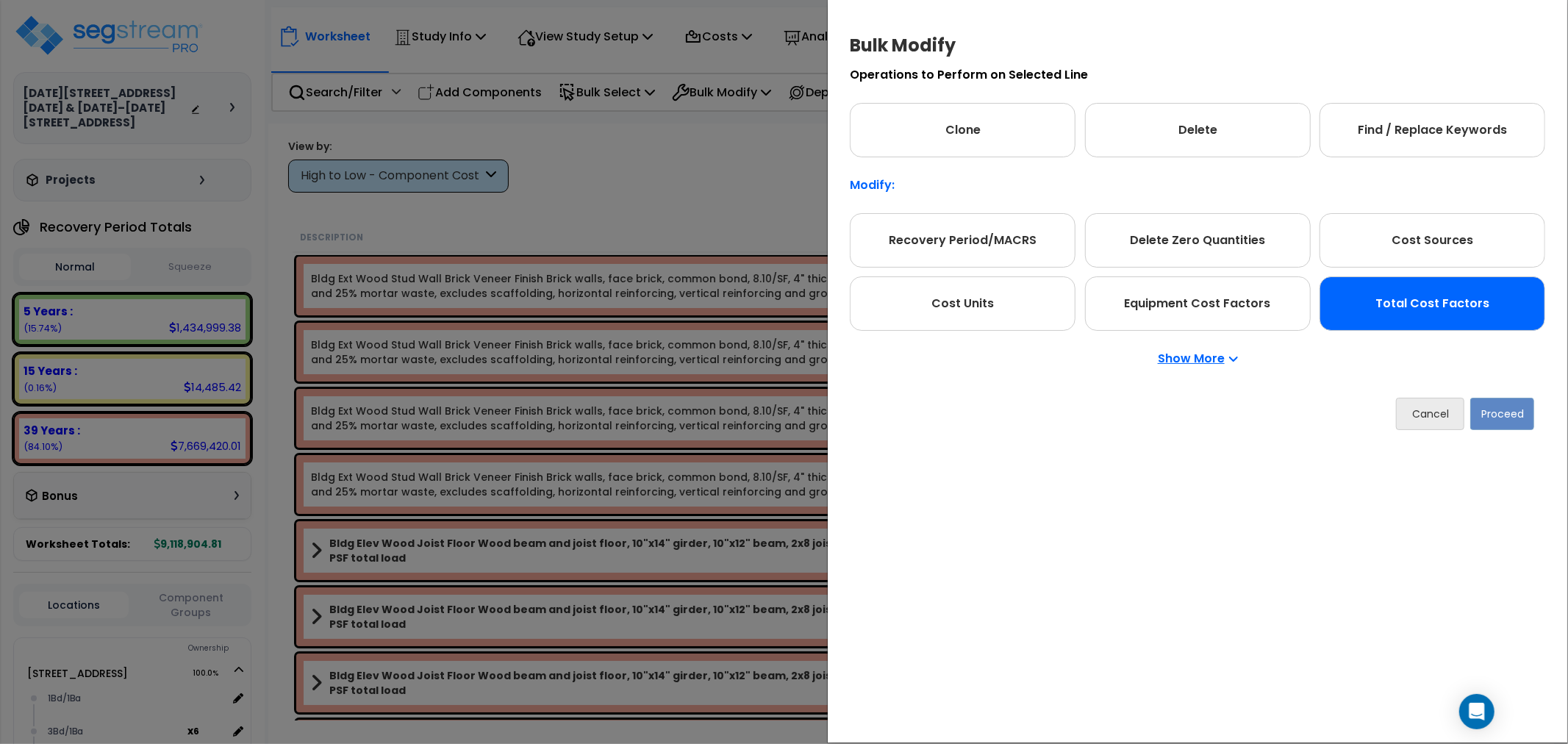
click at [1399, 318] on div "Total Cost Factors" at bounding box center [1433, 304] width 226 height 54
click at [1480, 409] on button "Proceed" at bounding box center [1502, 413] width 64 height 32
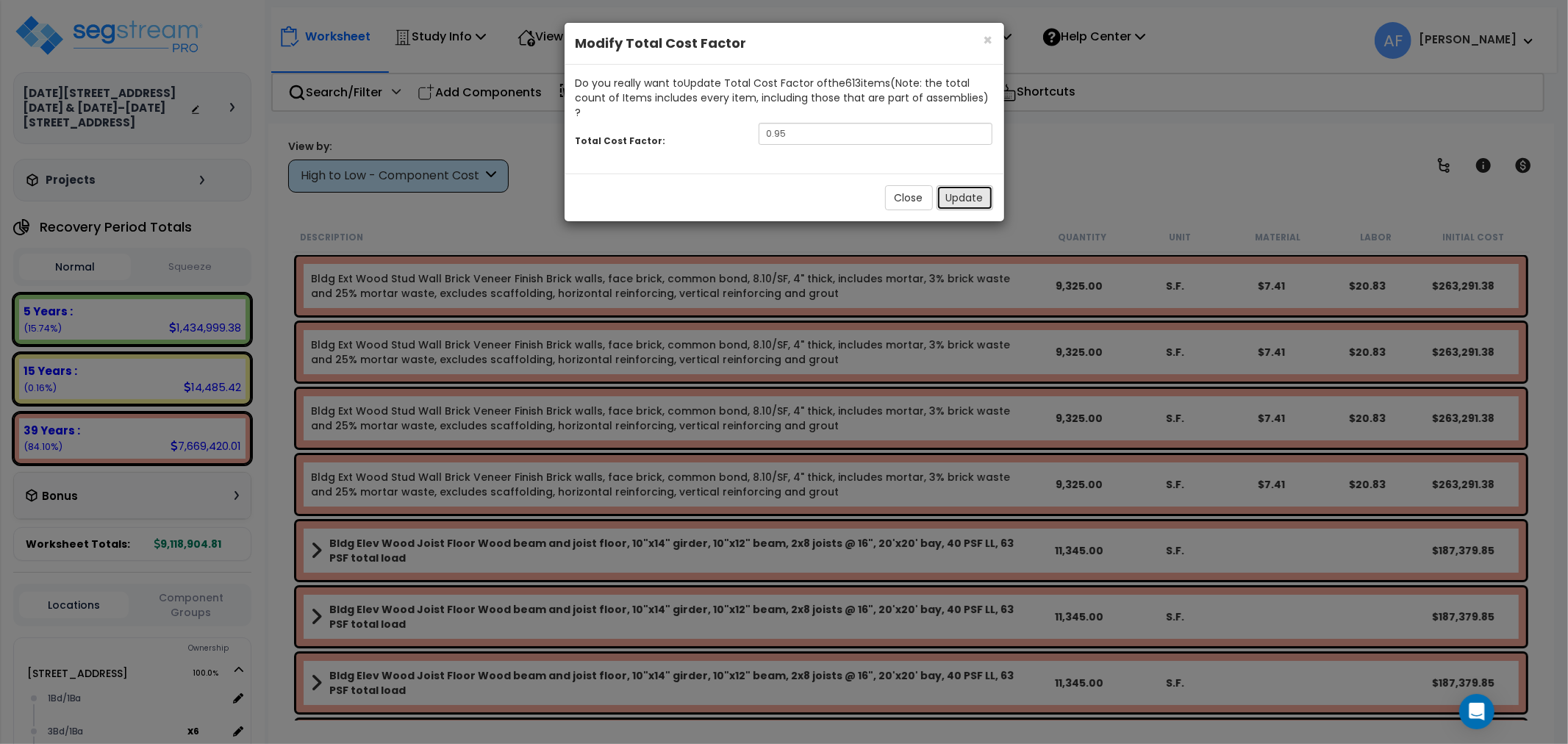
click at [966, 186] on button "Update" at bounding box center [965, 198] width 57 height 25
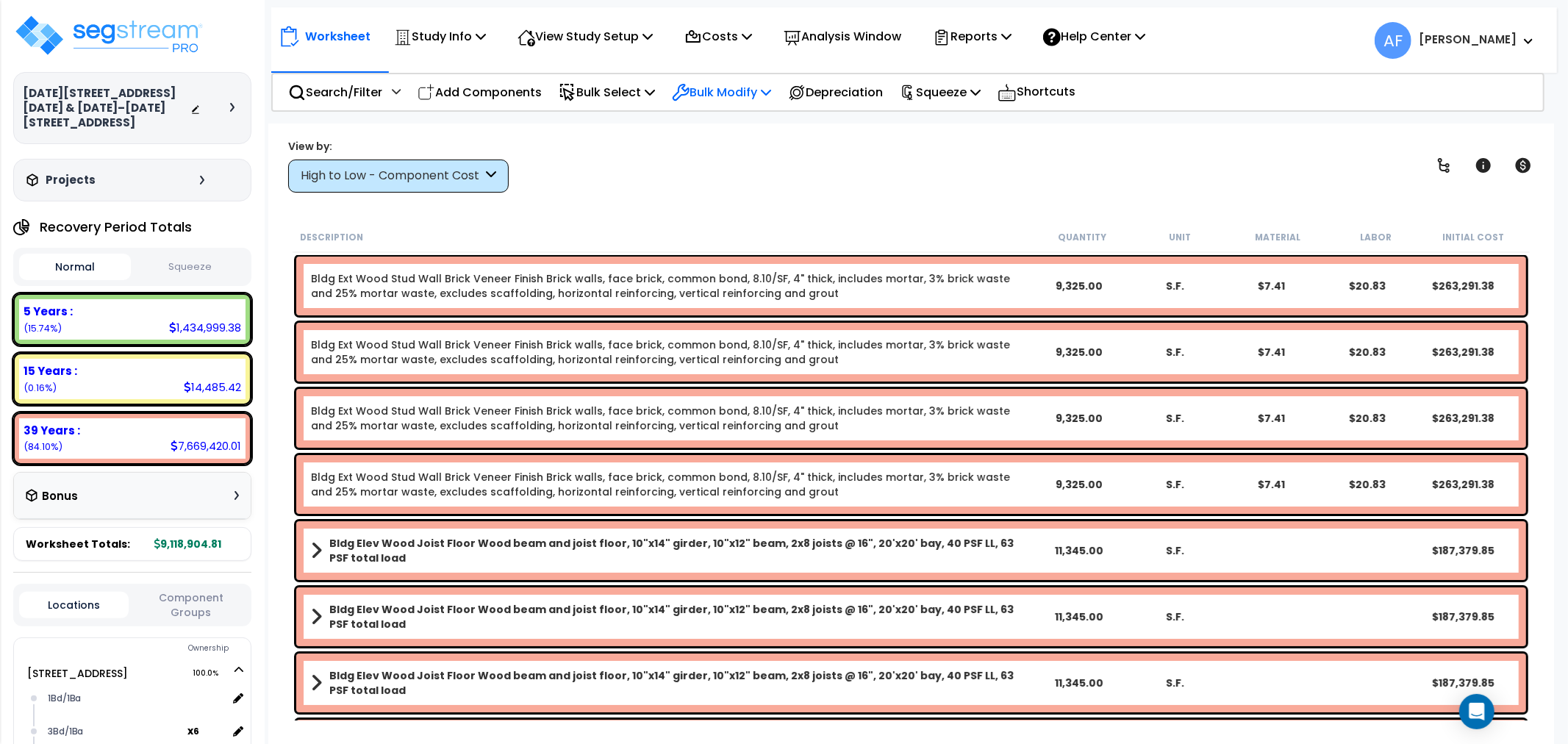
click at [743, 86] on p "Bulk Modify" at bounding box center [721, 92] width 99 height 20
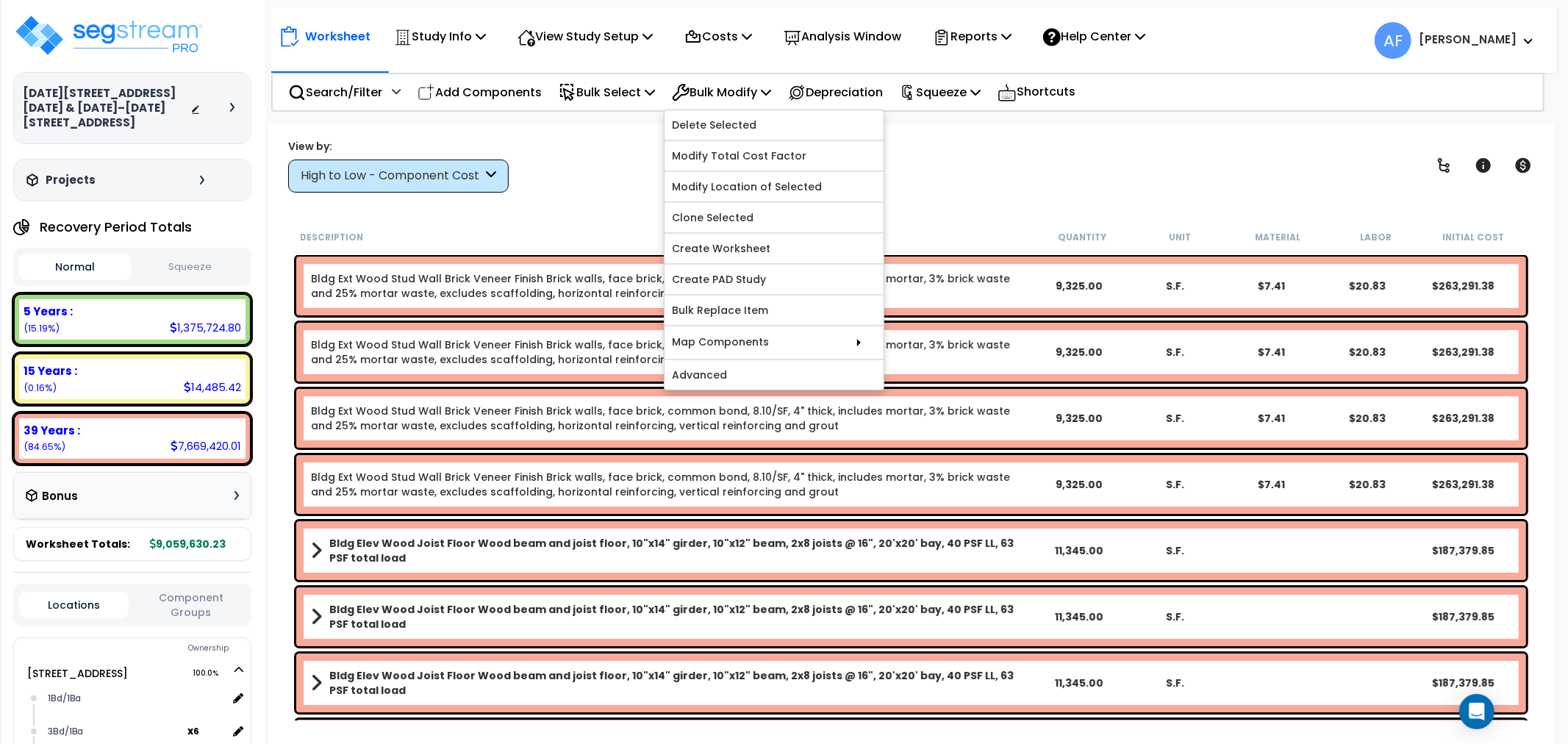
click at [596, 156] on div "View by: High to Low - Component Cost High to Low - Component Cost" at bounding box center [911, 166] width 1256 height 54
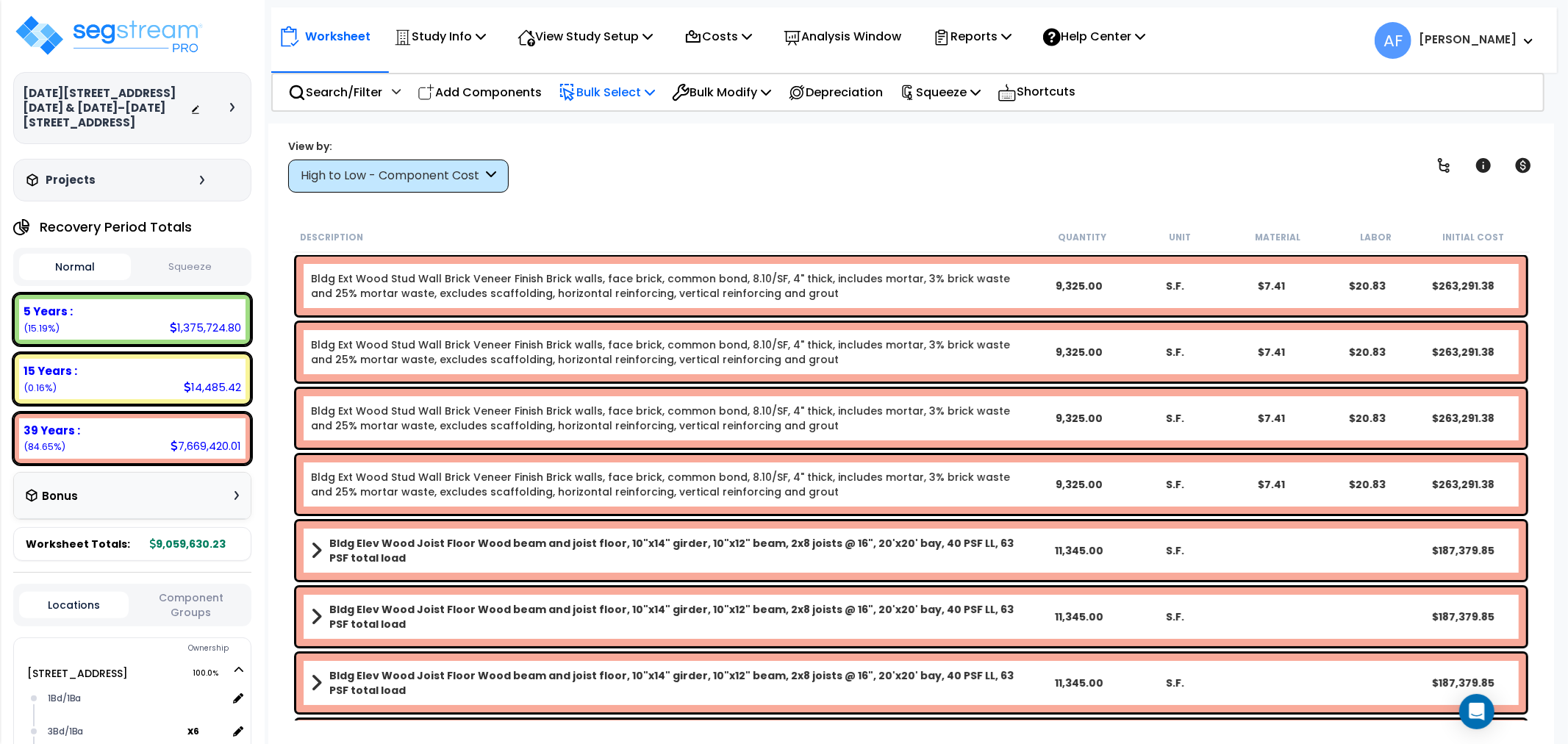
click at [606, 94] on p "Bulk Select" at bounding box center [607, 92] width 96 height 20
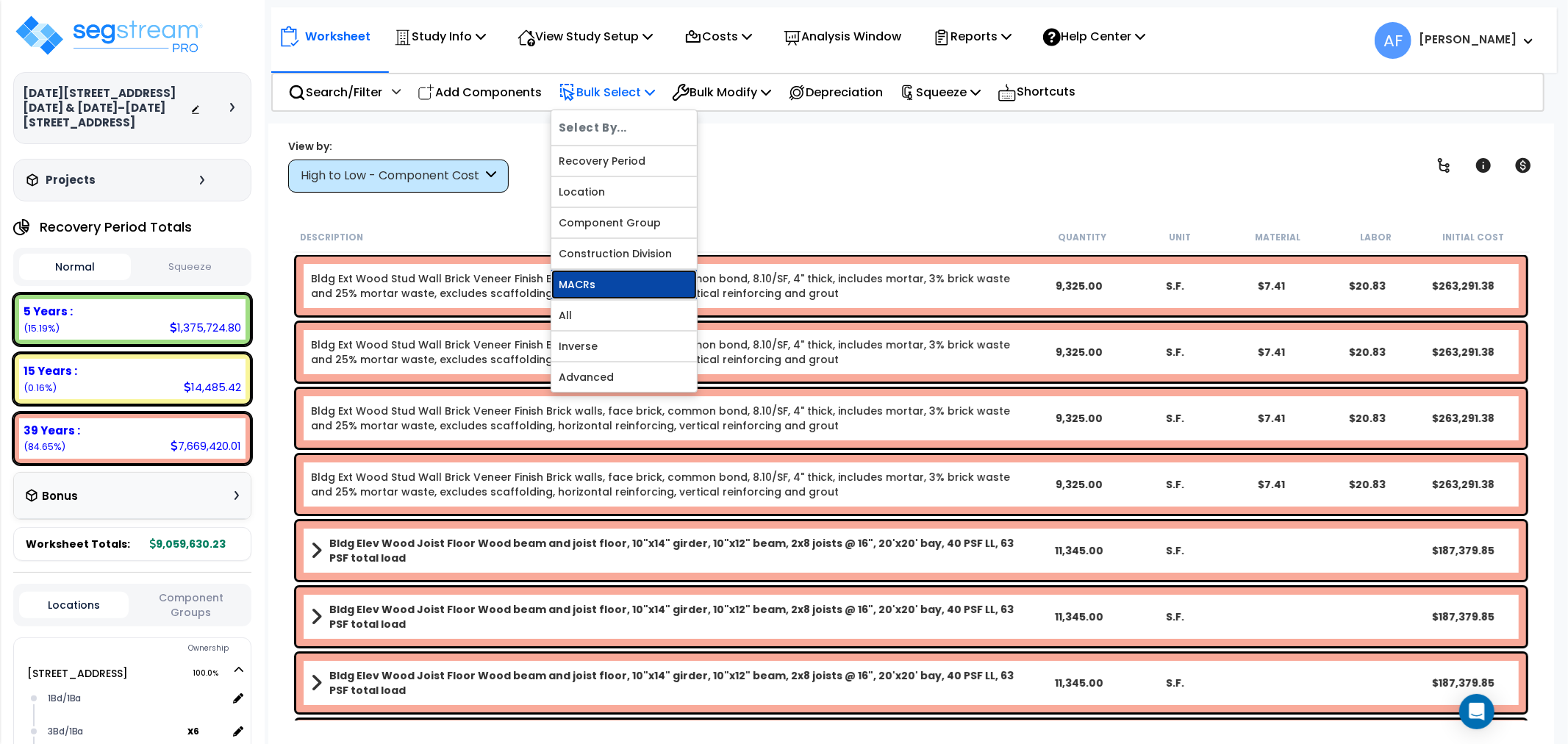
click at [584, 275] on link "MACRs" at bounding box center [624, 285] width 146 height 30
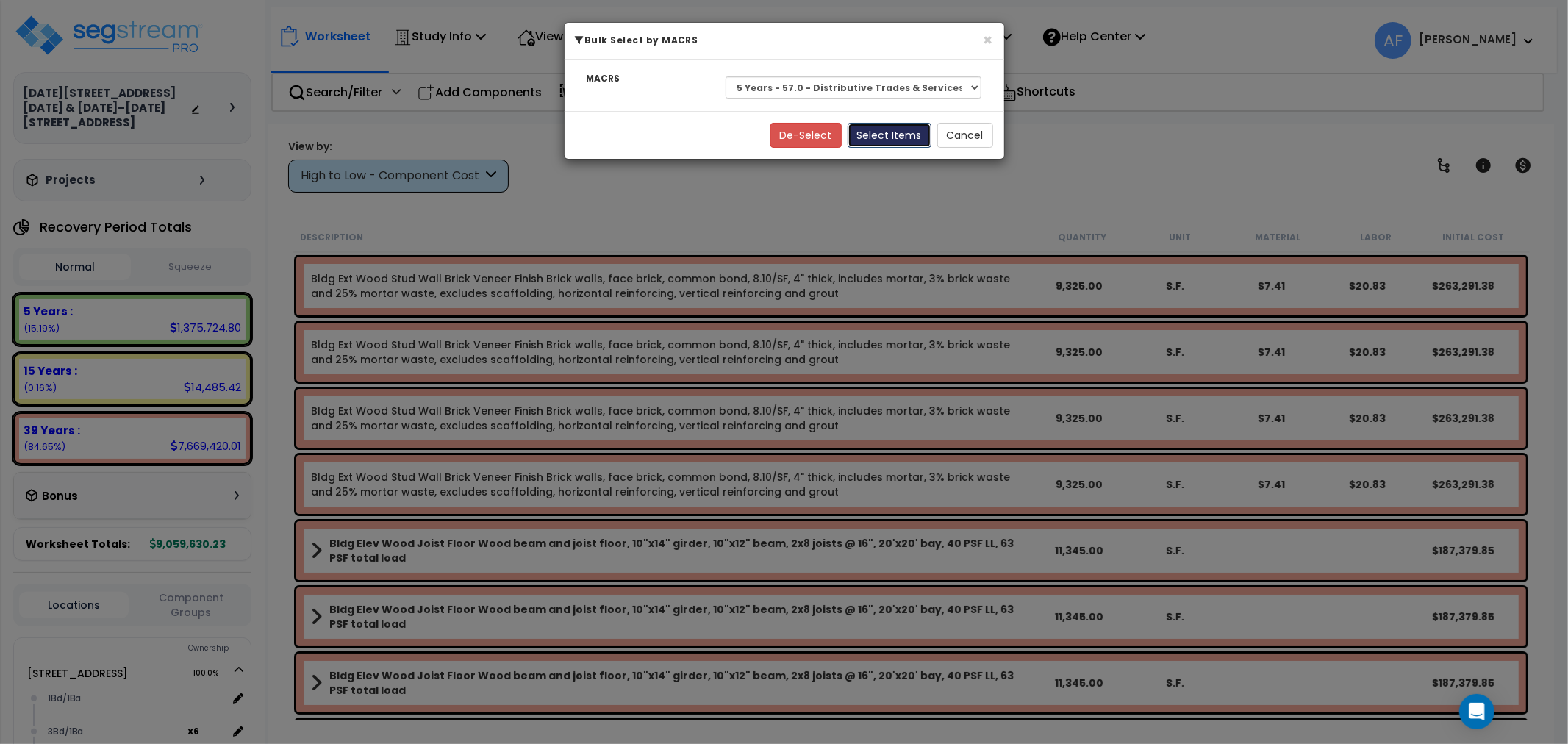
click at [882, 131] on button "Select Items" at bounding box center [890, 135] width 84 height 25
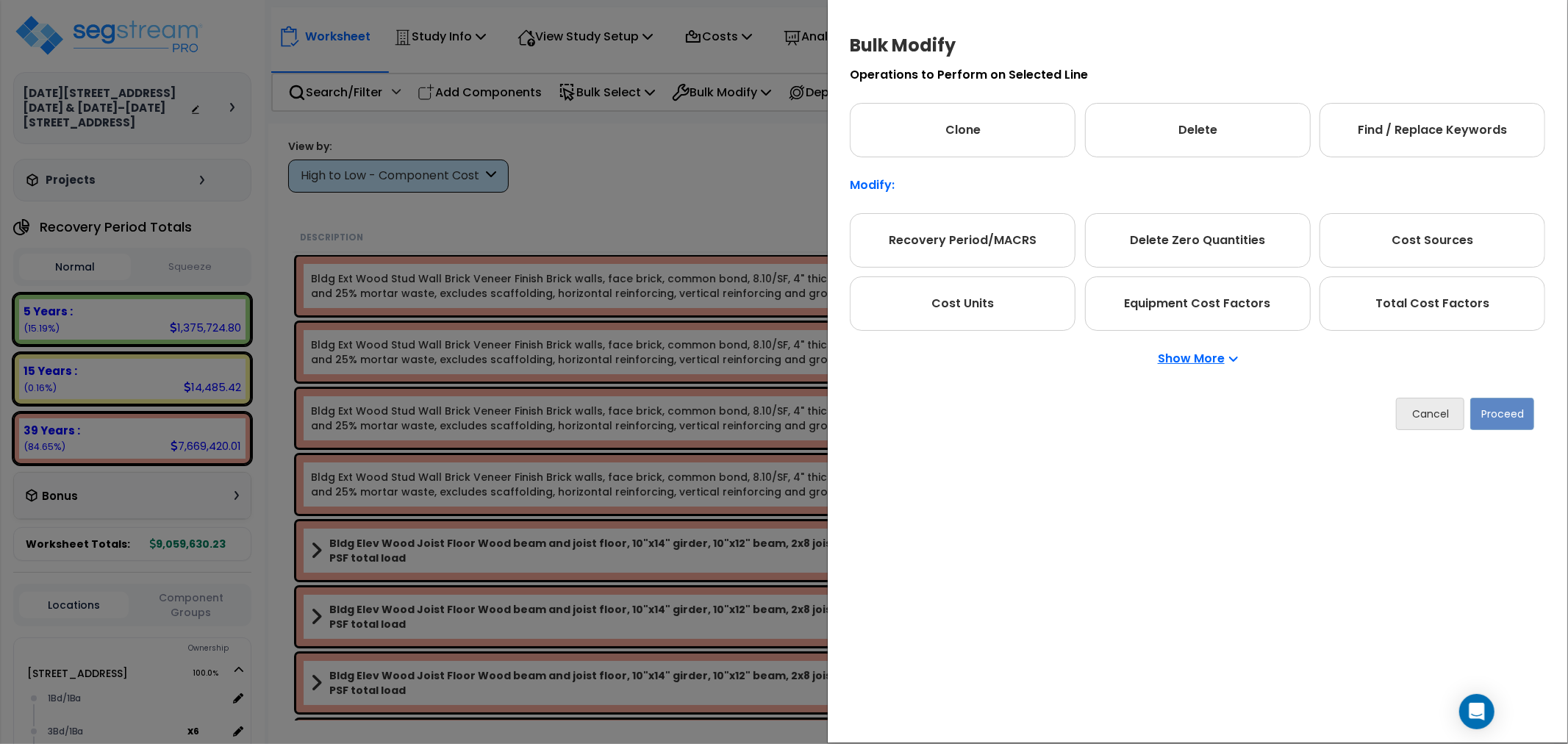
click at [776, 154] on div "Bulk Modify Operations to Perform on Selected Line Clone Delete Find / Replace …" at bounding box center [784, 372] width 1568 height 744
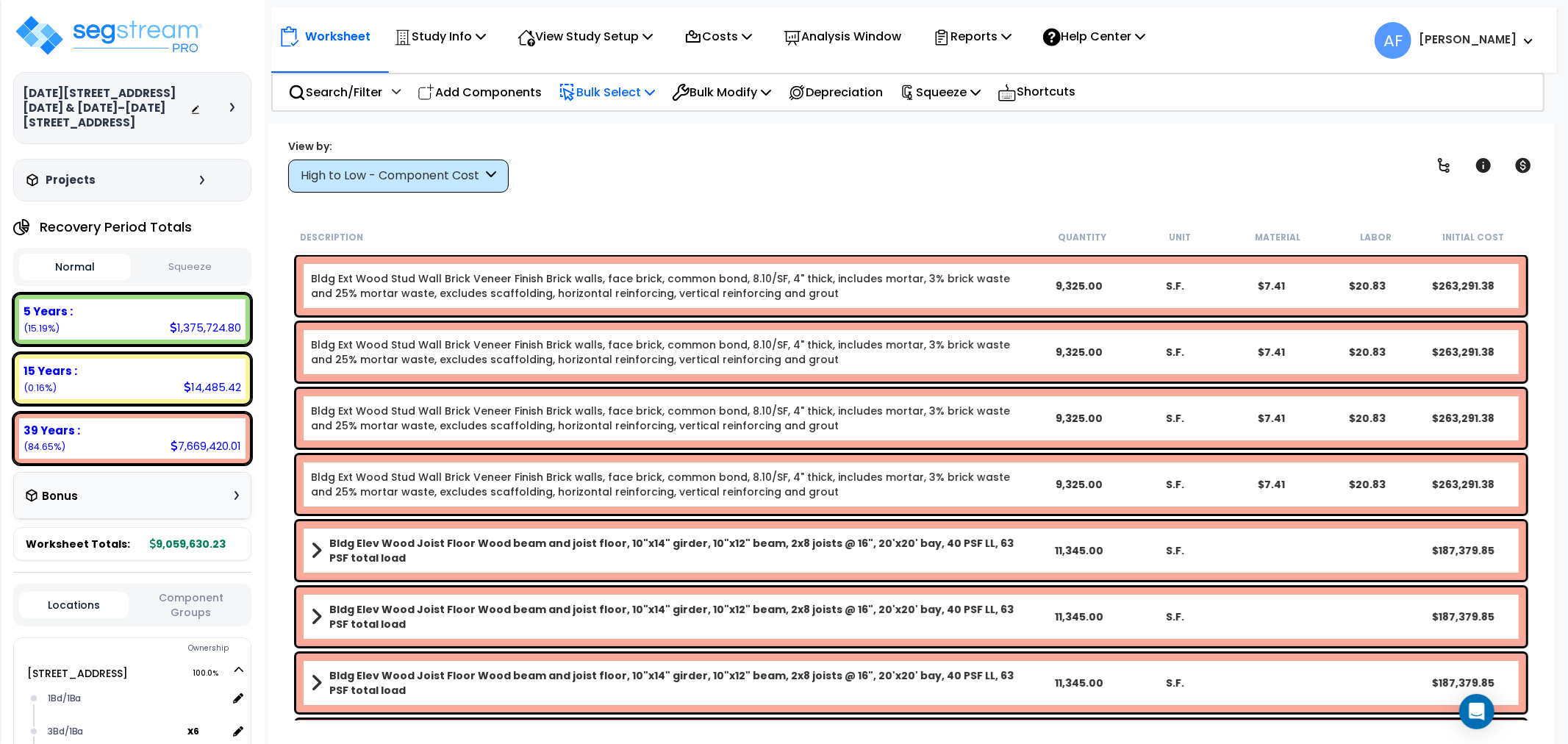
click at [627, 92] on p "Bulk Select" at bounding box center [607, 92] width 96 height 20
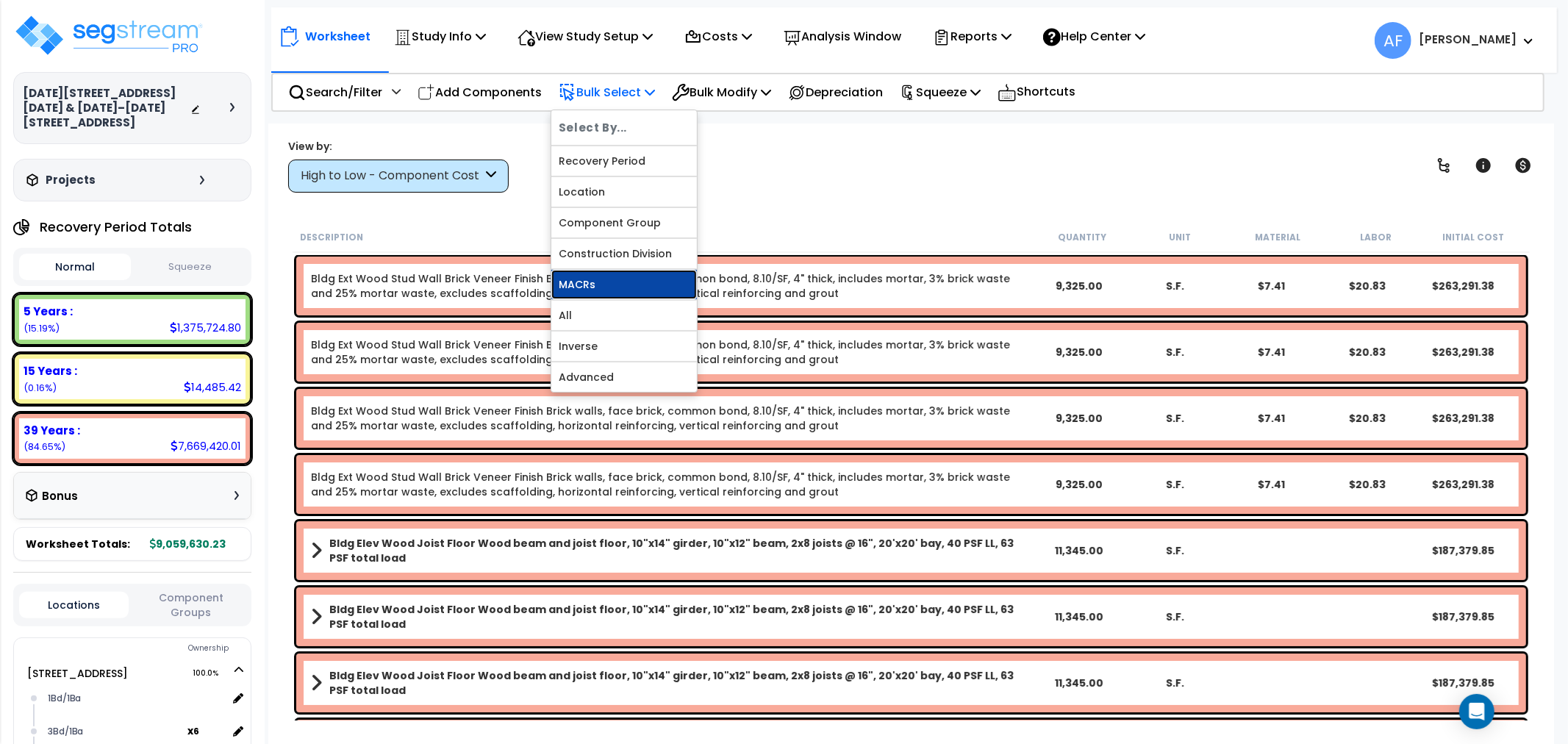
click at [599, 287] on link "MACRs" at bounding box center [624, 285] width 146 height 30
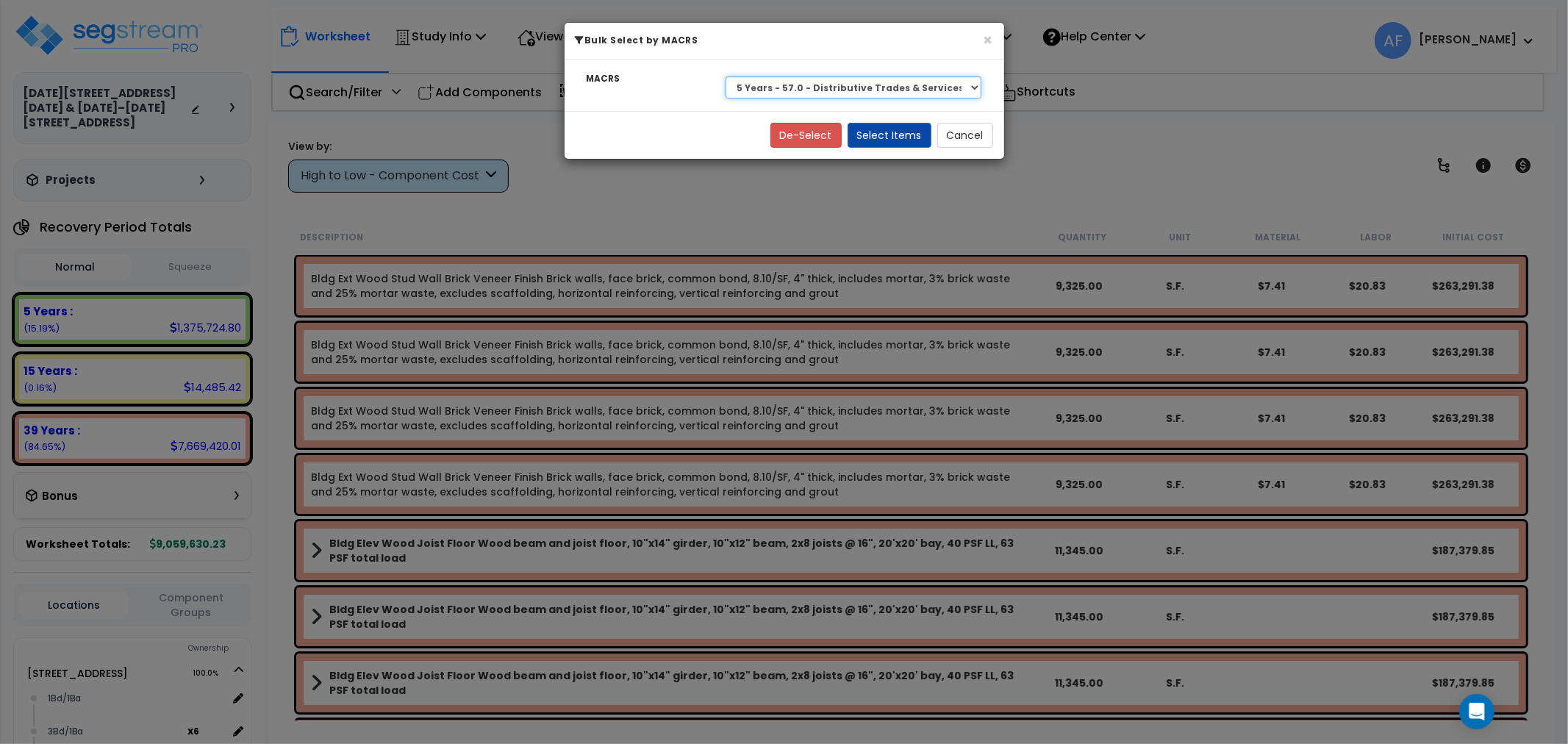
click at [753, 82] on select "Select 39 Years - NA - Long-Life Property 5 Years - 00.12 - Information Systems…" at bounding box center [853, 87] width 256 height 22
select select "3666"
click at [725, 77] on select "Select 39 Years - NA - Long-Life Property 5 Years - 00.12 - Information Systems…" at bounding box center [853, 87] width 256 height 22
click at [876, 139] on button "Select Items" at bounding box center [890, 135] width 84 height 25
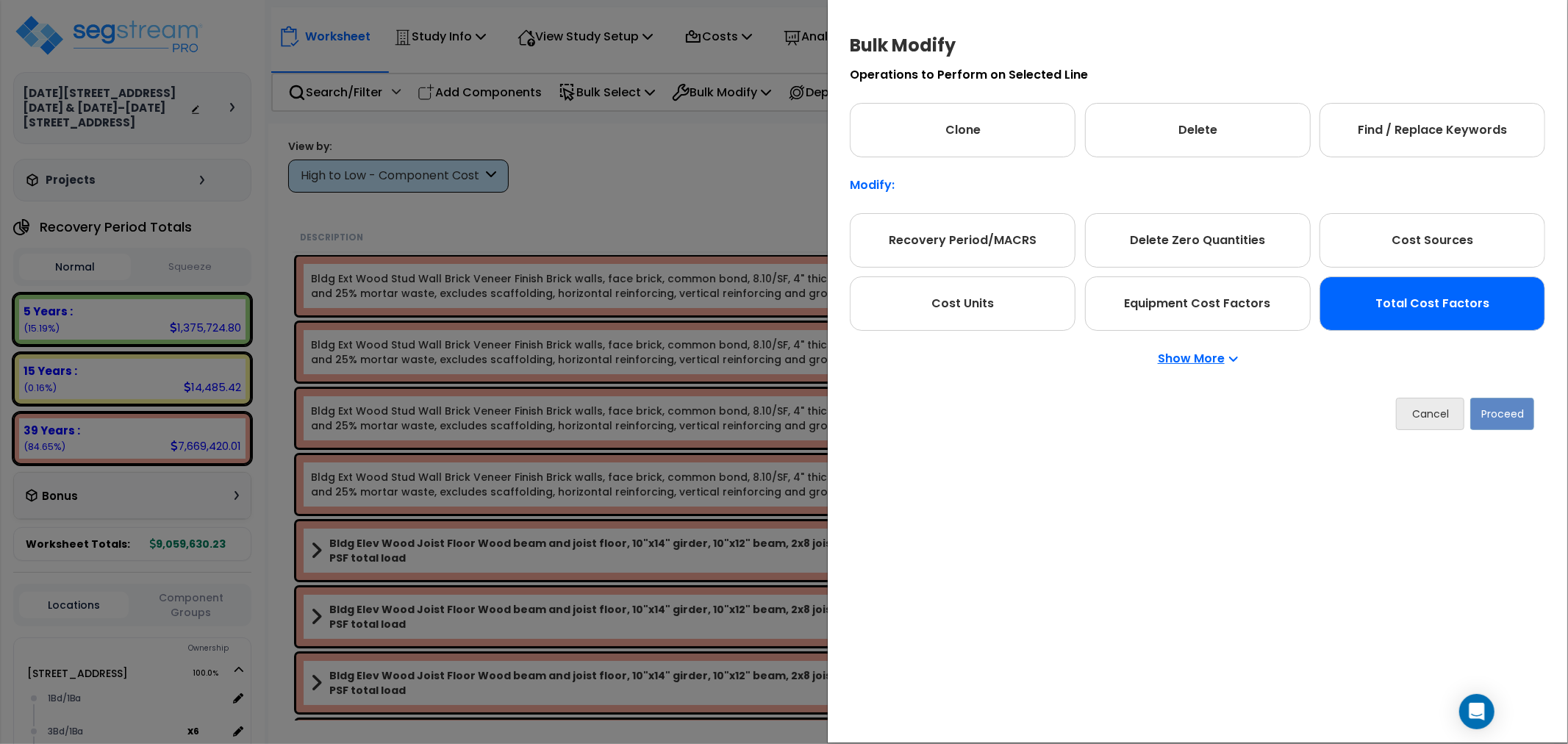
click at [1413, 322] on div "Total Cost Factors" at bounding box center [1433, 304] width 226 height 54
click at [1505, 422] on button "Proceed" at bounding box center [1503, 413] width 64 height 32
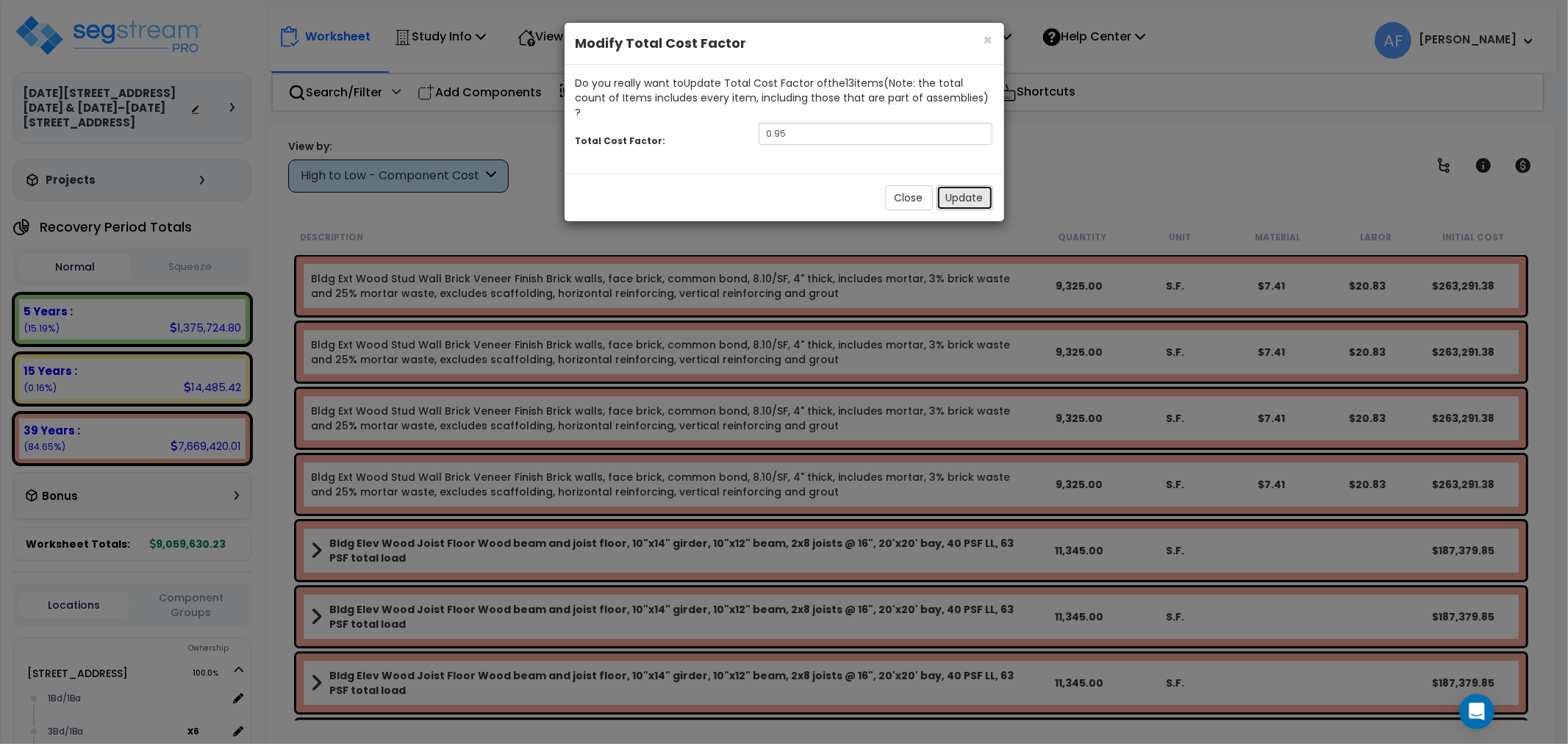
click at [945, 186] on button "Update" at bounding box center [965, 198] width 57 height 25
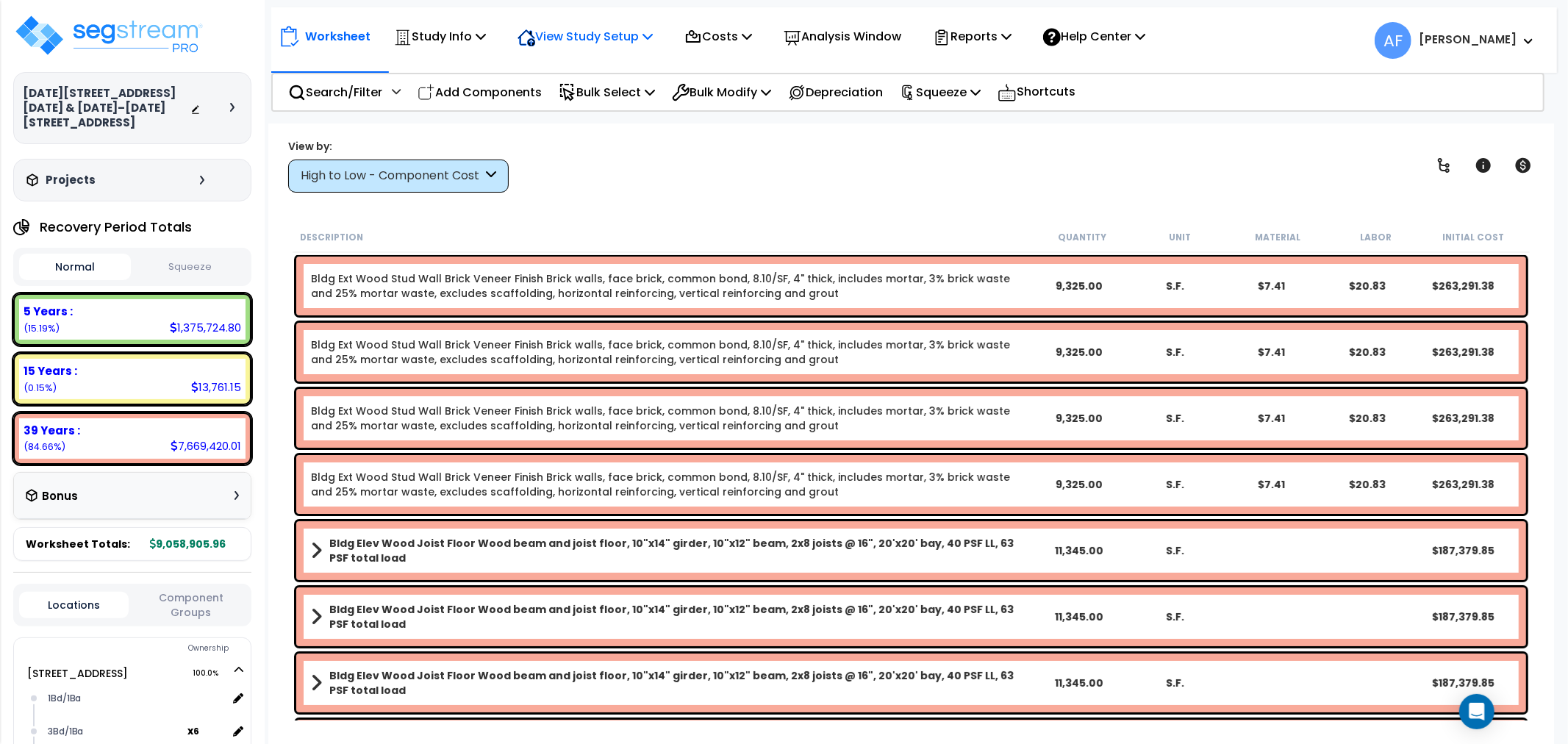
click at [598, 35] on p "View Study Setup" at bounding box center [585, 36] width 135 height 20
click at [456, 38] on p "Study Info" at bounding box center [439, 36] width 92 height 20
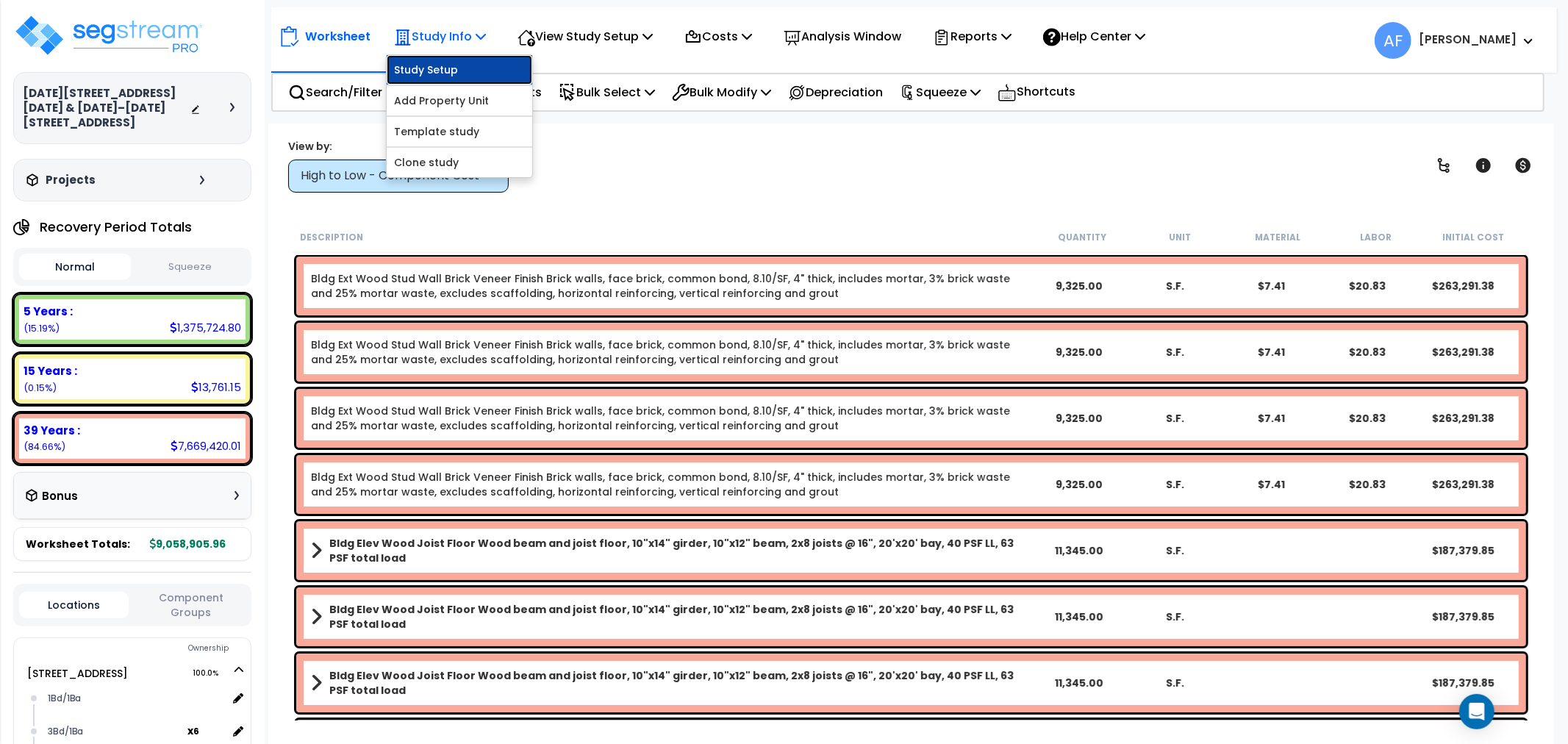
click at [465, 68] on link "Study Setup" at bounding box center [459, 70] width 146 height 30
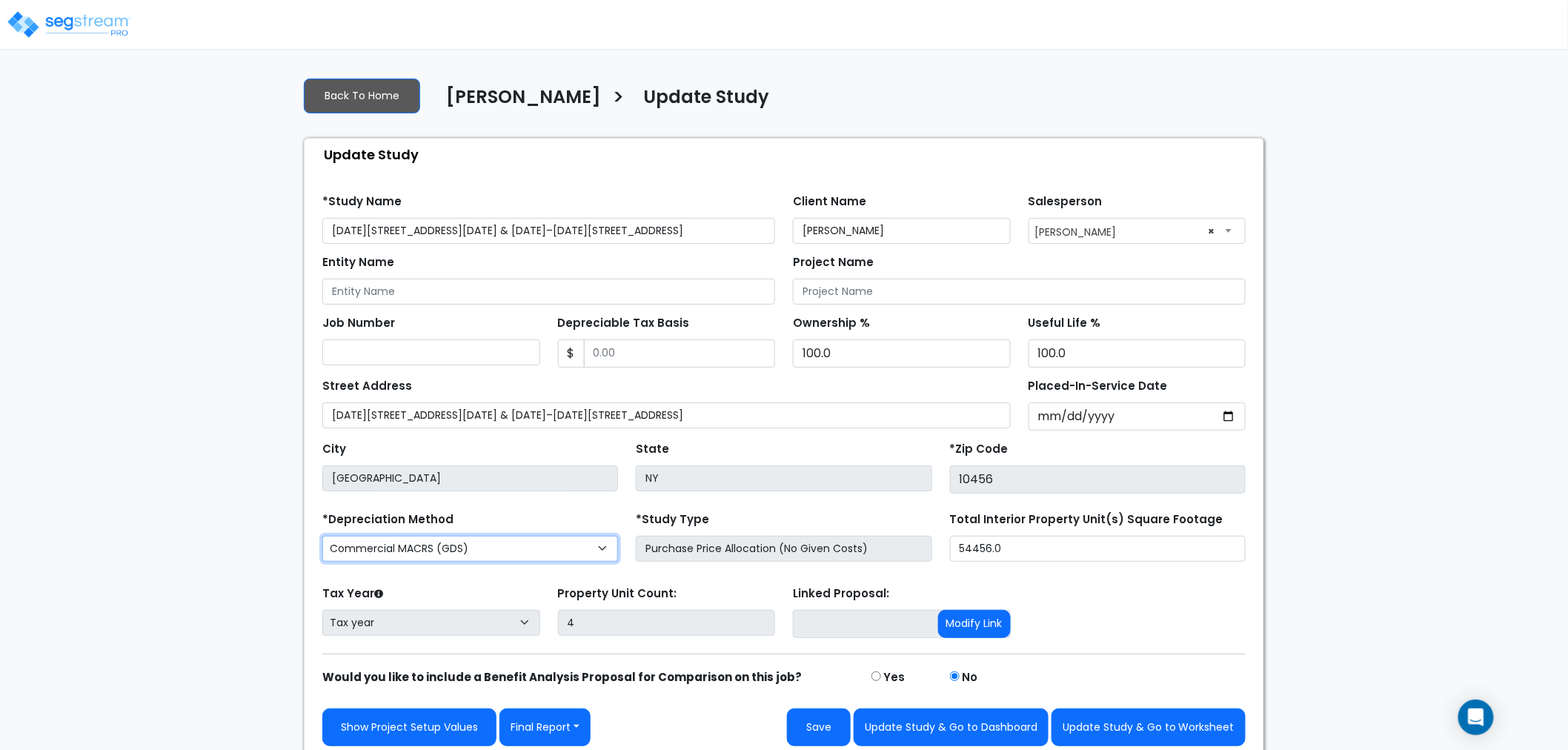
click at [448, 553] on select "Commercial MACRS (GDS) Residential Rental MACRS (GDS) Commercial MACRS (GDS) QIP" at bounding box center [470, 549] width 296 height 26
select select "RRM(_29"
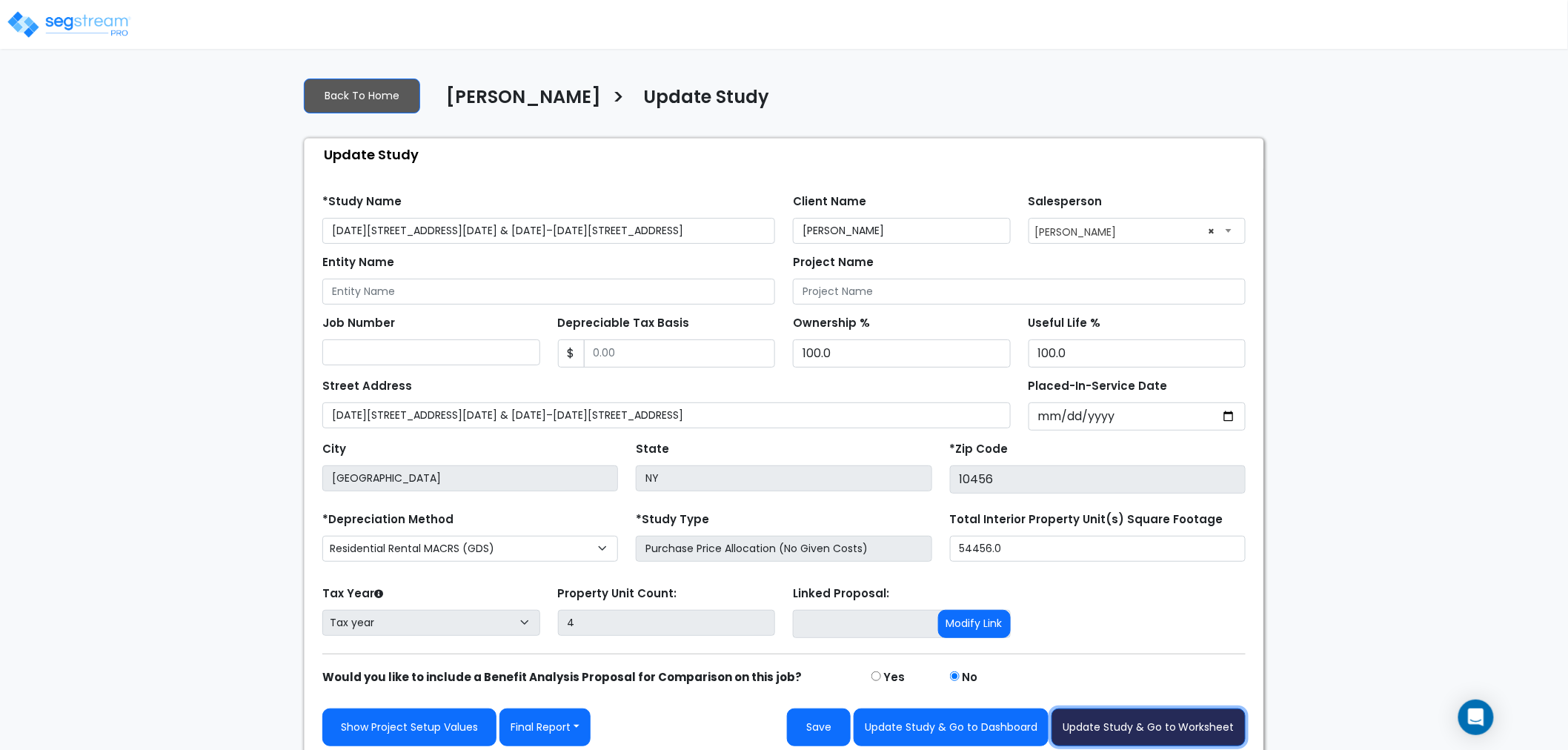
click at [1158, 728] on button "Update Study & Go to Worksheet" at bounding box center [1148, 727] width 194 height 37
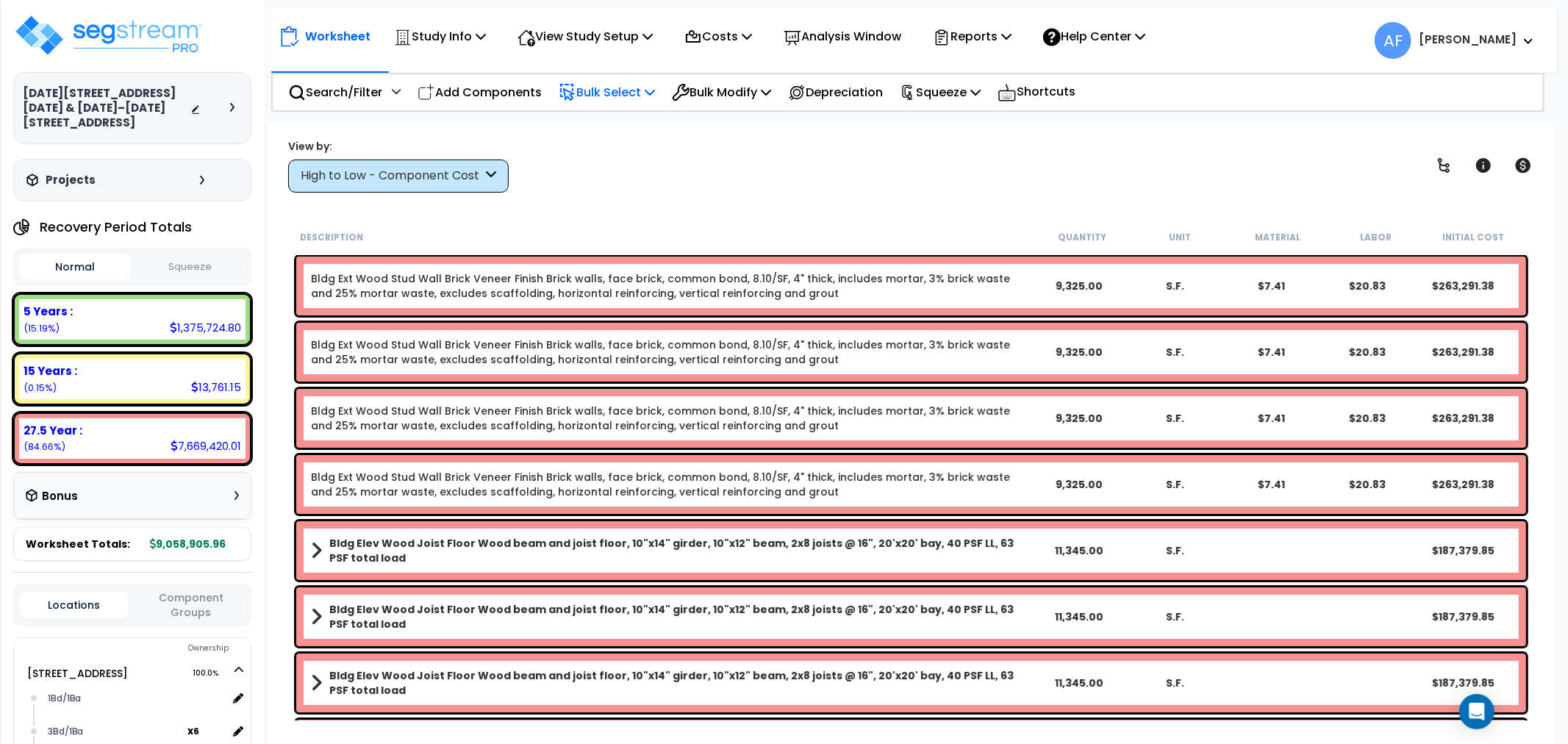
click at [627, 85] on p "Bulk Select" at bounding box center [607, 92] width 96 height 20
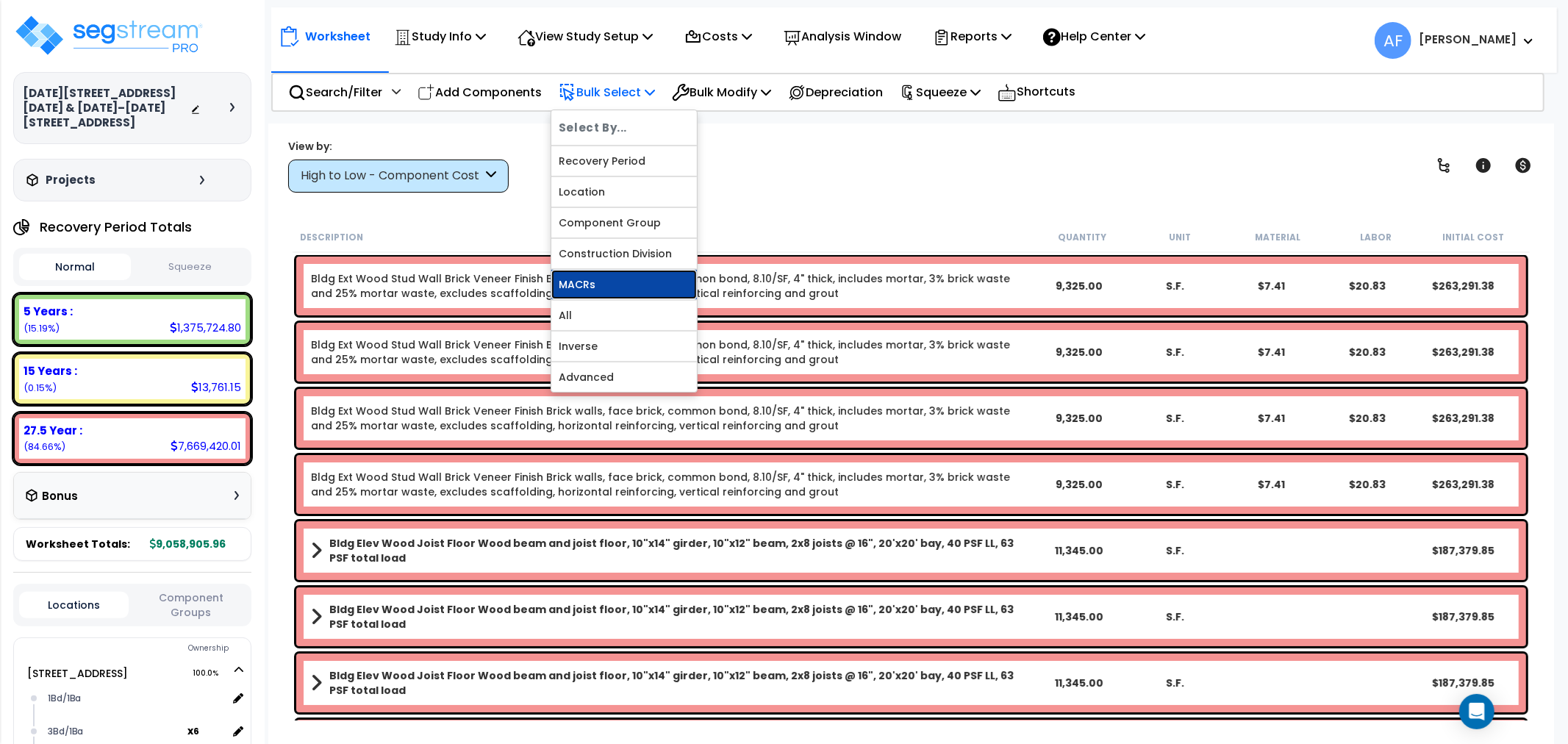
click at [594, 287] on link "MACRs" at bounding box center [624, 285] width 146 height 30
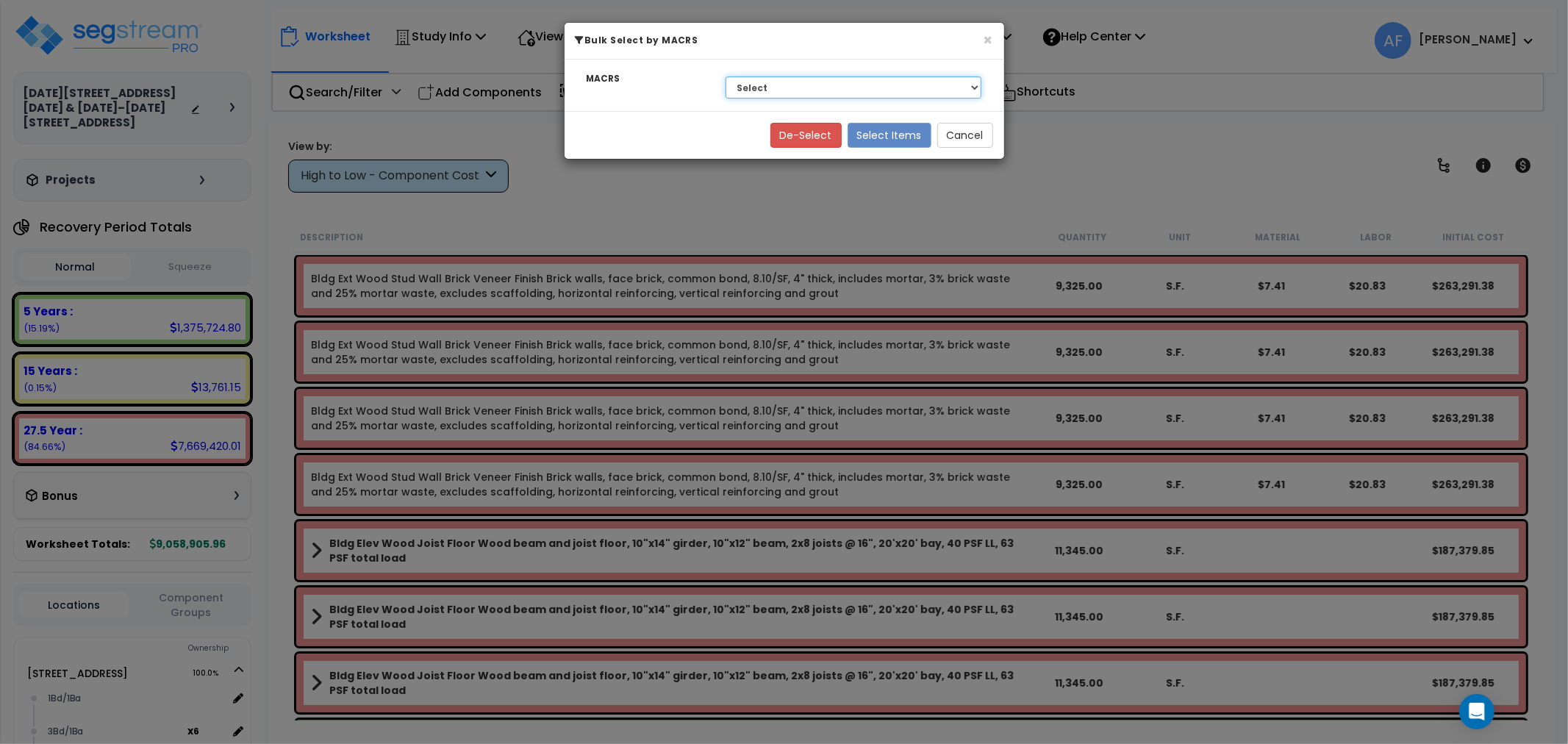
click at [860, 85] on select "Select 27.5 Year - NA - Long-Life Property 5 Years - 00.12 - Information System…" at bounding box center [853, 87] width 256 height 22
select select "3669"
click at [725, 77] on select "Select 27.5 Year - NA - Long-Life Property 5 Years - 00.12 - Information System…" at bounding box center [853, 87] width 256 height 22
click at [894, 131] on button "Select Items" at bounding box center [890, 135] width 84 height 25
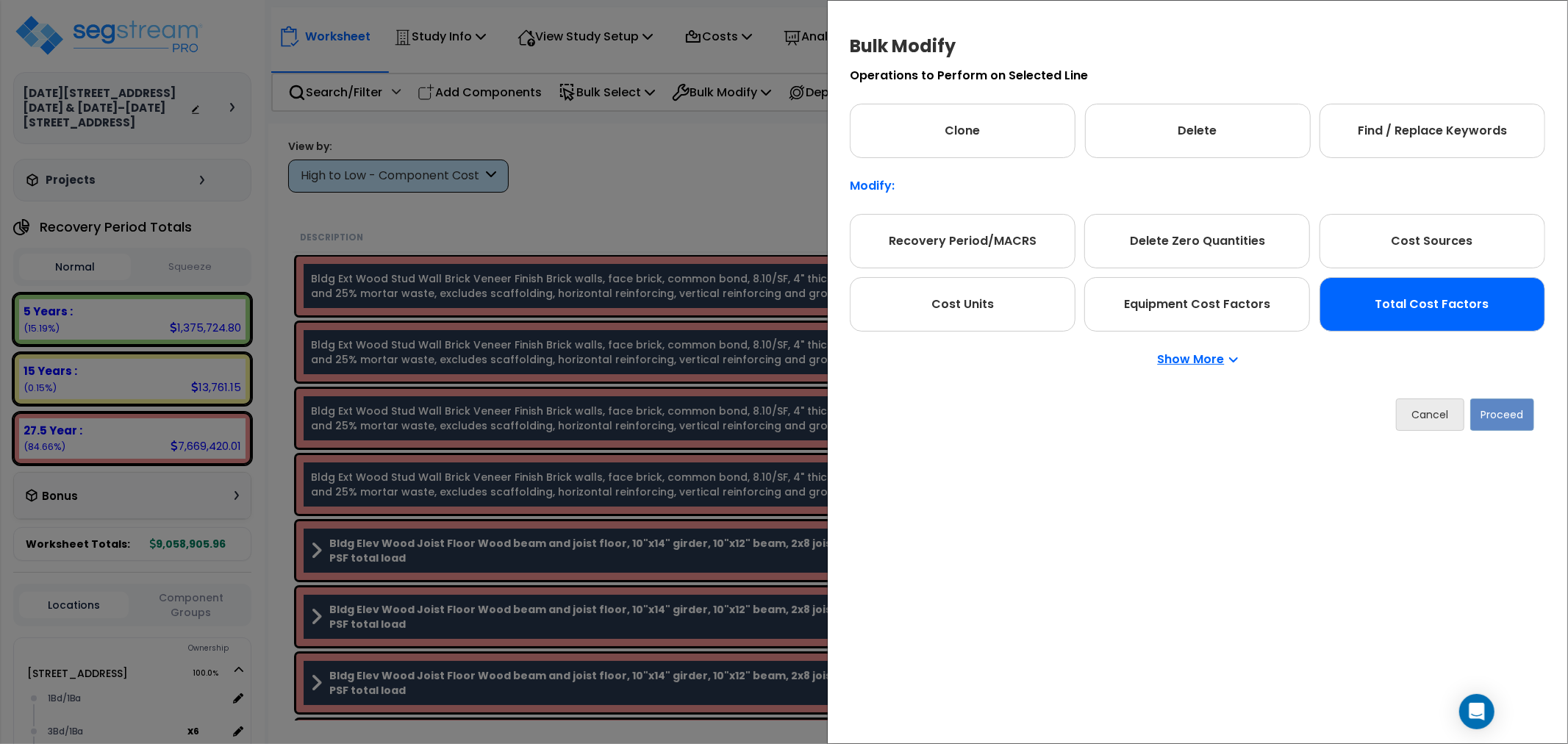
click at [1404, 289] on div "Total Cost Factors" at bounding box center [1433, 304] width 226 height 54
click at [1504, 421] on button "Proceed" at bounding box center [1502, 414] width 64 height 32
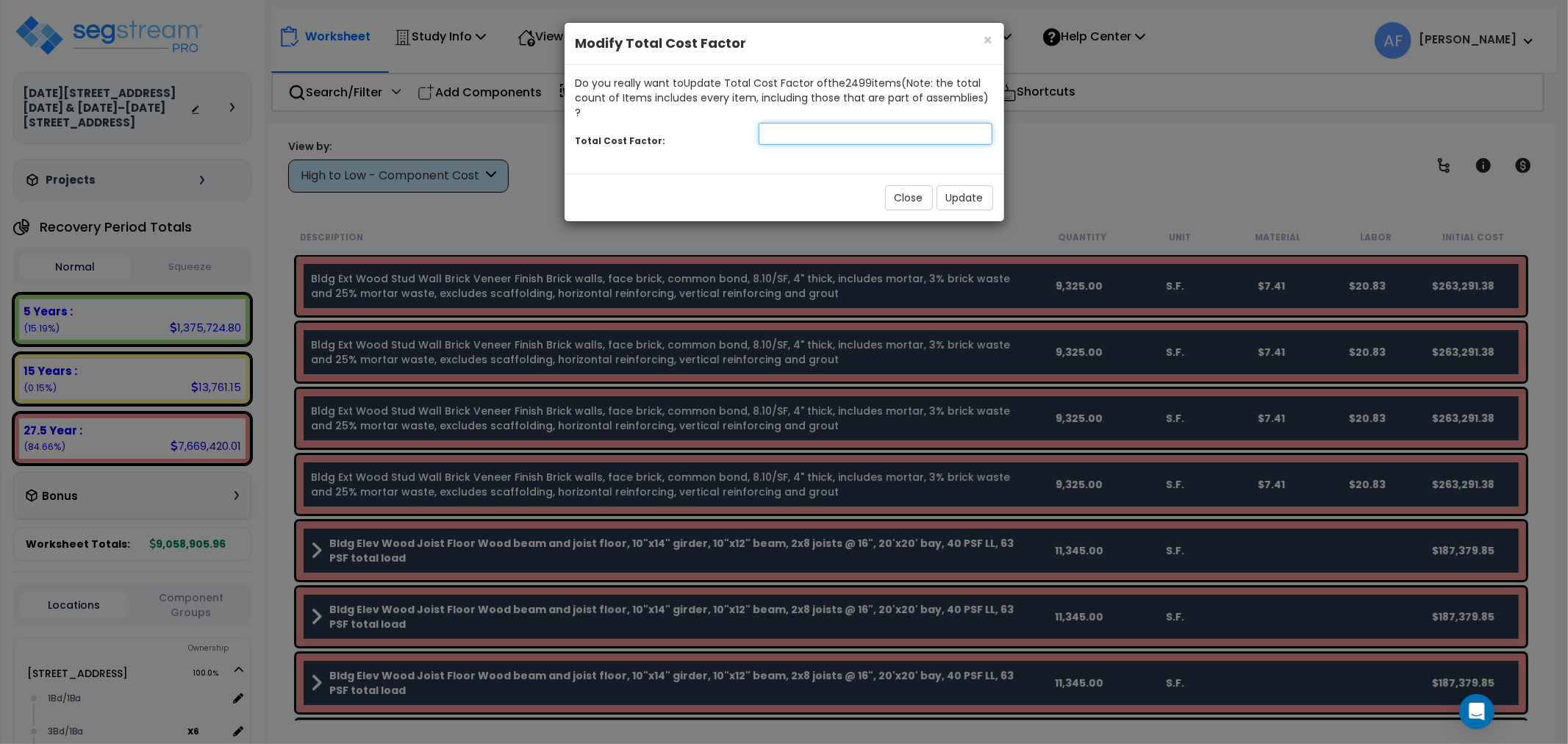
click at [796, 123] on input "number" at bounding box center [876, 134] width 234 height 22
type input "0.7"
click at [960, 186] on button "Update" at bounding box center [965, 198] width 57 height 25
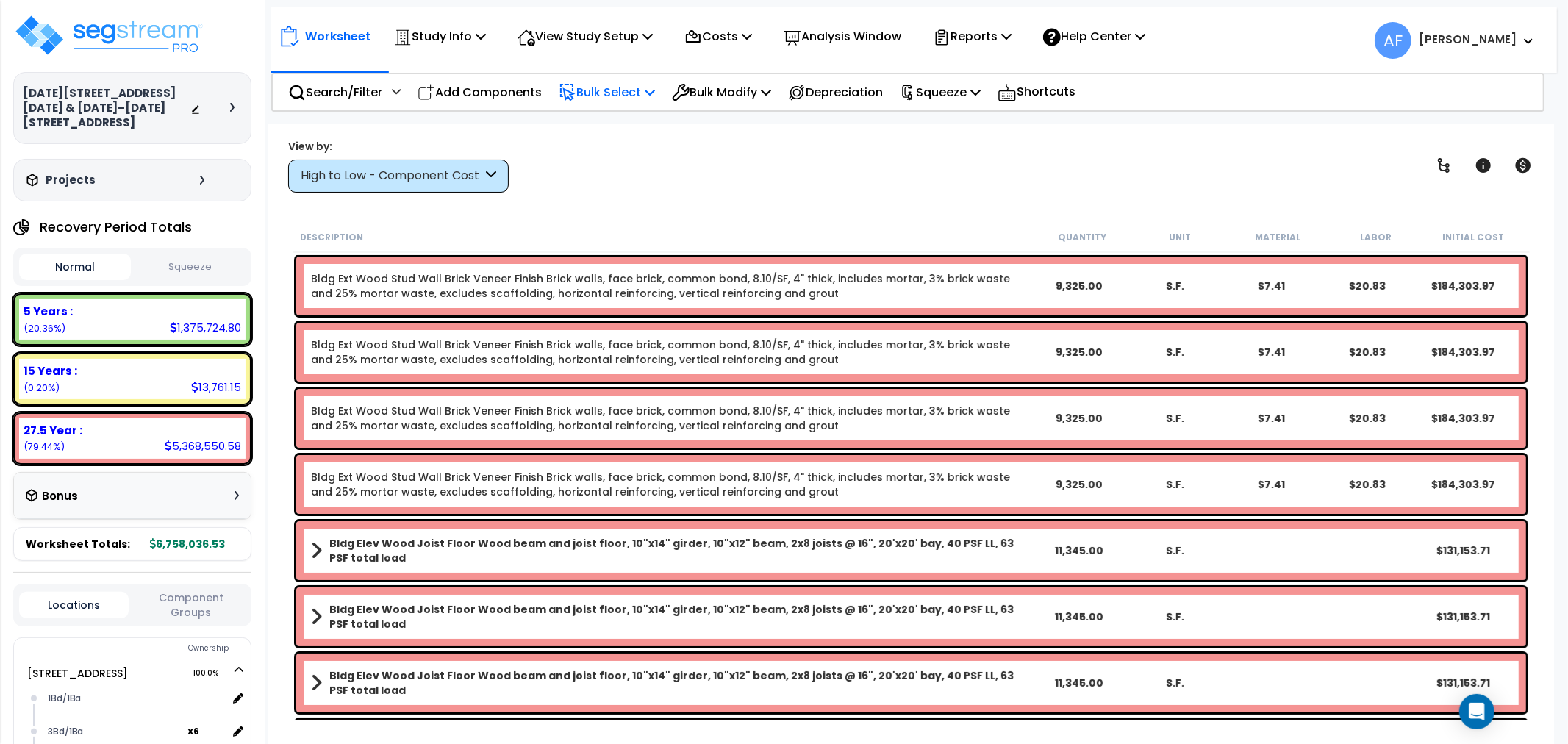
click at [615, 89] on p "Bulk Select" at bounding box center [607, 92] width 96 height 20
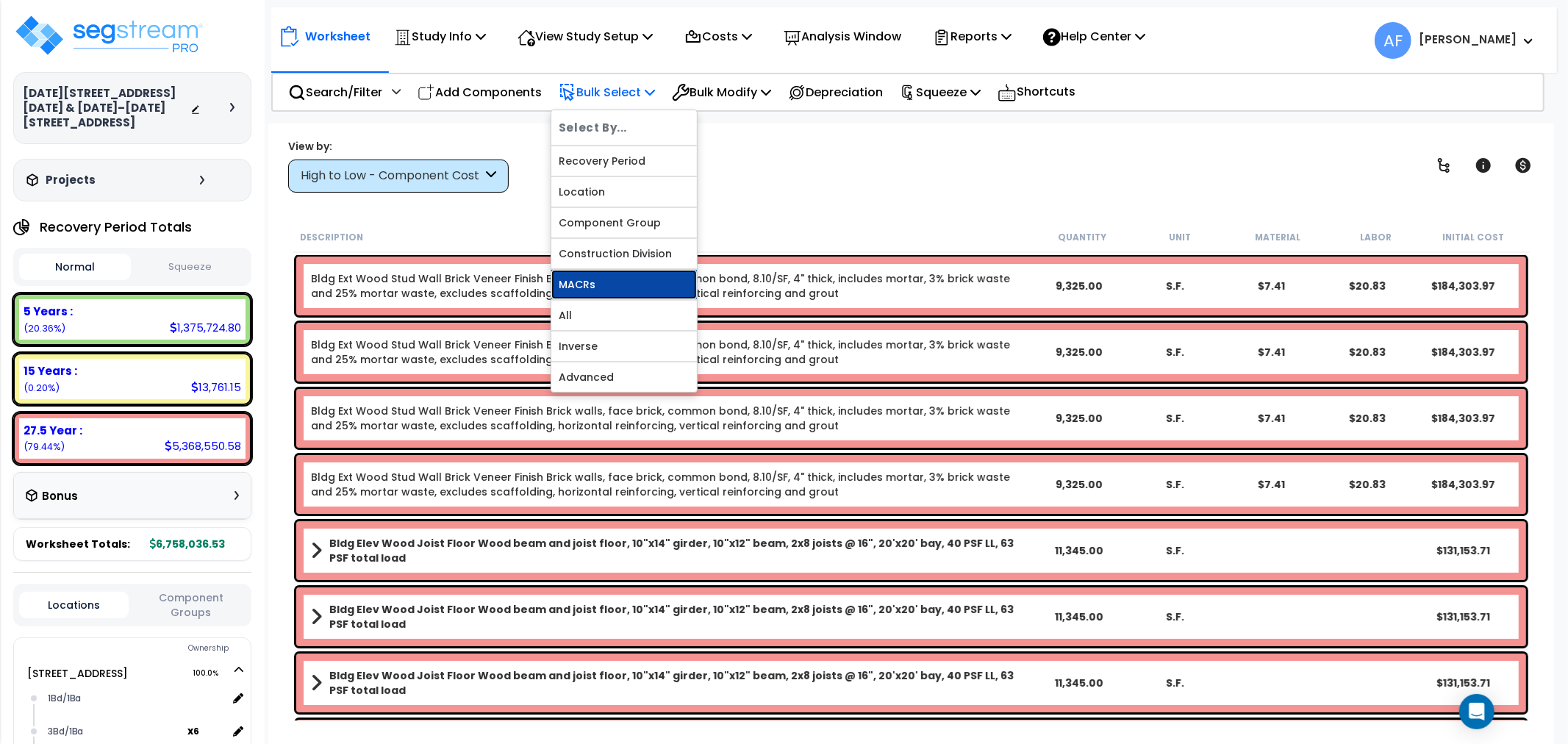
click at [584, 277] on link "MACRs" at bounding box center [624, 285] width 146 height 30
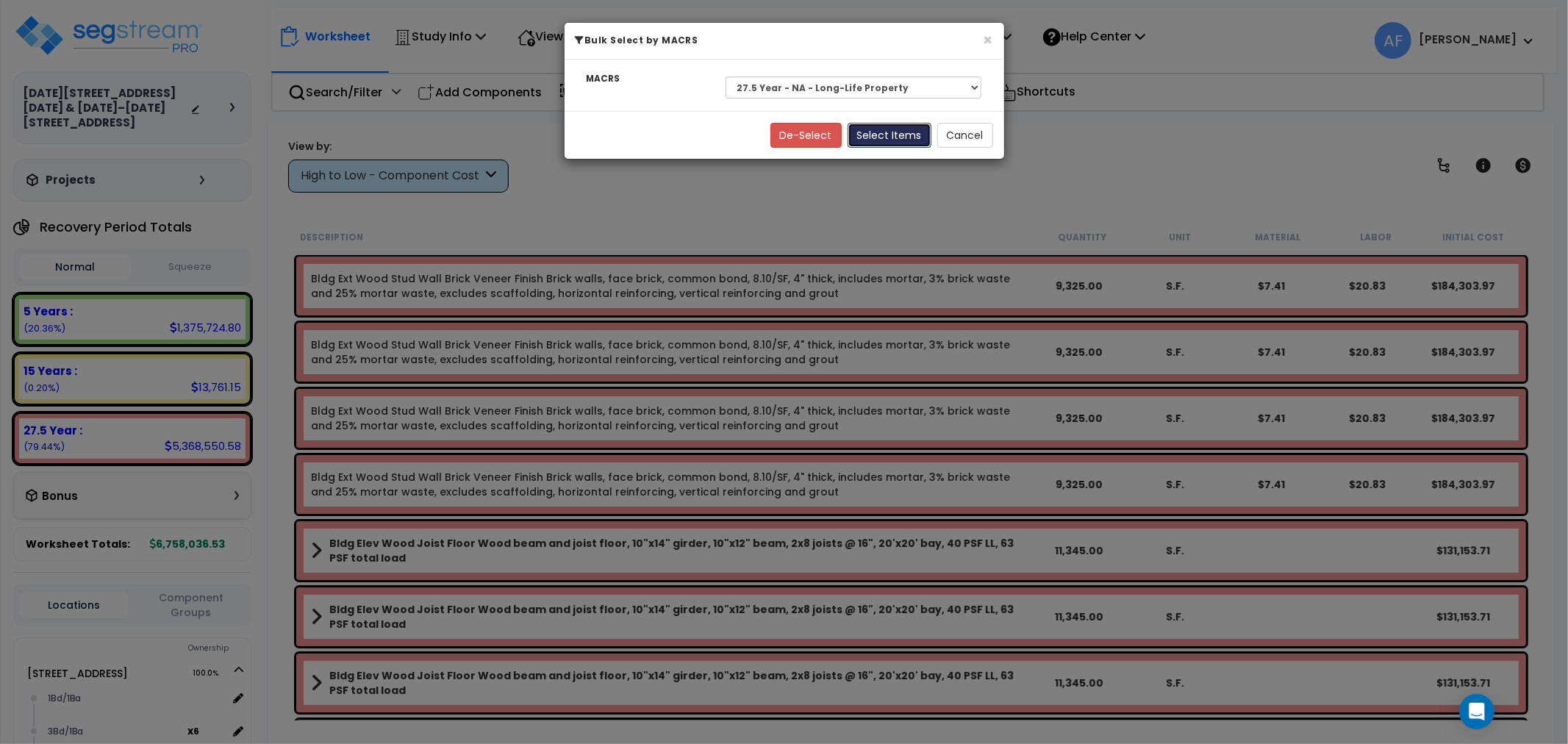
click at [852, 133] on button "Select Items" at bounding box center [890, 135] width 84 height 25
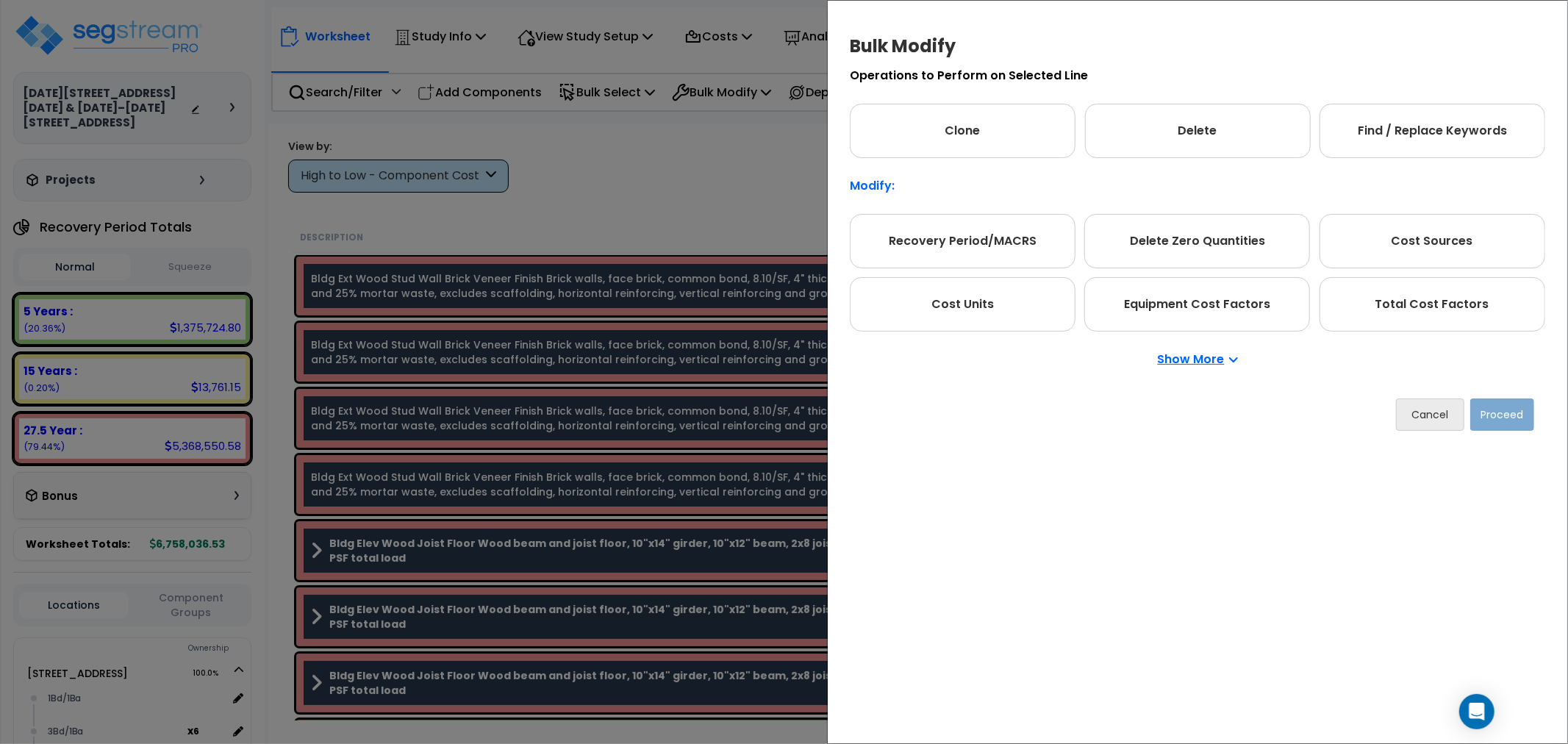
drag, startPoint x: 1389, startPoint y: 304, endPoint x: 1509, endPoint y: 408, distance: 158.8
click at [1394, 307] on div "Total Cost Factors" at bounding box center [1433, 304] width 226 height 54
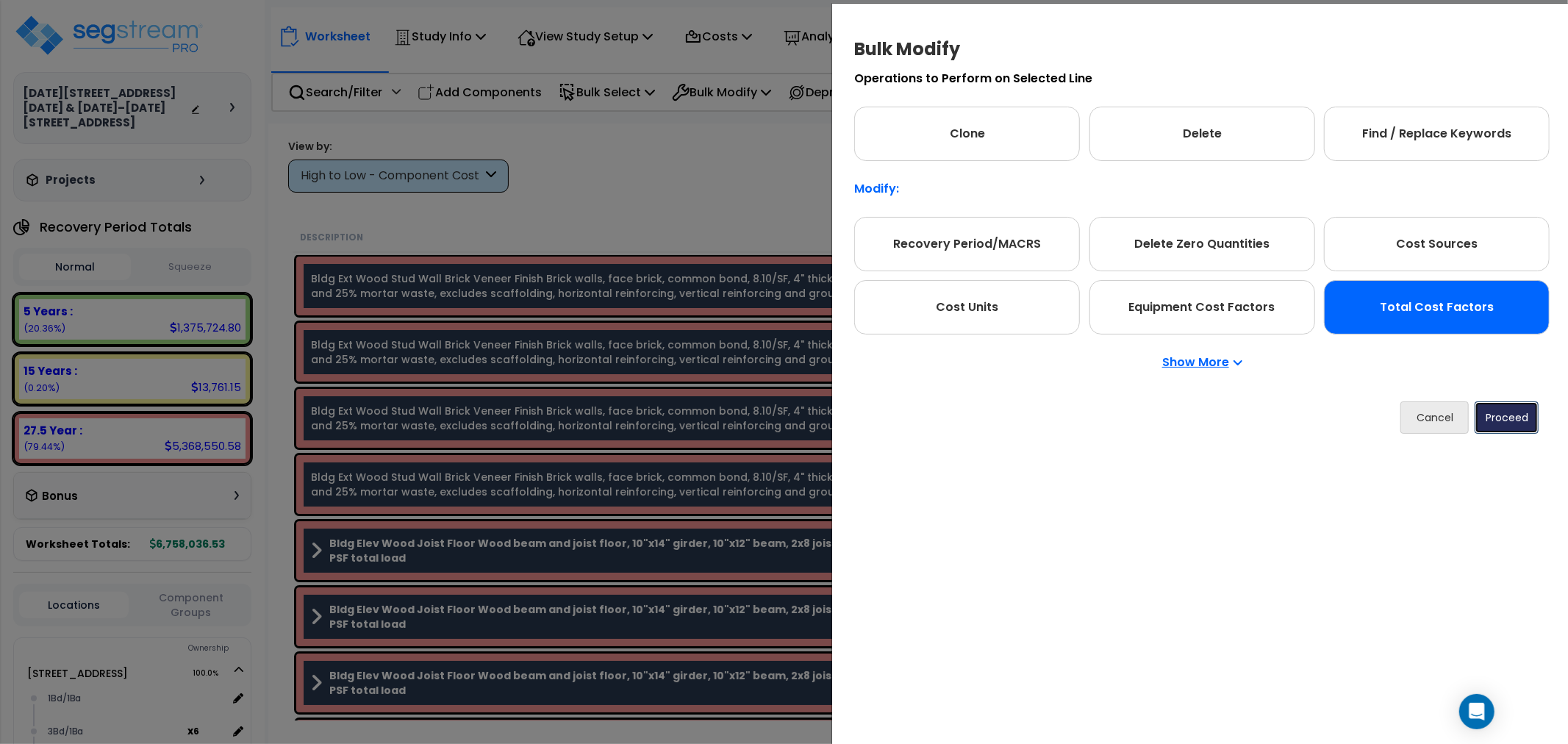
click at [1508, 416] on button "Proceed" at bounding box center [1507, 417] width 64 height 32
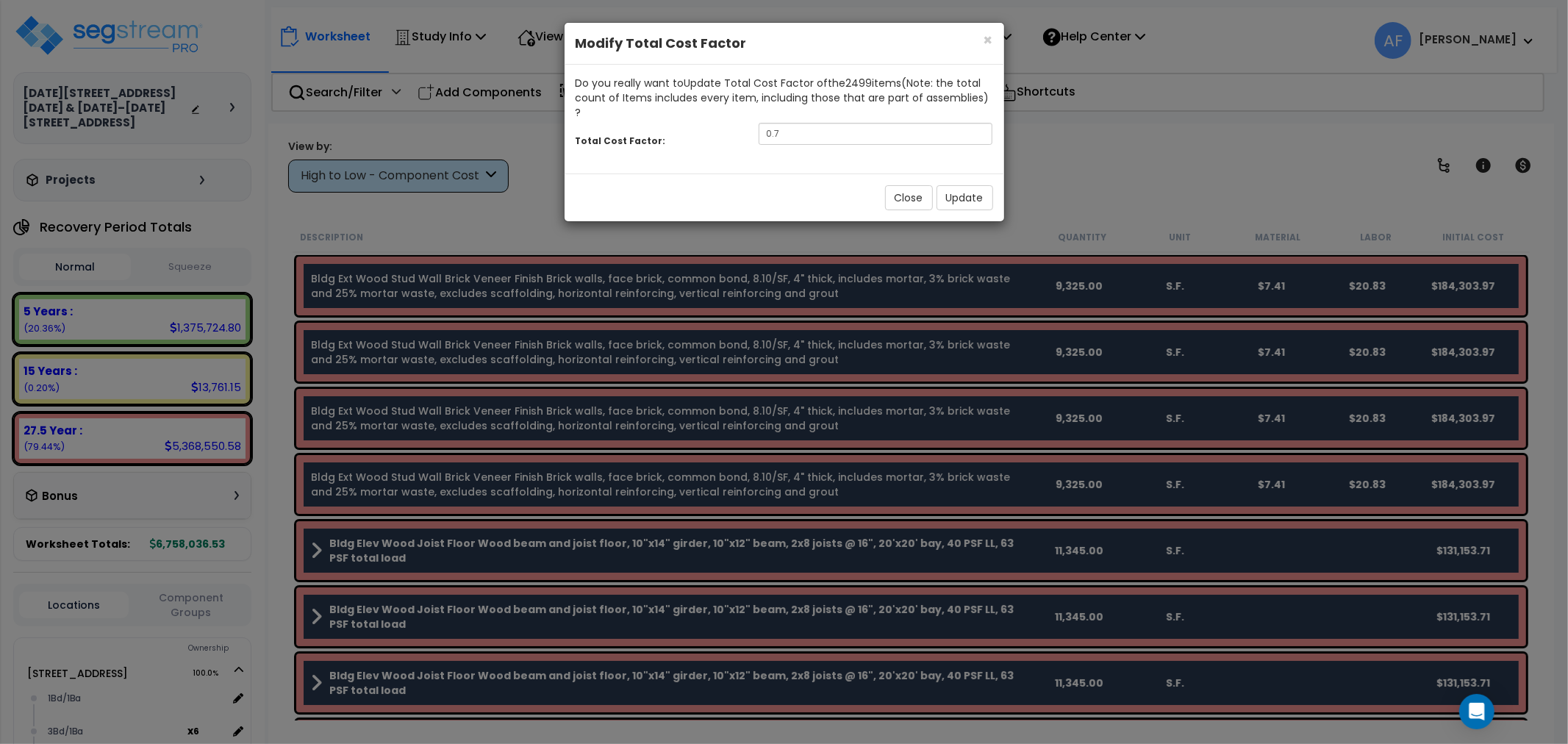
drag, startPoint x: 797, startPoint y: 105, endPoint x: 796, endPoint y: 121, distance: 16.0
click at [797, 106] on div "Do you really want to Update Total Cost Factor of the 2499 item s (Note: the to…" at bounding box center [784, 119] width 439 height 109
click at [796, 123] on input "0.7" at bounding box center [876, 134] width 234 height 22
type input "0.65"
click at [965, 186] on button "Update" at bounding box center [965, 198] width 57 height 25
